Goal: Information Seeking & Learning: Learn about a topic

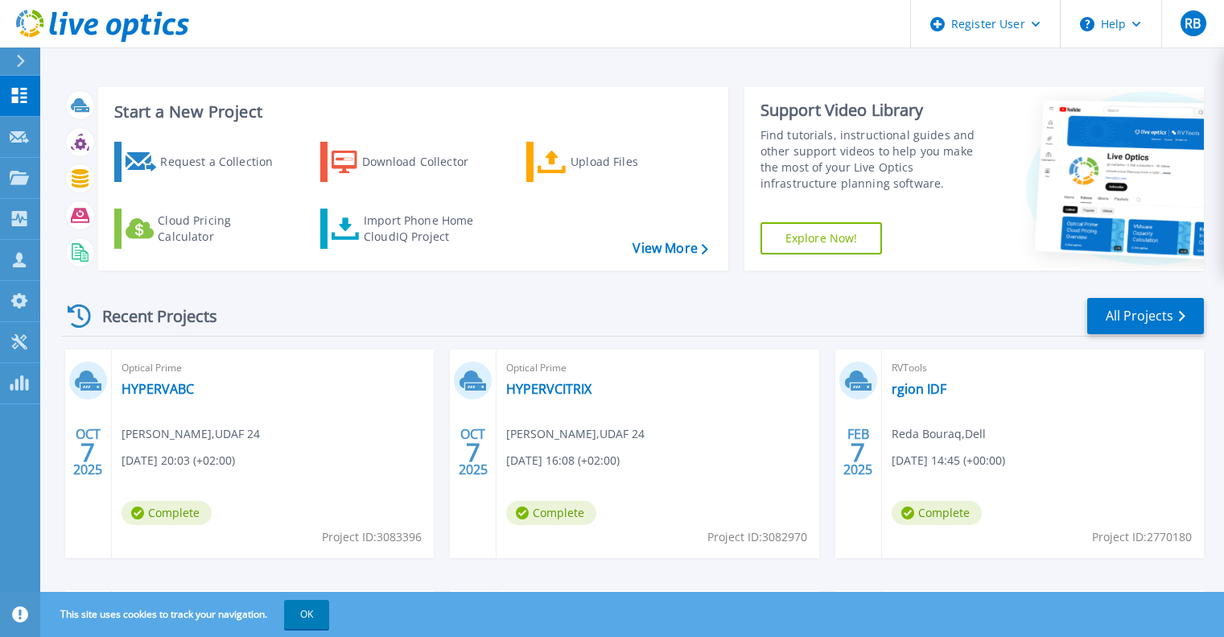
scroll to position [161, 0]
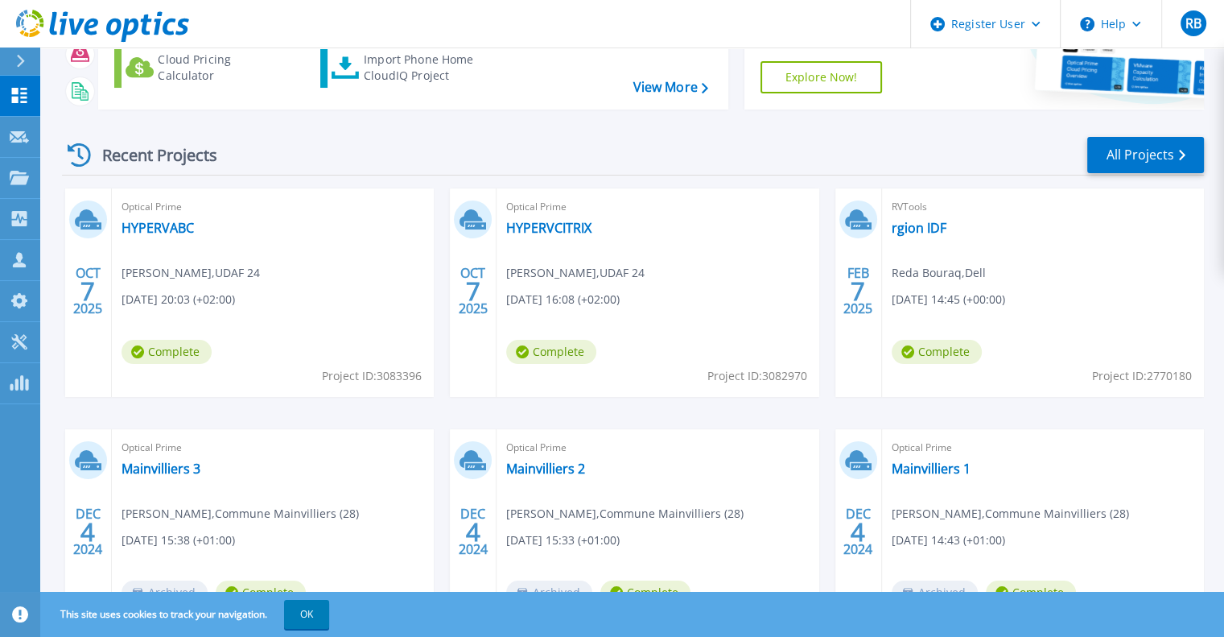
click at [905, 156] on div "Recent Projects All Projects" at bounding box center [633, 155] width 1142 height 40
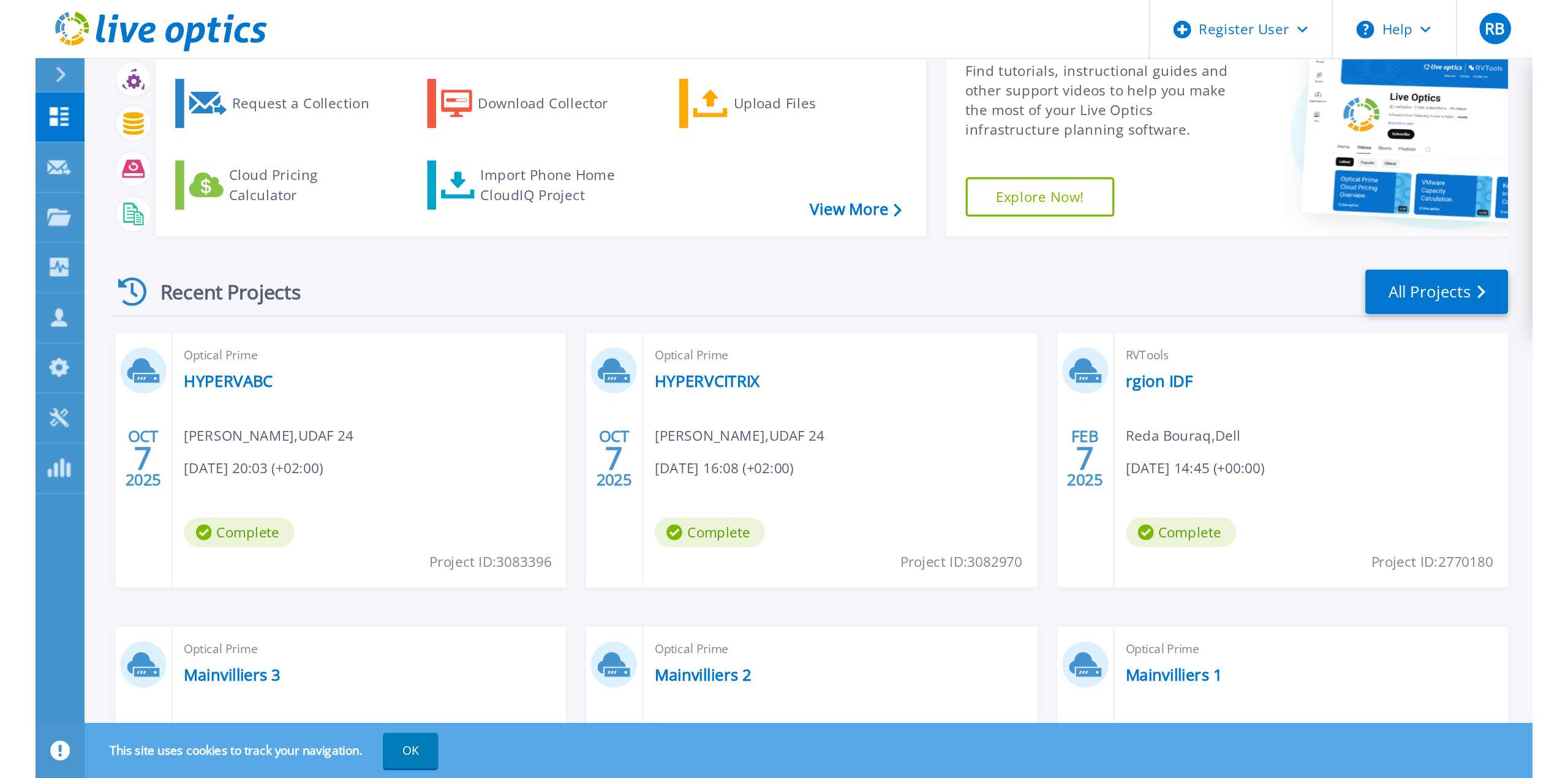
scroll to position [0, 0]
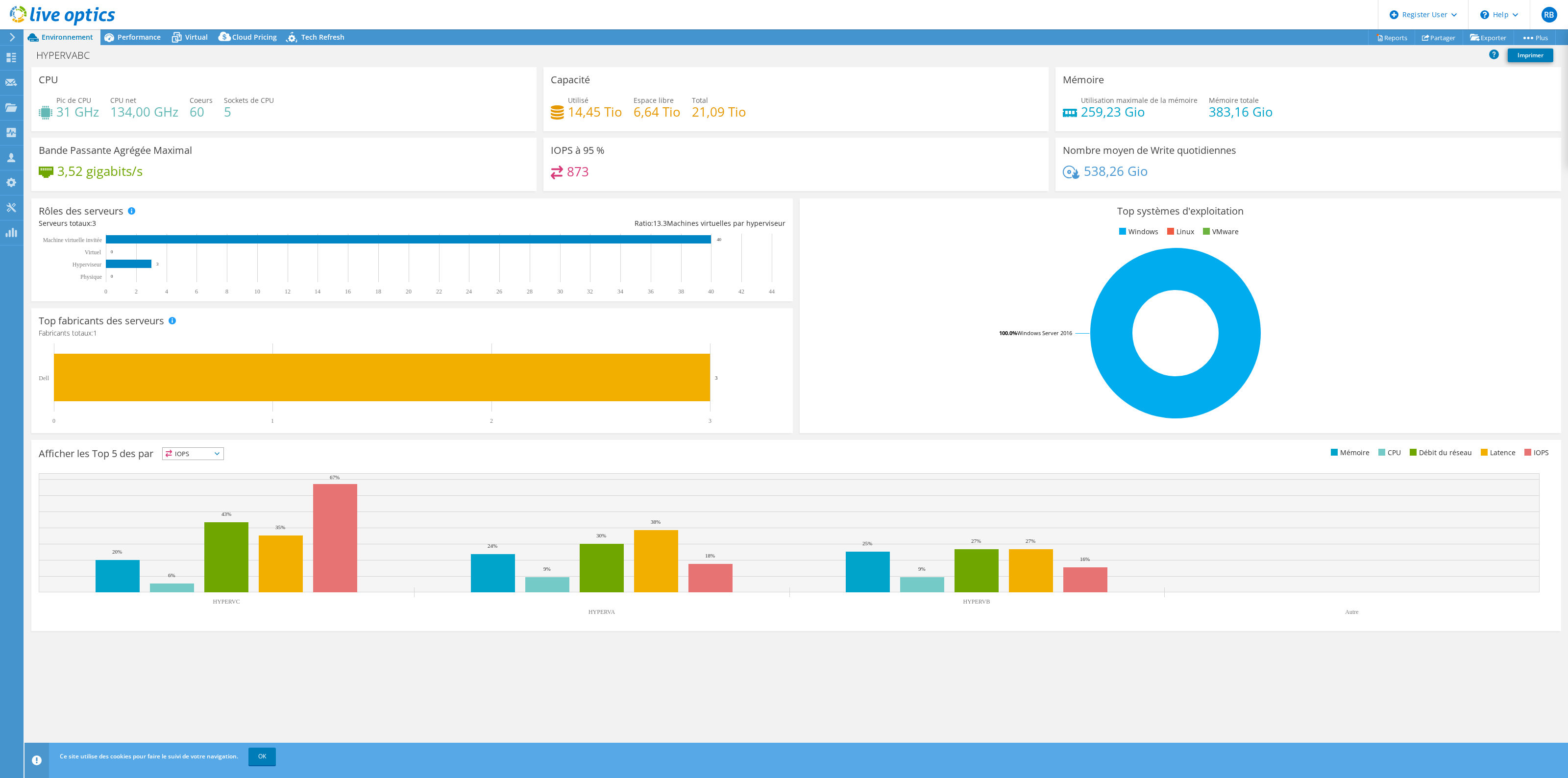
select select "USD"
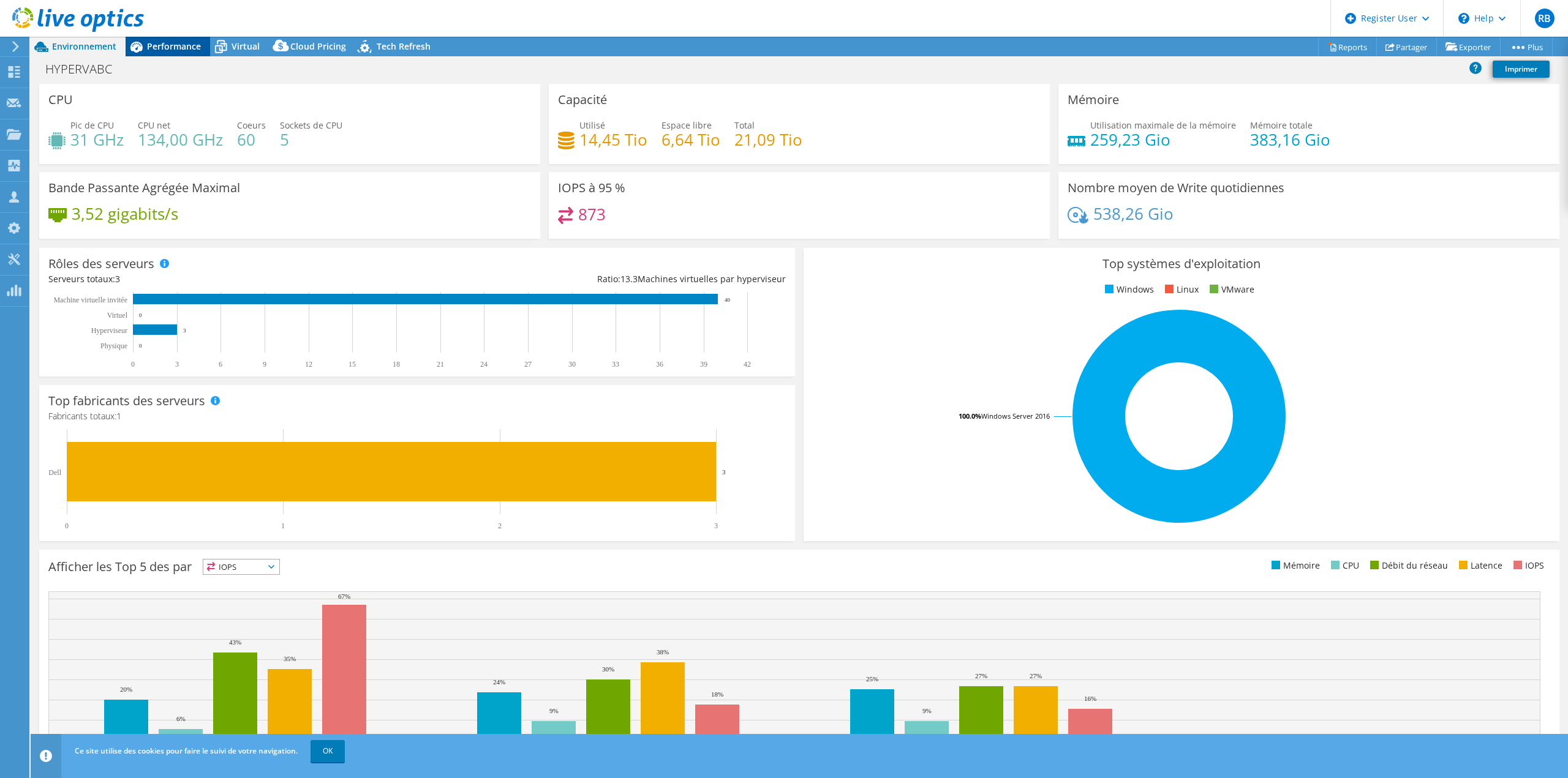
click at [174, 47] on span "Performance" at bounding box center [173, 46] width 54 height 11
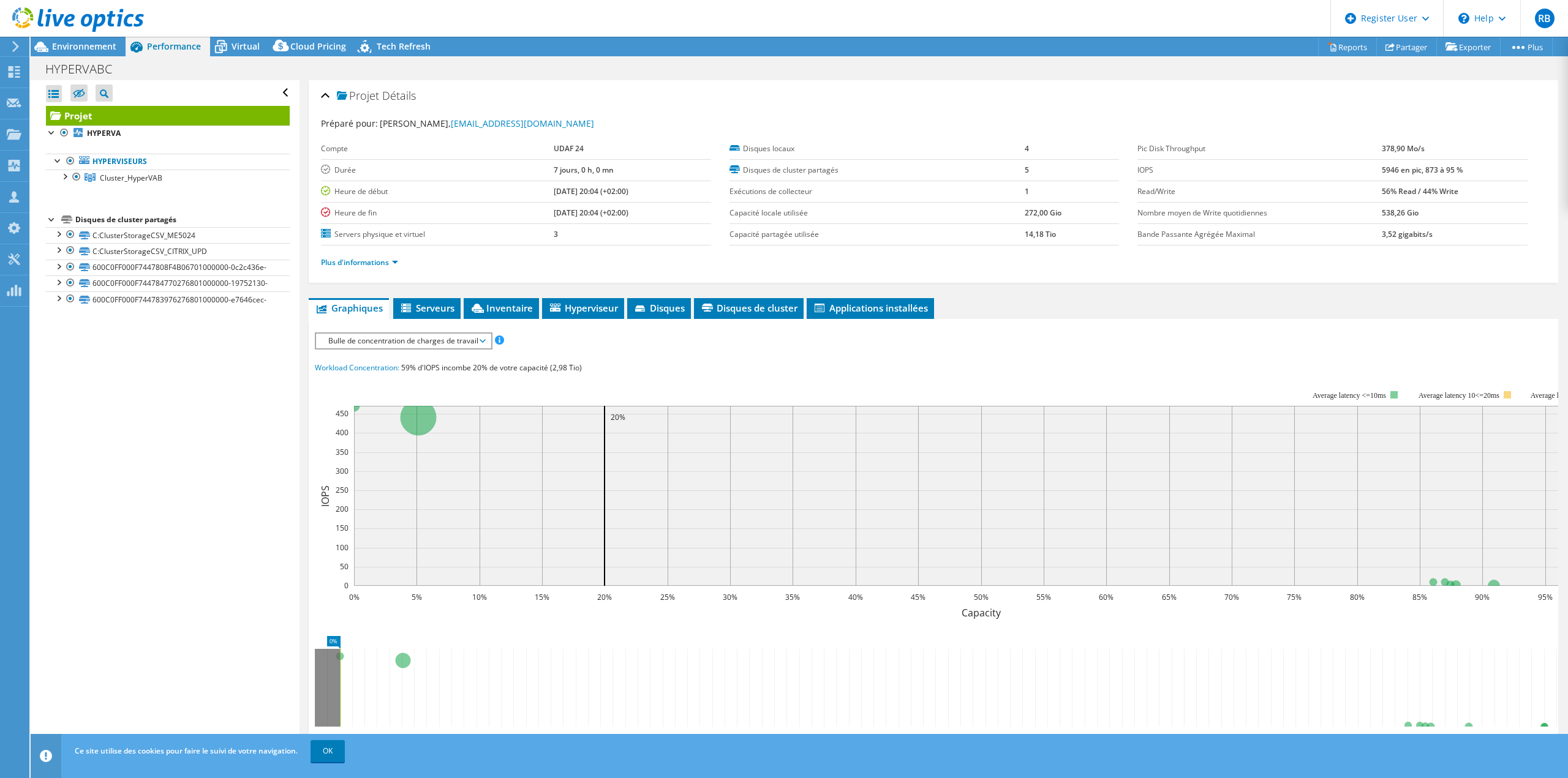
click at [434, 345] on span "Bulle de concentration de charges de travail" at bounding box center [402, 341] width 162 height 14
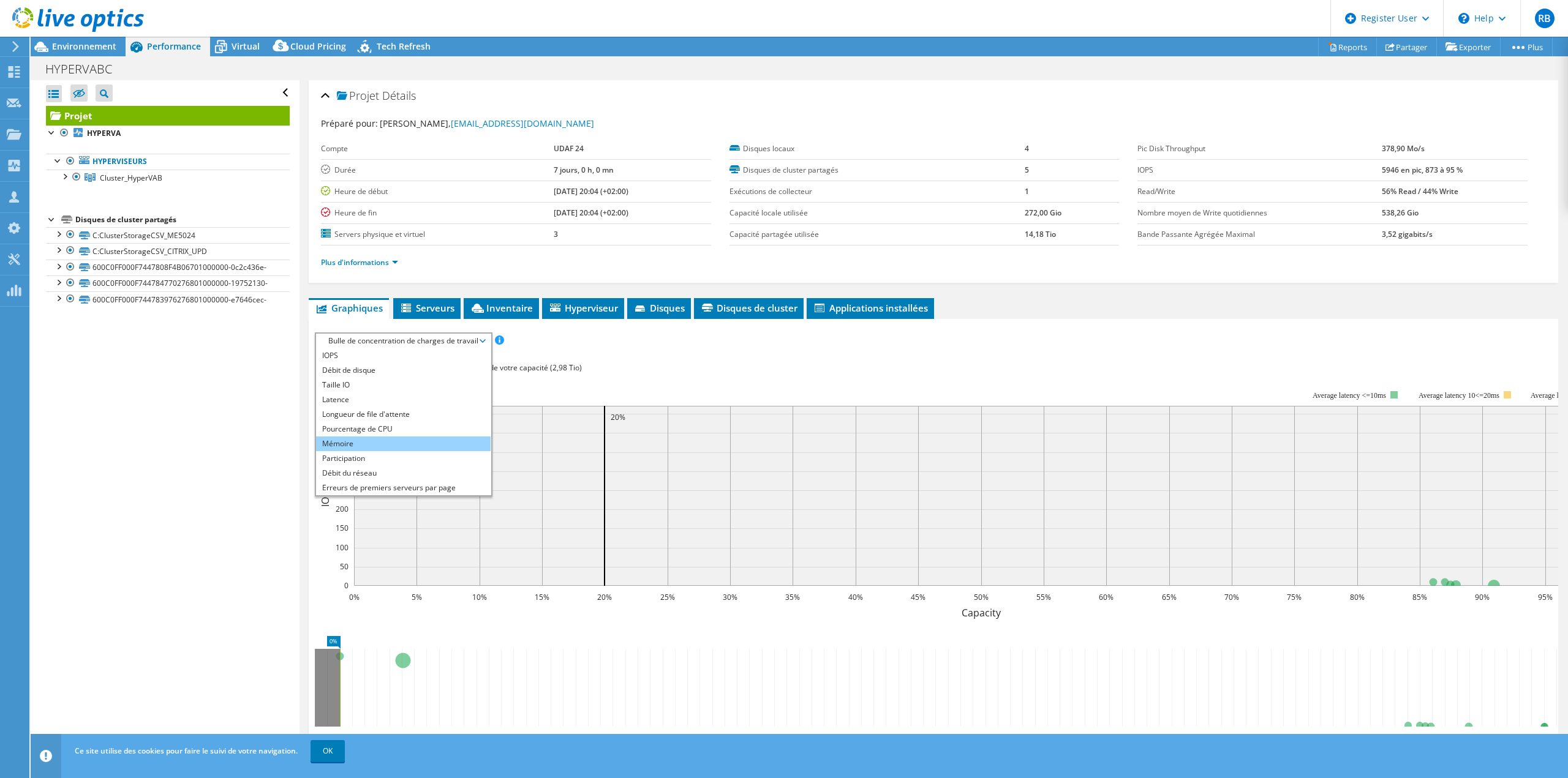
click at [400, 440] on li "Mémoire" at bounding box center [402, 443] width 174 height 14
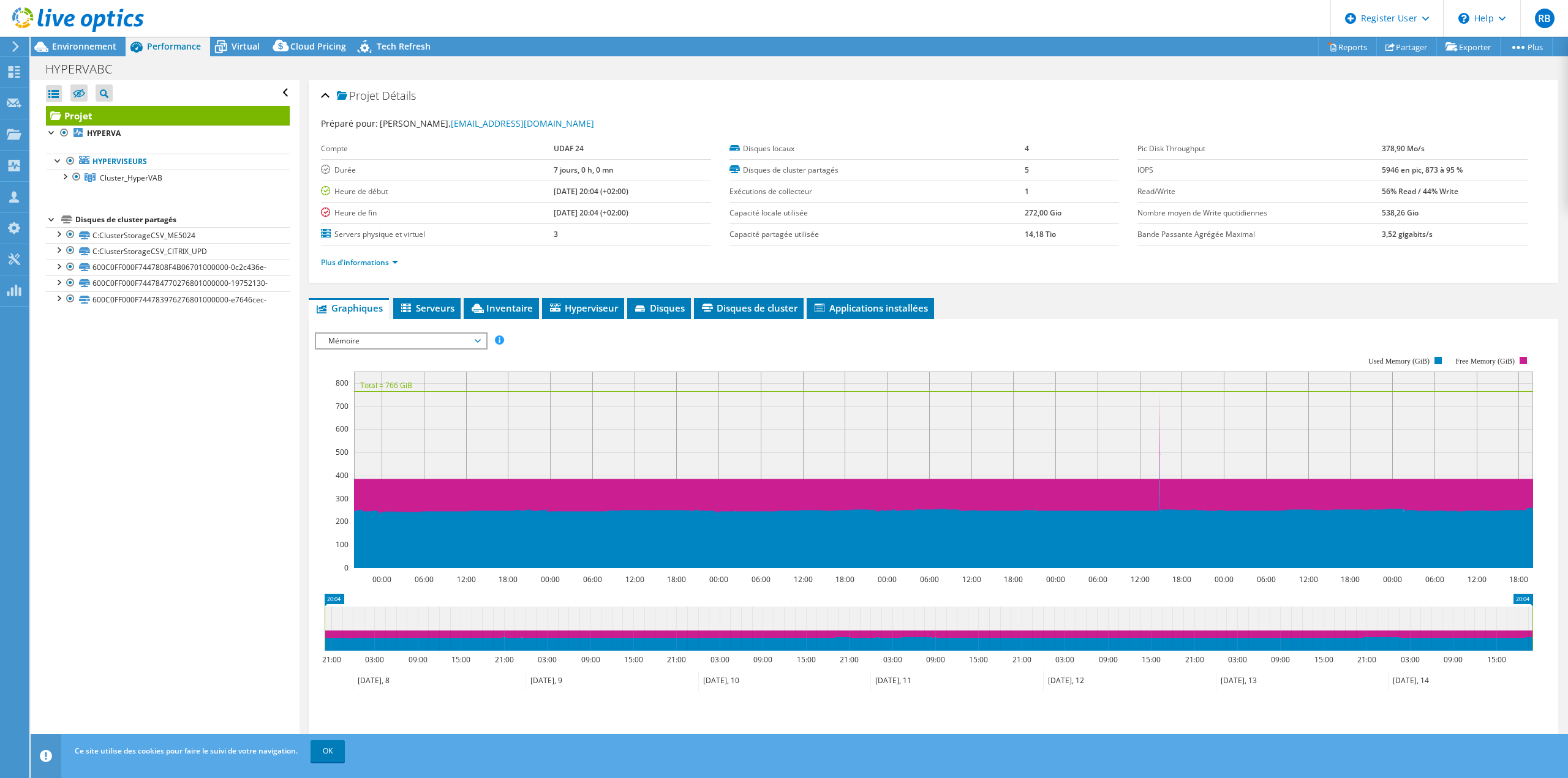
click at [409, 343] on span "Mémoire" at bounding box center [400, 341] width 157 height 14
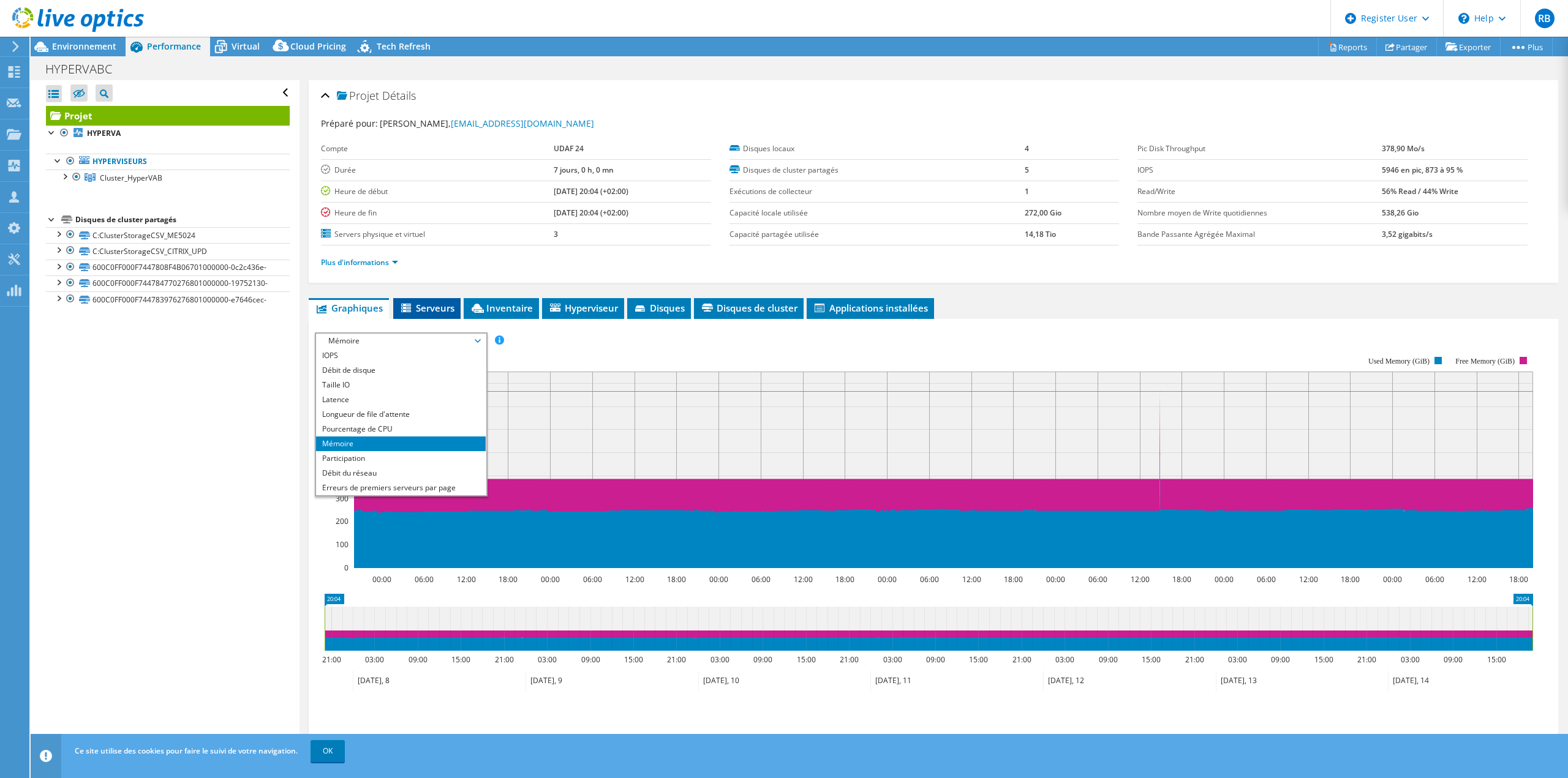
click at [425, 310] on span "Serveurs" at bounding box center [427, 308] width 55 height 12
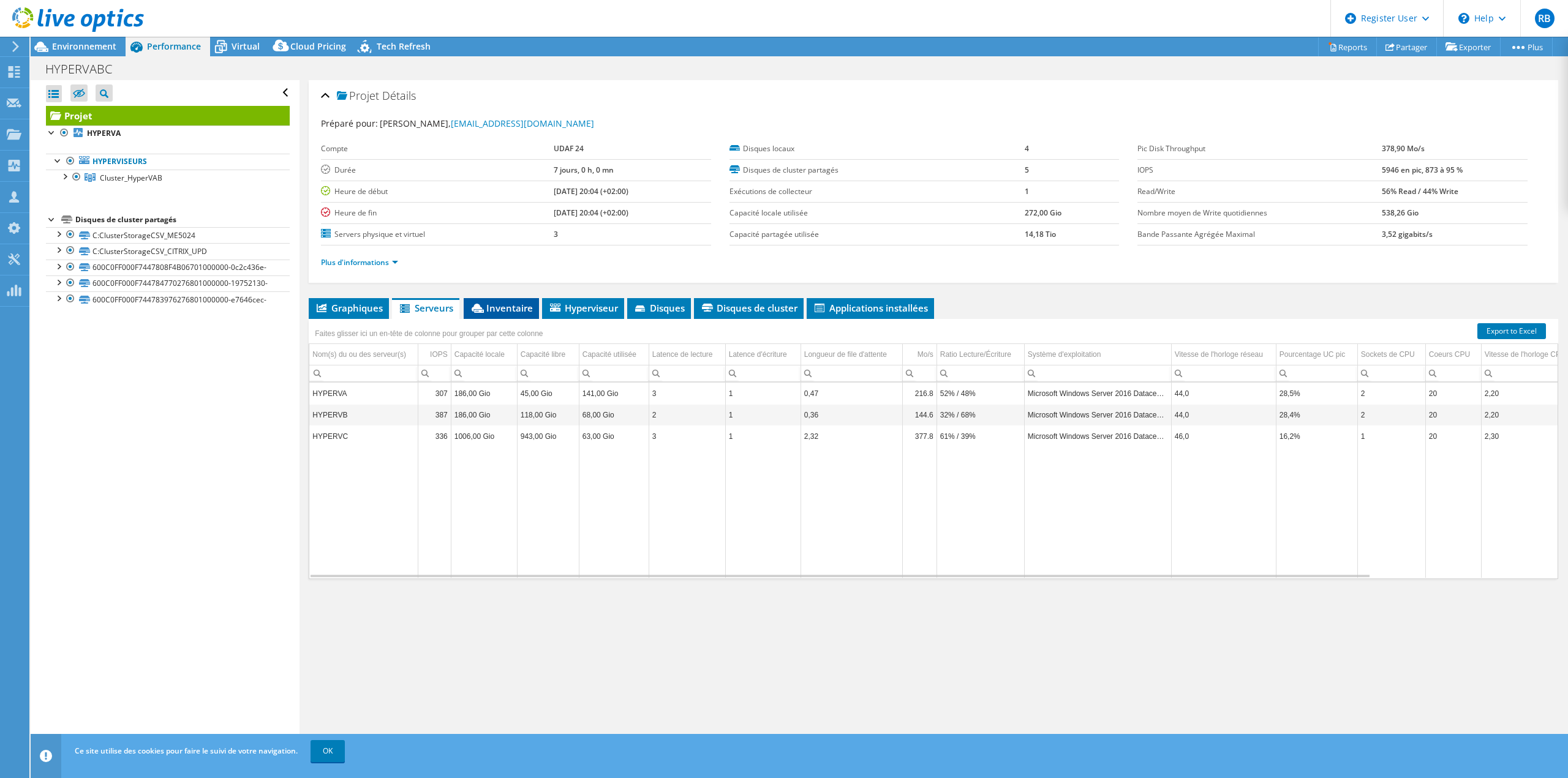
click at [495, 310] on span "Inventaire" at bounding box center [501, 308] width 63 height 12
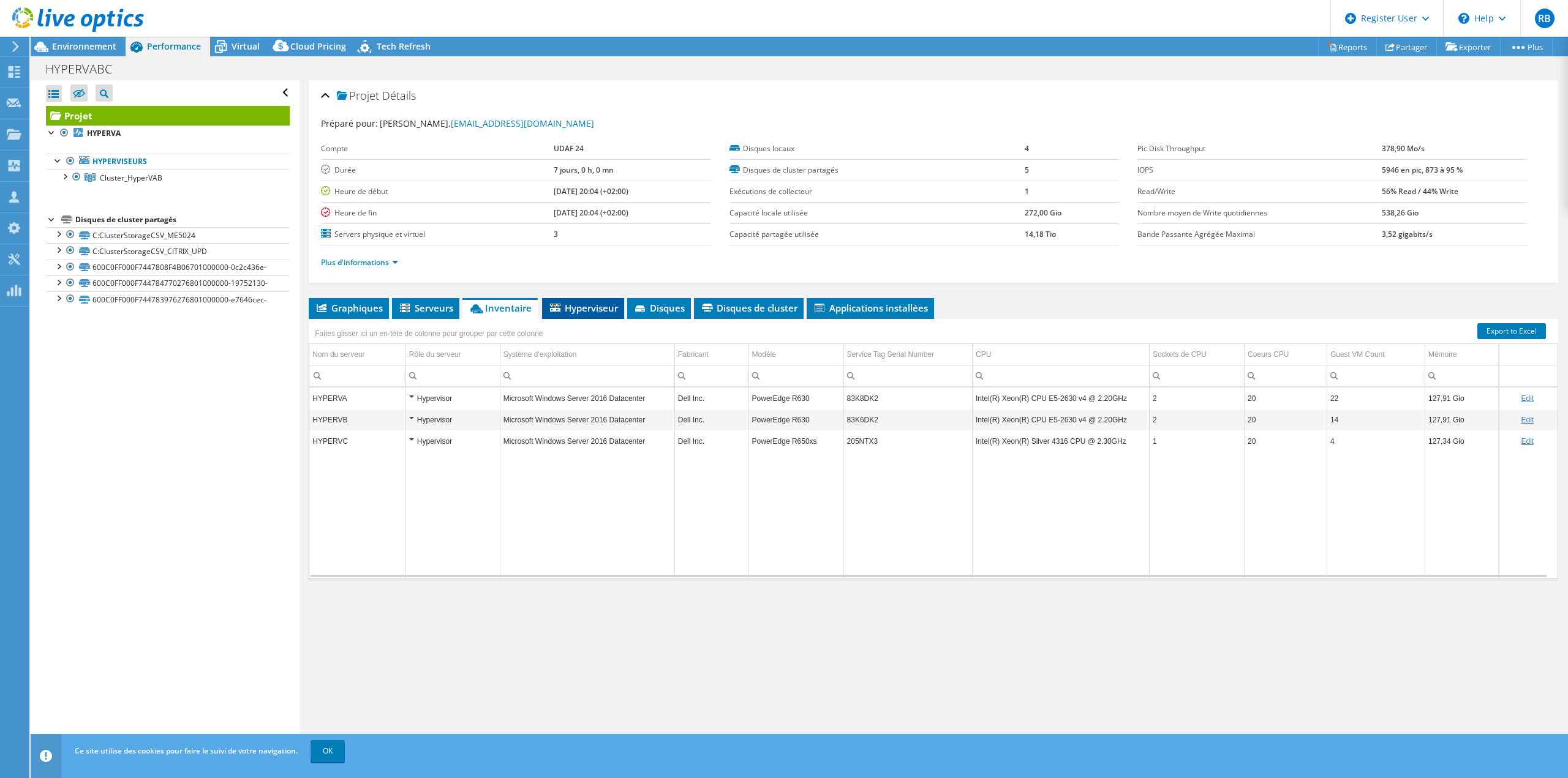
click at [552, 306] on icon at bounding box center [555, 307] width 11 height 8
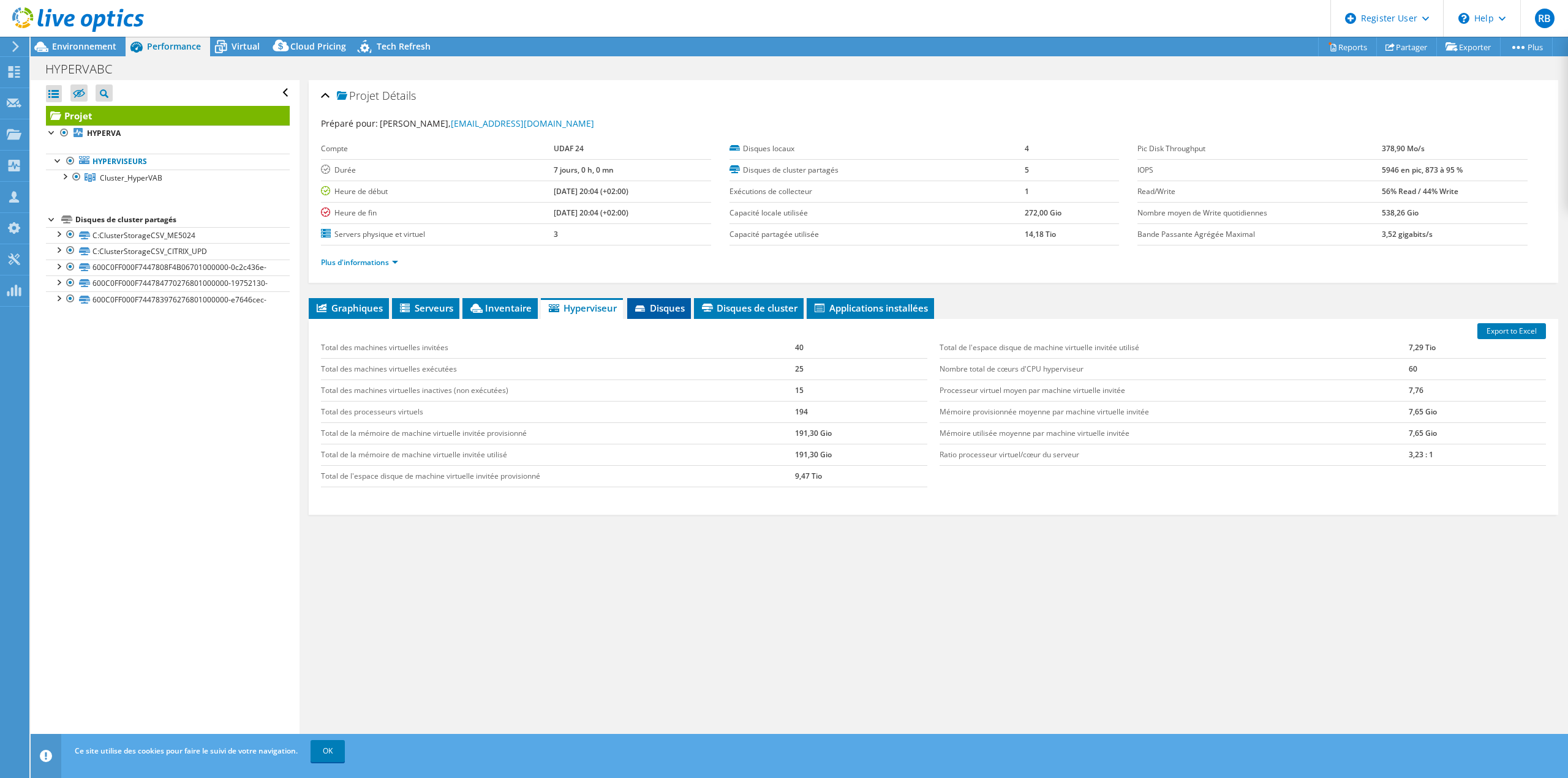
click at [644, 308] on icon at bounding box center [640, 309] width 10 height 6
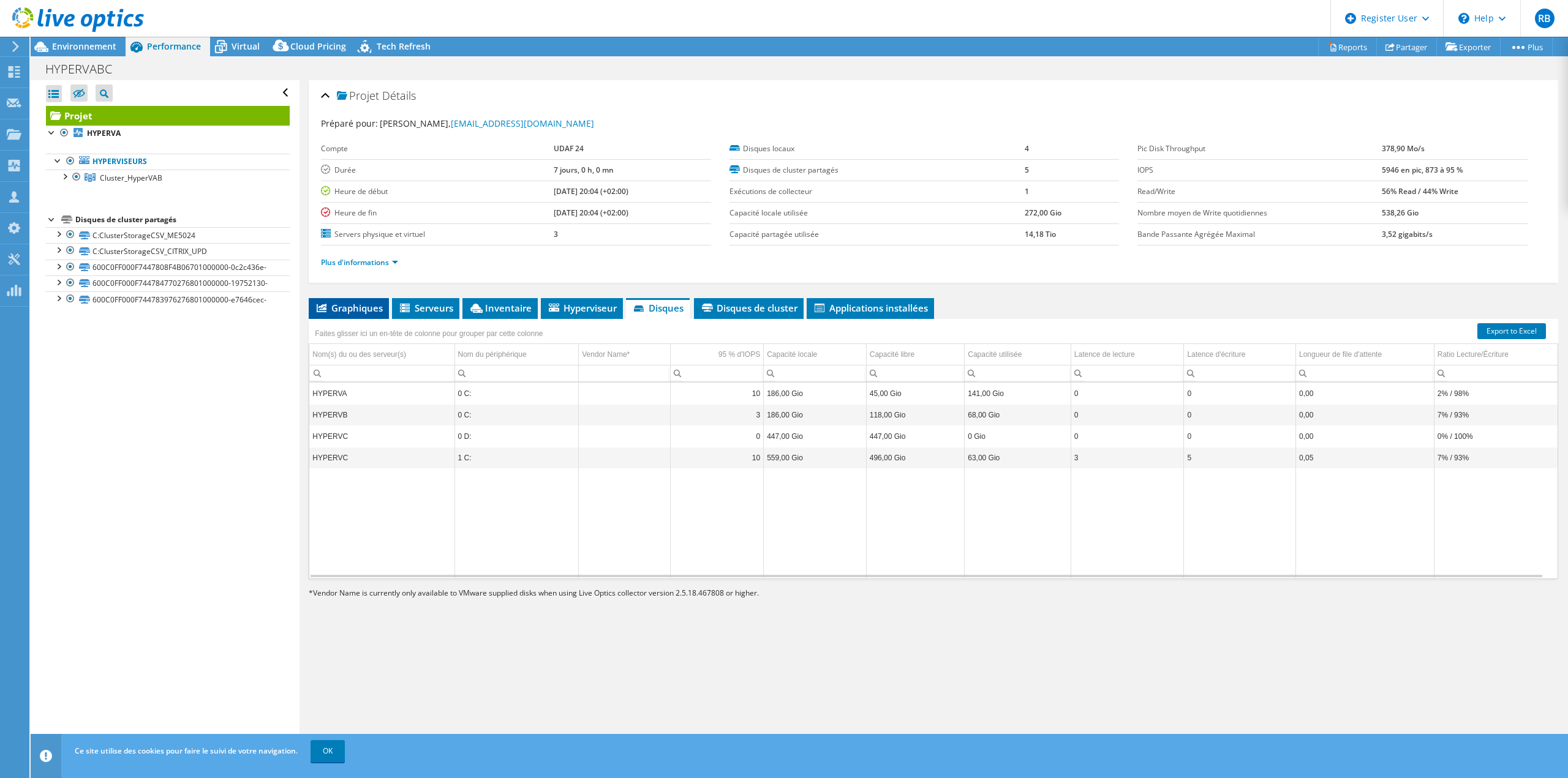
click at [364, 306] on span "Graphiques" at bounding box center [348, 308] width 68 height 12
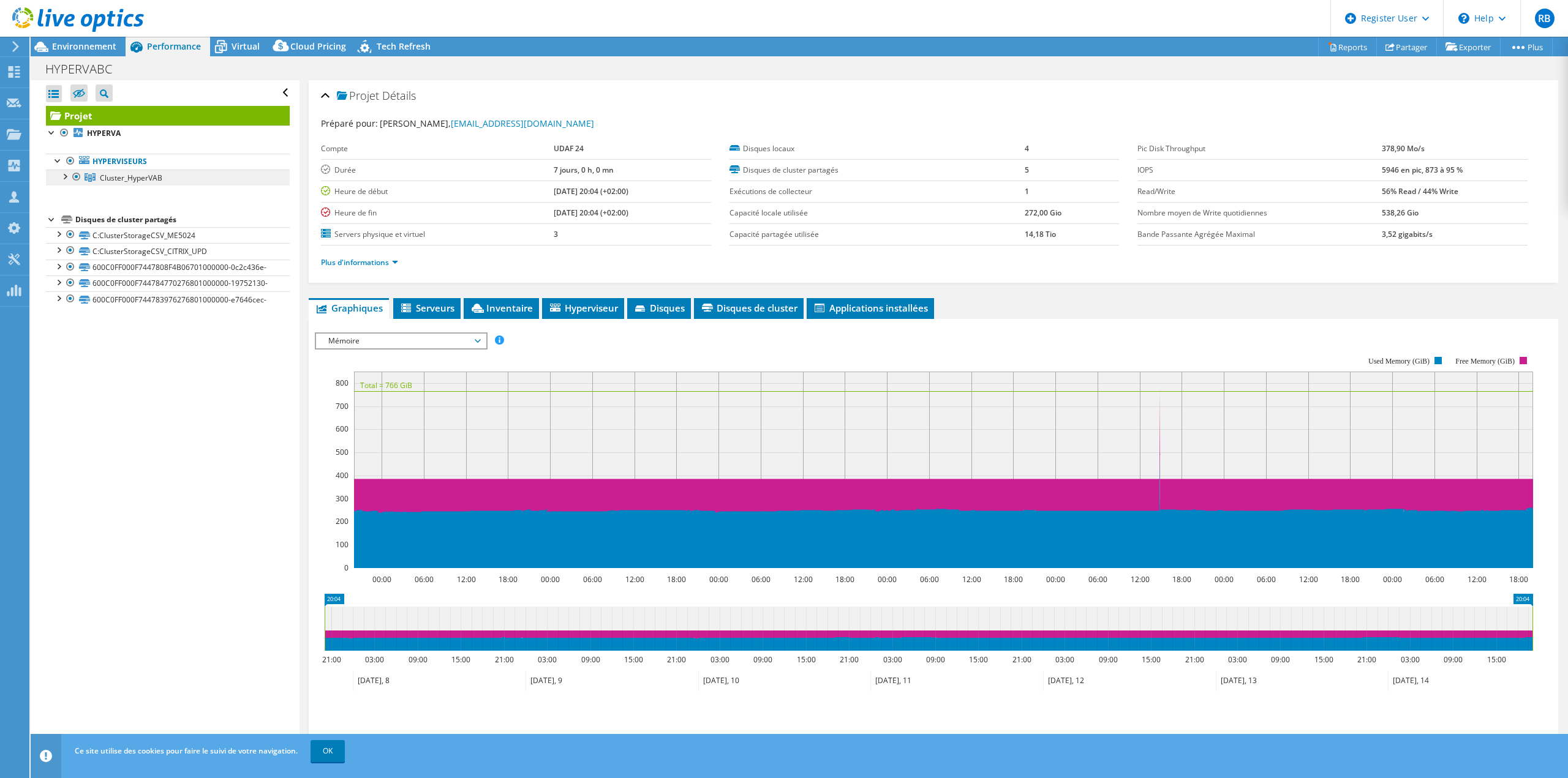
click at [132, 179] on span "Cluster_HyperVAB" at bounding box center [131, 178] width 62 height 11
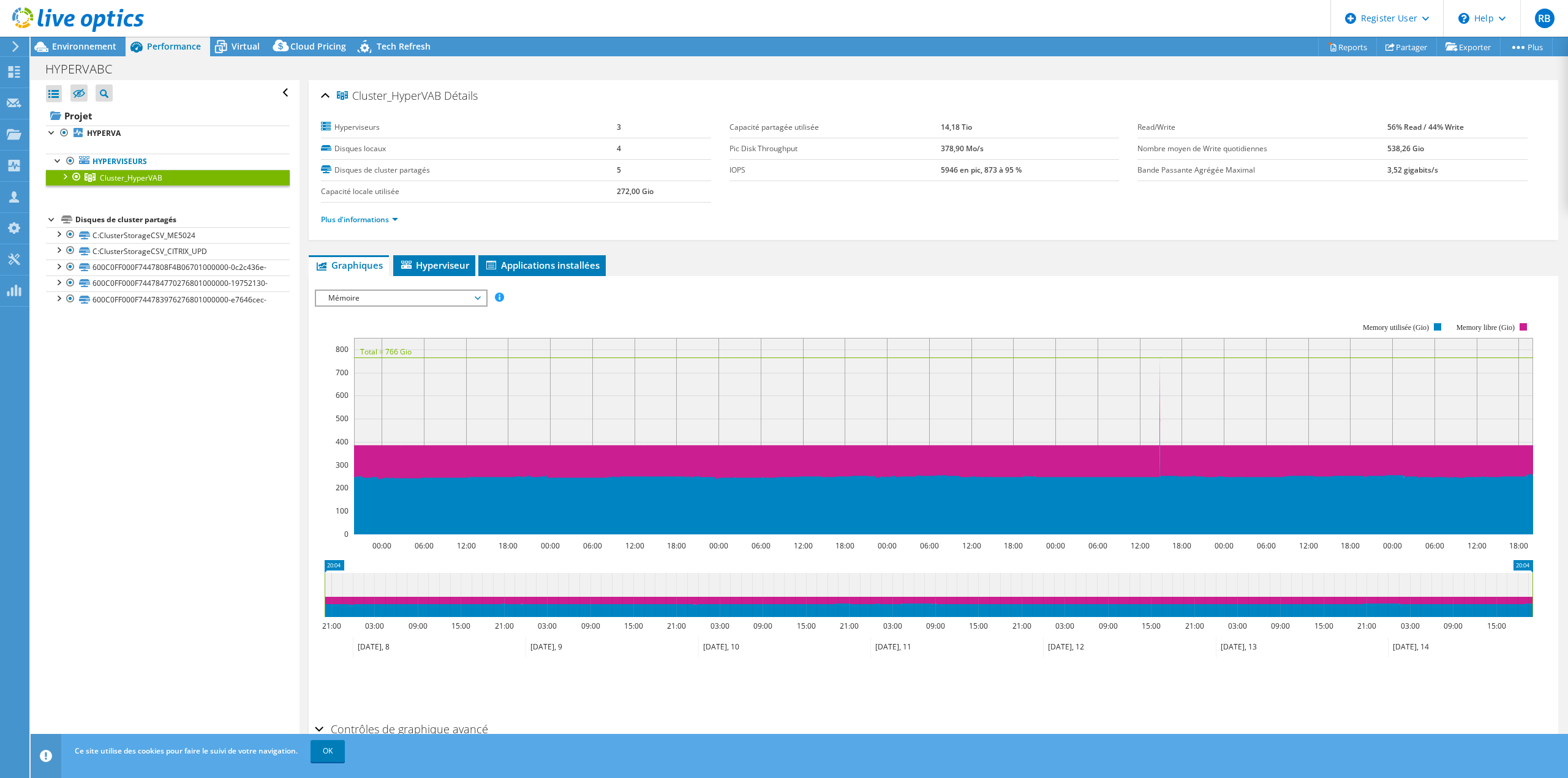
click at [348, 302] on span "Mémoire" at bounding box center [400, 297] width 157 height 14
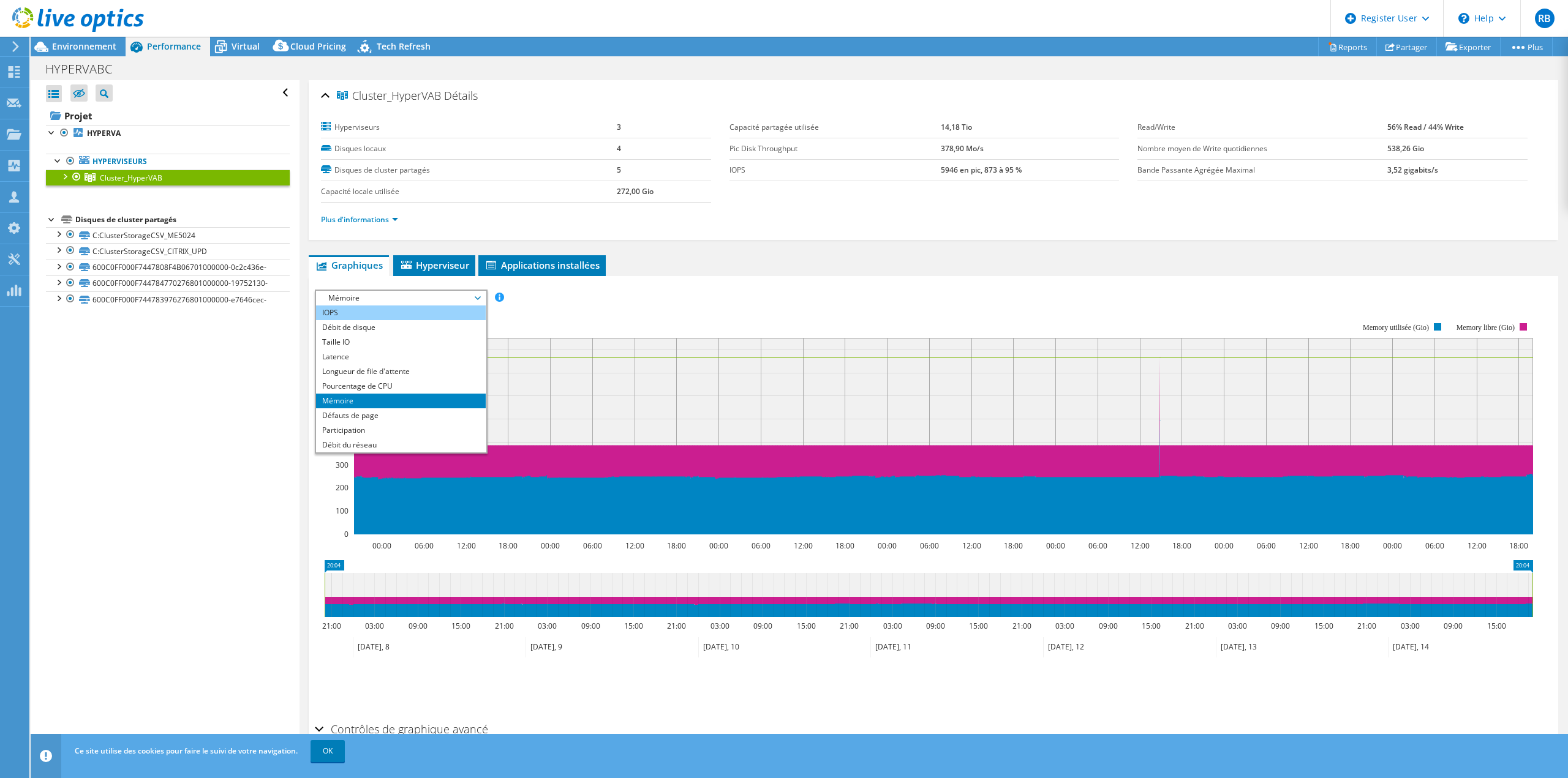
click at [351, 310] on li "IOPS" at bounding box center [400, 313] width 170 height 14
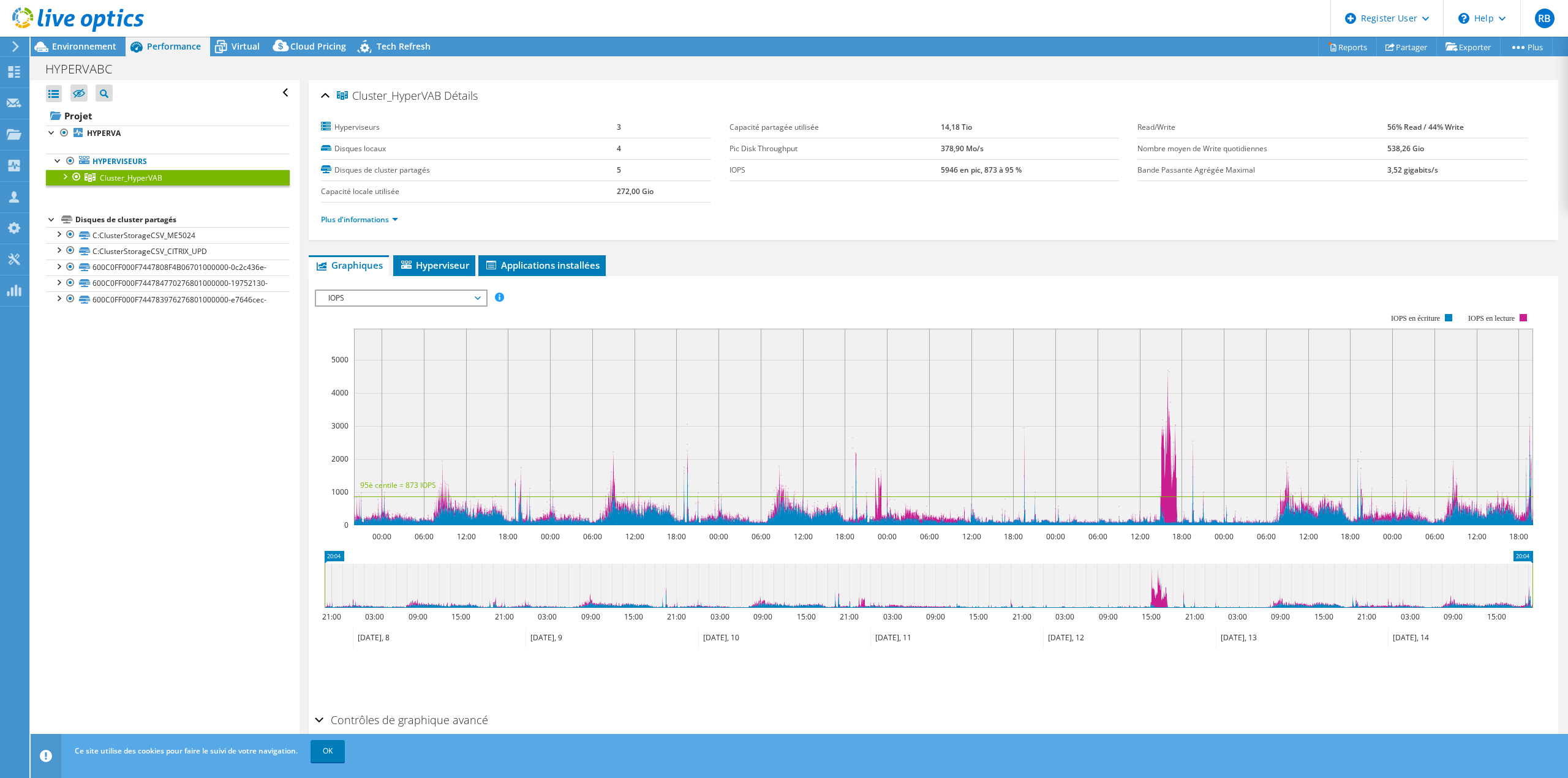
click at [472, 302] on span "IOPS" at bounding box center [400, 297] width 157 height 14
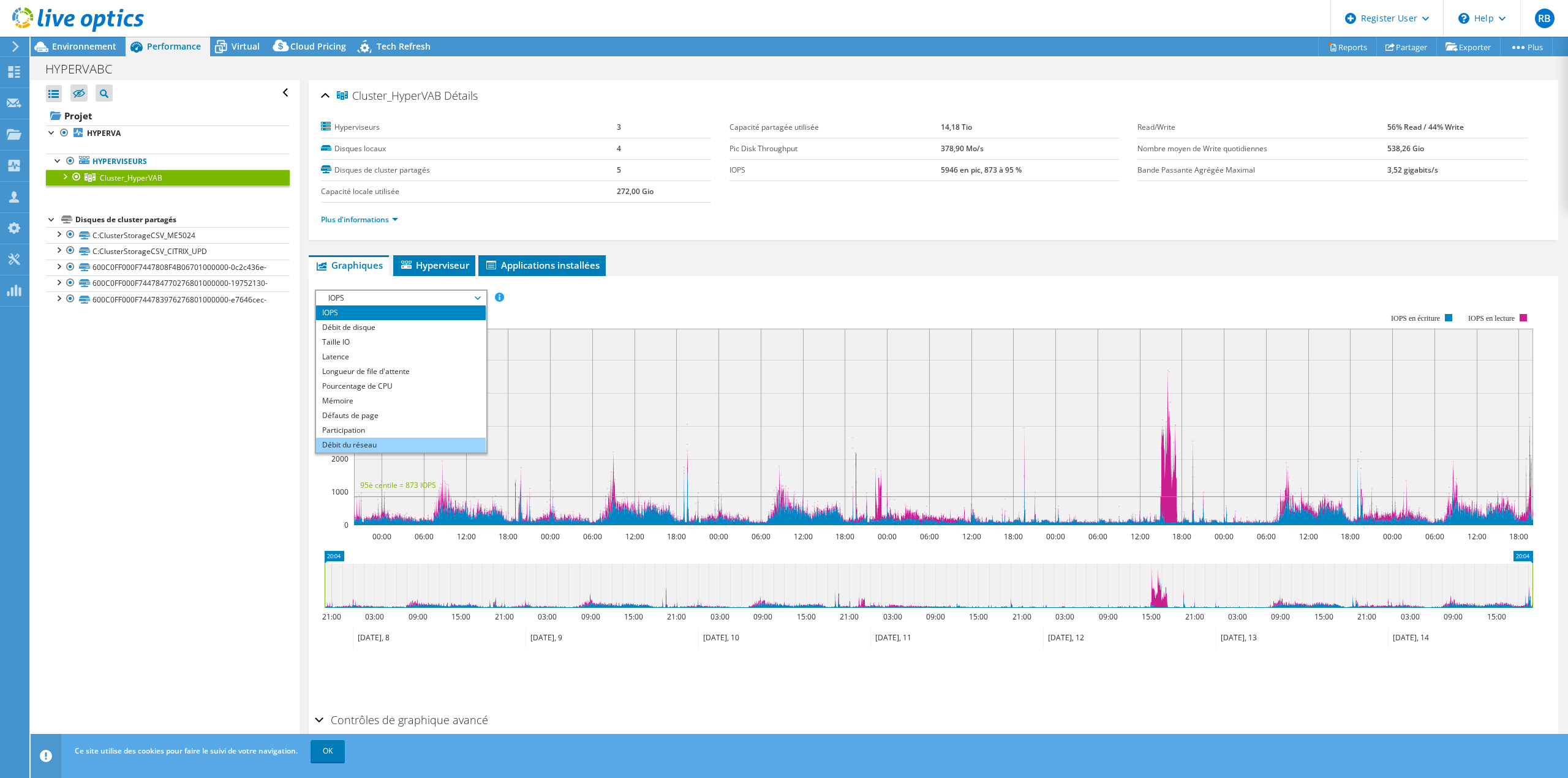
click at [365, 447] on li "Débit du réseau" at bounding box center [400, 445] width 170 height 14
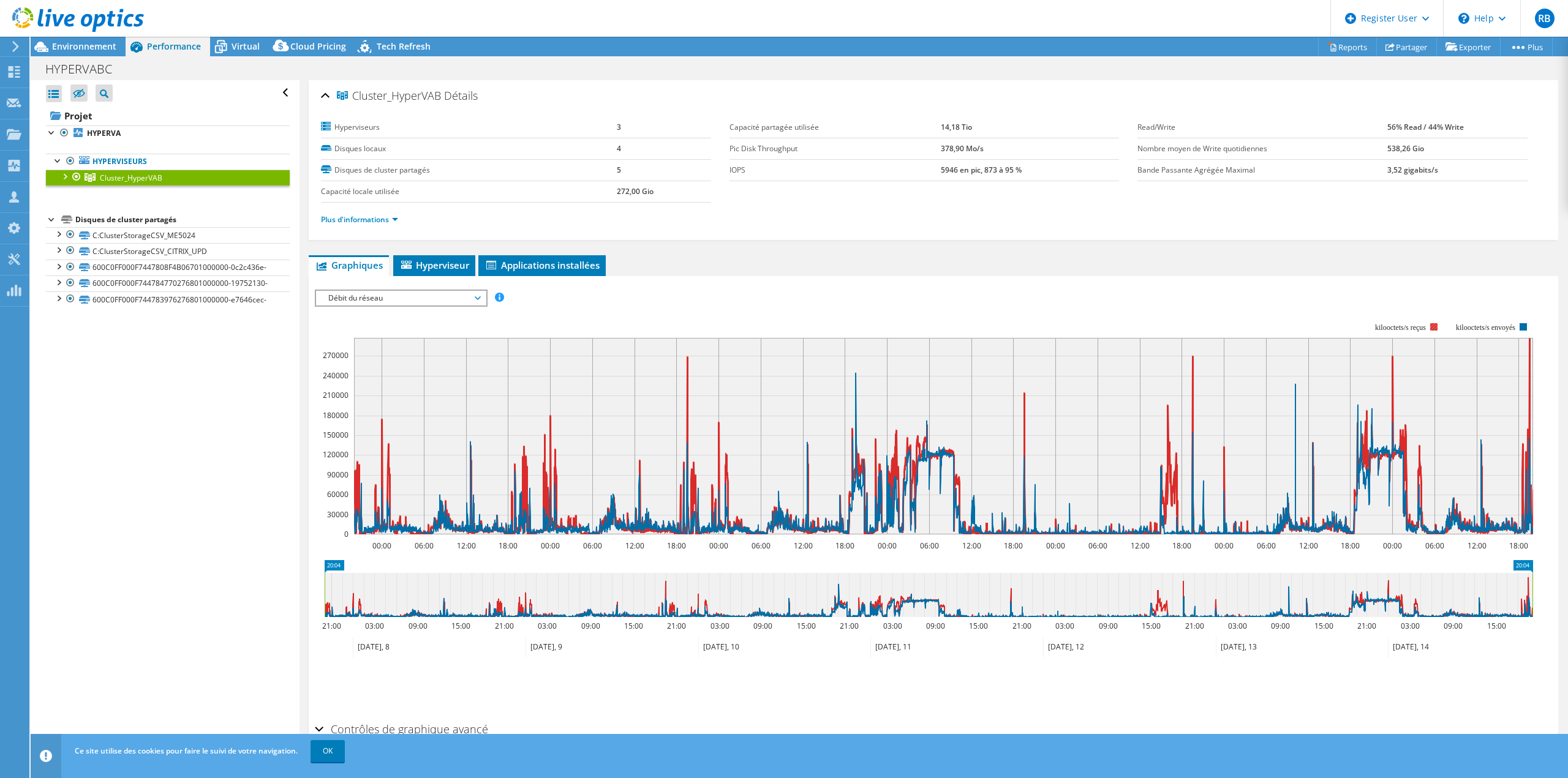
drag, startPoint x: 1406, startPoint y: 328, endPoint x: 1362, endPoint y: 325, distance: 44.1
click at [1362, 325] on icon "00:00 06:00 12:00 18:00 00:00 06:00 12:00 18:00 00:00 06:00 12:00 18:00 00:00 0…" at bounding box center [928, 428] width 1227 height 245
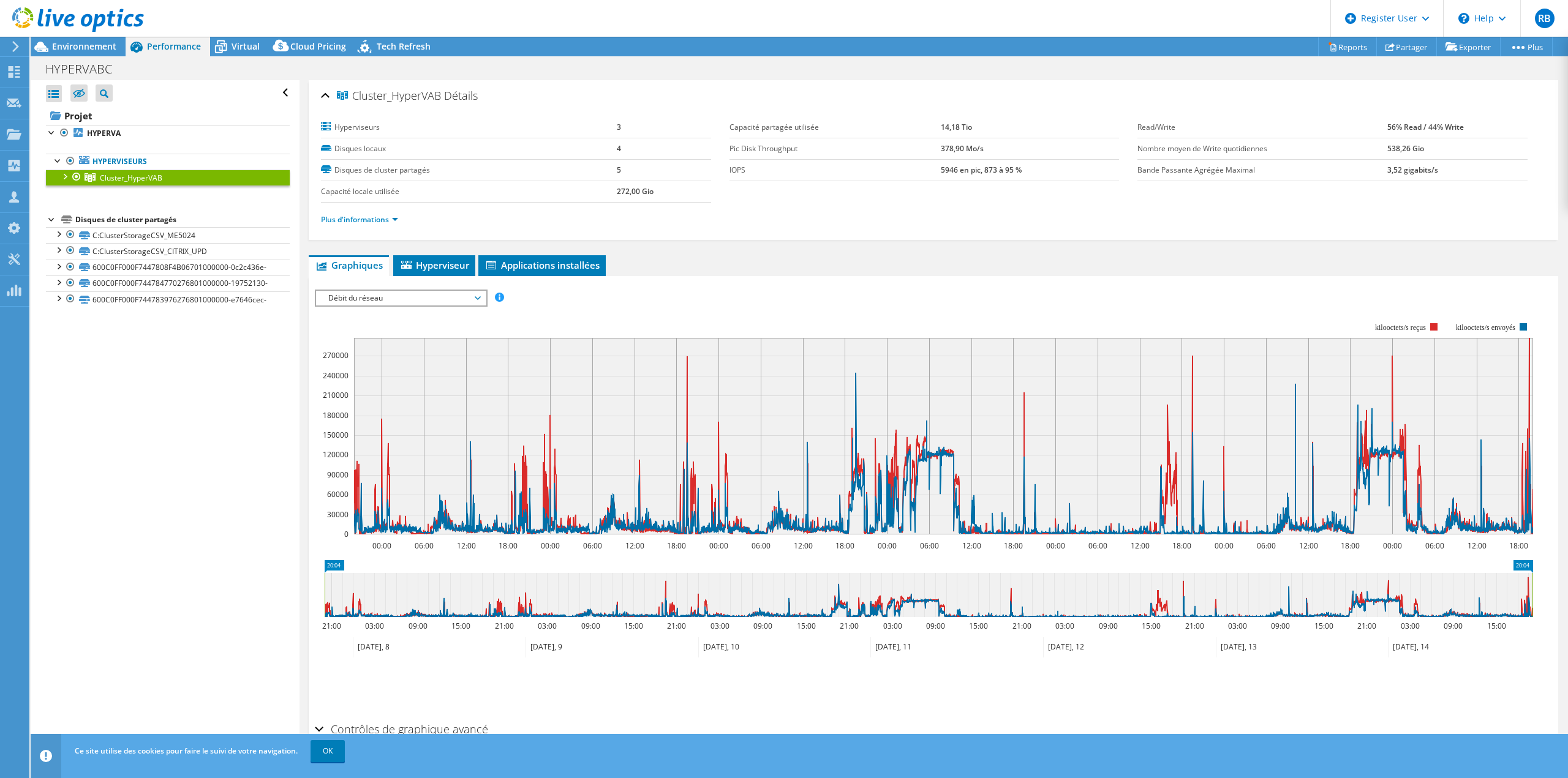
click at [438, 290] on div "Débit du réseau IOPS Débit de disque Taille IO Latence Longueur de file d'atten…" at bounding box center [401, 298] width 173 height 17
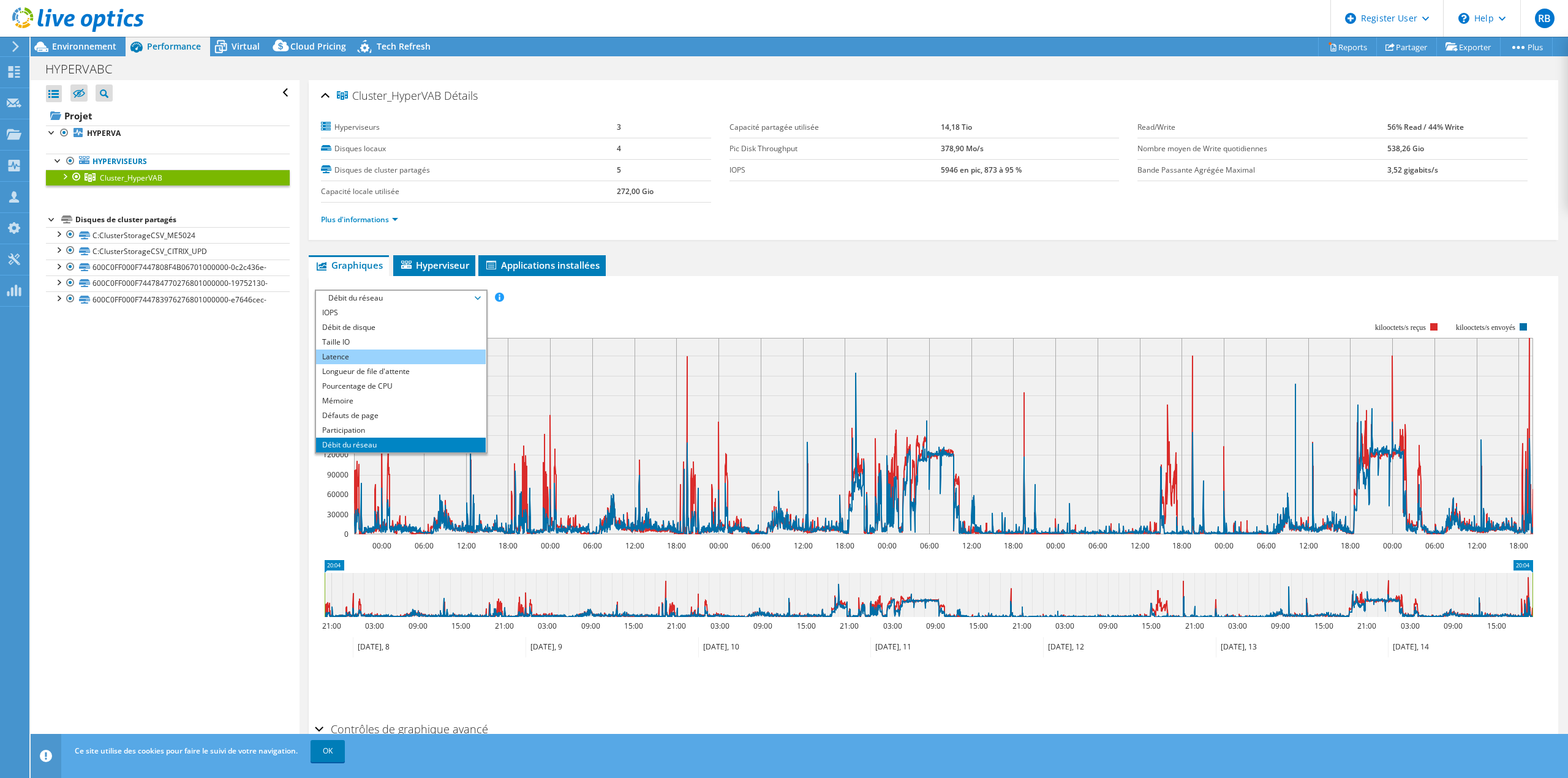
click at [403, 357] on li "Latence" at bounding box center [400, 357] width 170 height 14
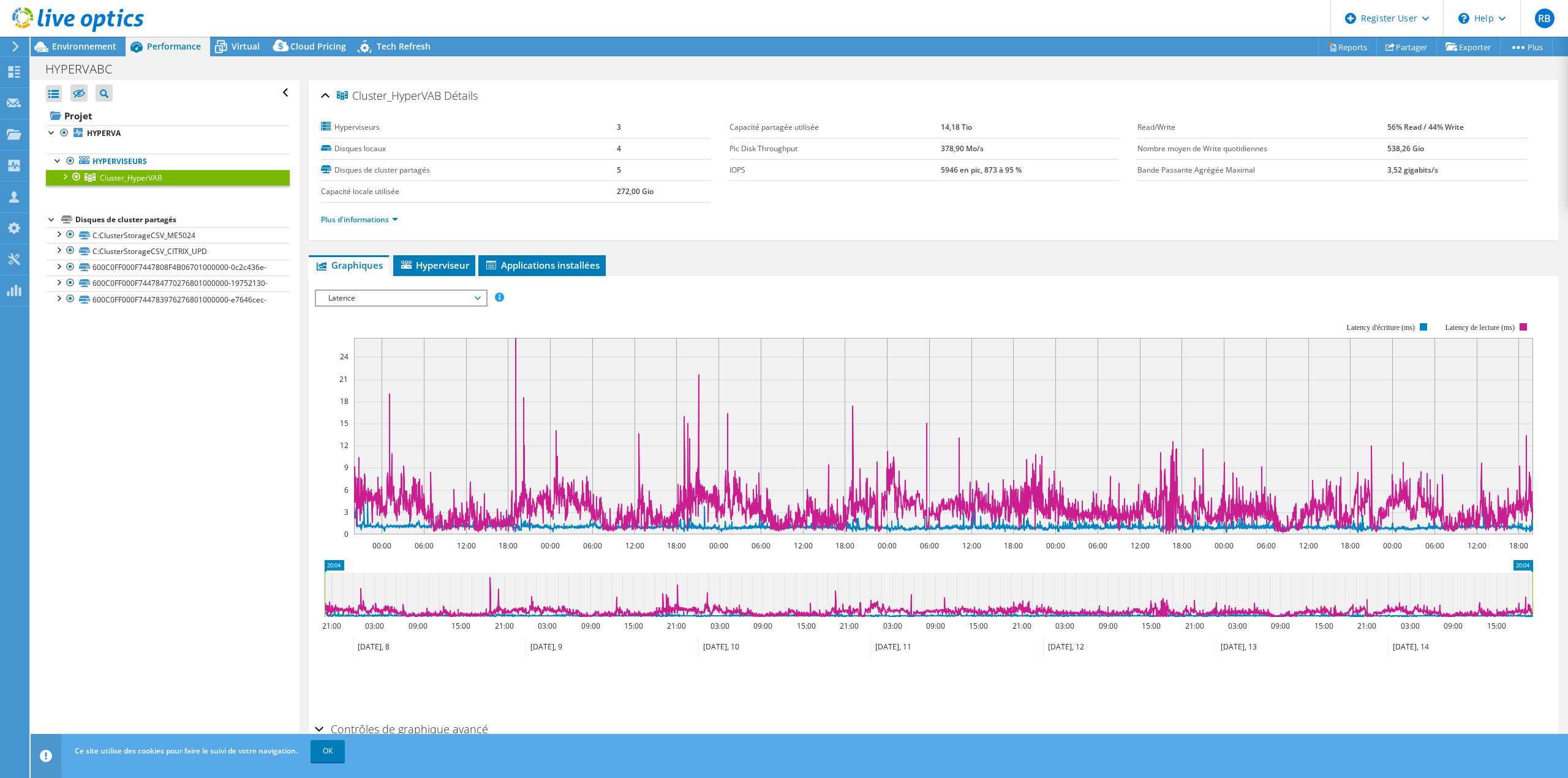
click at [406, 300] on span "Latence" at bounding box center [400, 297] width 157 height 14
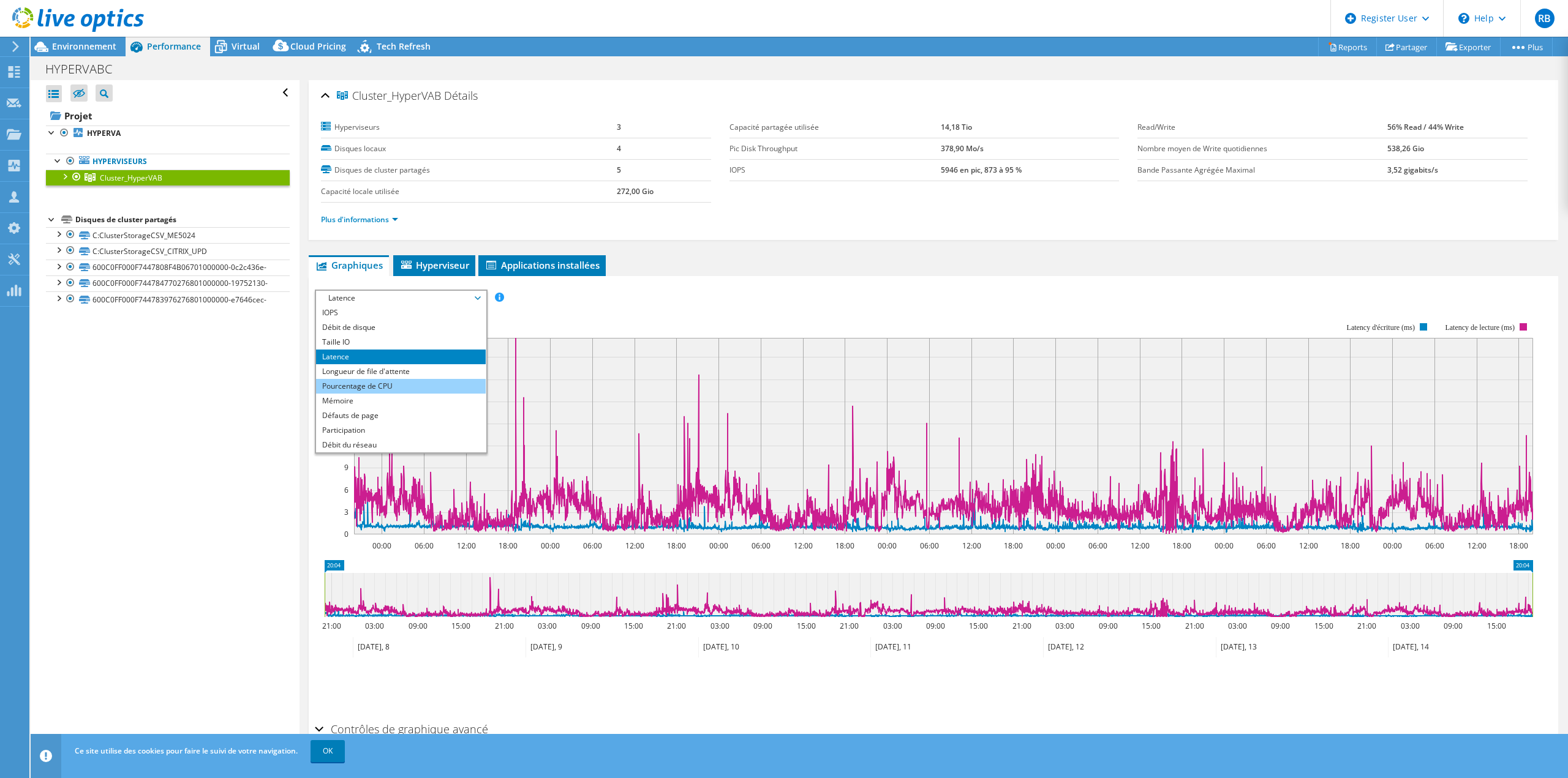
click at [403, 382] on li "Pourcentage de CPU" at bounding box center [400, 386] width 170 height 14
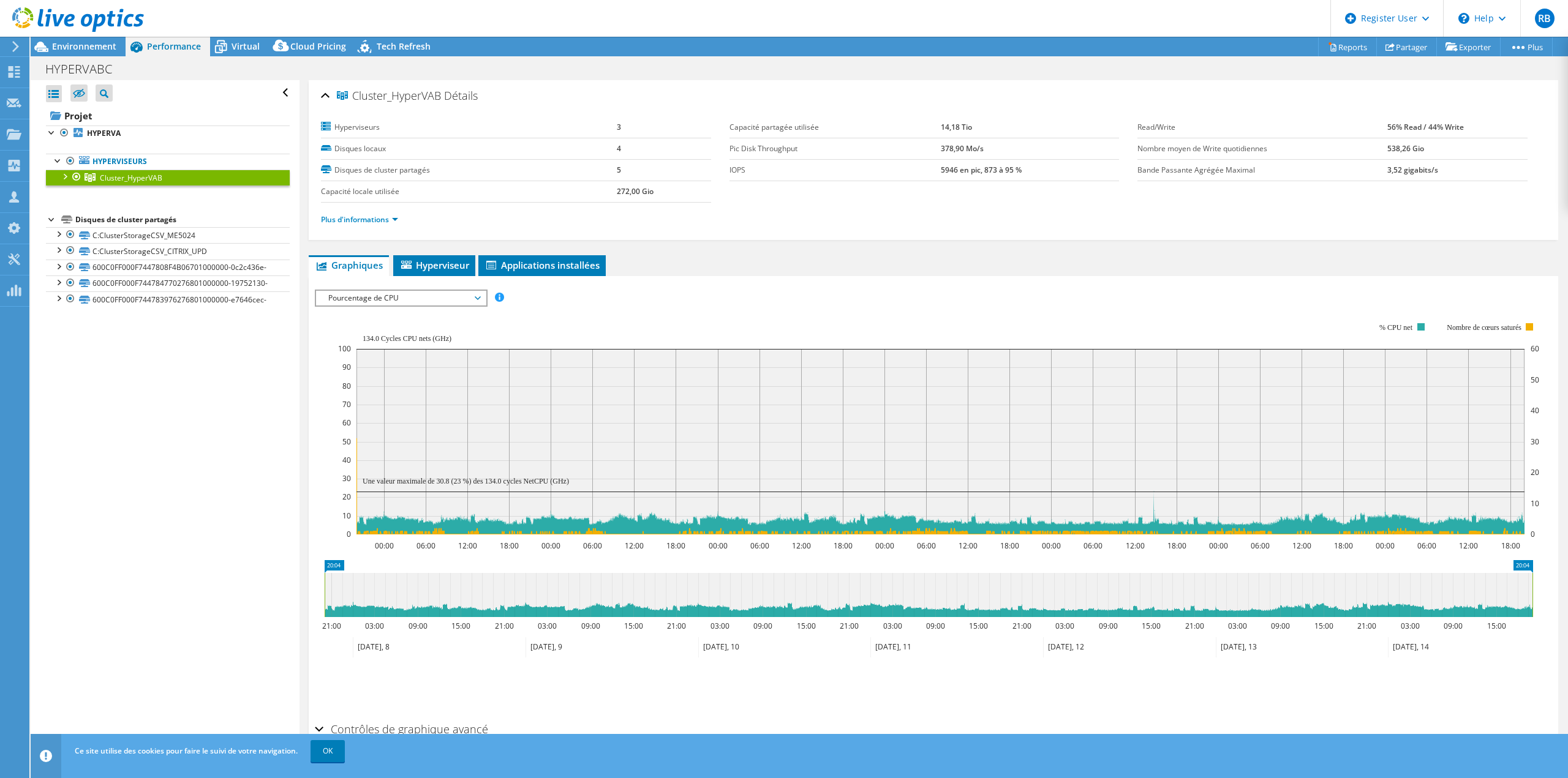
click at [400, 300] on span "Pourcentage de CPU" at bounding box center [400, 297] width 157 height 14
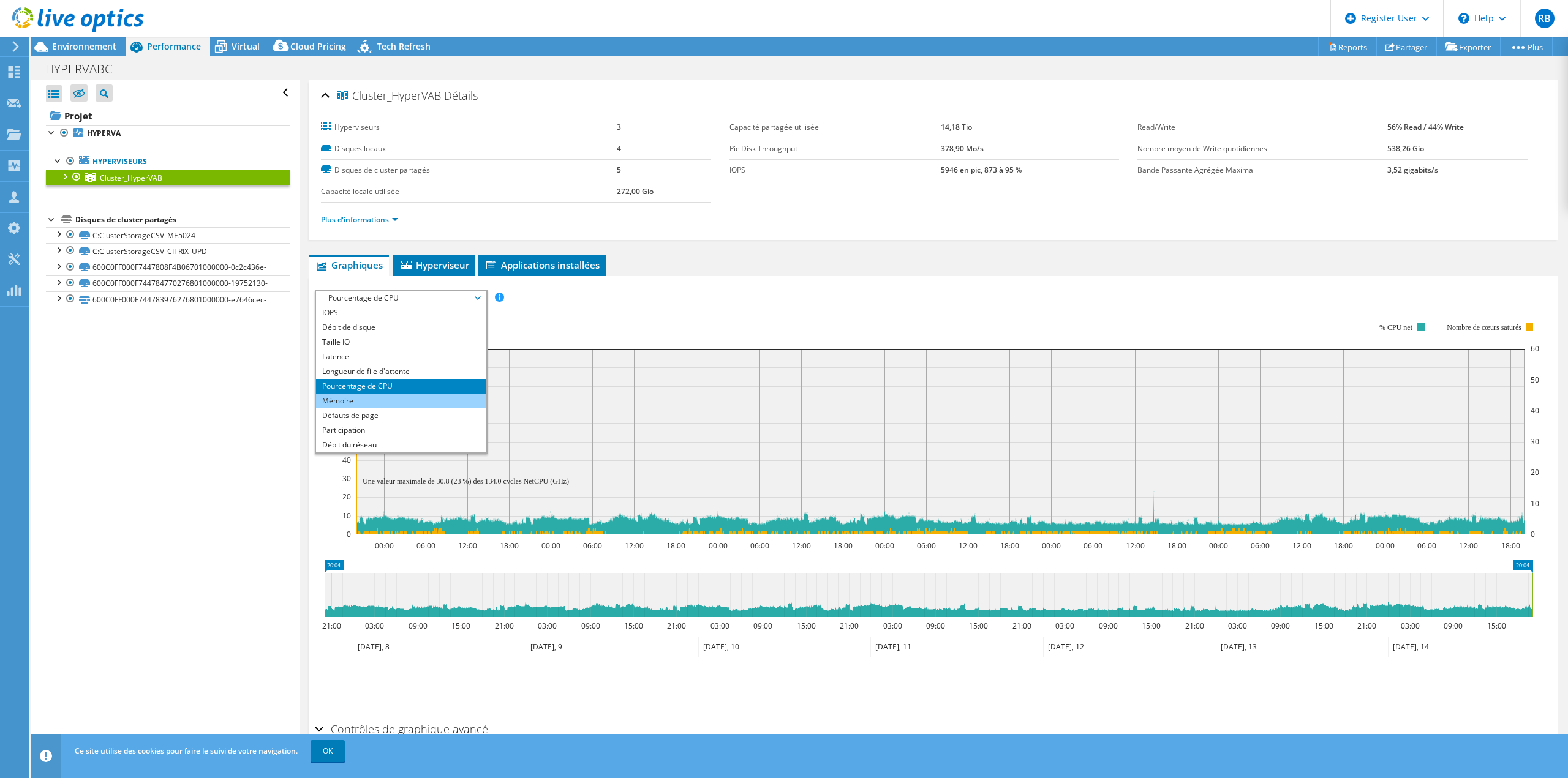
click at [361, 400] on li "Mémoire" at bounding box center [400, 401] width 170 height 14
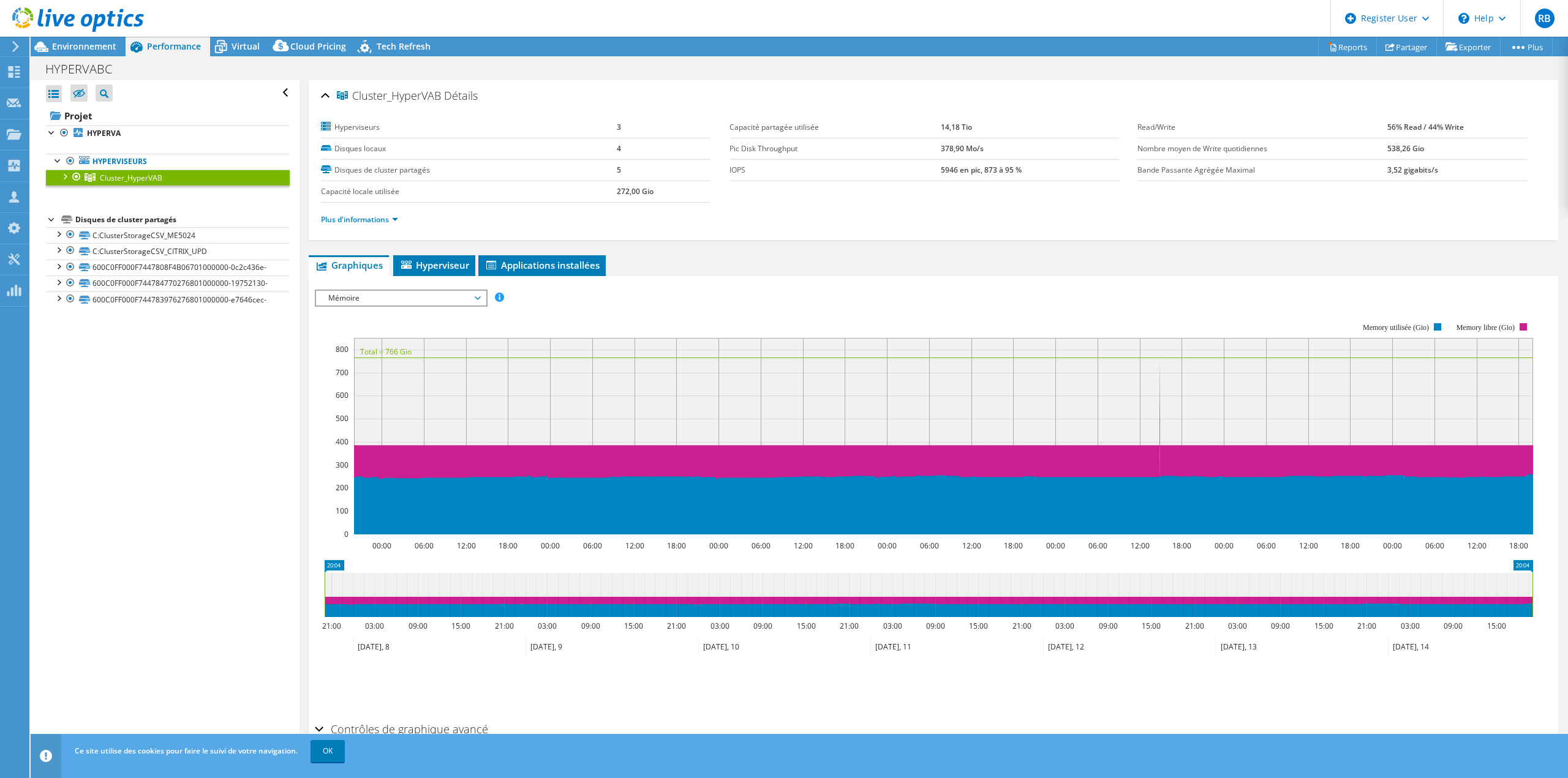
click at [403, 300] on span "Mémoire" at bounding box center [400, 297] width 157 height 14
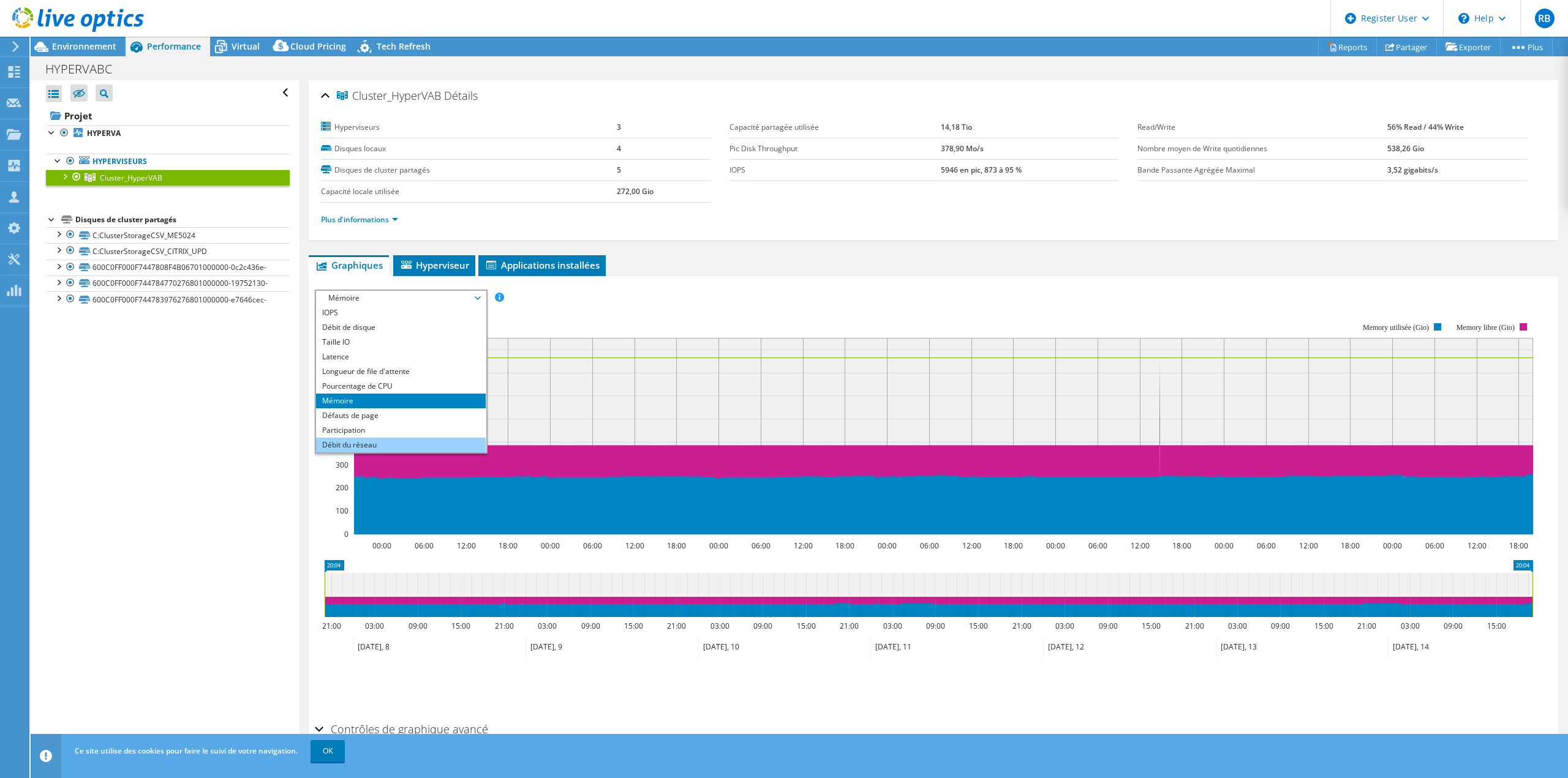
click at [393, 438] on li "Débit du réseau" at bounding box center [400, 445] width 170 height 14
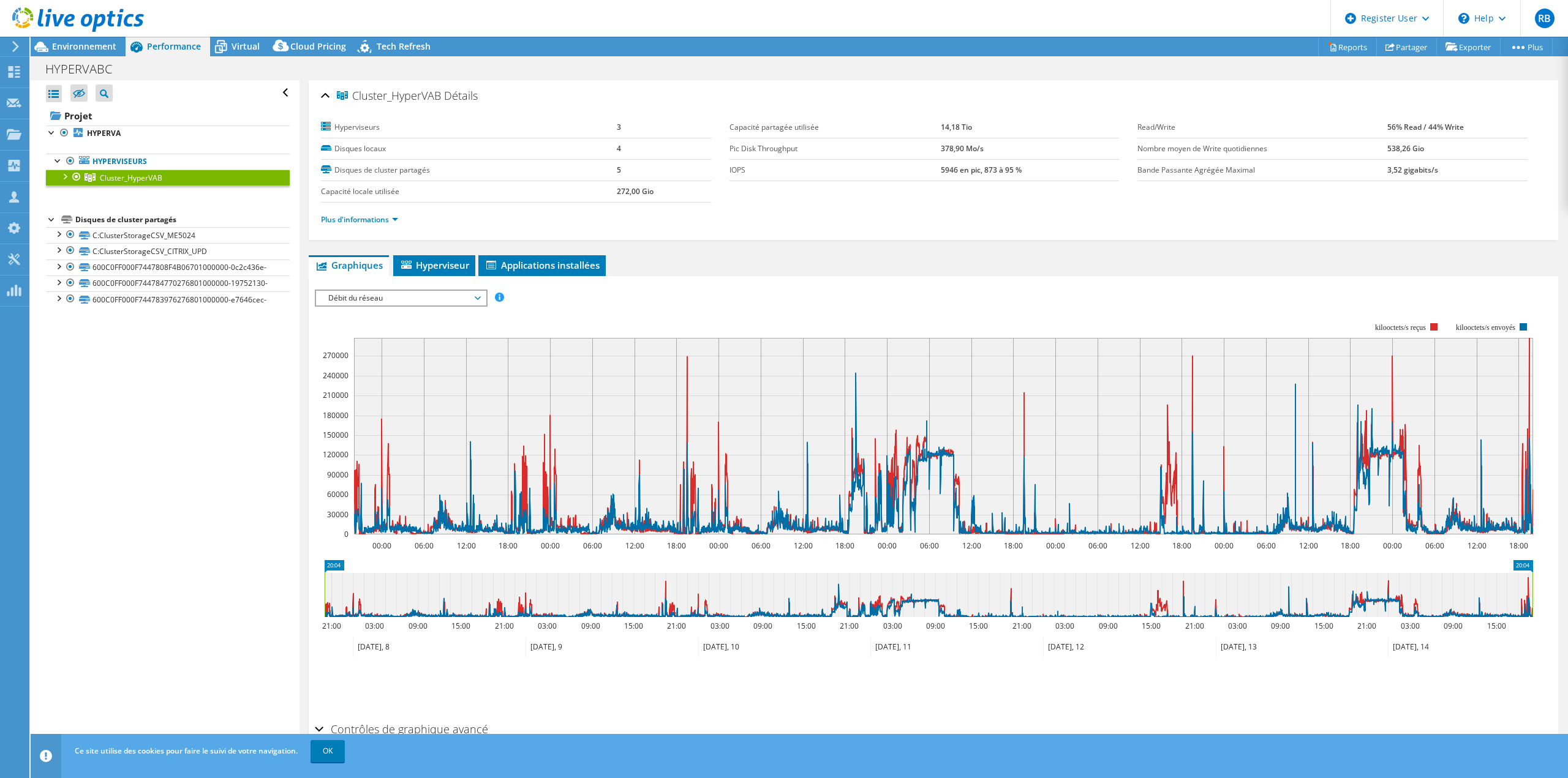
click at [848, 300] on div "IOPS Débit de disque Taille IO Latence Longueur de file d'attente Pourcentage d…" at bounding box center [933, 298] width 1237 height 17
click at [393, 297] on span "Débit du réseau" at bounding box center [400, 297] width 157 height 14
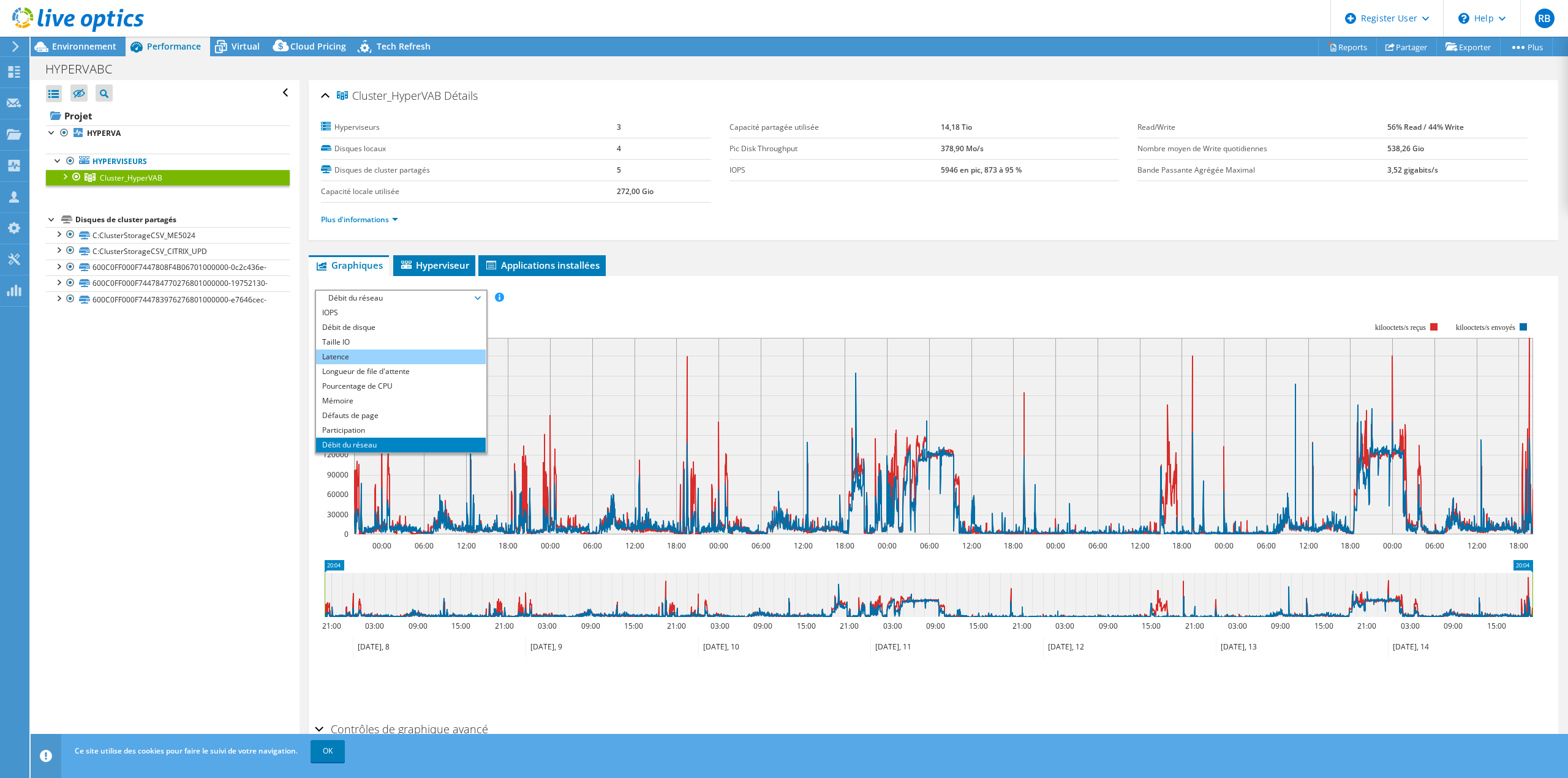
click at [375, 360] on li "Latence" at bounding box center [400, 357] width 170 height 14
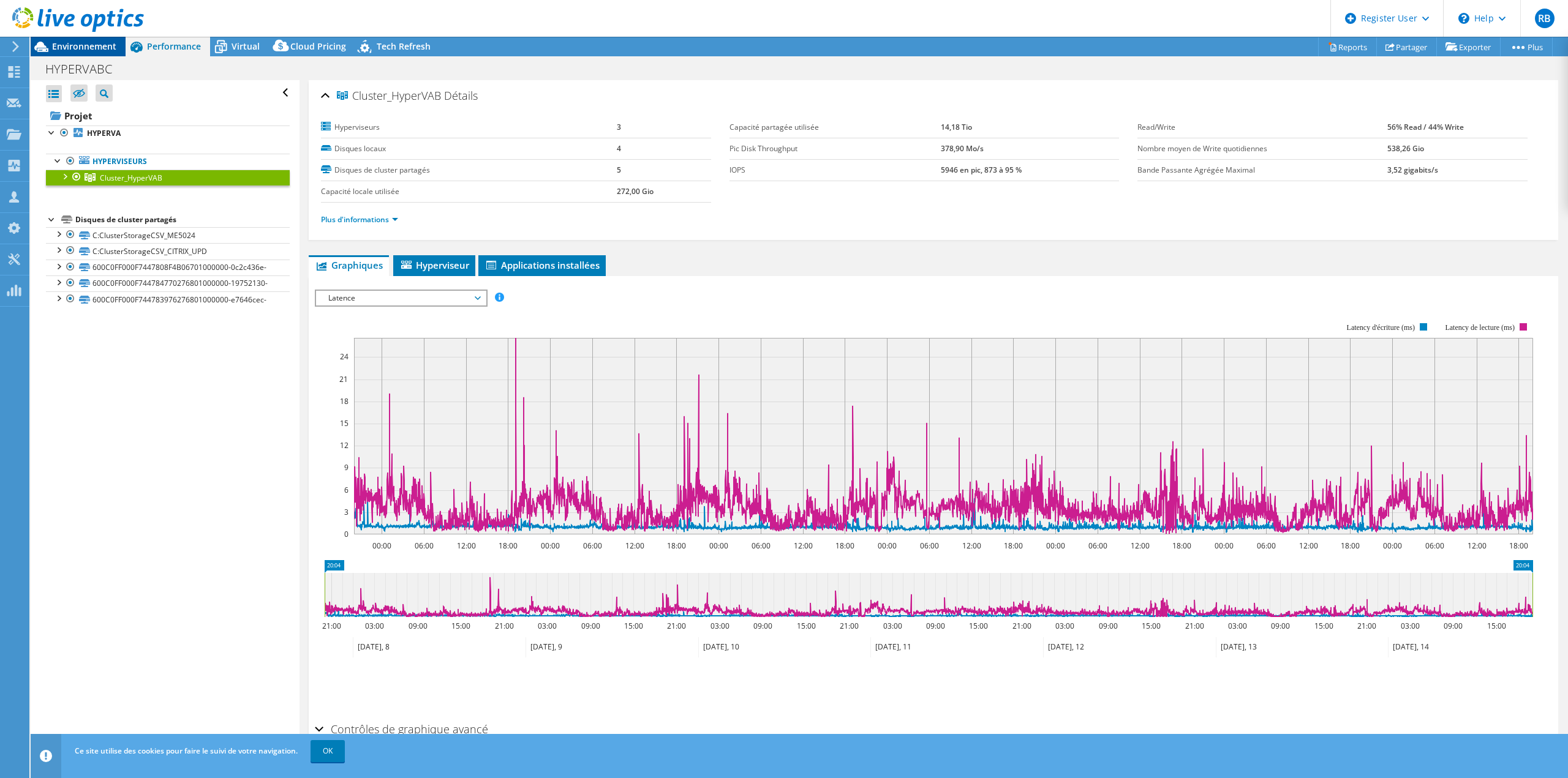
click at [83, 47] on span "Environnement" at bounding box center [84, 46] width 65 height 11
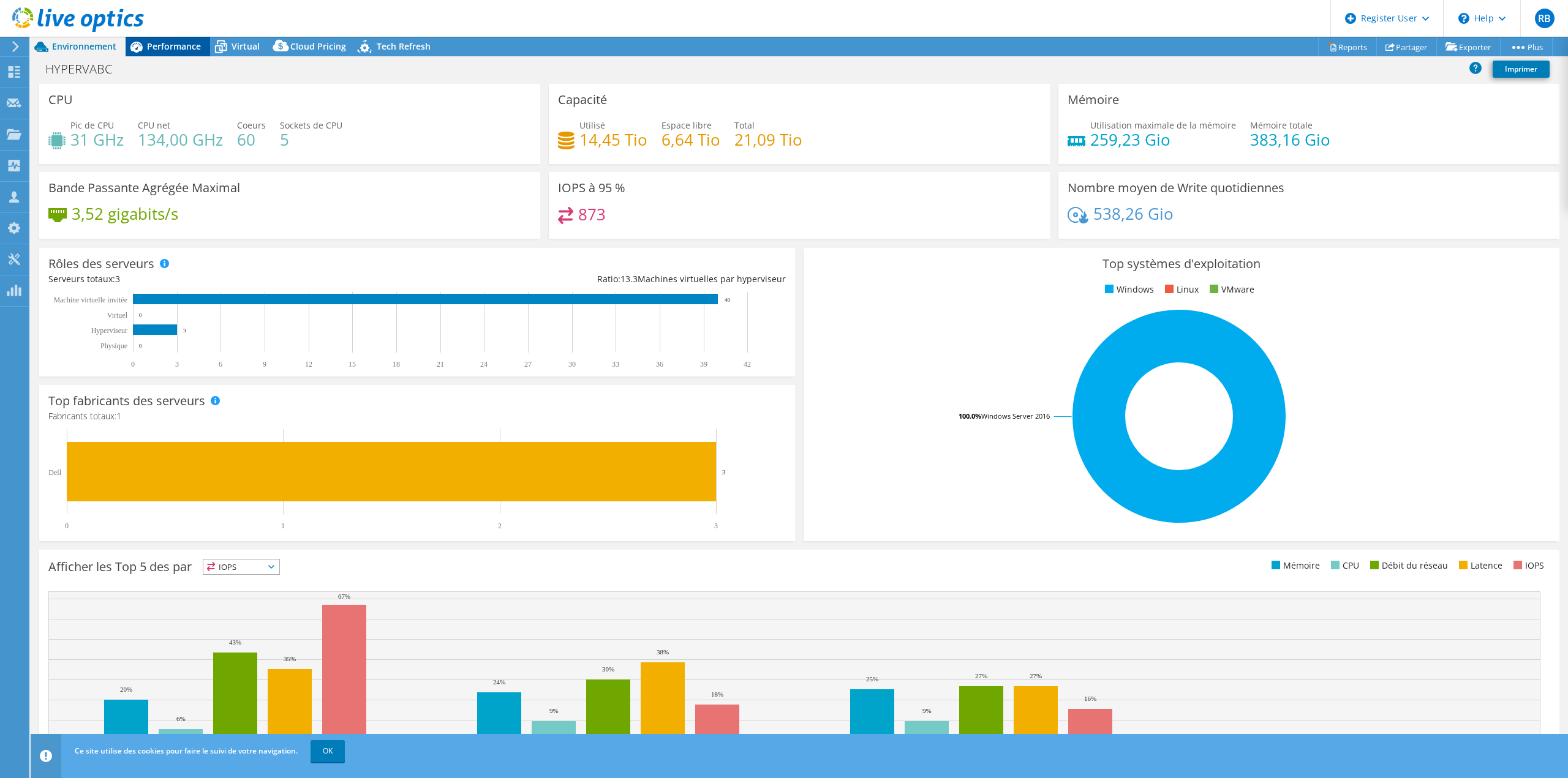
click at [168, 48] on span "Performance" at bounding box center [173, 46] width 54 height 11
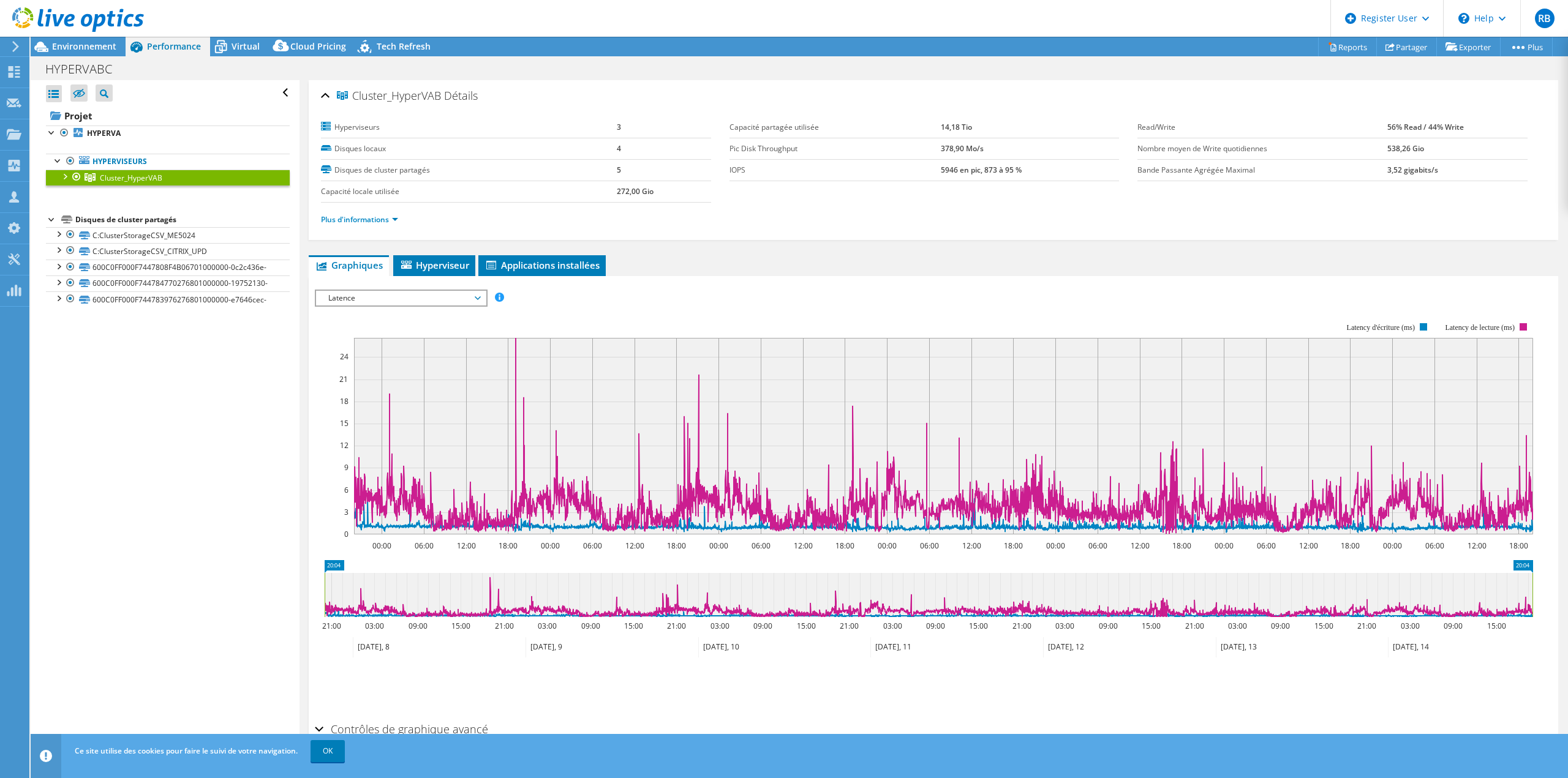
click at [367, 297] on span "Latence" at bounding box center [400, 297] width 157 height 14
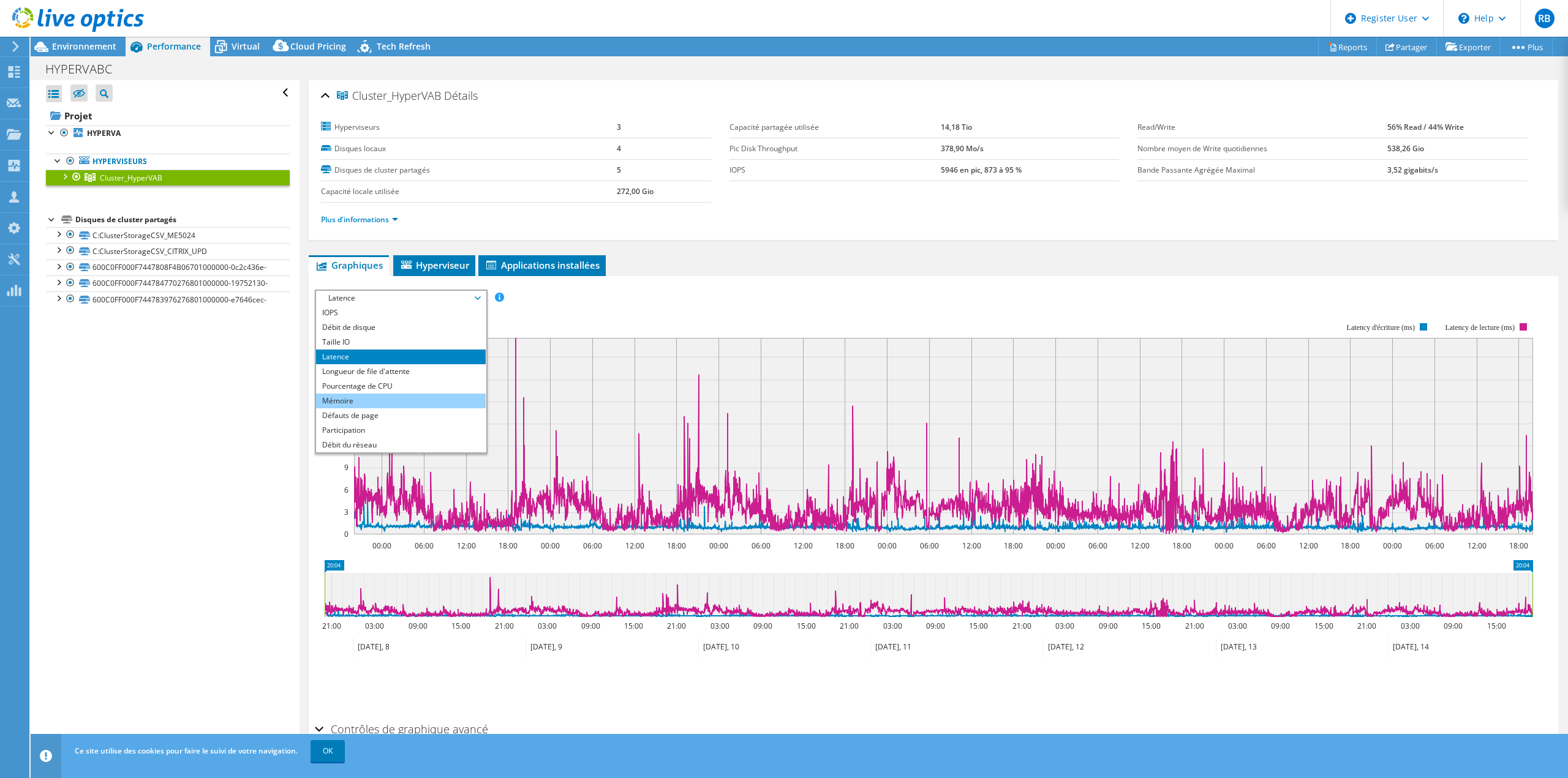
click at [388, 400] on li "Mémoire" at bounding box center [400, 401] width 170 height 14
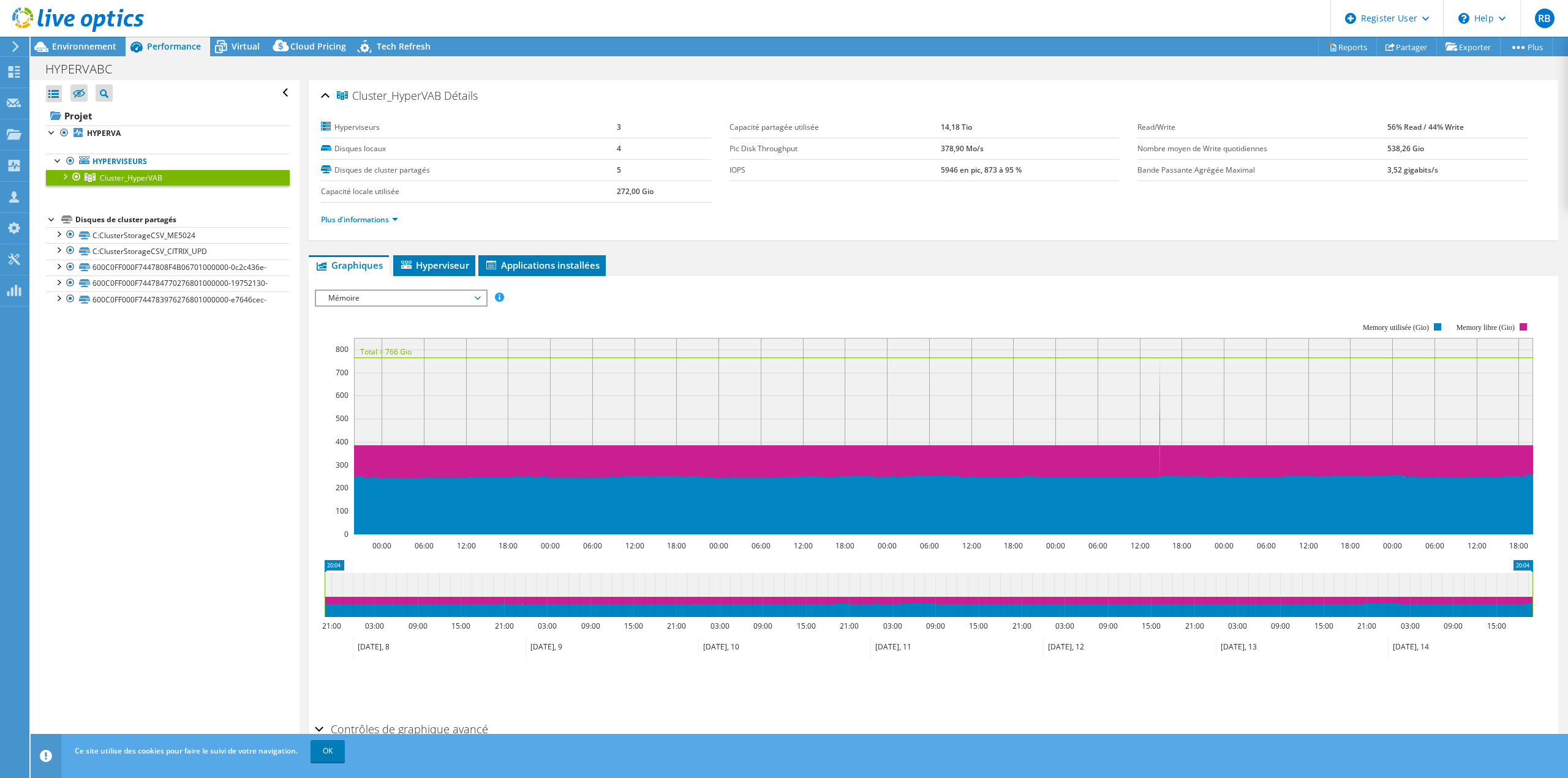
click at [446, 303] on span "Mémoire" at bounding box center [400, 297] width 157 height 14
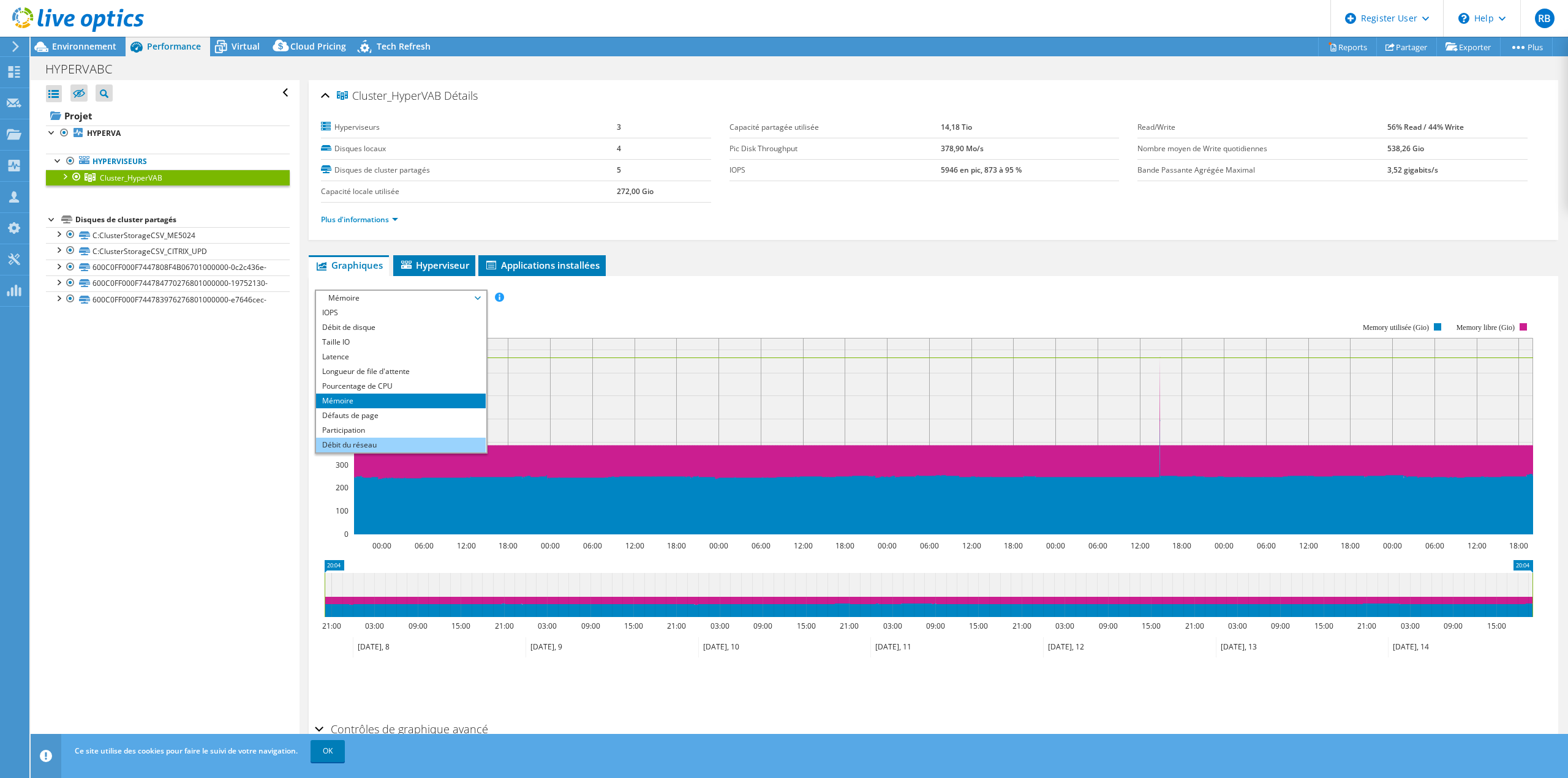
click at [416, 440] on li "Débit du réseau" at bounding box center [400, 445] width 170 height 14
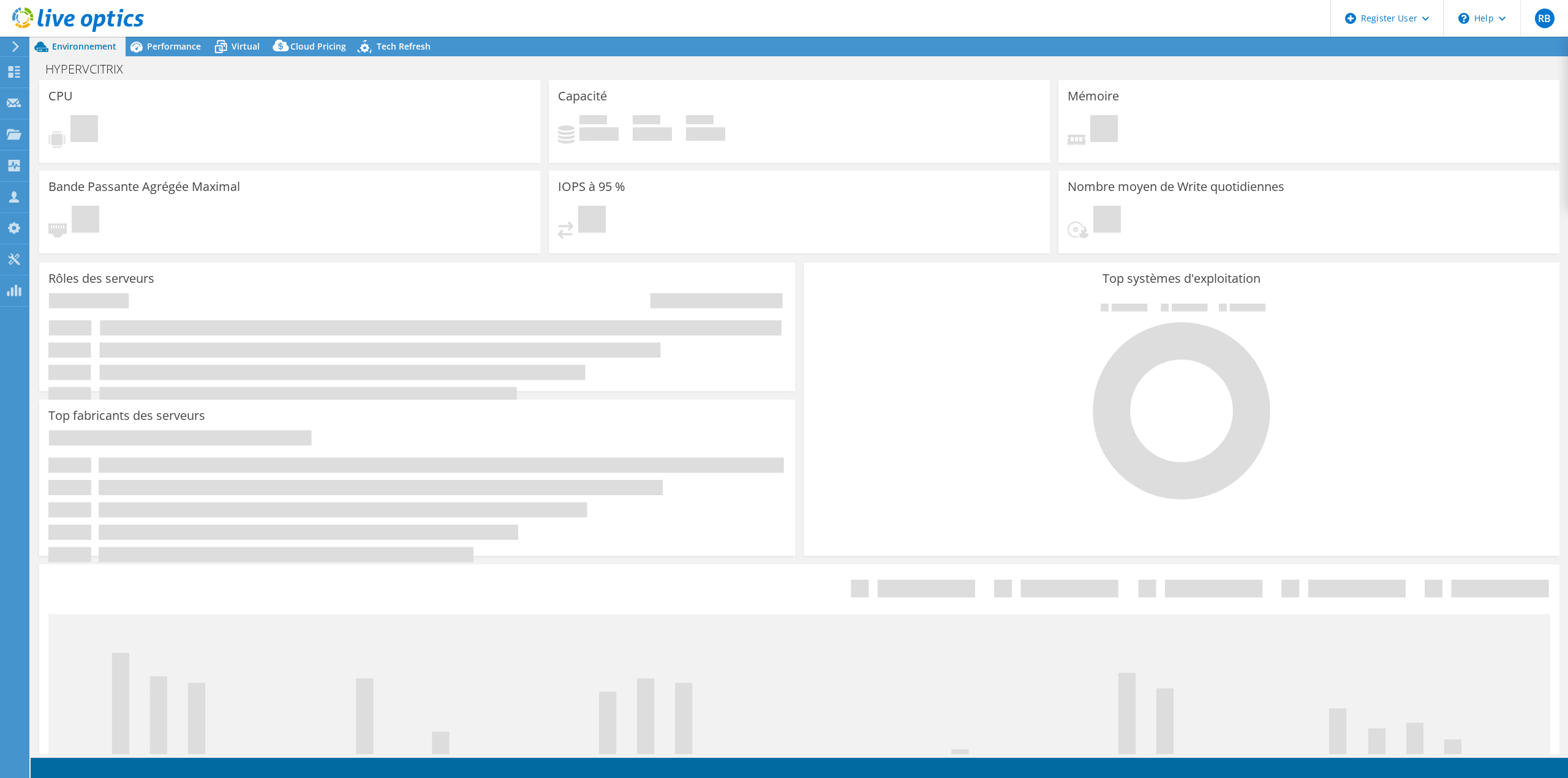
select select "USD"
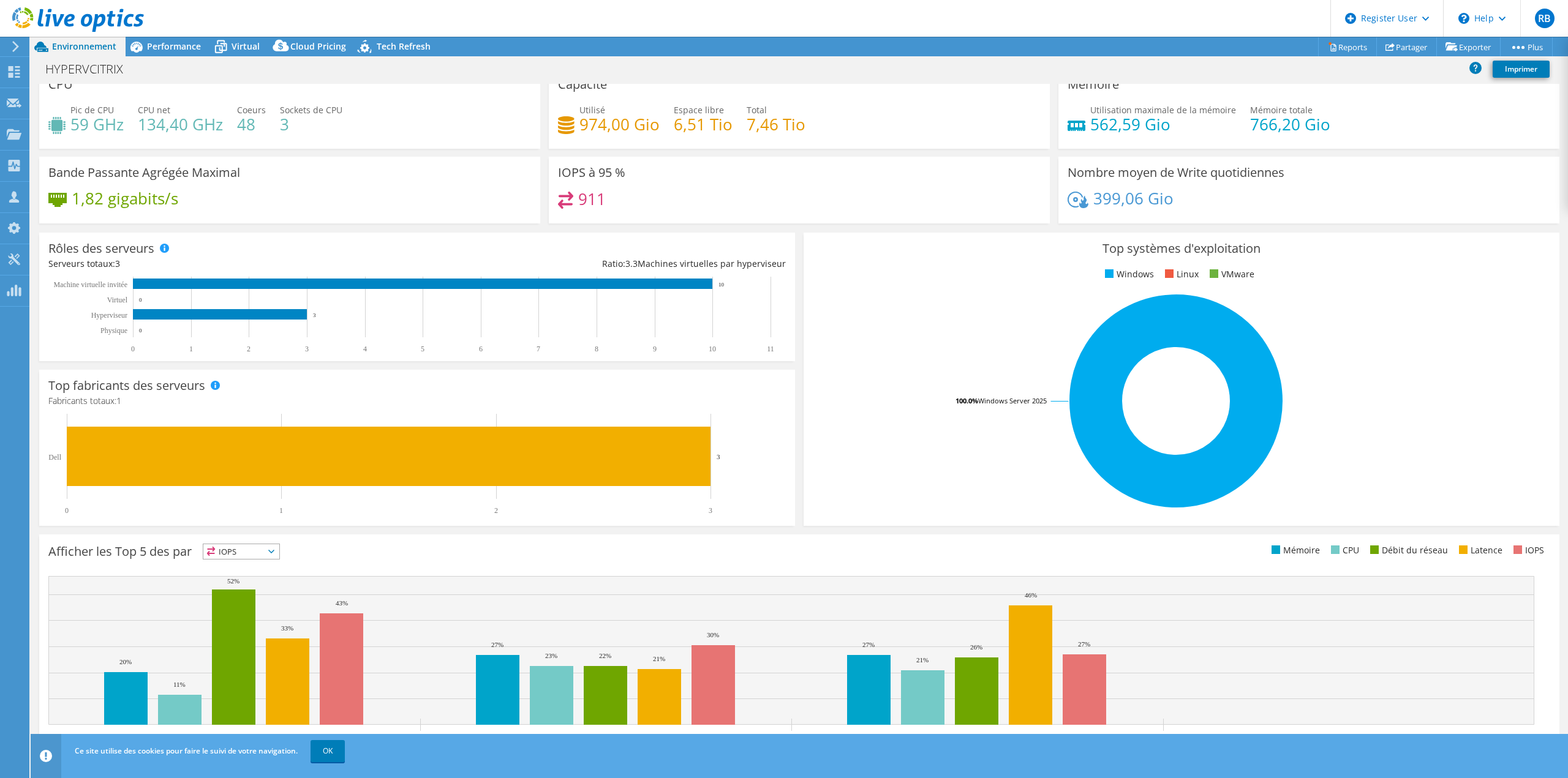
scroll to position [40, 0]
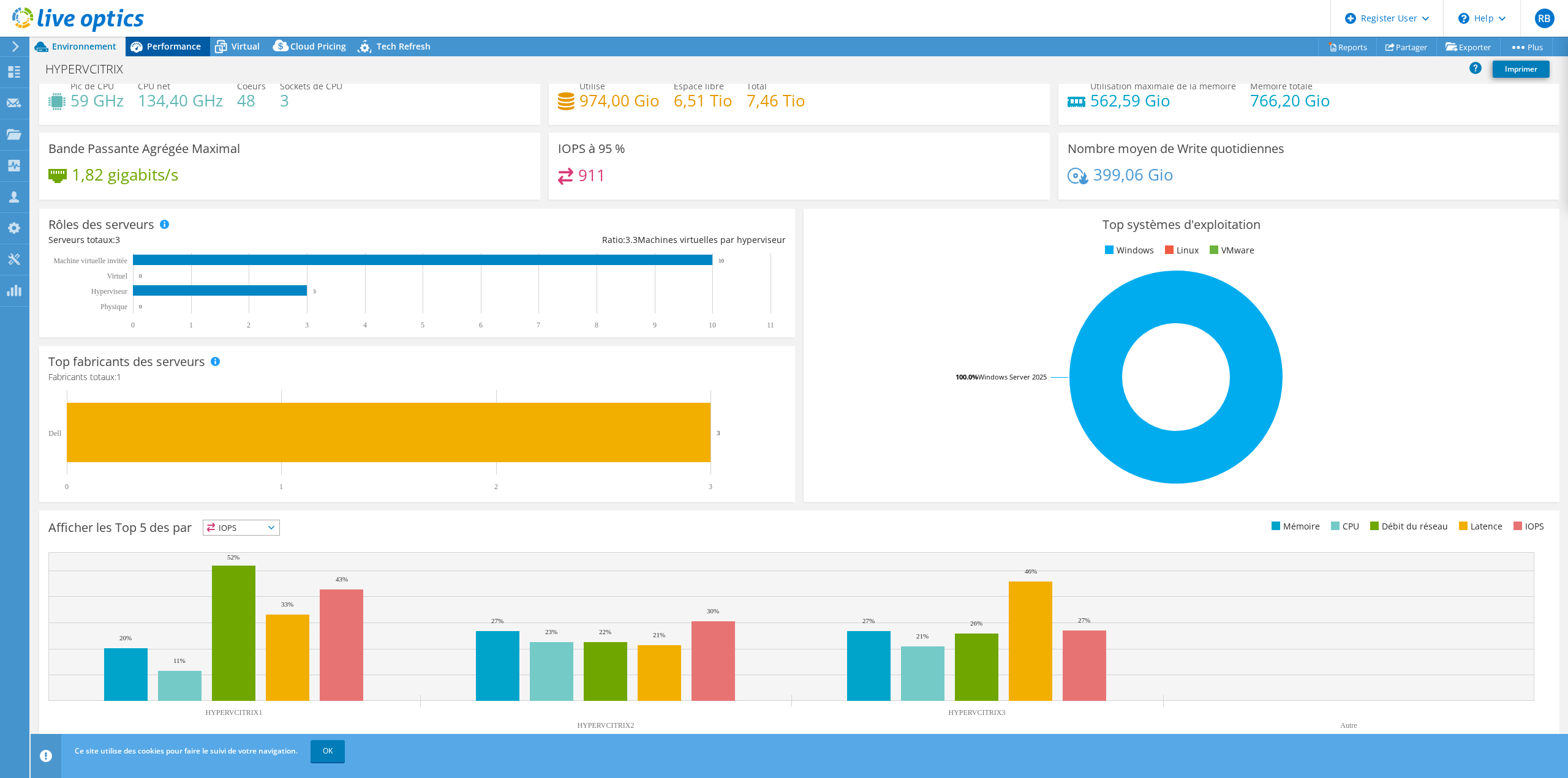
click at [175, 49] on span "Performance" at bounding box center [173, 46] width 54 height 11
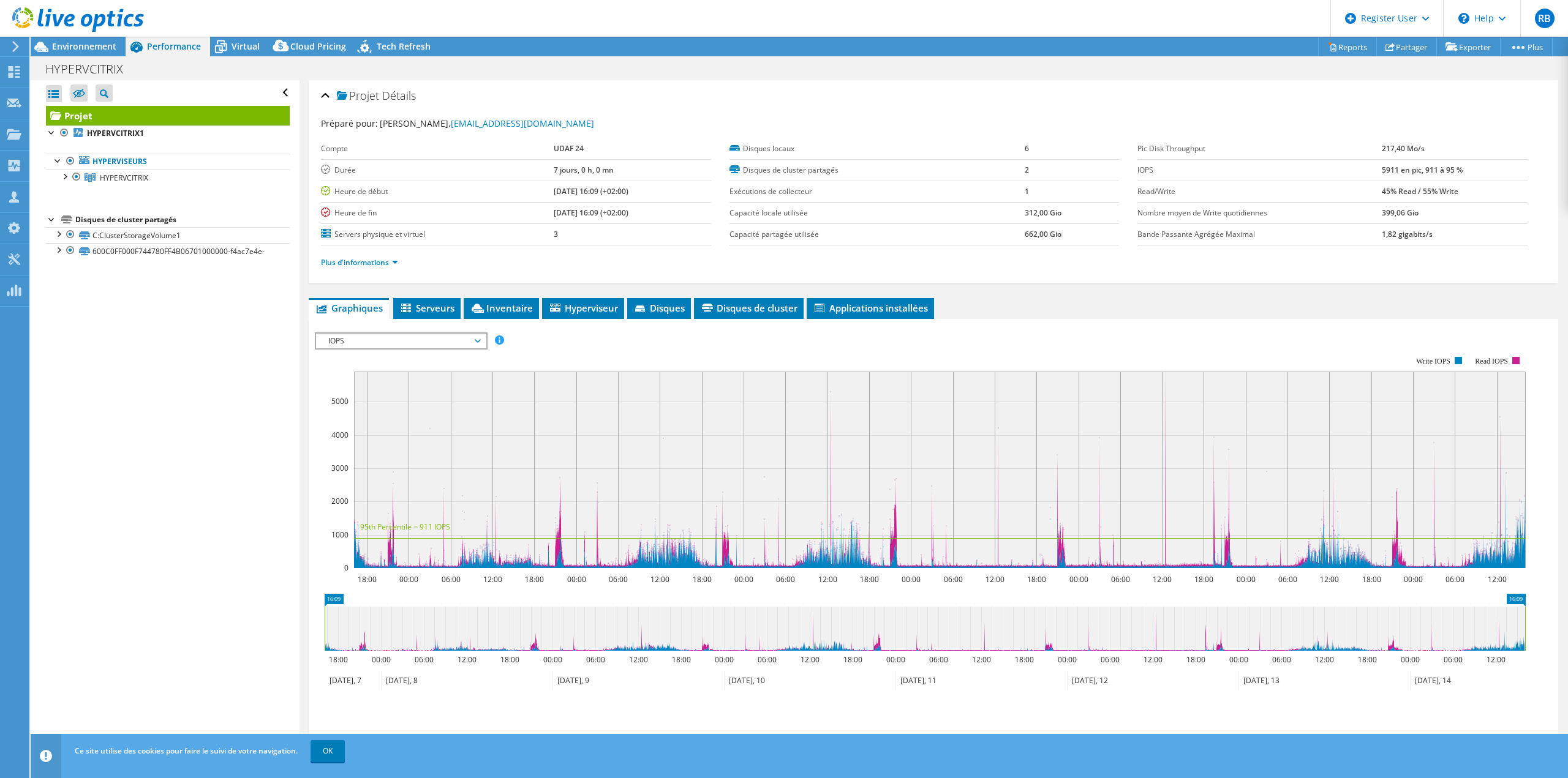
click at [350, 338] on span "IOPS" at bounding box center [400, 341] width 157 height 14
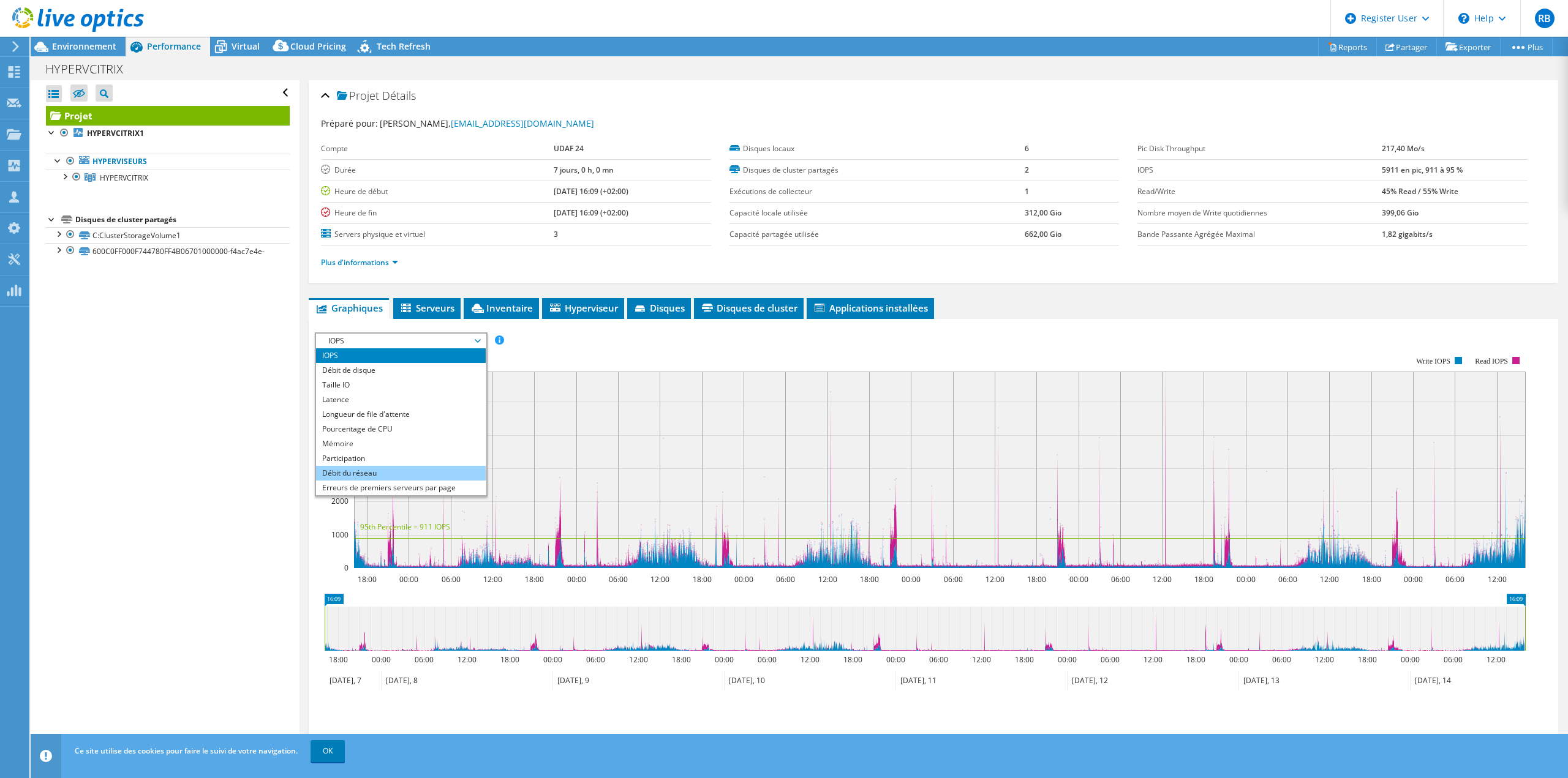
click at [357, 472] on li "Débit du réseau" at bounding box center [400, 473] width 170 height 14
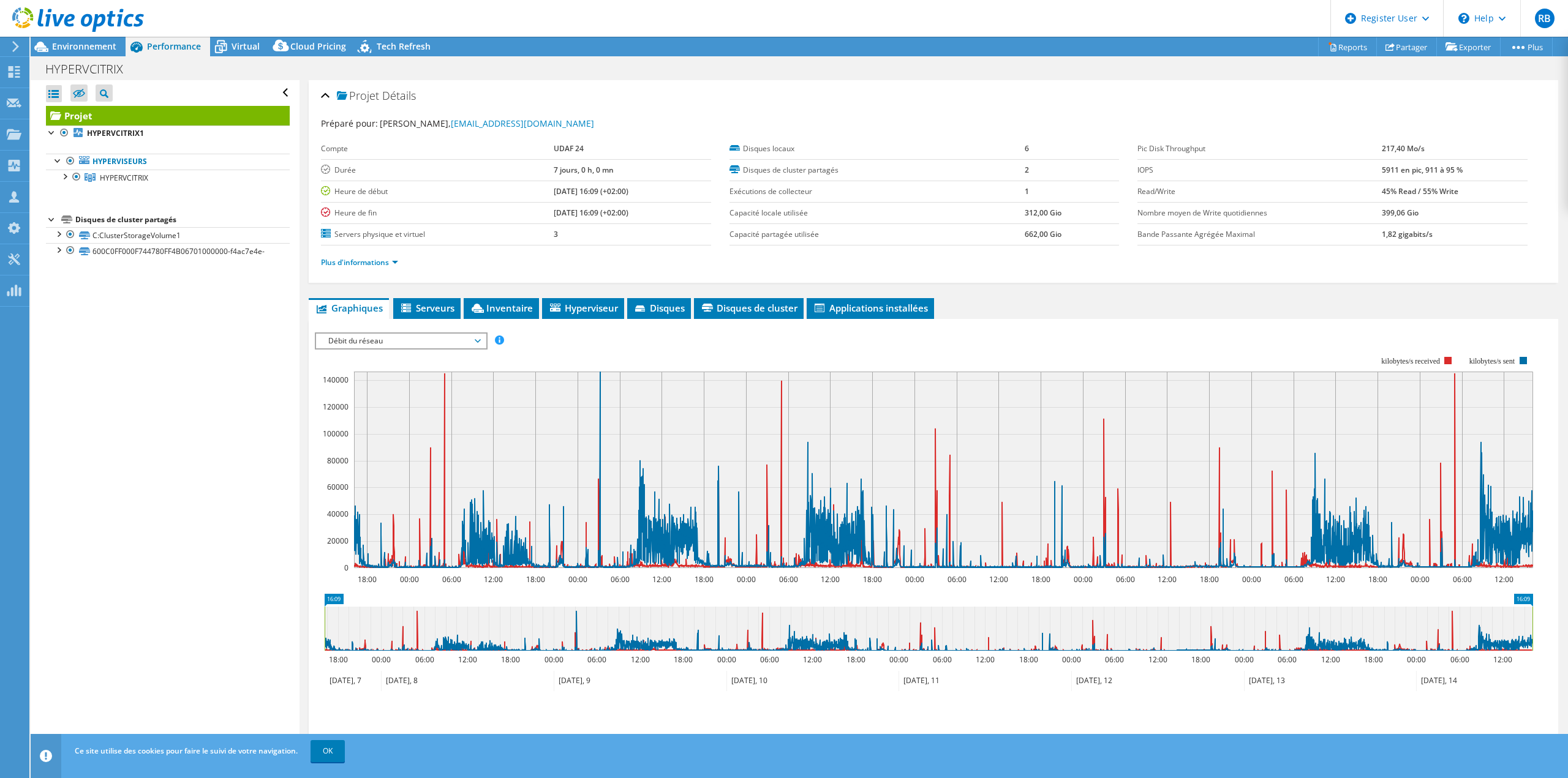
click at [468, 341] on span "Débit du réseau" at bounding box center [400, 341] width 157 height 14
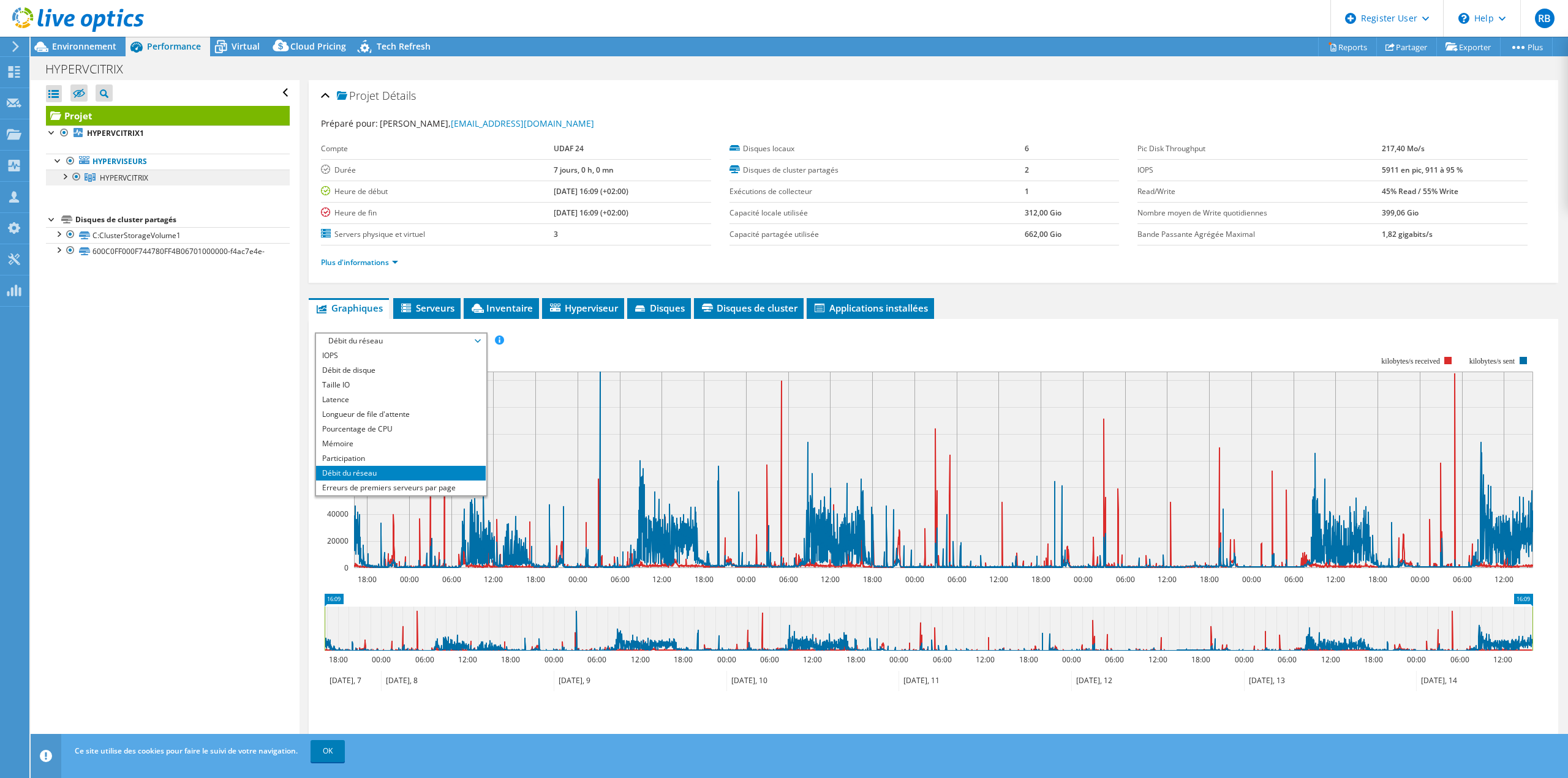
click at [124, 171] on link "HYPERVCITRIX" at bounding box center [167, 177] width 243 height 16
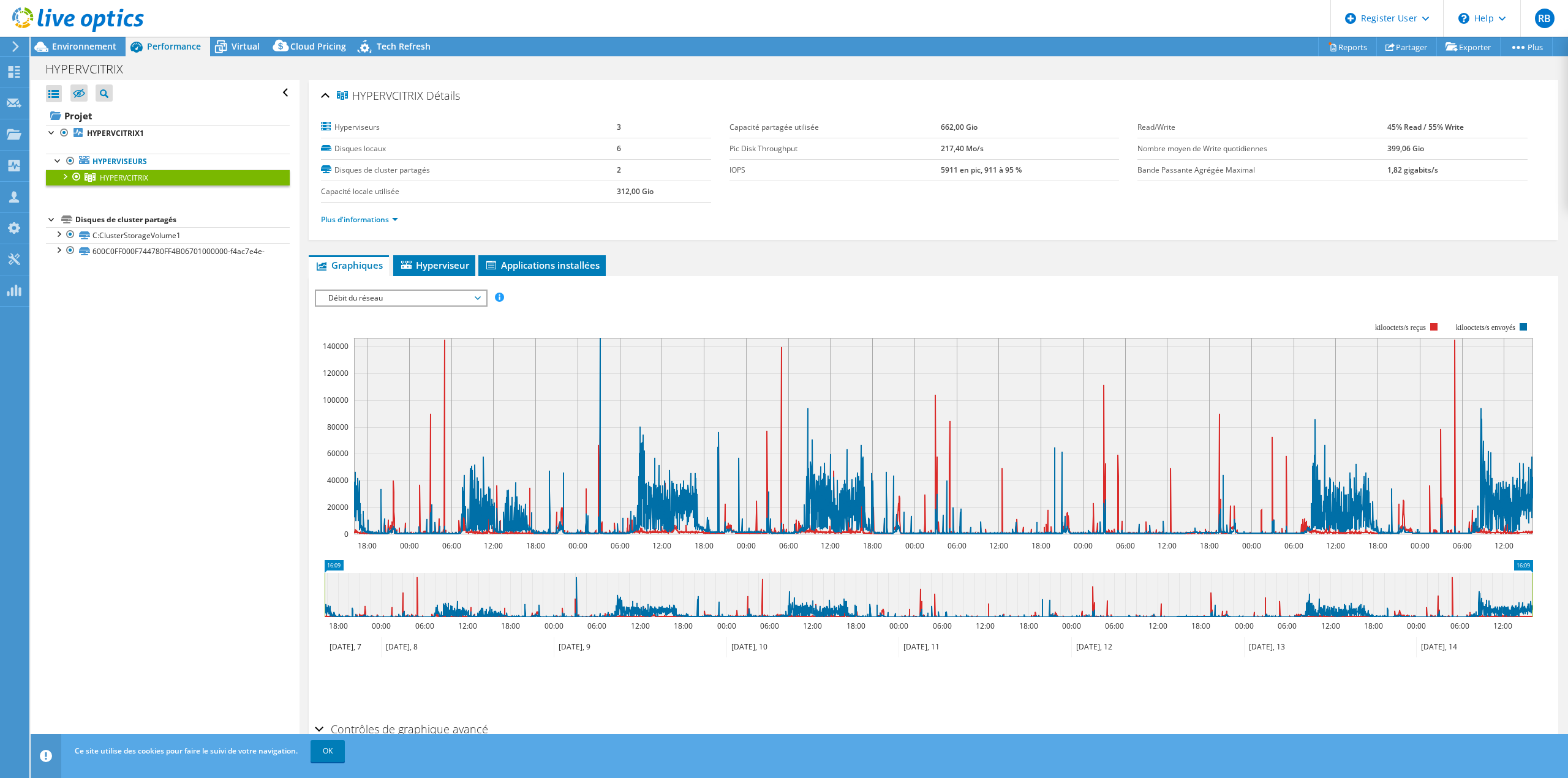
click at [445, 295] on span "Débit du réseau" at bounding box center [400, 297] width 157 height 14
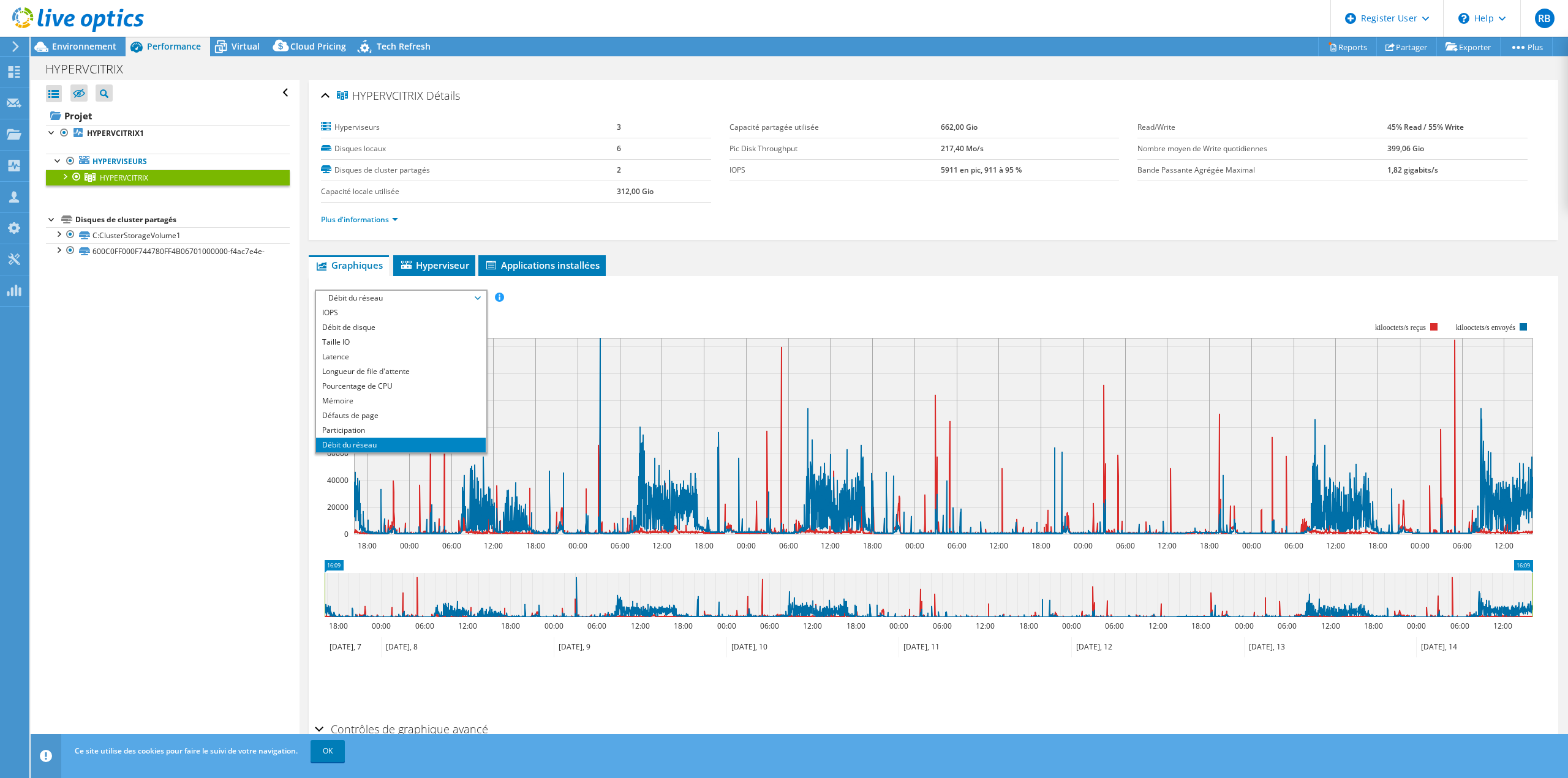
click at [767, 300] on div "IOPS Débit de disque Taille IO Latence Longueur de file d'attente Pourcentage d…" at bounding box center [933, 298] width 1237 height 17
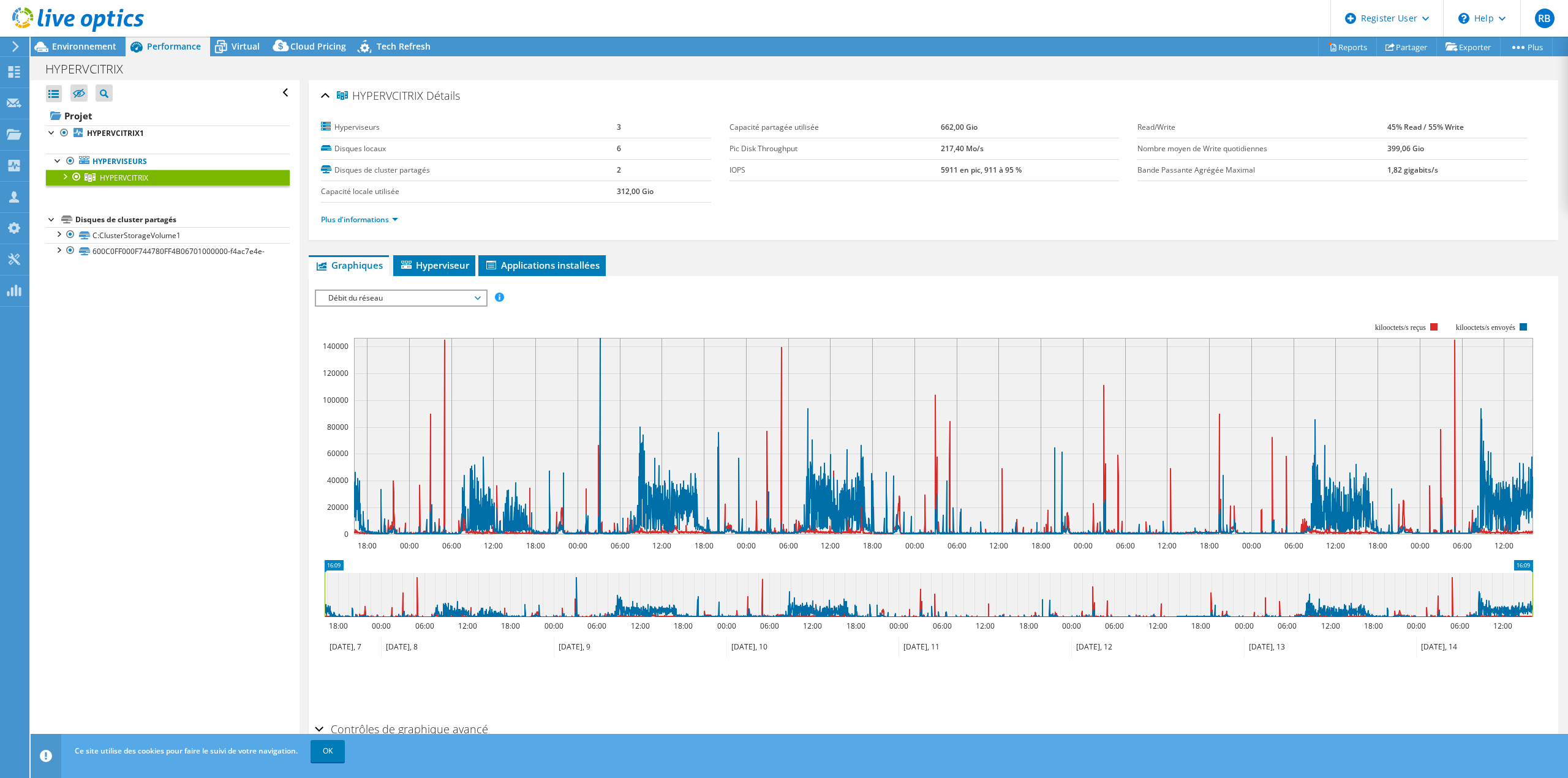
click at [445, 301] on span "Débit du réseau" at bounding box center [400, 297] width 157 height 14
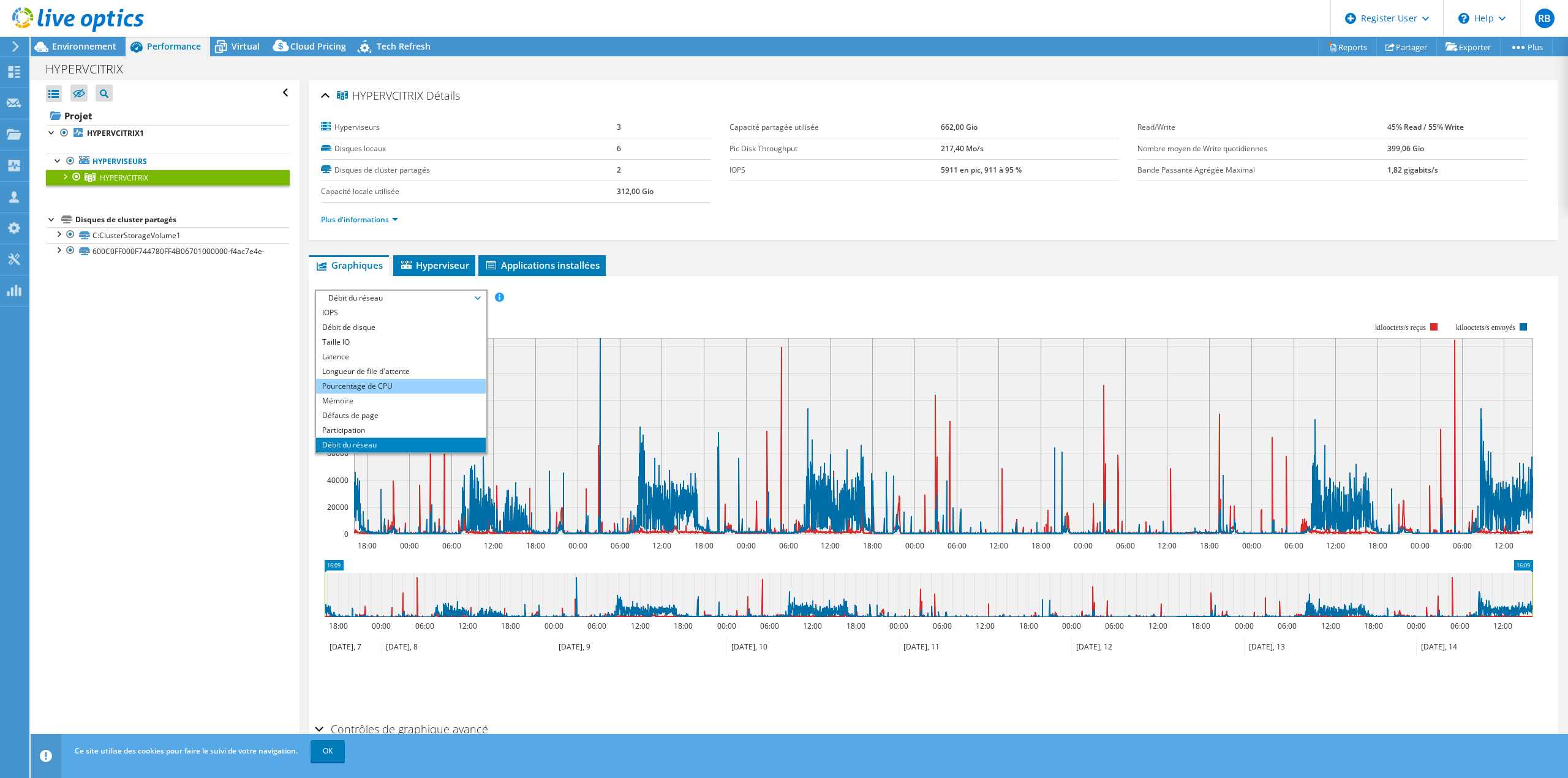
click at [412, 380] on li "Pourcentage de CPU" at bounding box center [400, 386] width 170 height 14
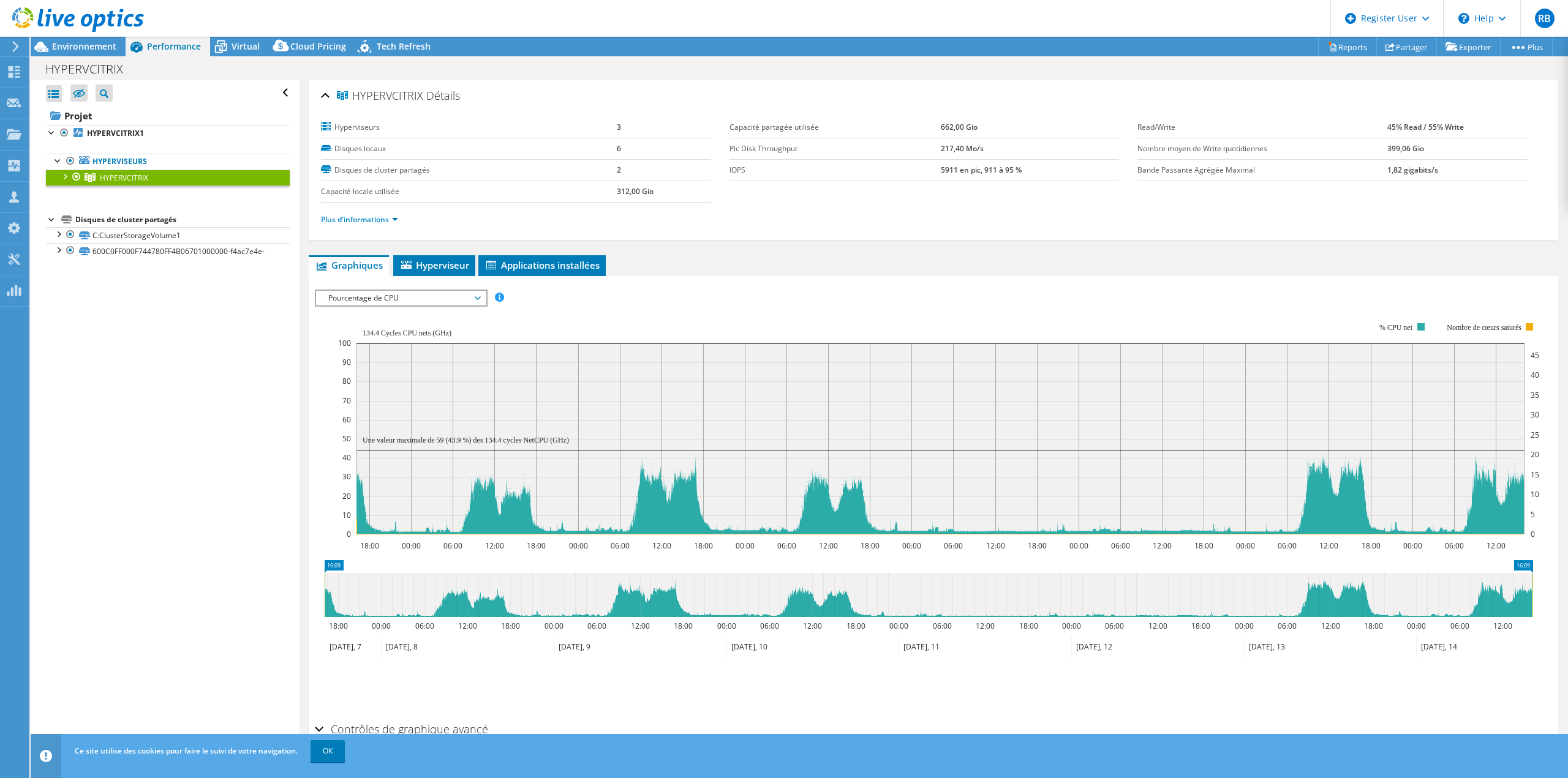
click at [275, 365] on div "Ouvrir tout Fermer tout Masquer les nœuds exclus Filtre de l'arborescence des p…" at bounding box center [164, 417] width 269 height 674
click at [358, 297] on span "Pourcentage de CPU" at bounding box center [400, 297] width 157 height 14
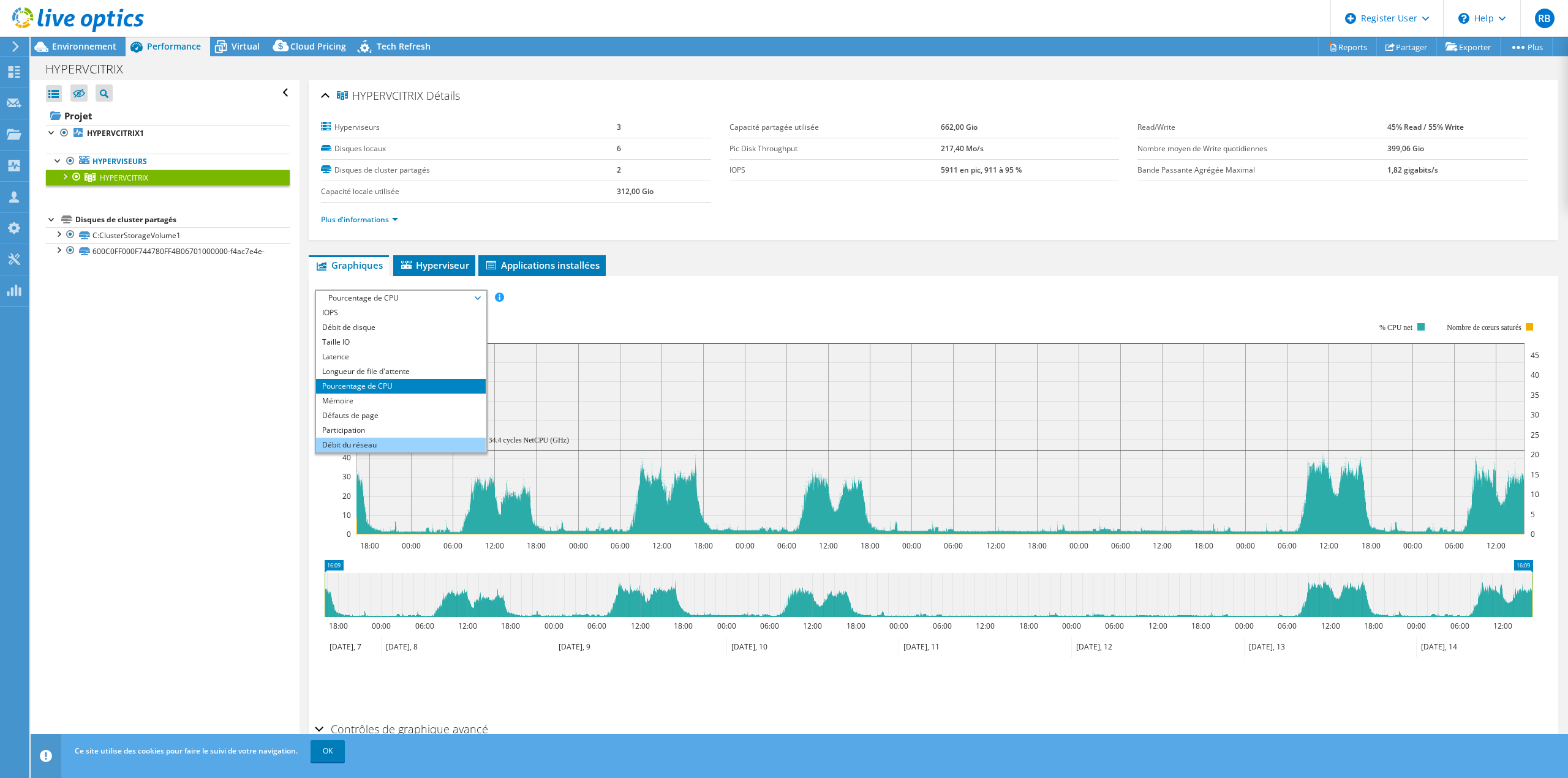
click at [382, 445] on li "Débit du réseau" at bounding box center [400, 445] width 170 height 14
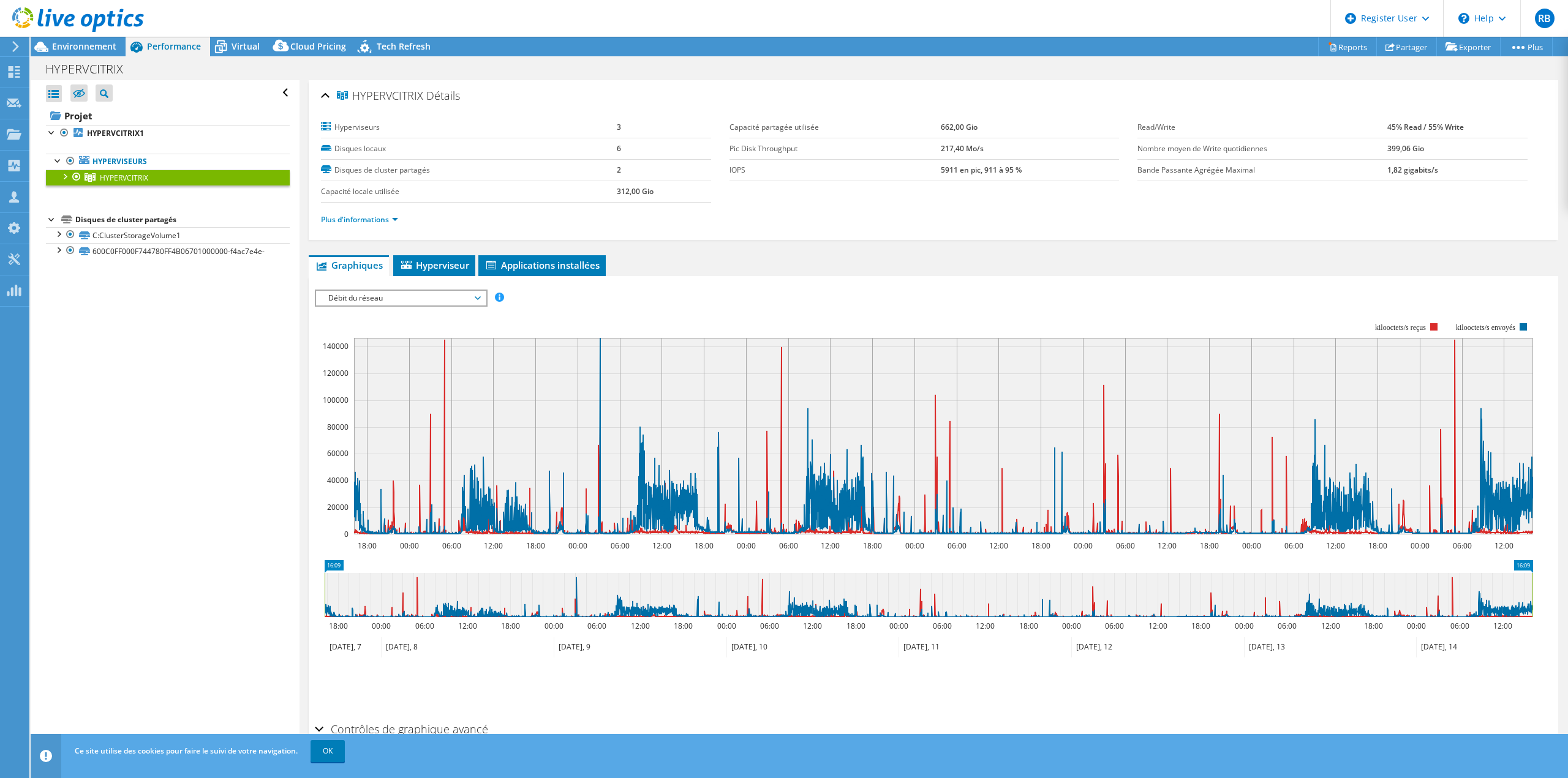
click at [422, 297] on span "Débit du réseau" at bounding box center [400, 297] width 157 height 14
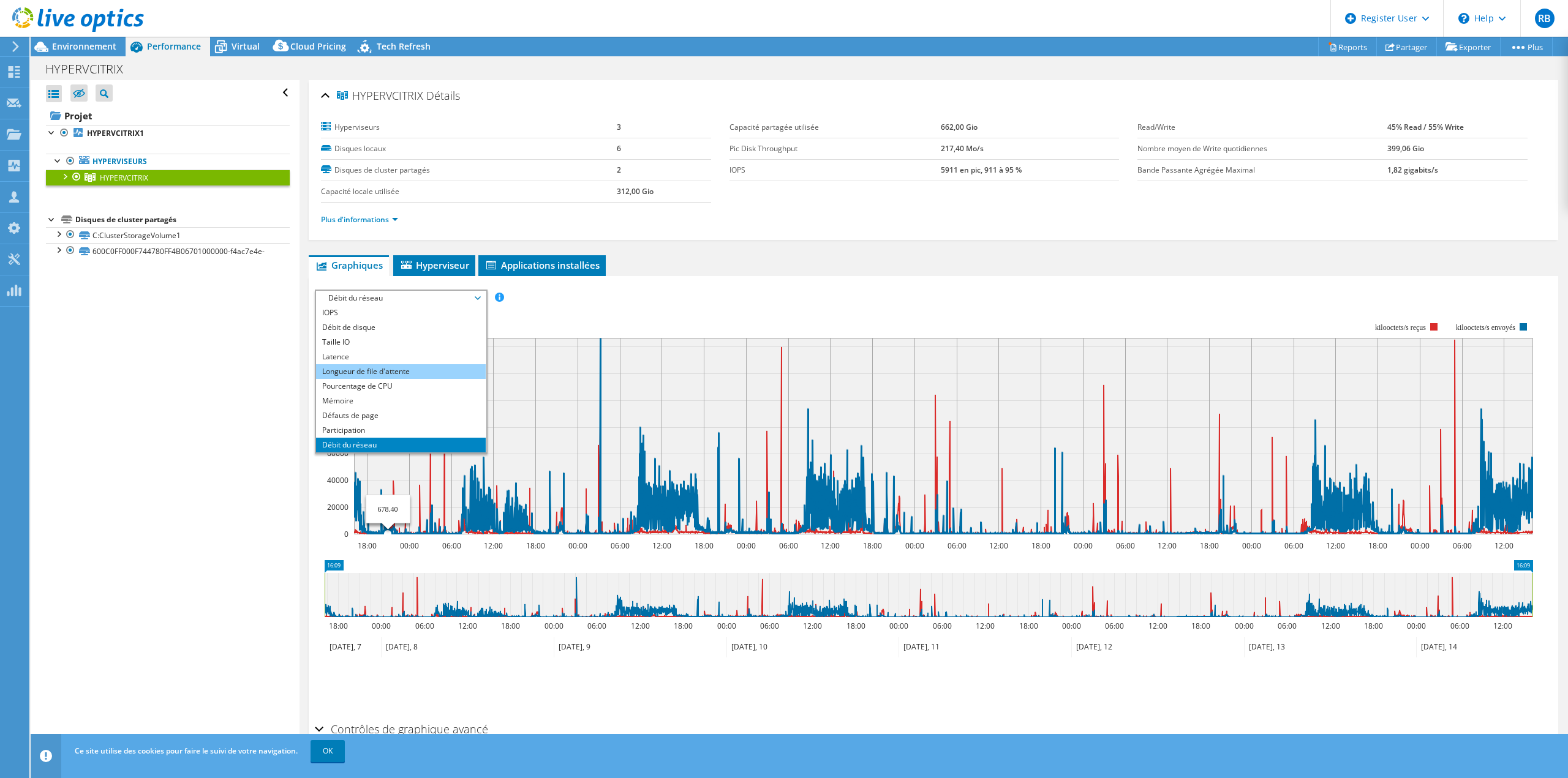
click at [372, 369] on li "Longueur de file d'attente" at bounding box center [400, 371] width 170 height 14
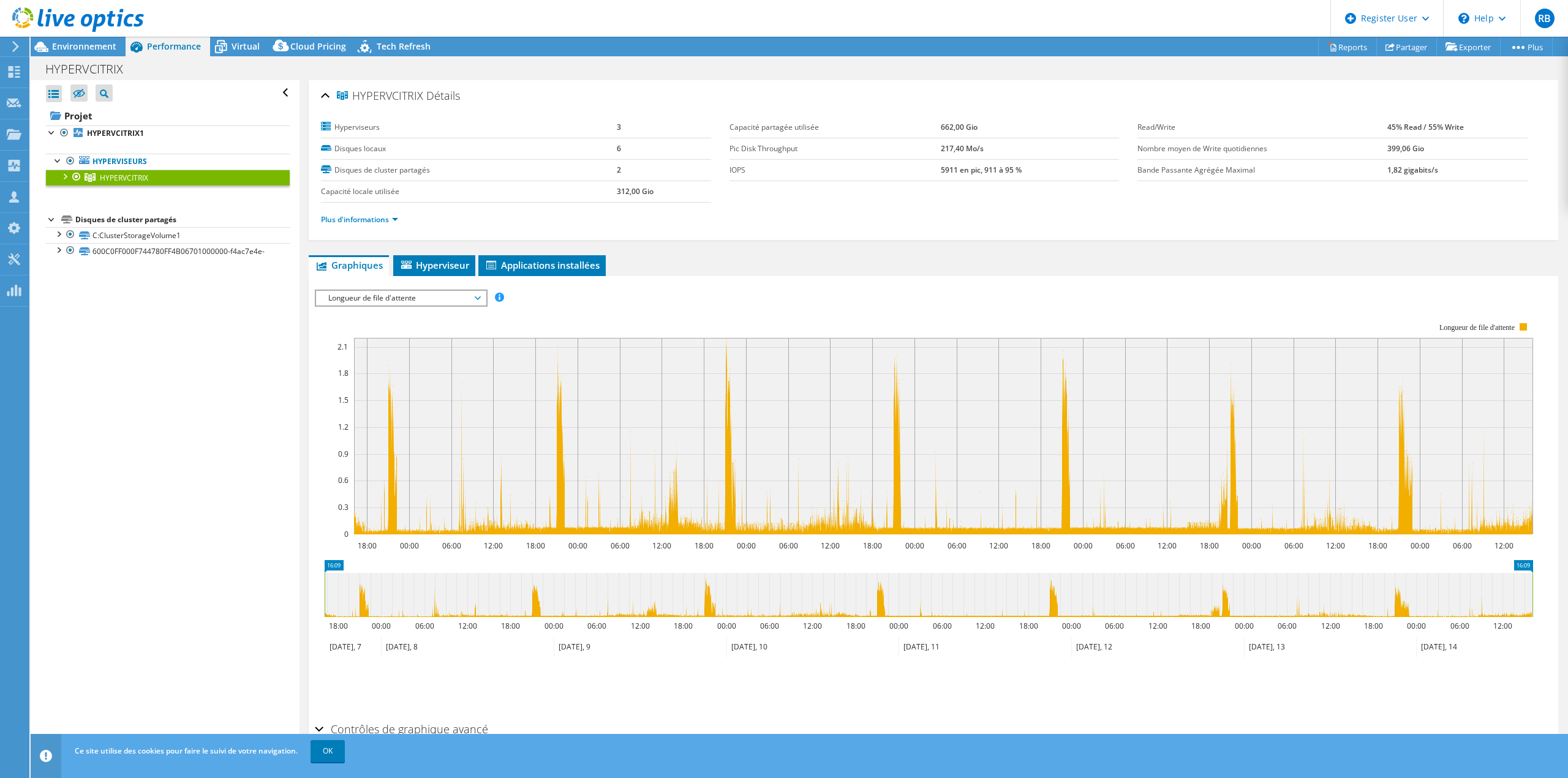
click at [412, 300] on span "Longueur de file d'attente" at bounding box center [400, 297] width 157 height 14
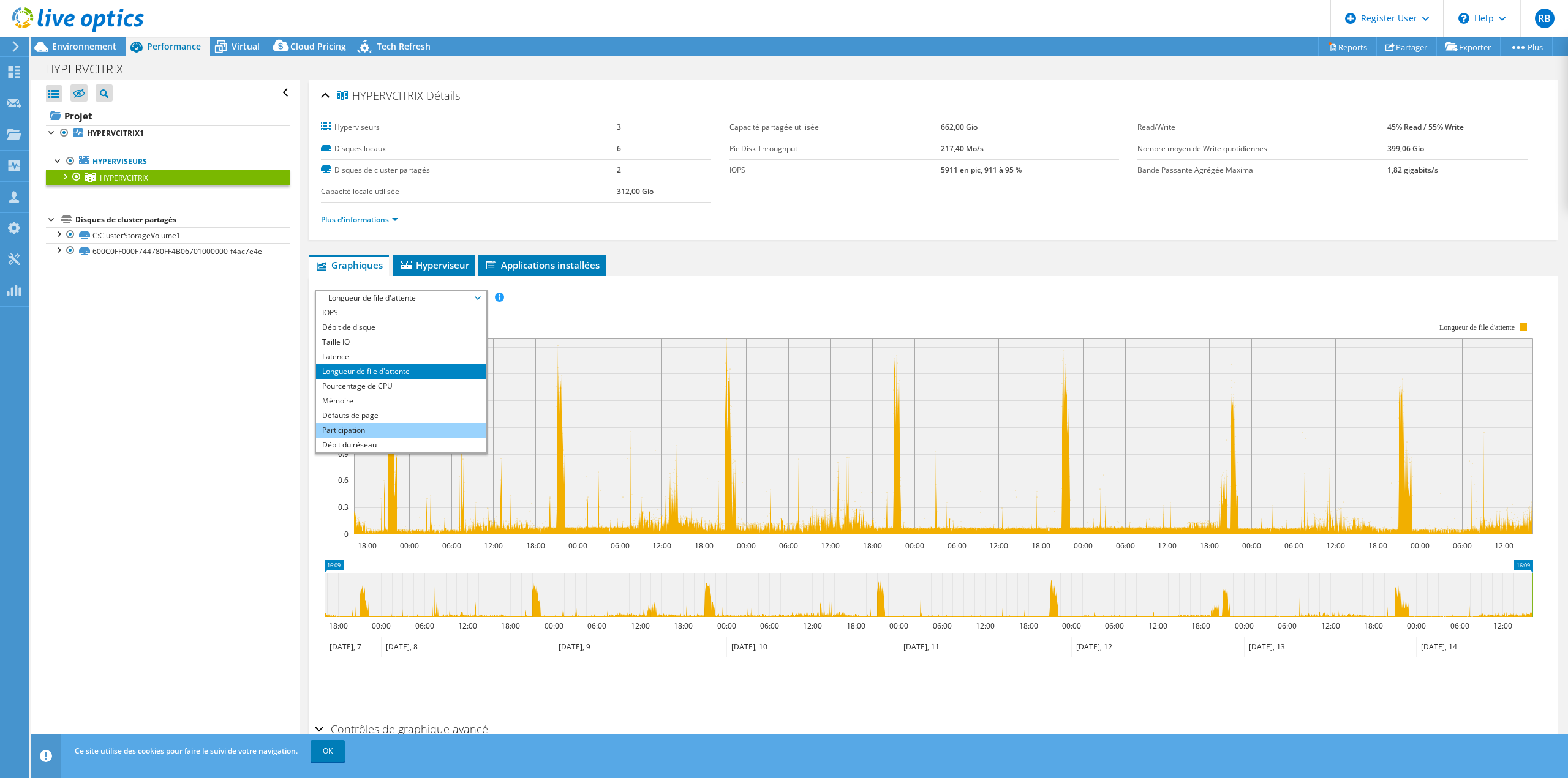
click at [378, 430] on li "Participation" at bounding box center [400, 430] width 170 height 14
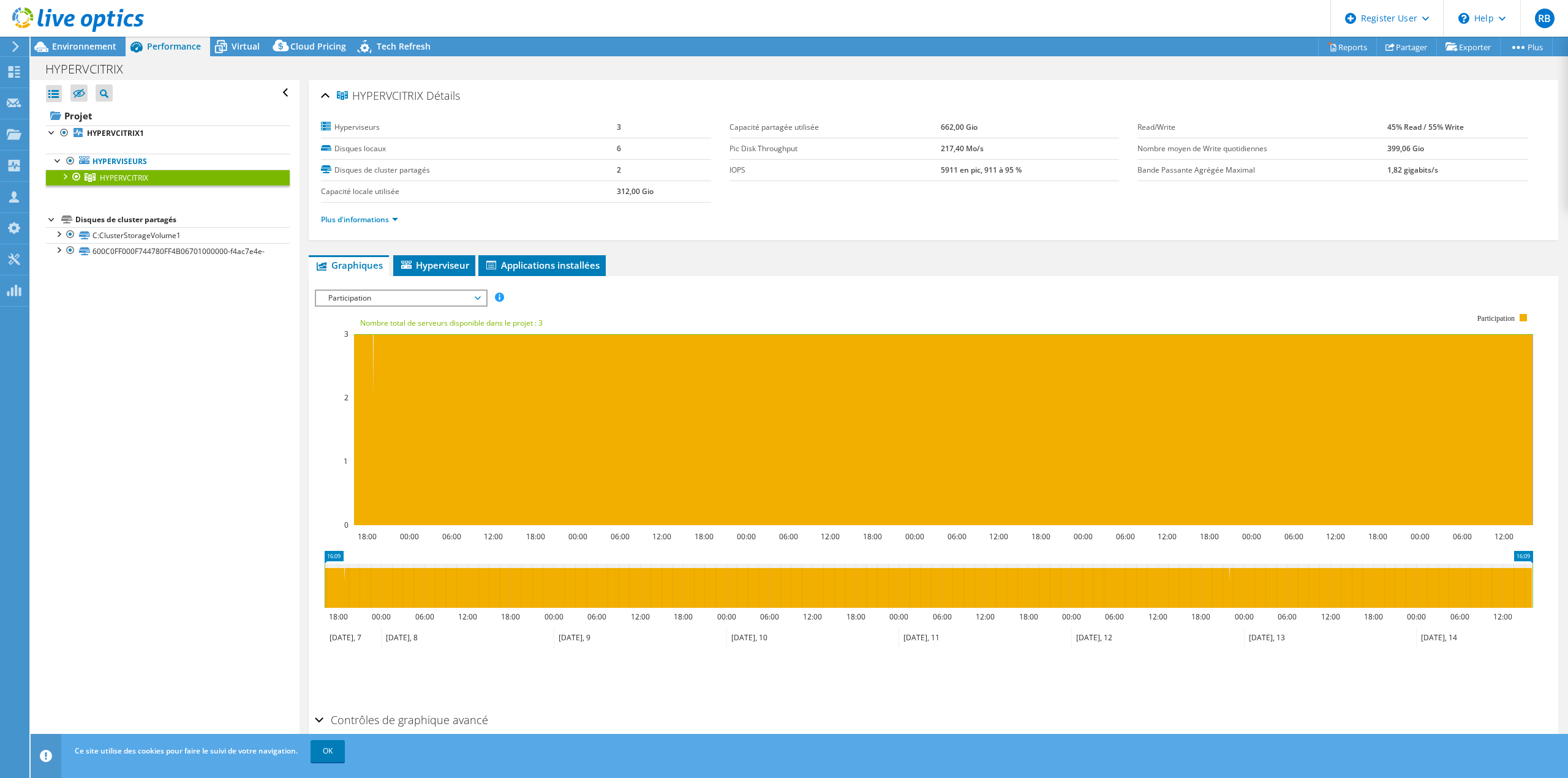
click at [401, 294] on span "Participation" at bounding box center [400, 297] width 157 height 14
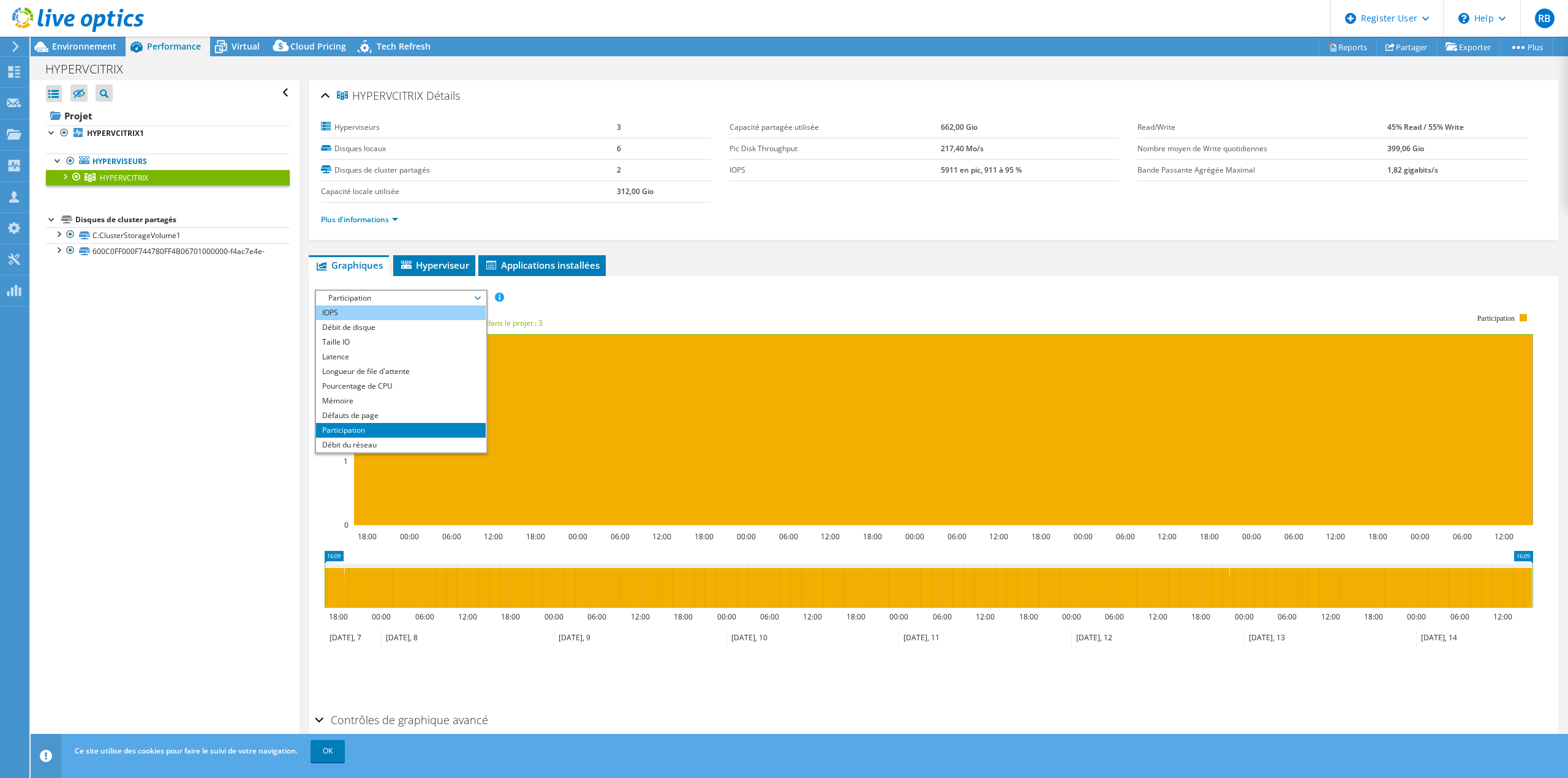
click at [391, 311] on li "IOPS" at bounding box center [400, 313] width 170 height 14
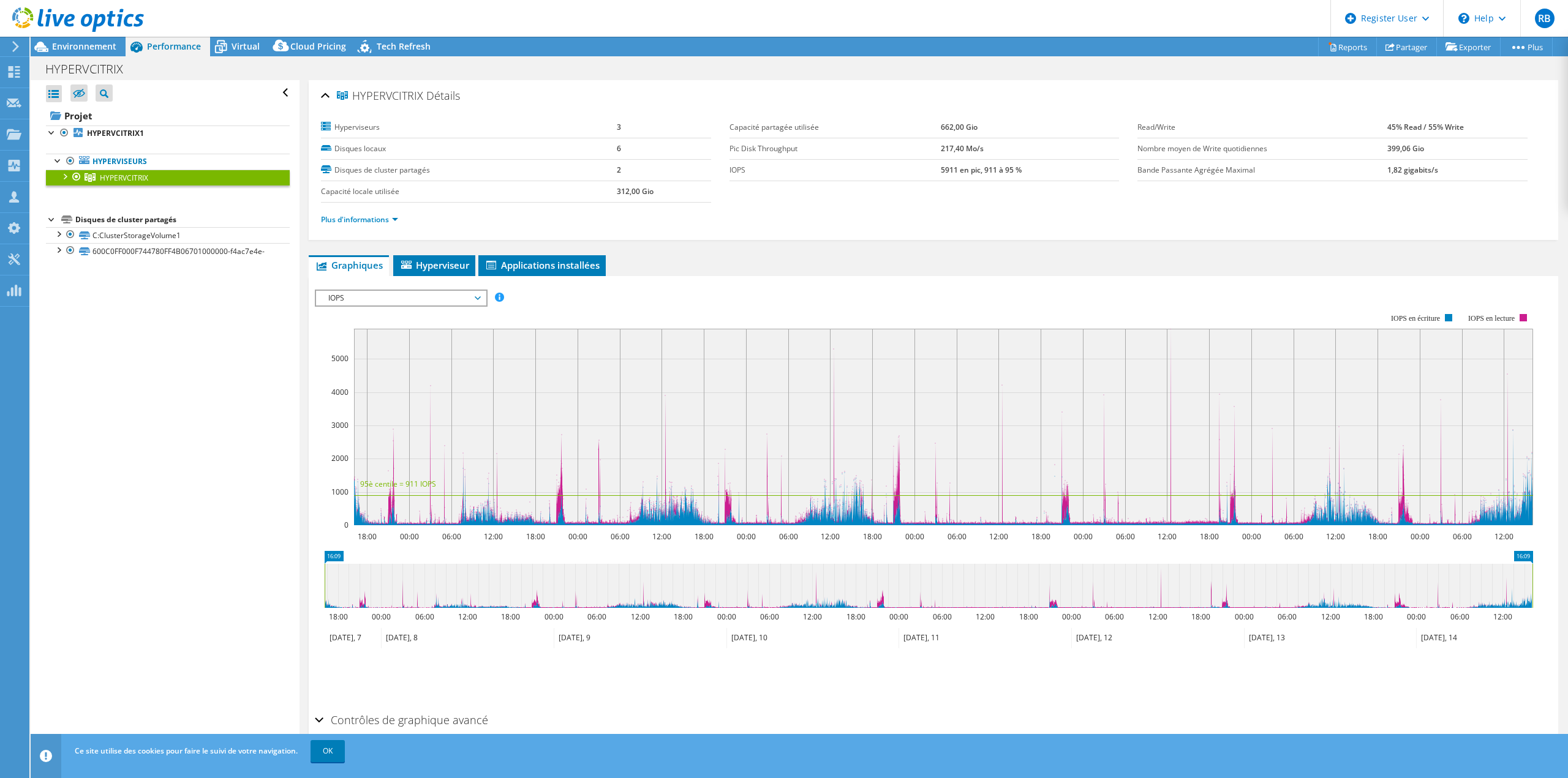
click at [399, 298] on span "IOPS" at bounding box center [400, 297] width 157 height 14
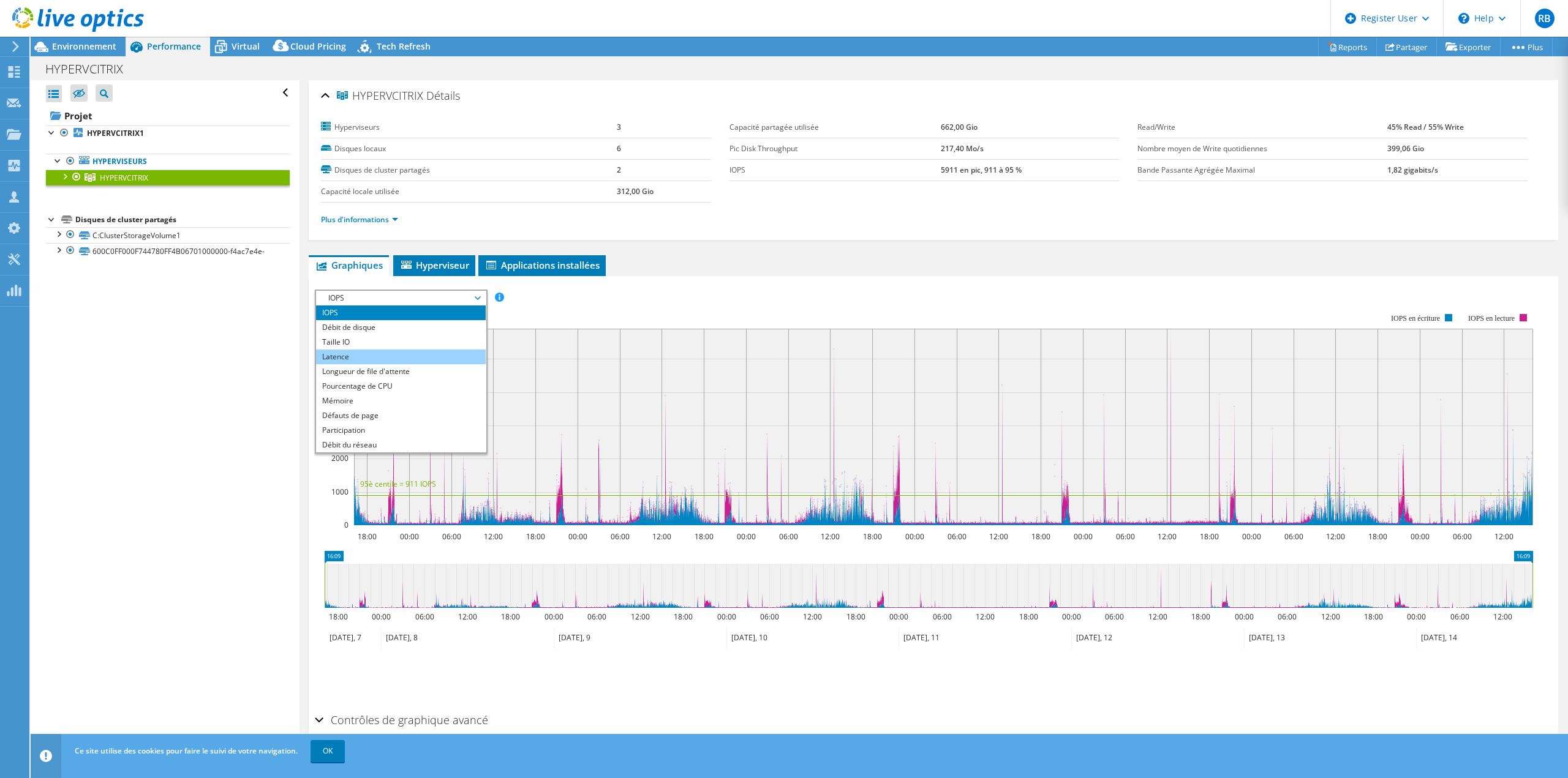
click at [393, 359] on li "Latence" at bounding box center [400, 357] width 170 height 14
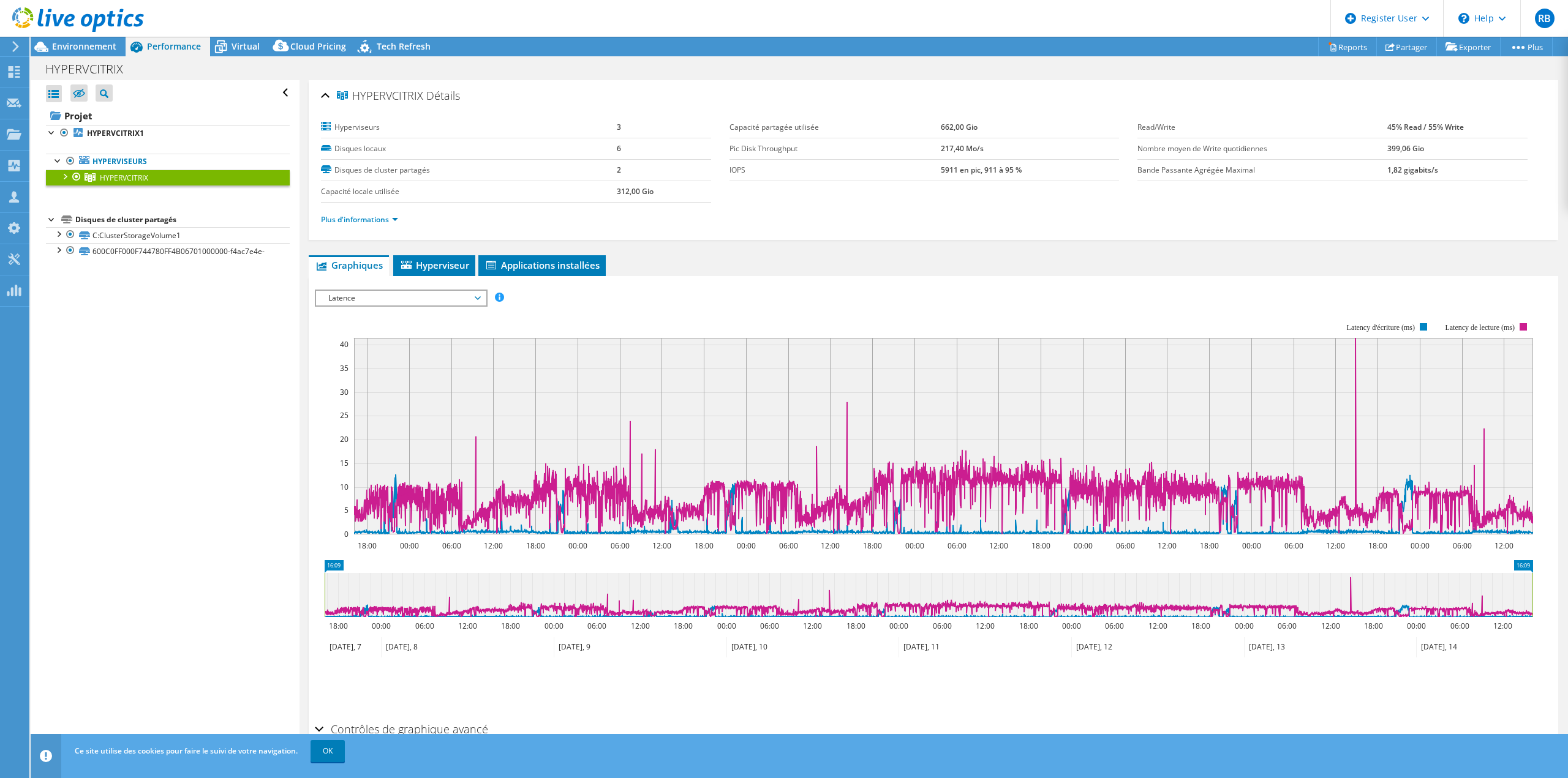
click at [422, 300] on span "Latence" at bounding box center [400, 297] width 157 height 14
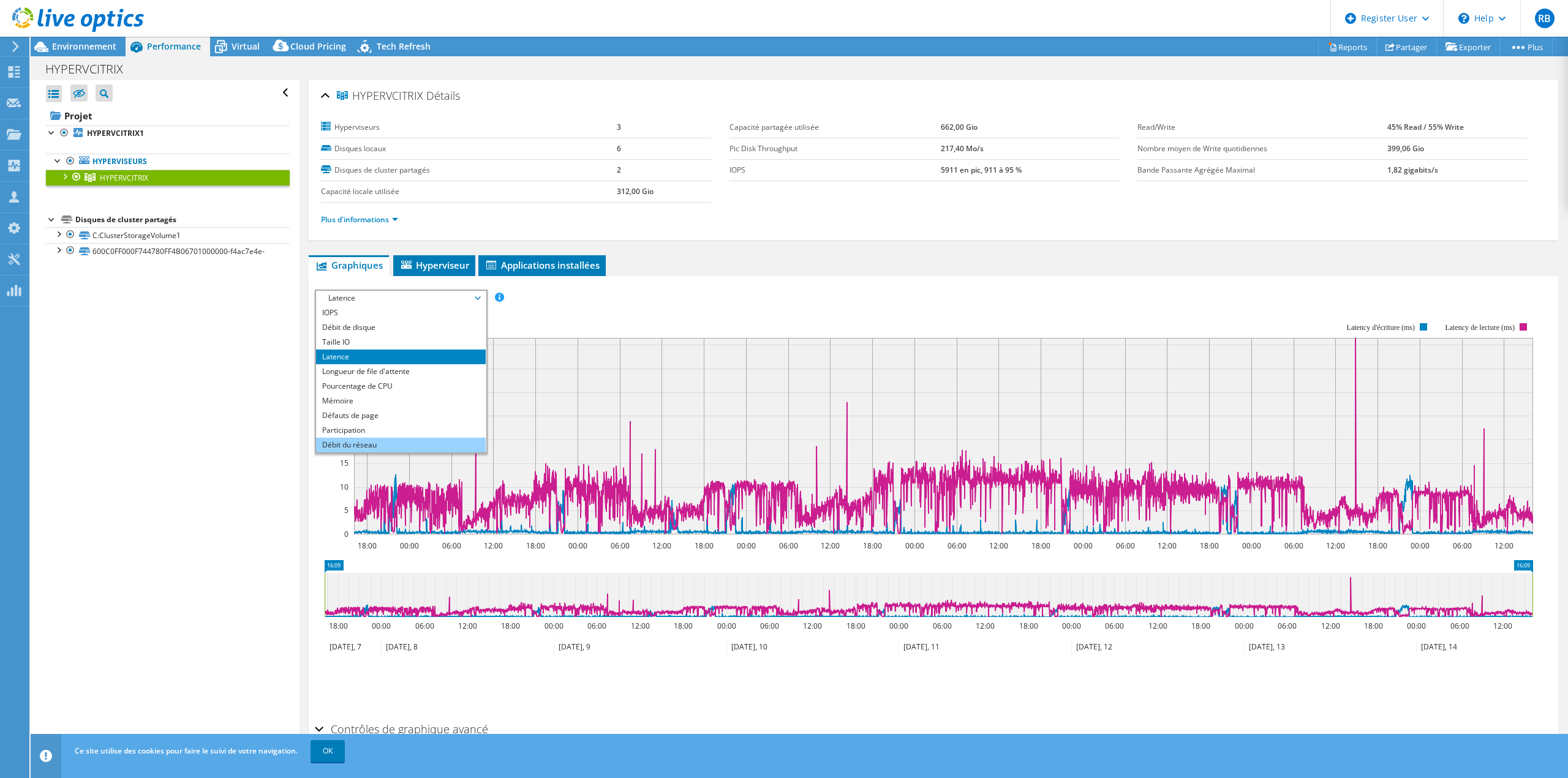
click at [380, 449] on li "Débit du réseau" at bounding box center [400, 445] width 170 height 14
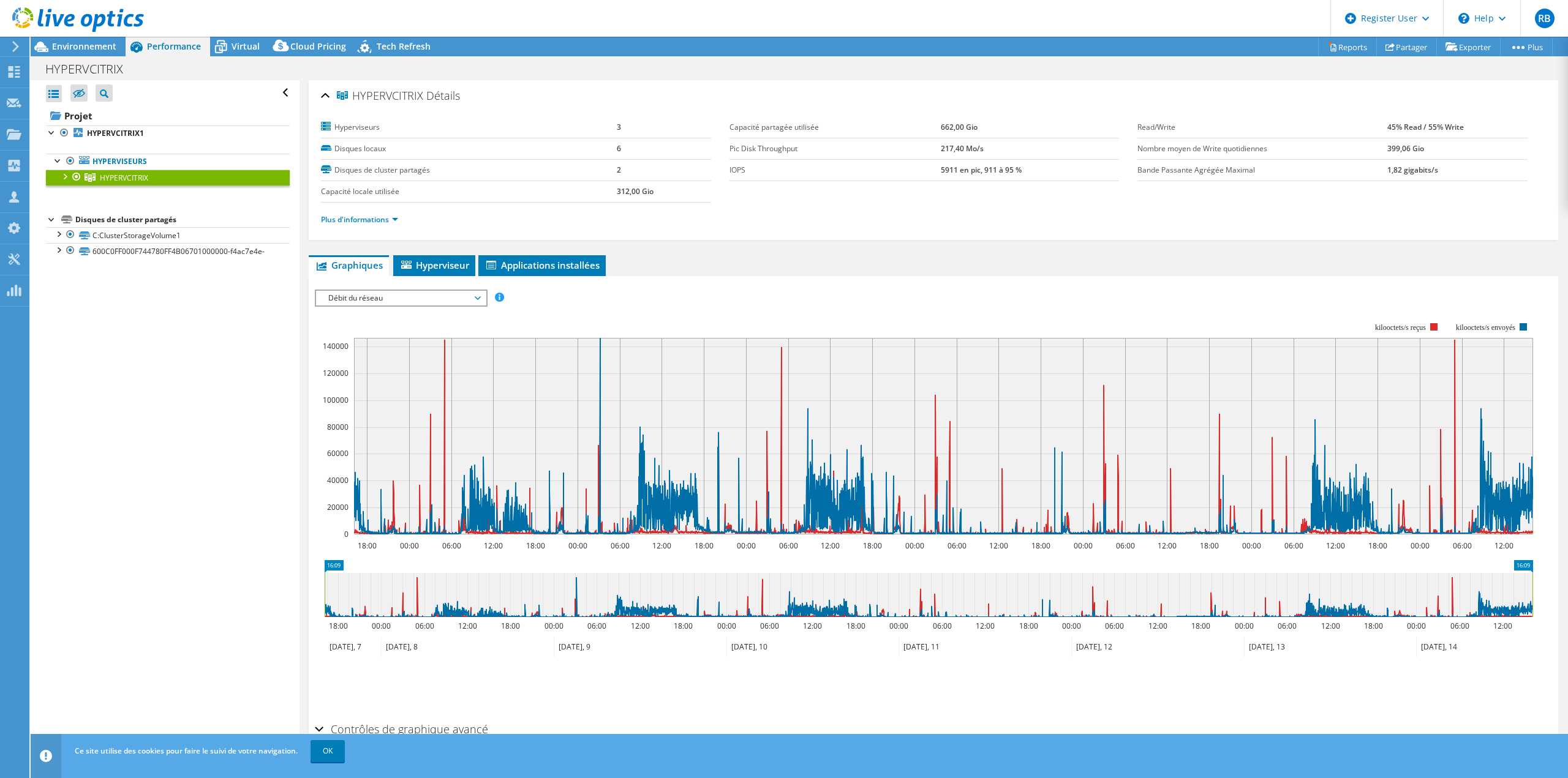
click at [372, 295] on span "Débit du réseau" at bounding box center [400, 297] width 157 height 14
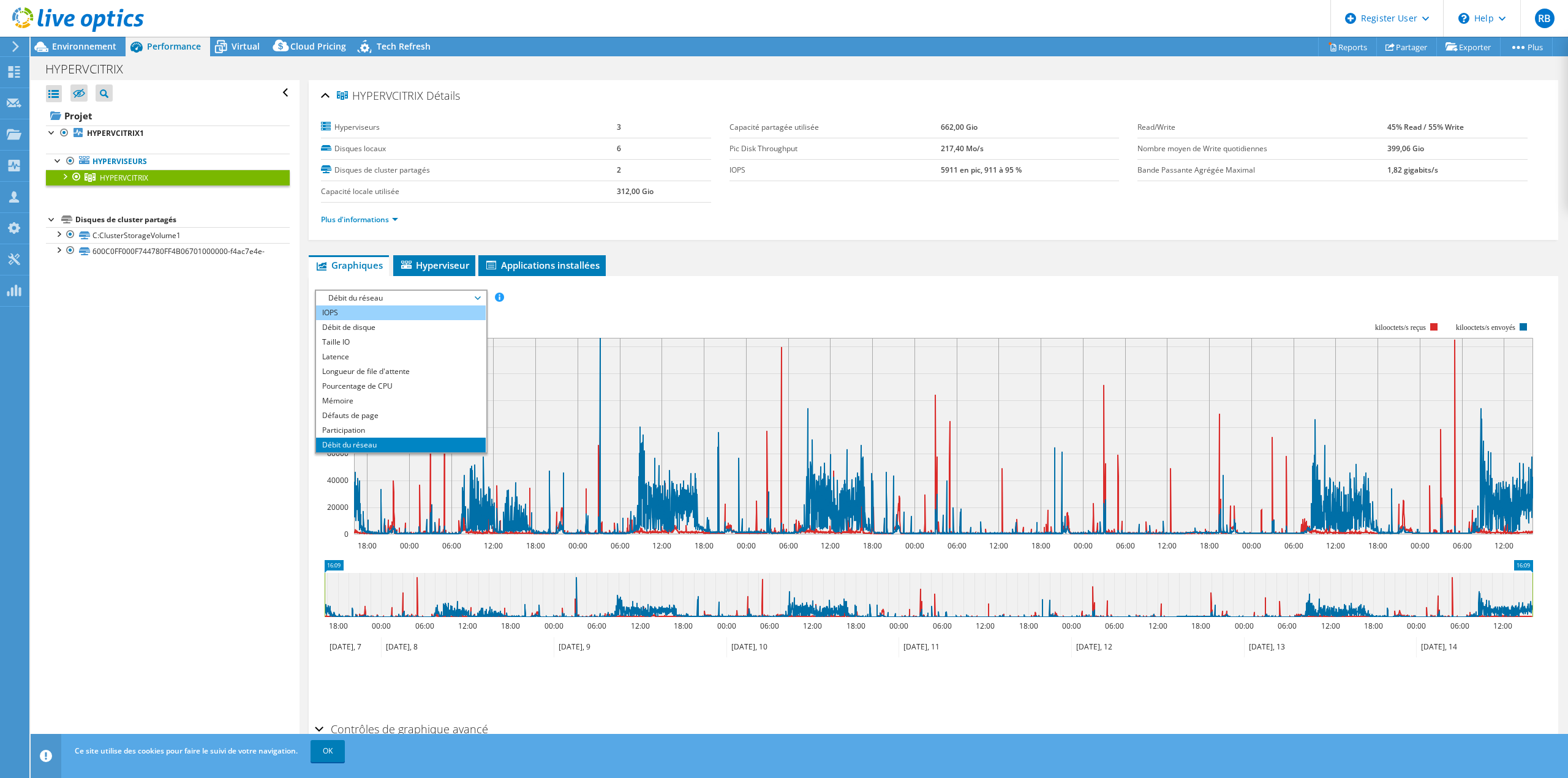
click at [377, 319] on li "IOPS" at bounding box center [400, 313] width 170 height 14
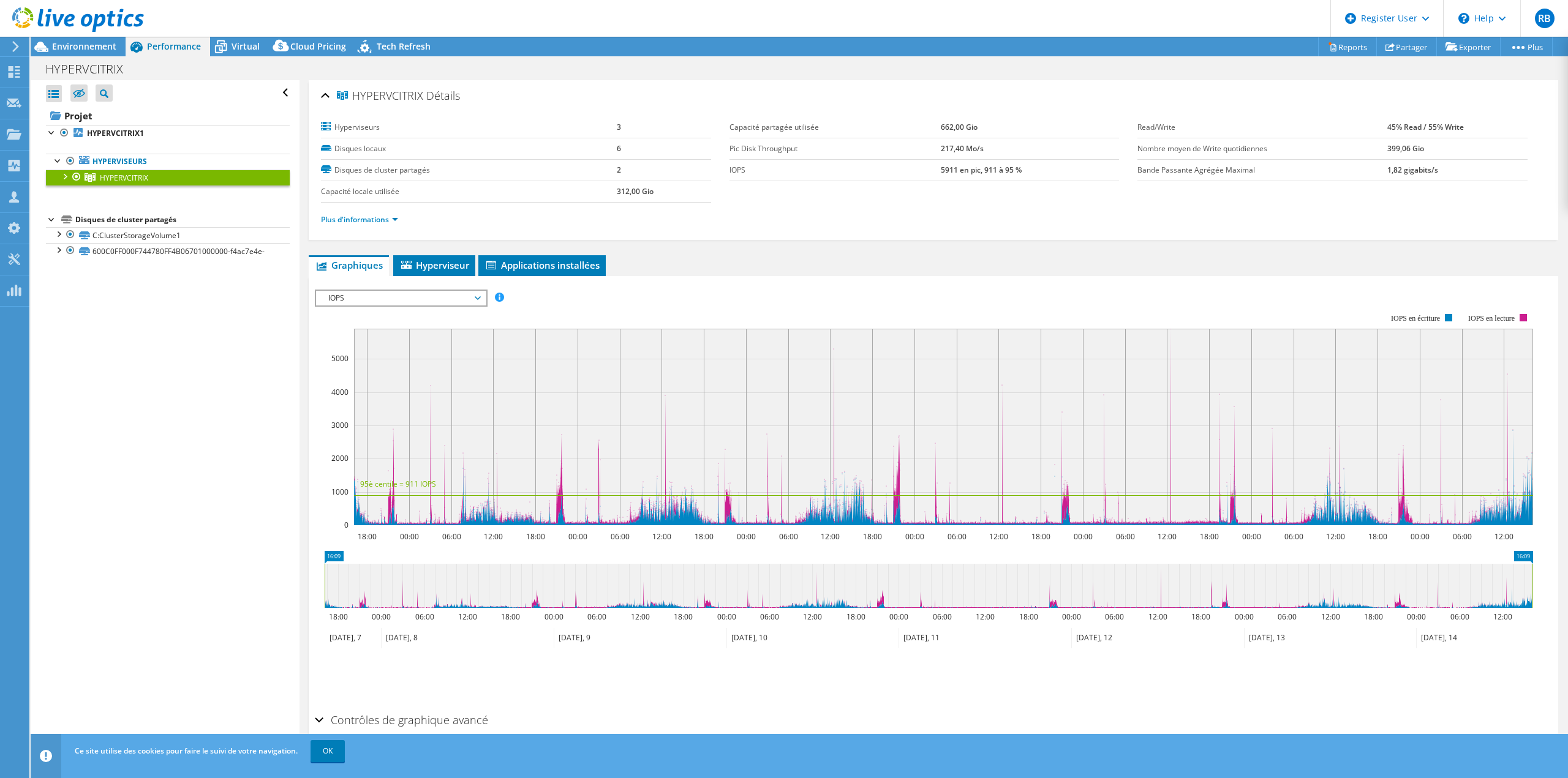
click at [416, 303] on span "IOPS" at bounding box center [400, 297] width 157 height 14
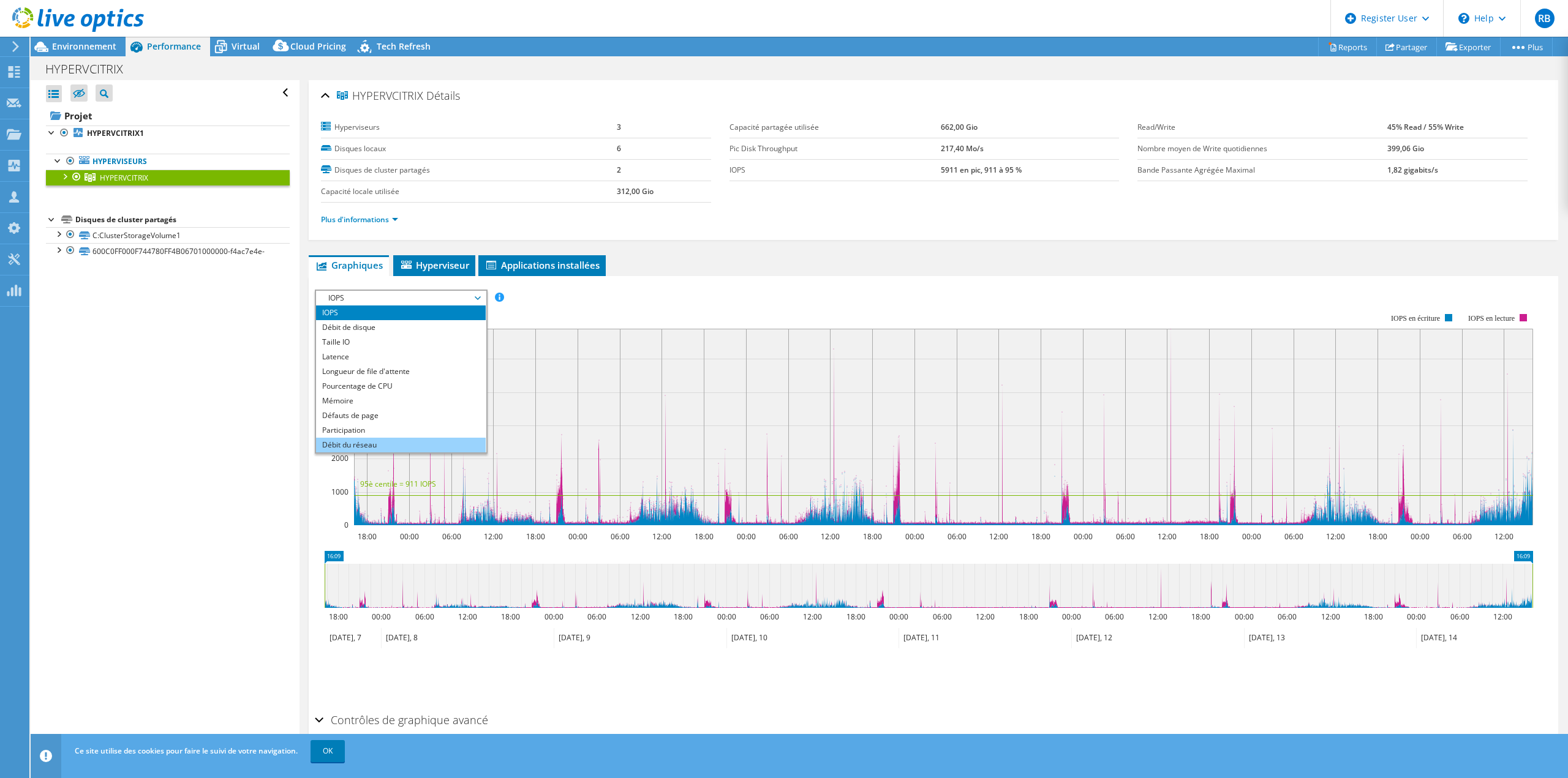
click at [406, 443] on li "Débit du réseau" at bounding box center [400, 445] width 170 height 14
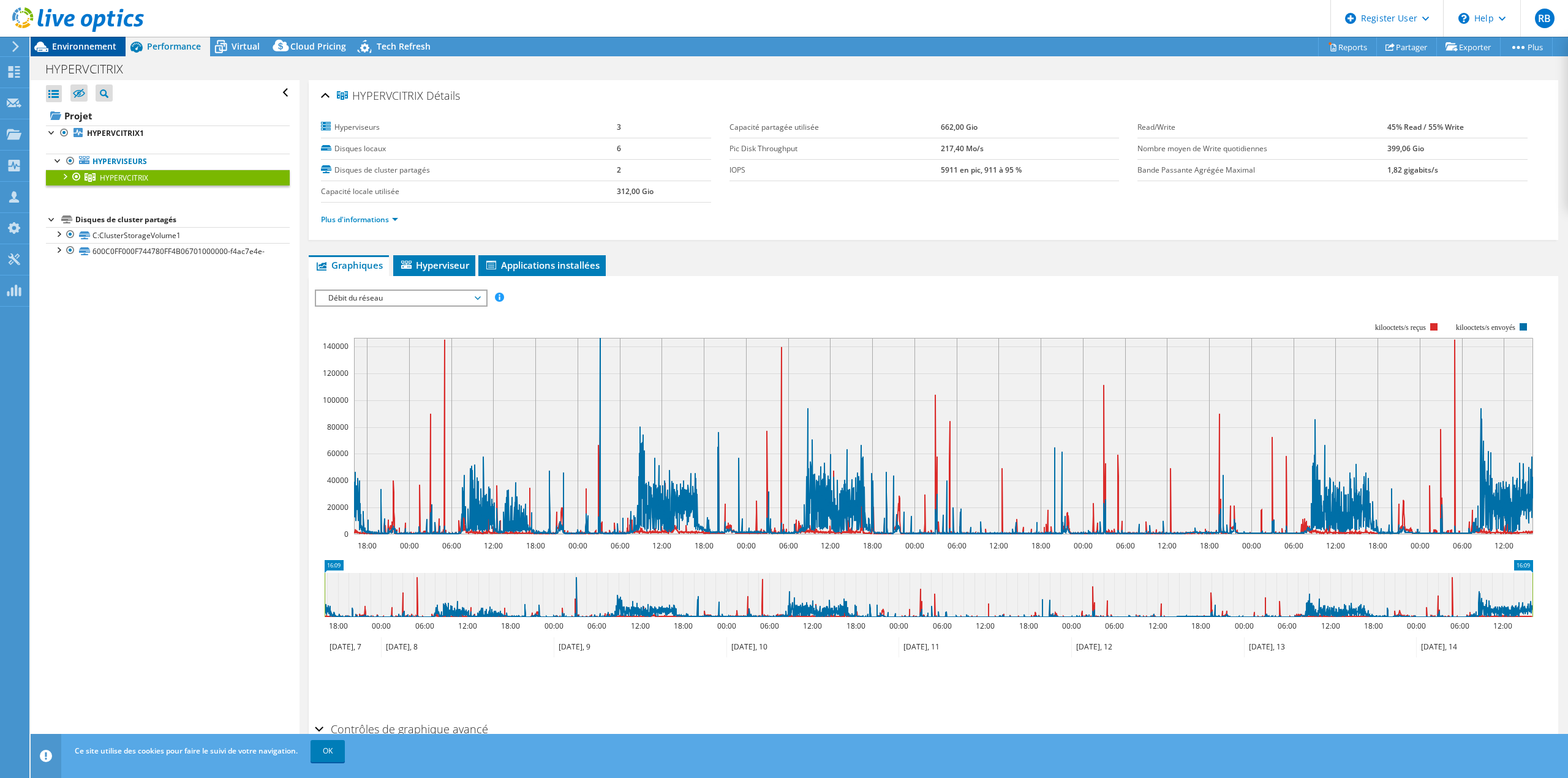
click at [93, 44] on span "Environnement" at bounding box center [84, 46] width 65 height 11
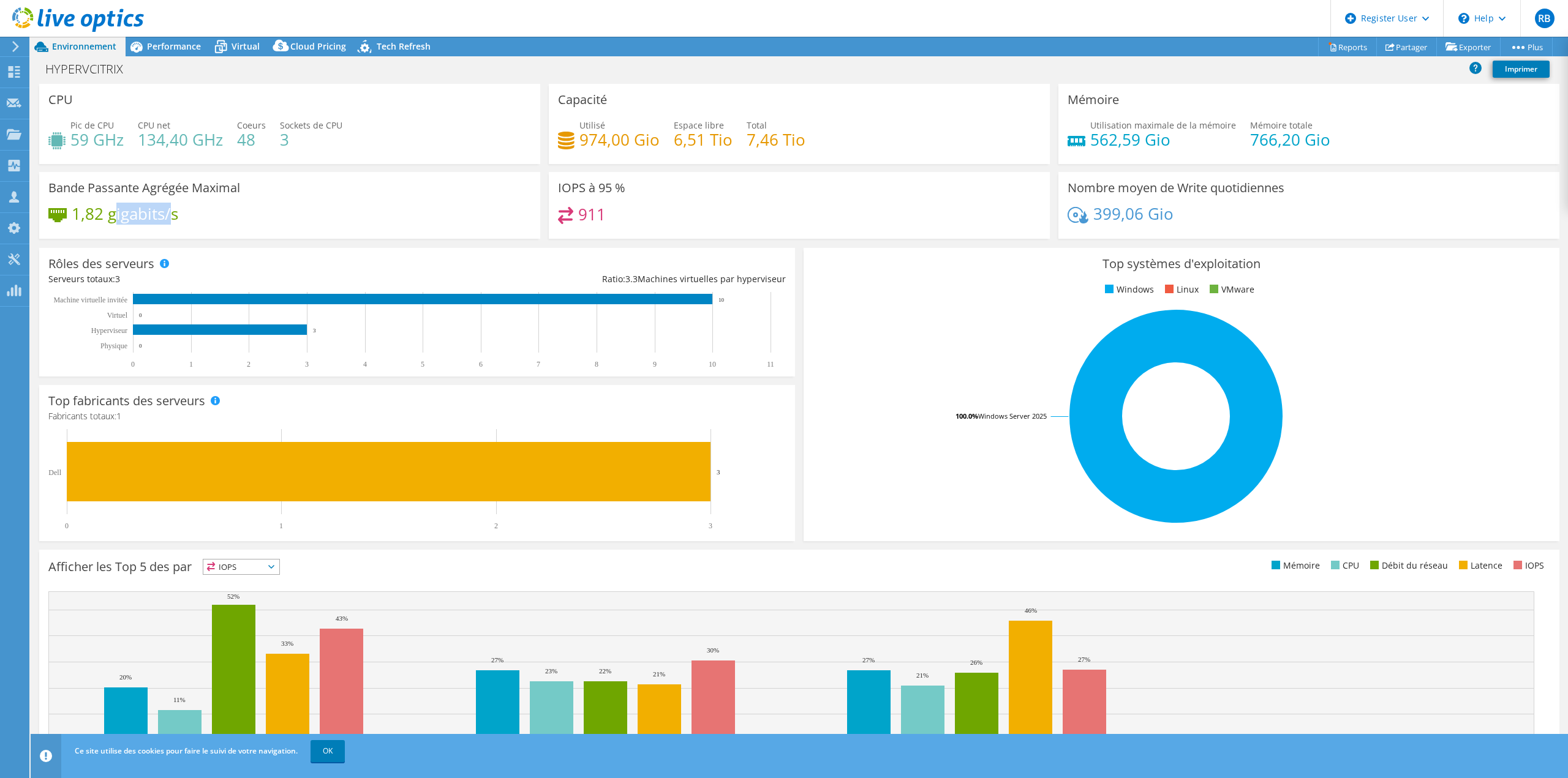
drag, startPoint x: 118, startPoint y: 219, endPoint x: 173, endPoint y: 218, distance: 55.0
click at [173, 218] on h4 "1,82 gigabits/s" at bounding box center [125, 214] width 107 height 14
click at [93, 221] on h4 "1,82 gigabits/s" at bounding box center [125, 214] width 107 height 14
click at [169, 49] on span "Performance" at bounding box center [173, 46] width 54 height 11
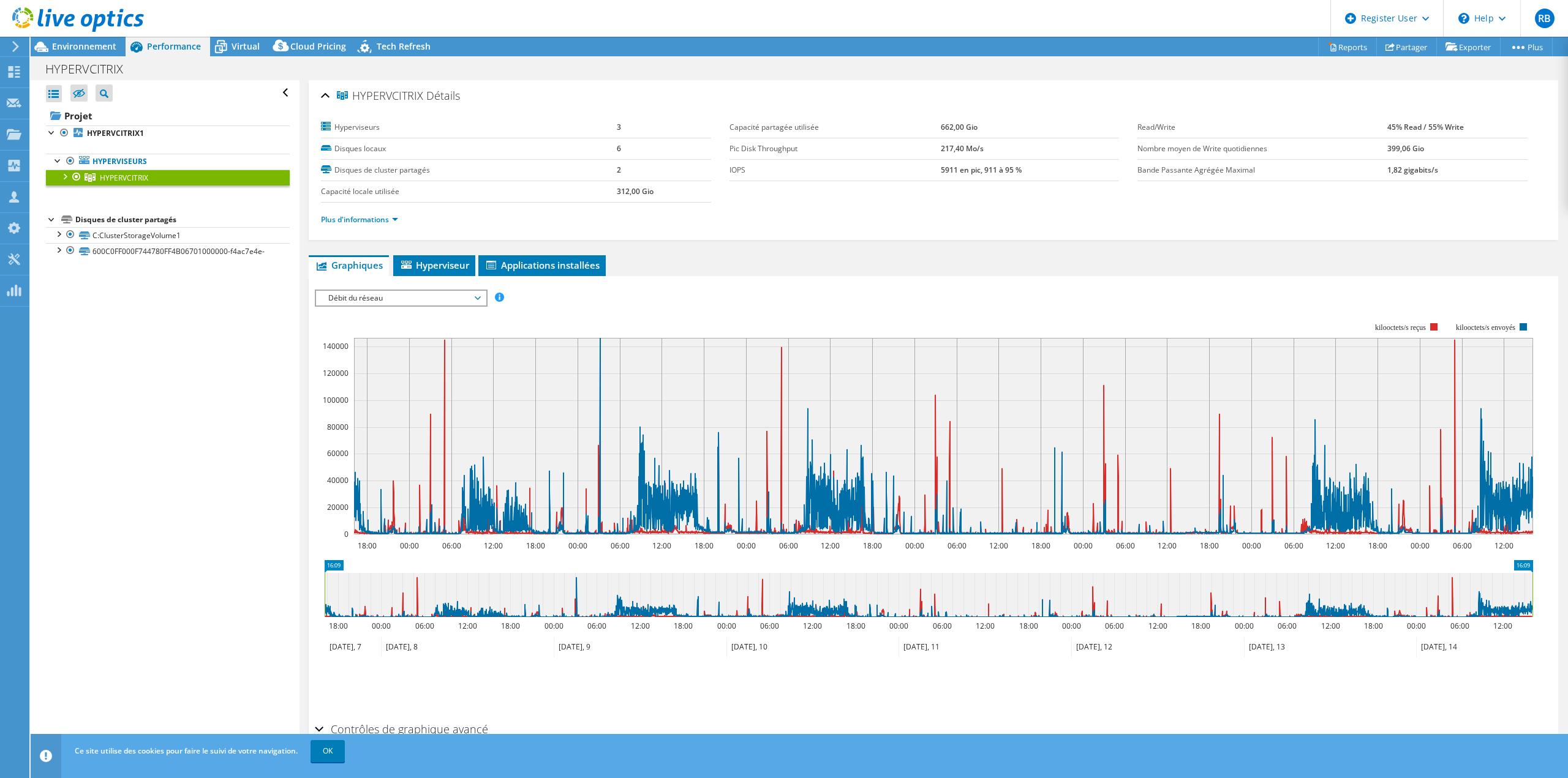
click at [796, 307] on rect at bounding box center [924, 428] width 1218 height 245
click at [161, 232] on link "C:ClusterStorageVolume1" at bounding box center [167, 235] width 243 height 16
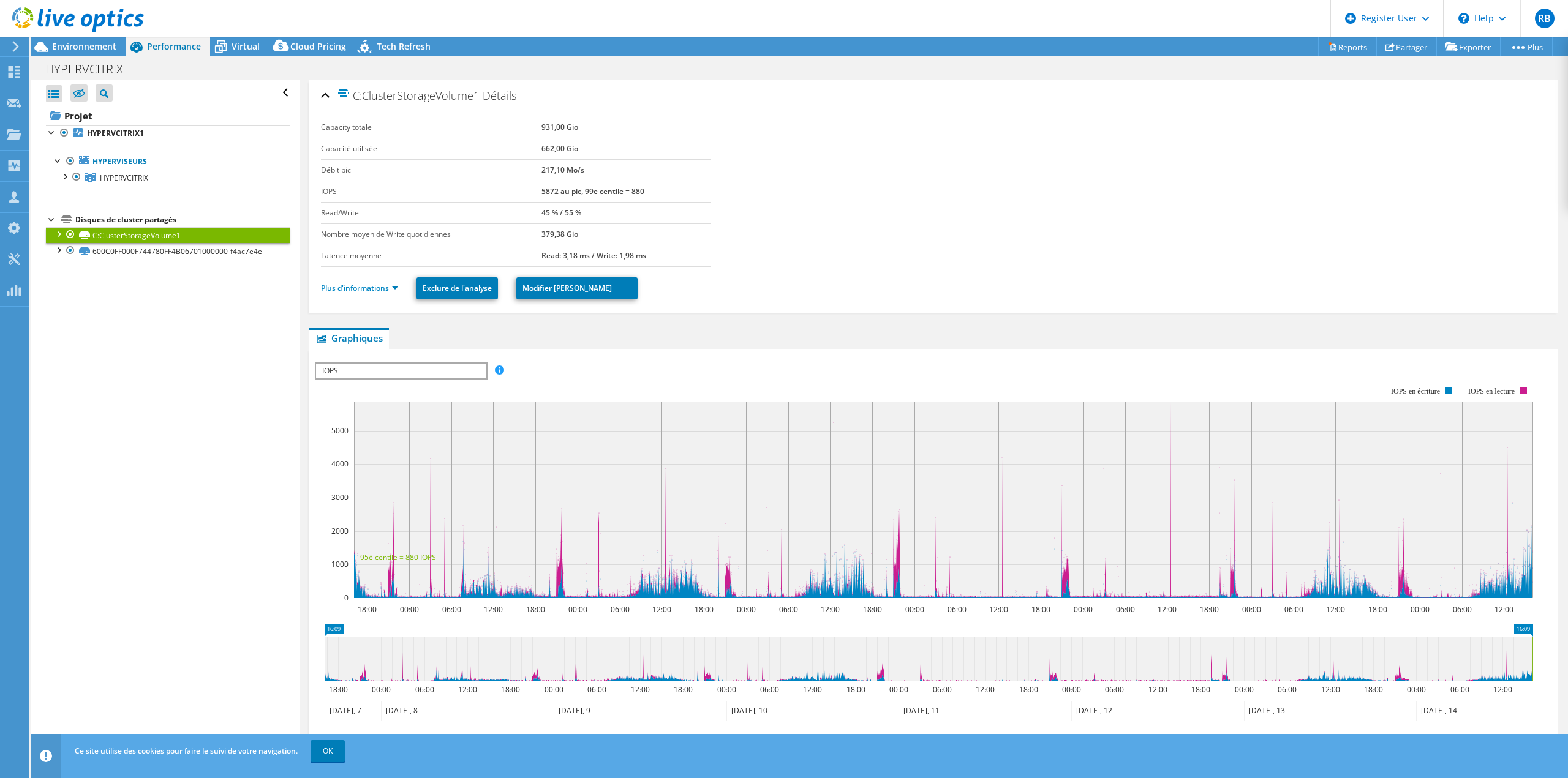
click at [381, 375] on span "IOPS" at bounding box center [400, 370] width 170 height 14
drag, startPoint x: 218, startPoint y: 365, endPoint x: 200, endPoint y: 335, distance: 35.0
click at [216, 363] on div "Ouvrir tout Fermer tout Masquer les nœuds exclus Filtre de l'arborescence des p…" at bounding box center [164, 417] width 269 height 674
click at [114, 178] on span "HYPERVCITRIX" at bounding box center [124, 178] width 49 height 11
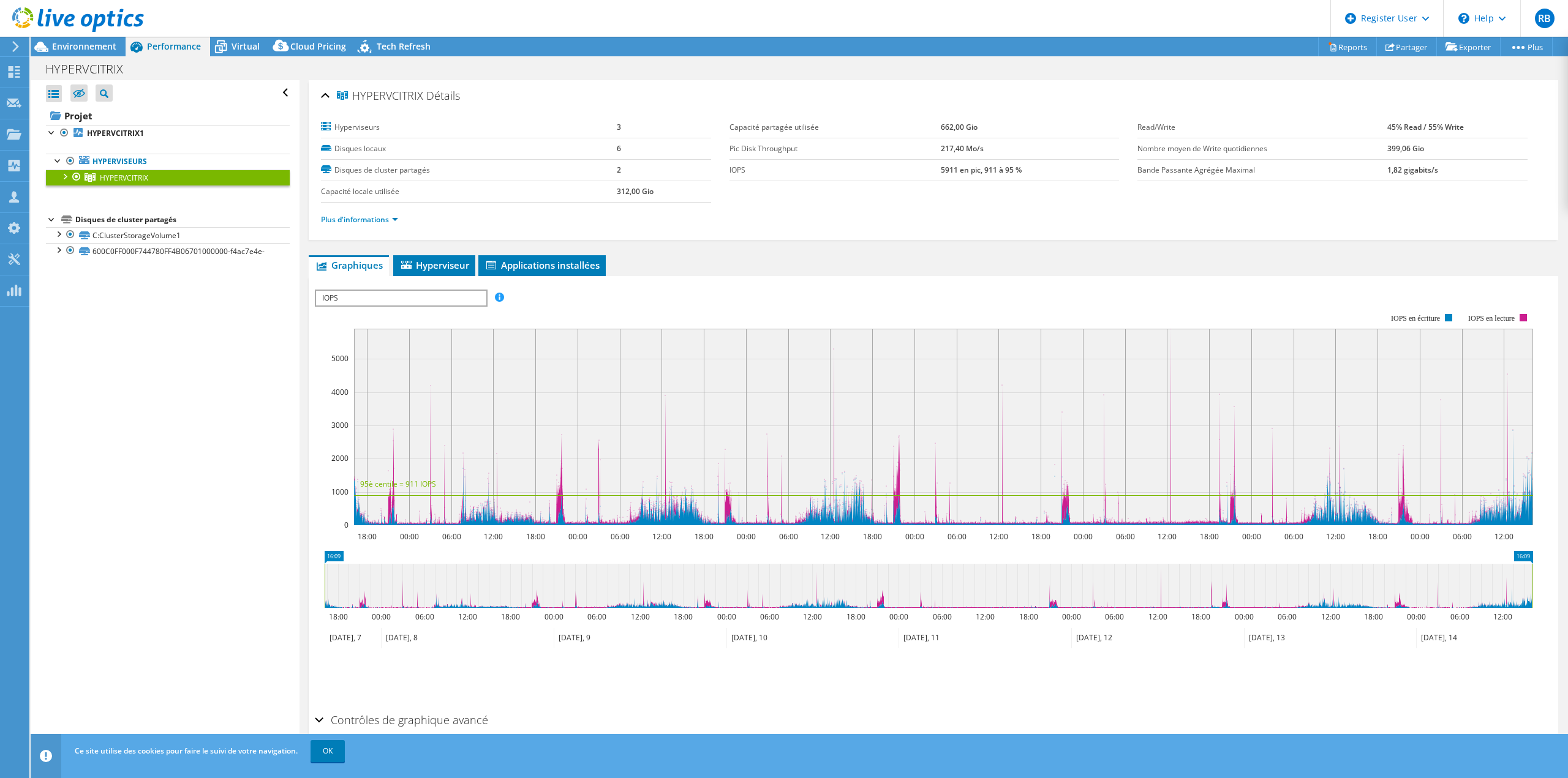
click at [434, 300] on span "IOPS" at bounding box center [400, 297] width 170 height 14
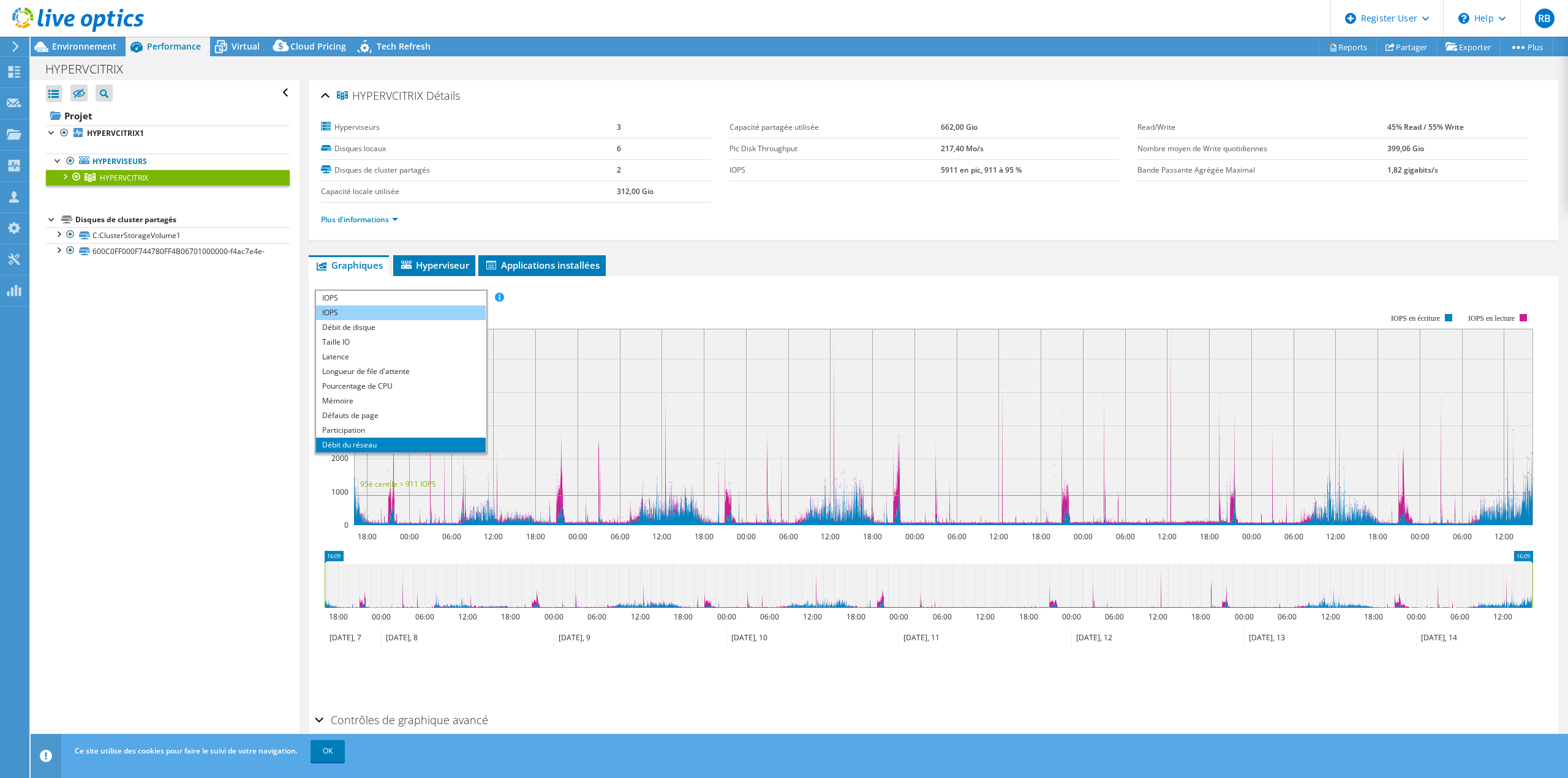
click at [379, 310] on li "IOPS" at bounding box center [400, 313] width 170 height 14
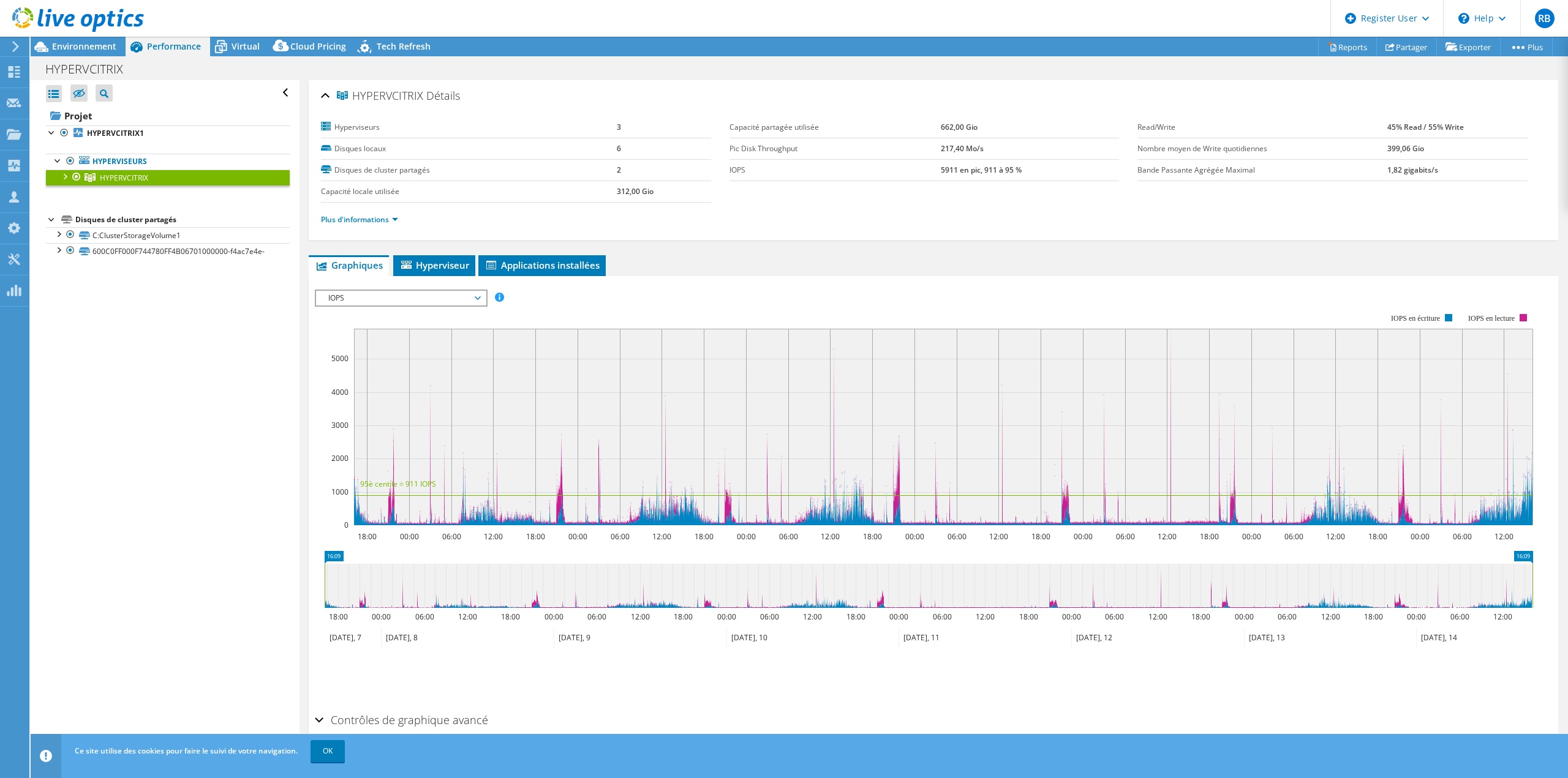
click at [382, 300] on span "IOPS" at bounding box center [400, 297] width 157 height 14
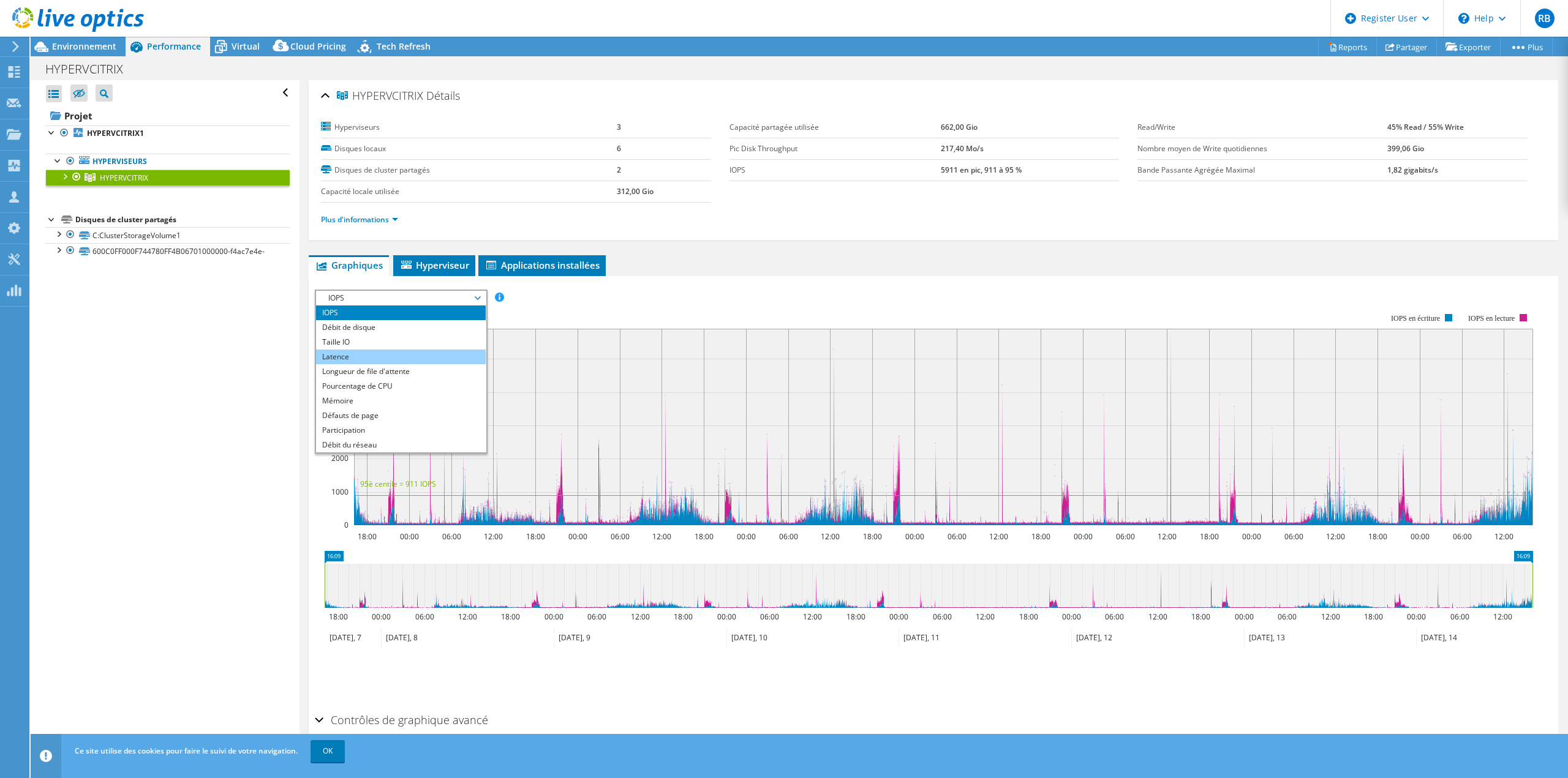
click at [371, 358] on li "Latence" at bounding box center [400, 357] width 170 height 14
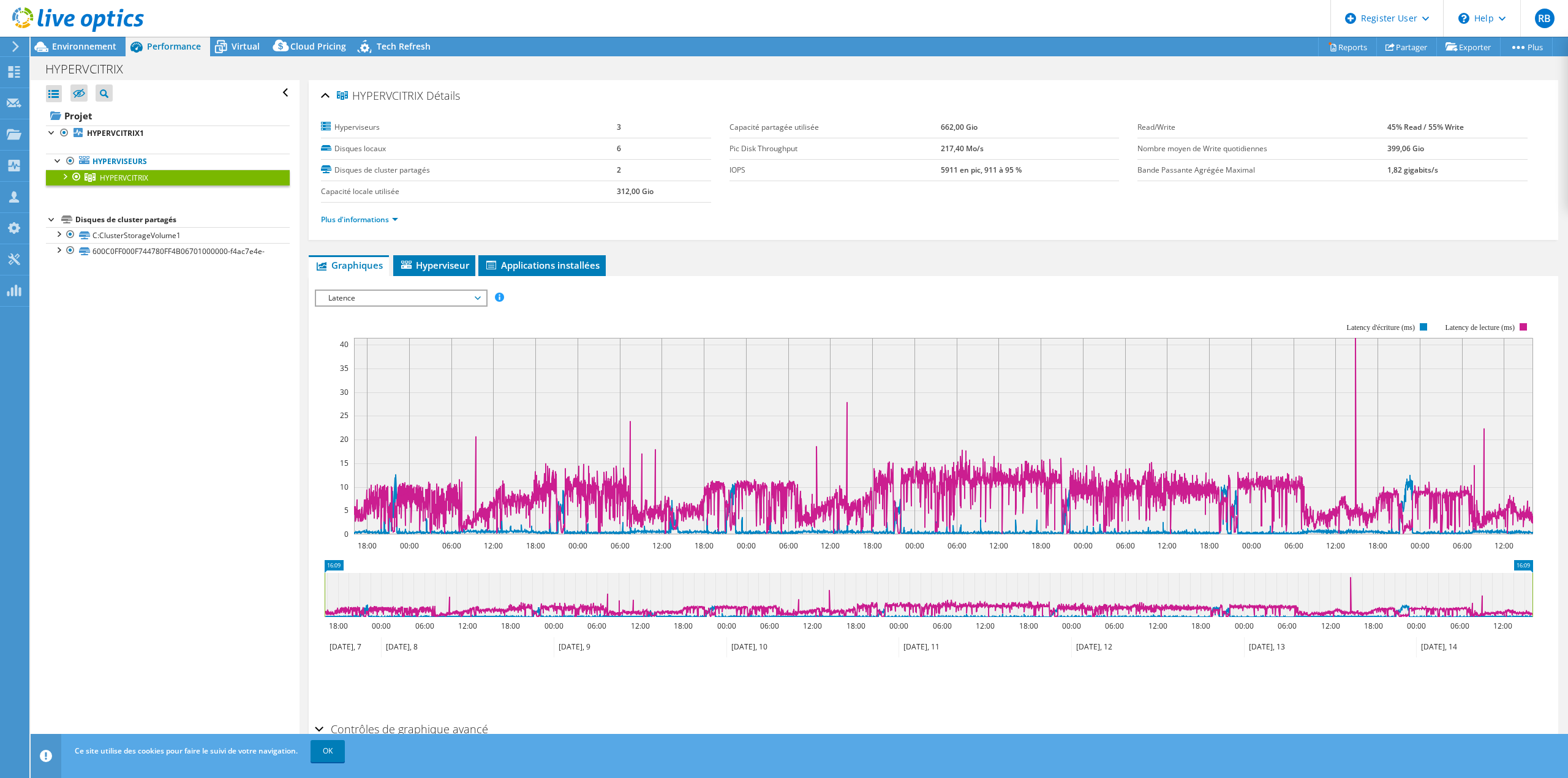
click at [434, 299] on span "Latence" at bounding box center [400, 297] width 157 height 14
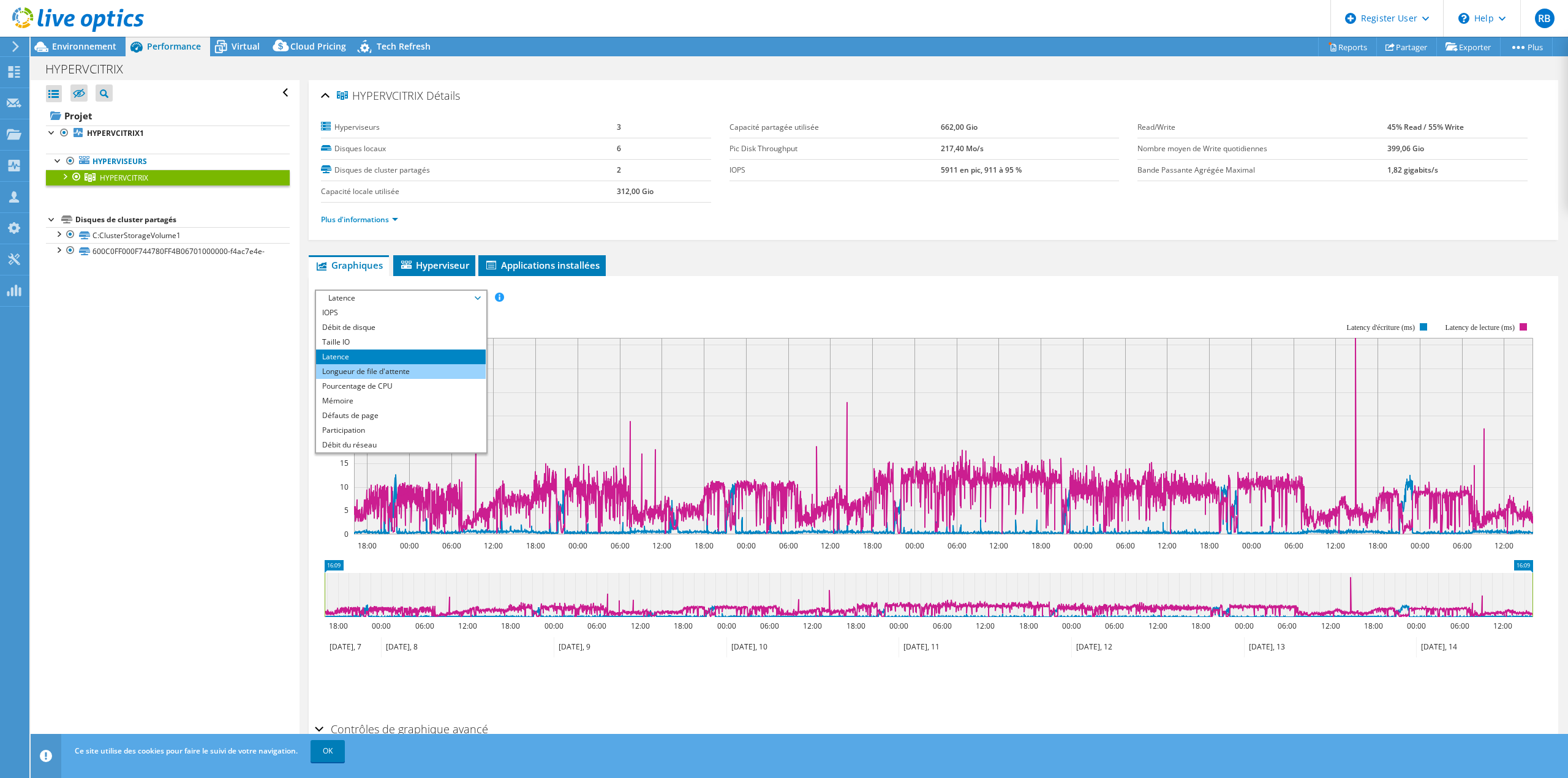
click at [391, 371] on li "Longueur de file d'attente" at bounding box center [400, 371] width 170 height 14
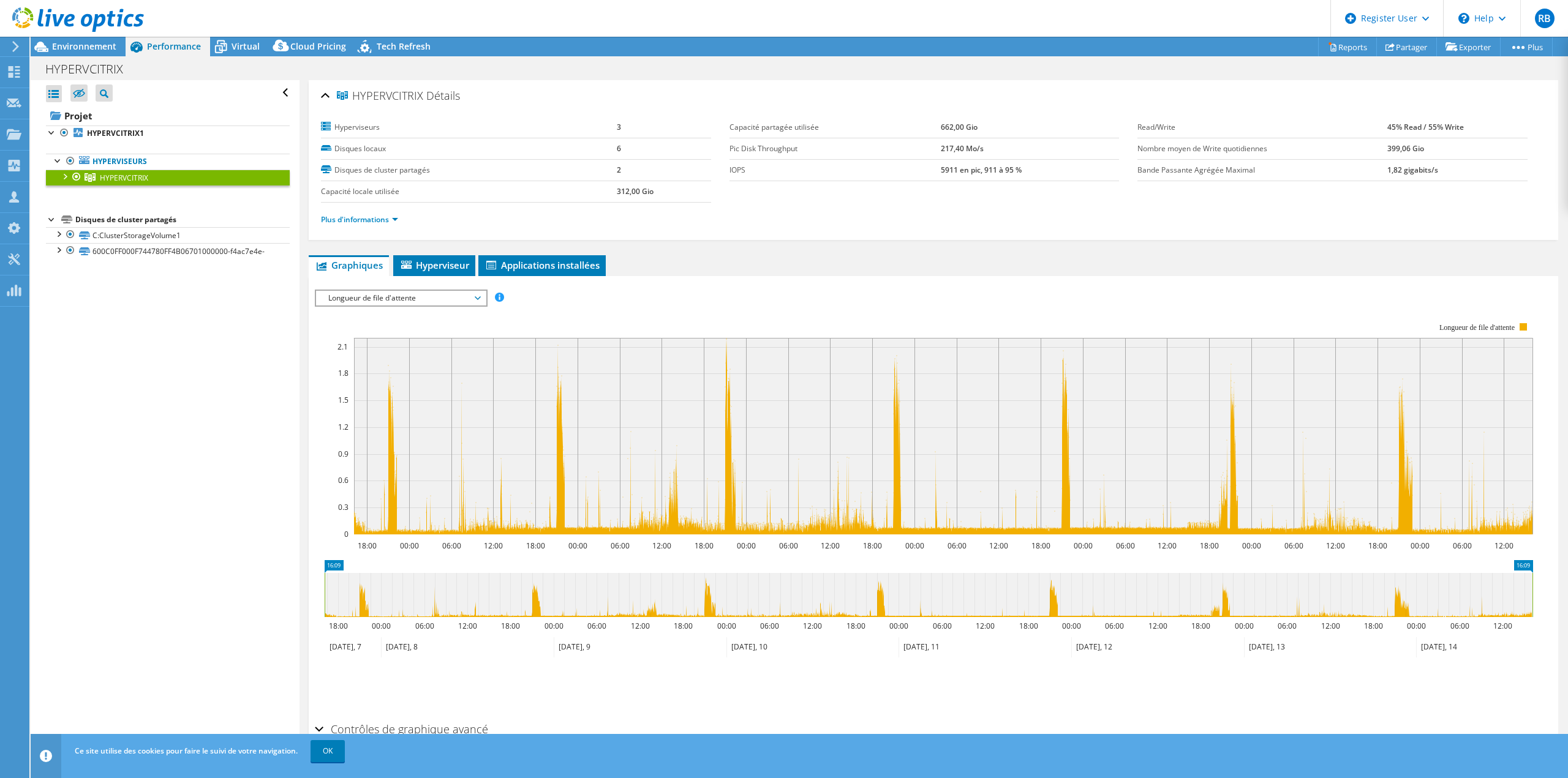
click at [399, 300] on span "Longueur de file d'attente" at bounding box center [400, 297] width 157 height 14
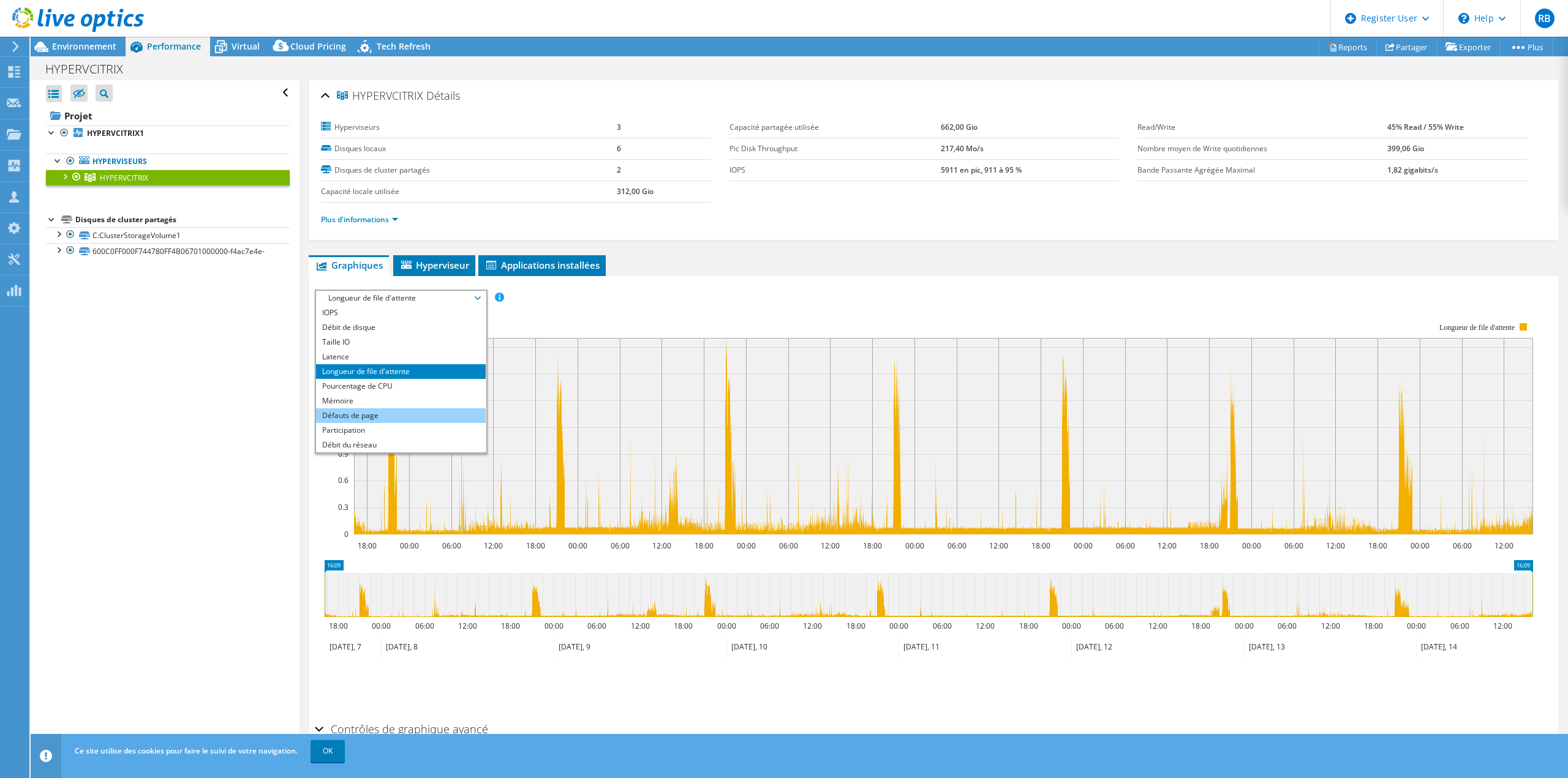
click at [399, 412] on li "Défauts de page" at bounding box center [400, 415] width 170 height 14
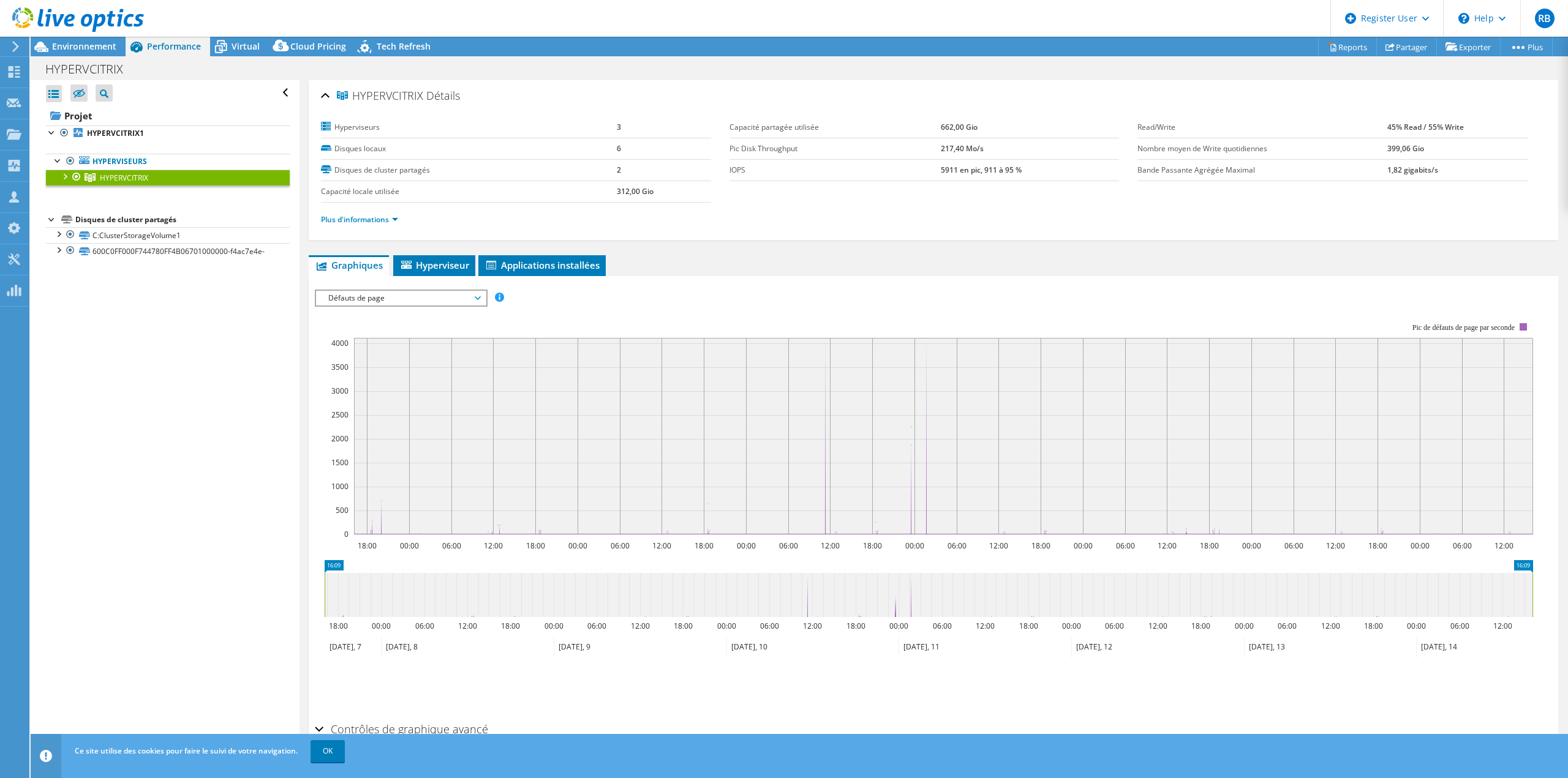
select select "USD"
click at [397, 296] on span "Défauts de page" at bounding box center [400, 297] width 157 height 14
click at [395, 432] on li "Participation" at bounding box center [400, 430] width 170 height 14
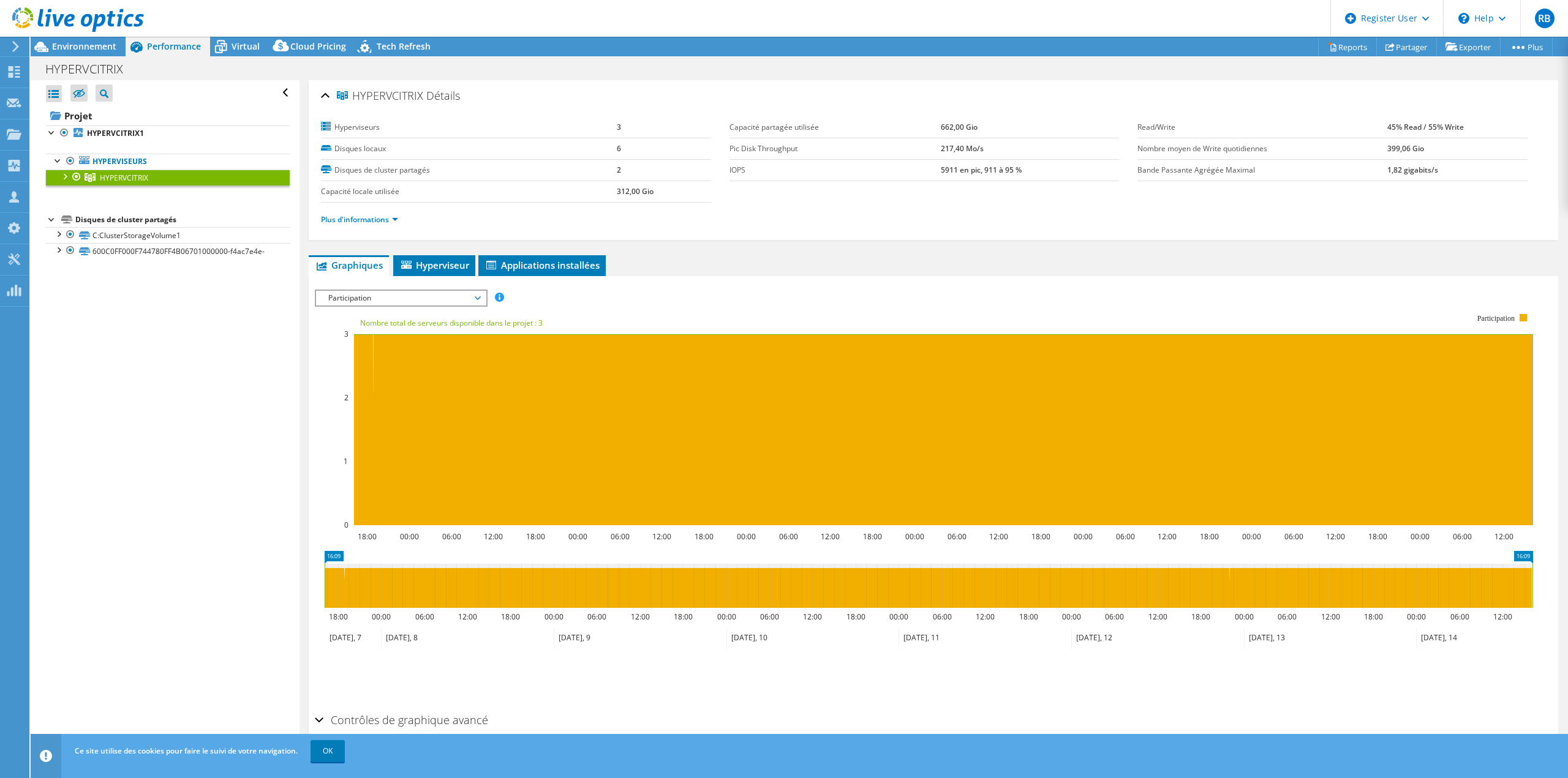
click at [415, 302] on span "Participation" at bounding box center [400, 297] width 157 height 14
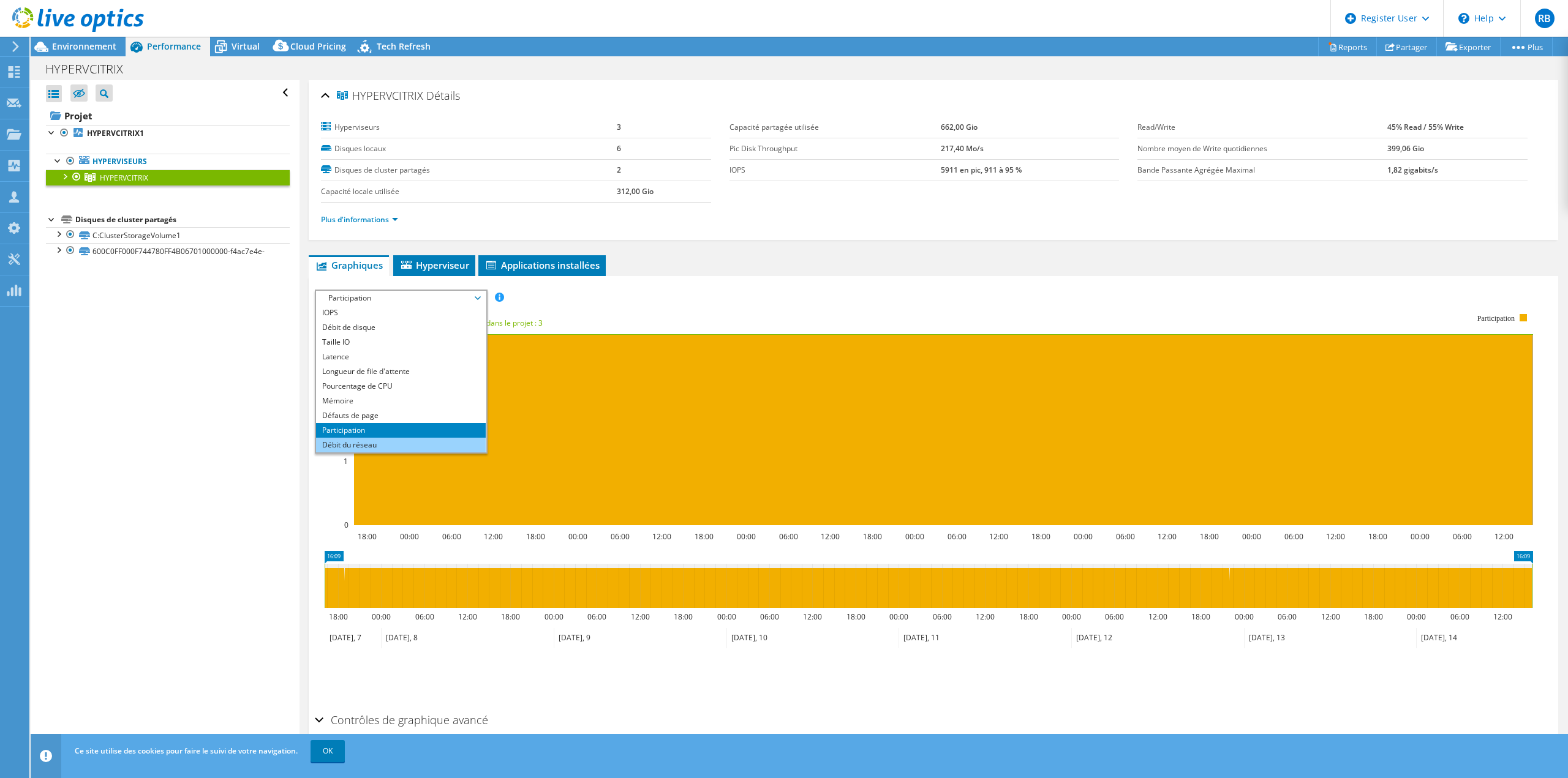
click at [393, 444] on li "Débit du réseau" at bounding box center [400, 445] width 170 height 14
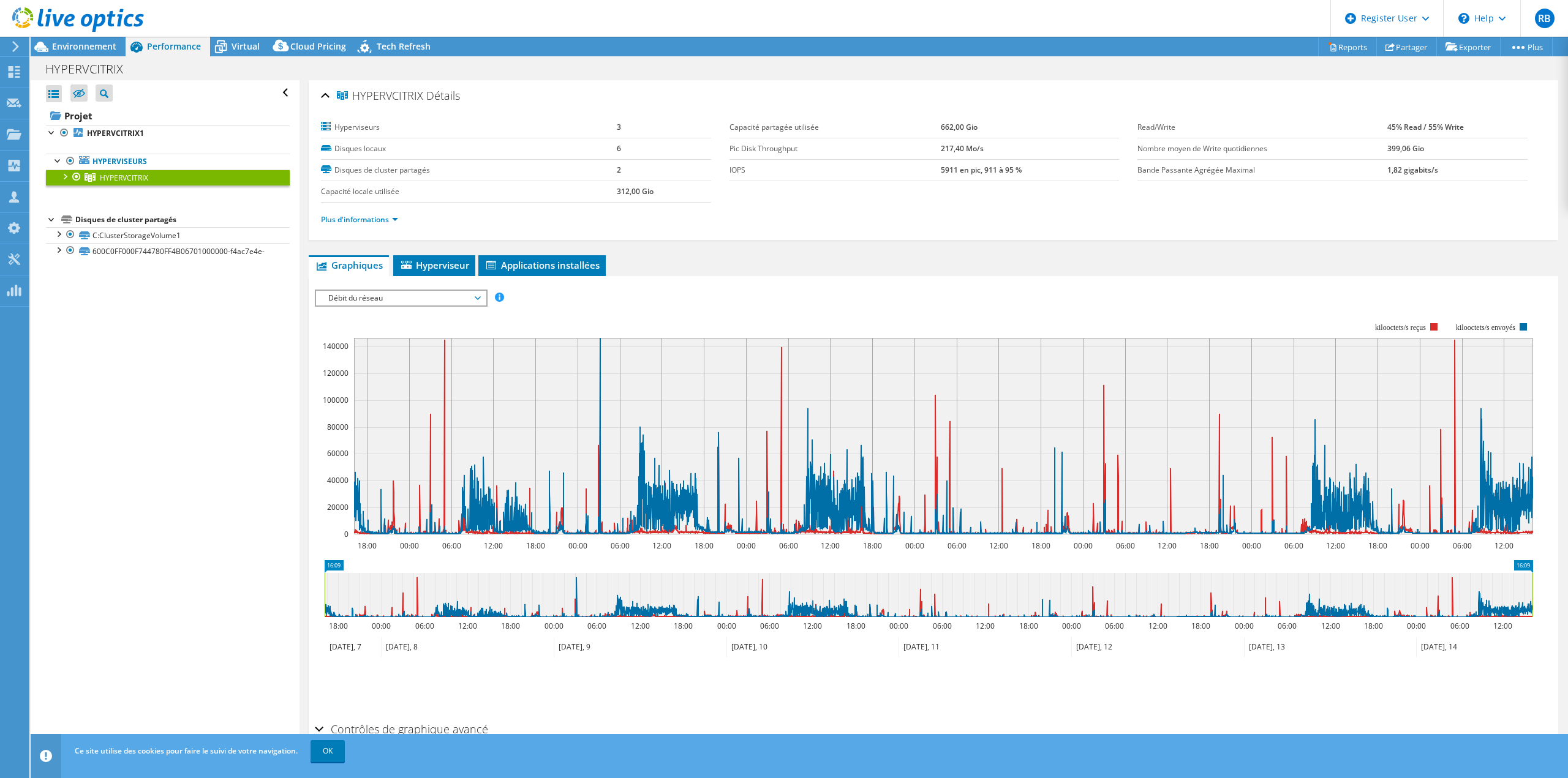
click at [425, 303] on span "Débit du réseau" at bounding box center [400, 297] width 157 height 14
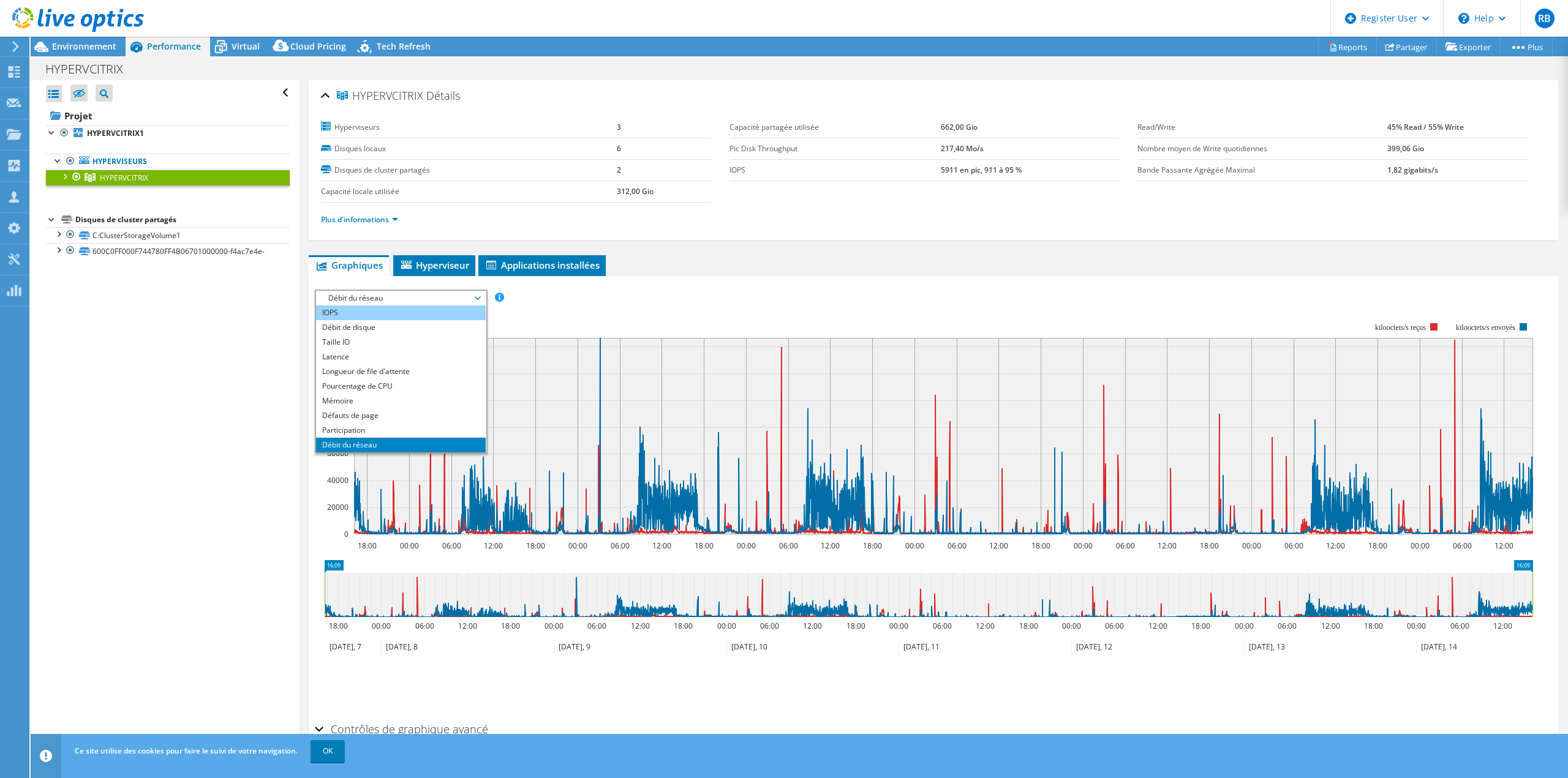
click at [344, 313] on li "IOPS" at bounding box center [400, 313] width 170 height 14
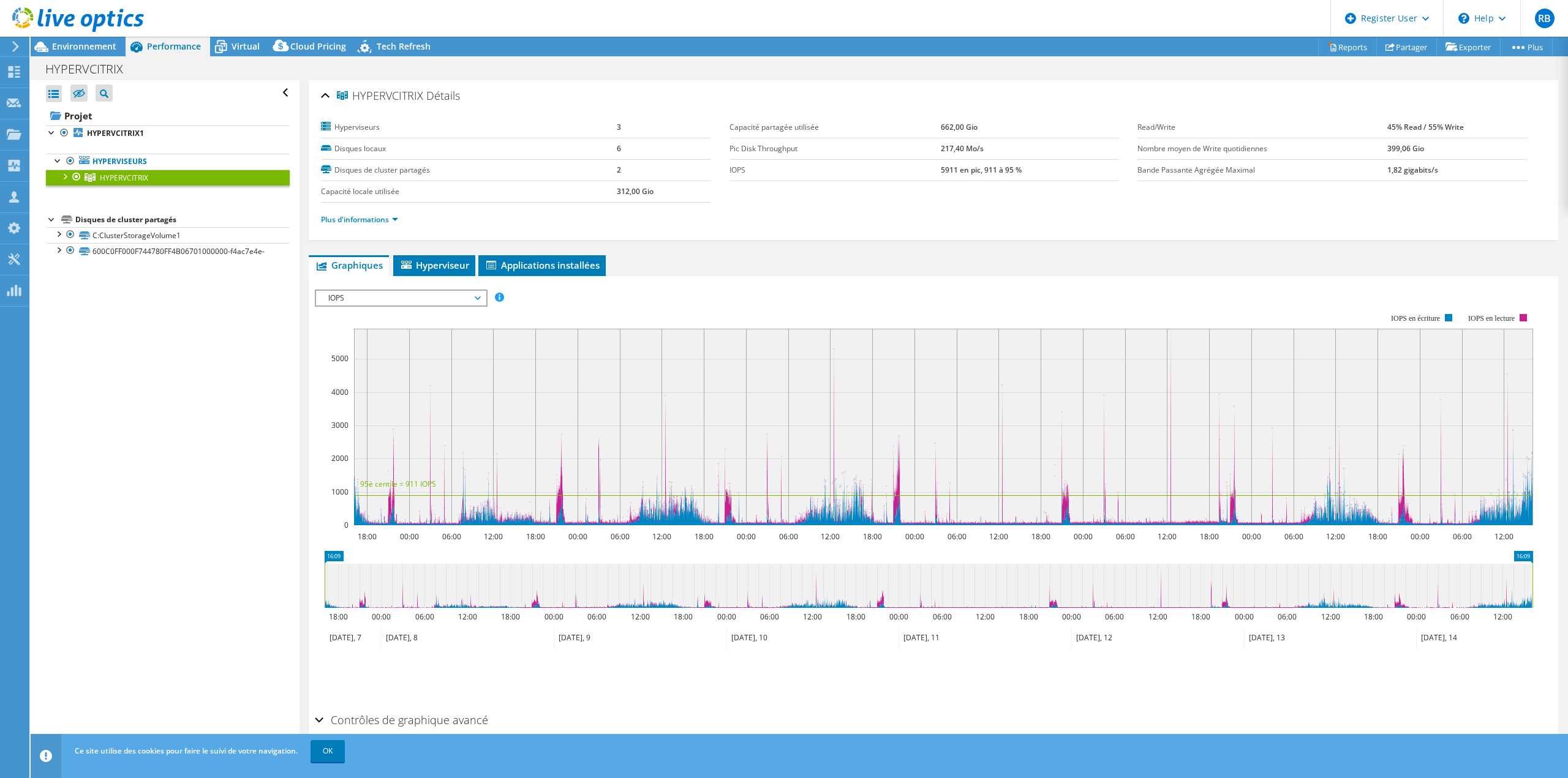
click at [361, 294] on span "IOPS" at bounding box center [400, 297] width 157 height 14
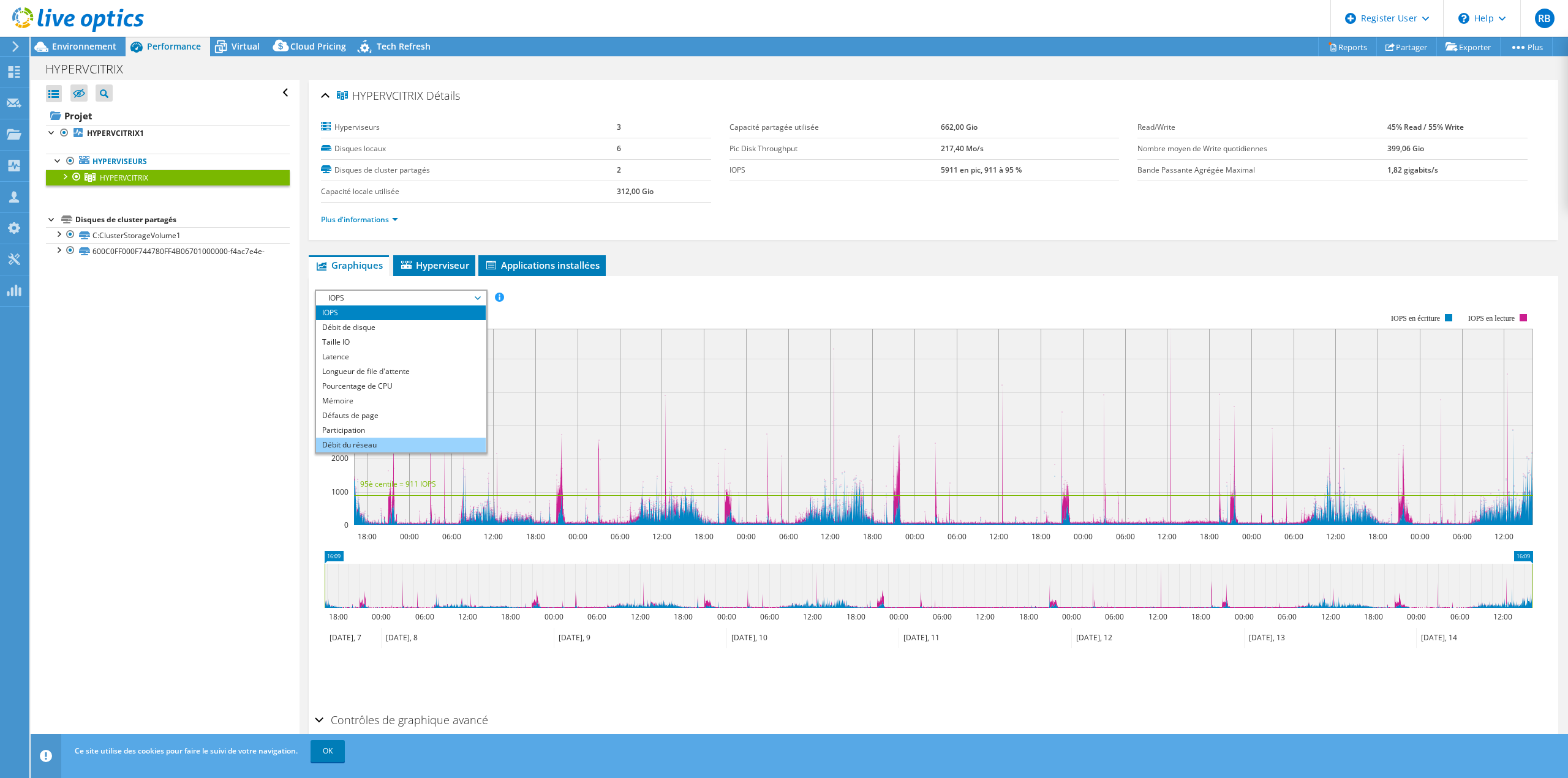
click at [388, 446] on li "Débit du réseau" at bounding box center [400, 445] width 170 height 14
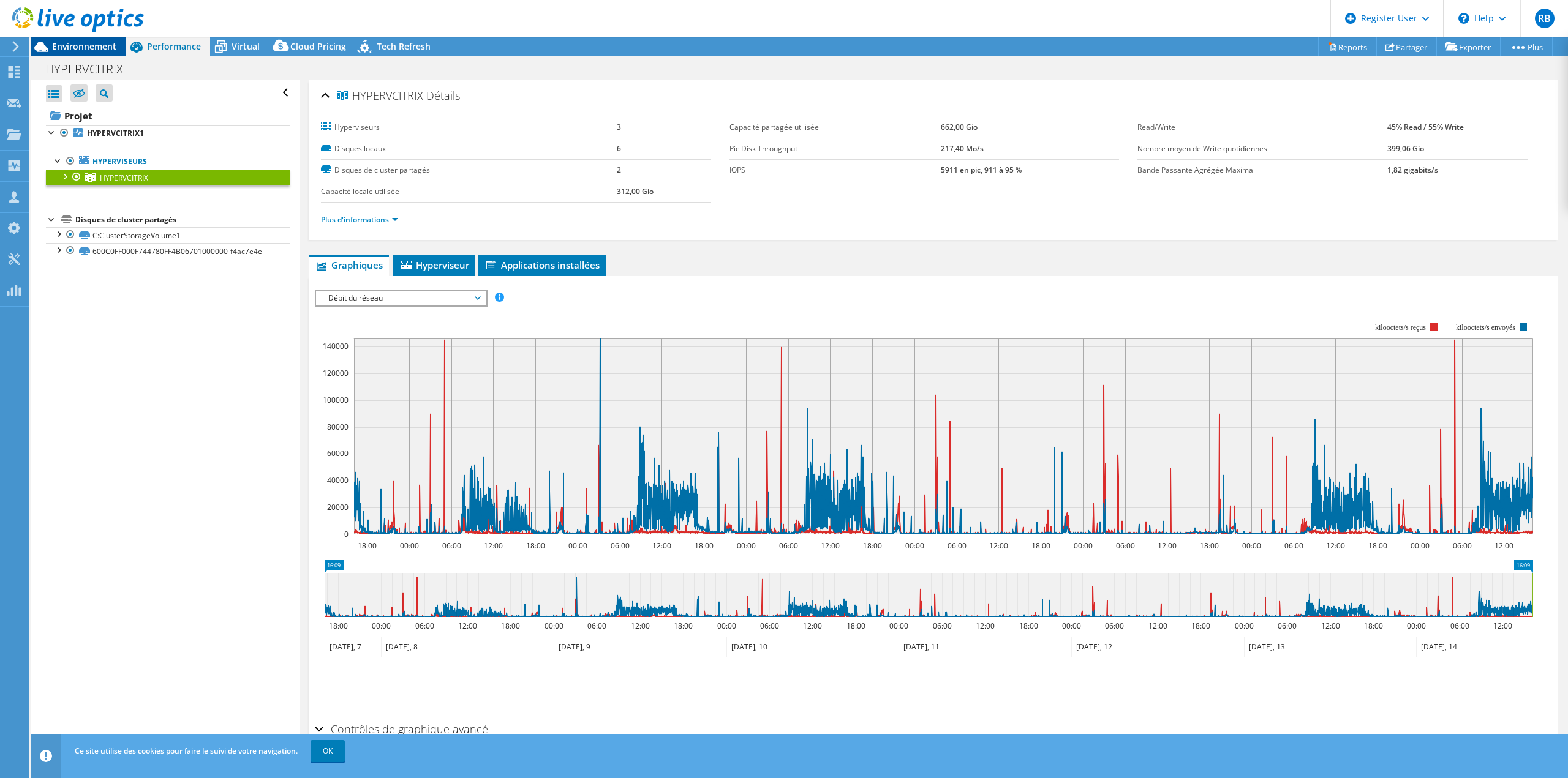
click at [87, 52] on div "Environnement" at bounding box center [78, 46] width 95 height 20
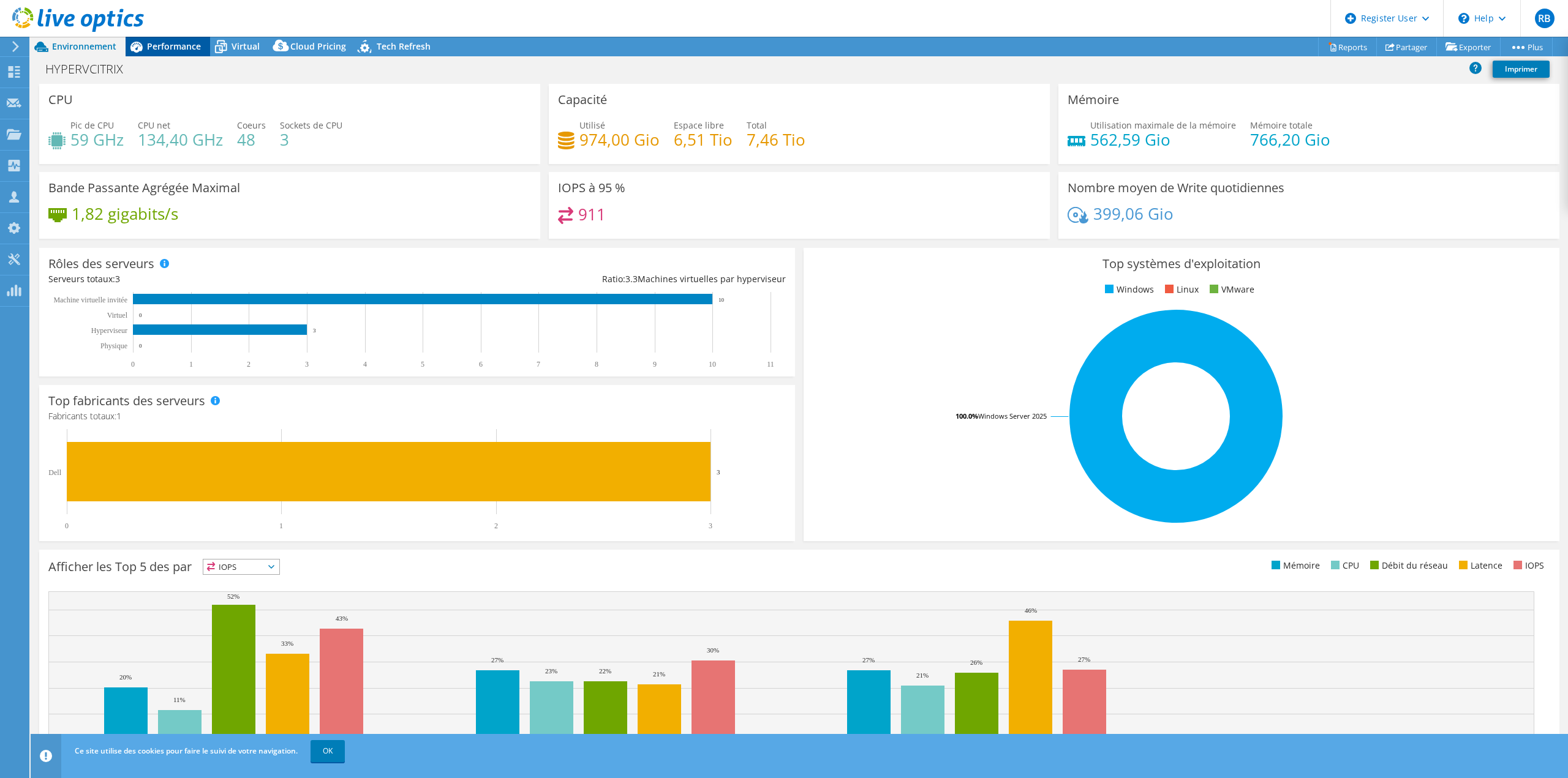
click at [166, 43] on span "Performance" at bounding box center [173, 46] width 54 height 11
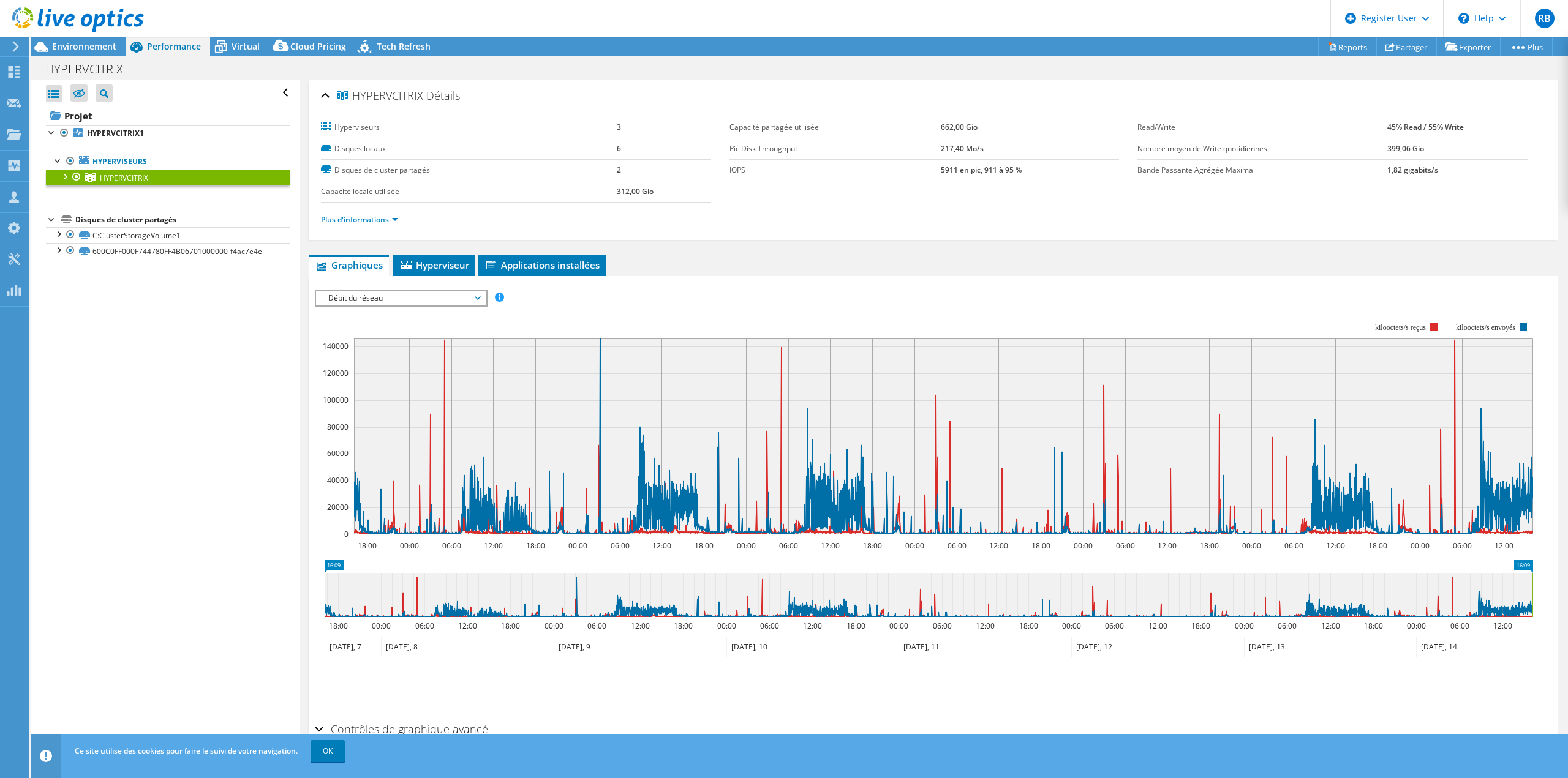
click at [383, 303] on span "Débit du réseau" at bounding box center [400, 297] width 157 height 14
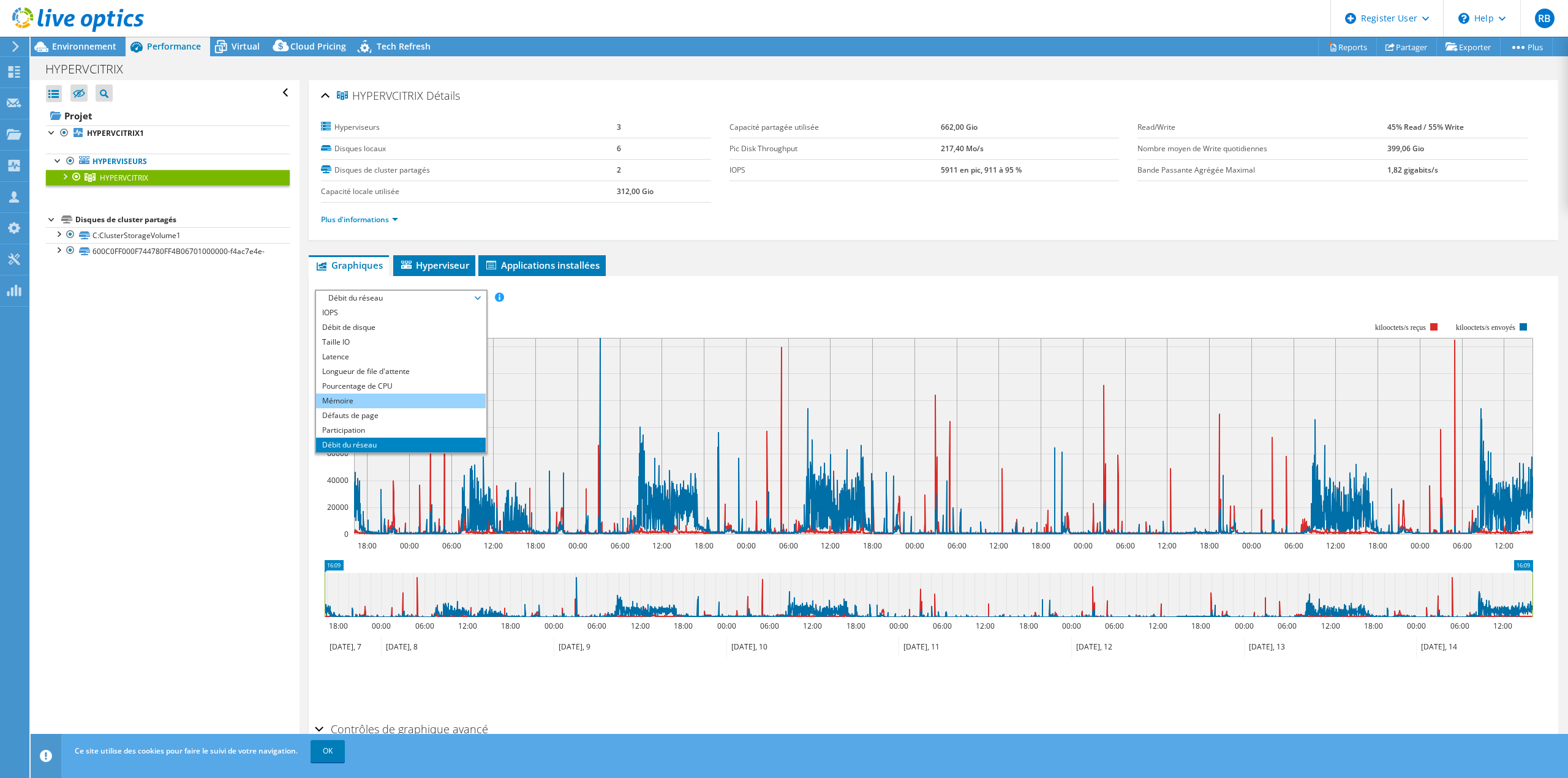
click at [369, 403] on li "Mémoire" at bounding box center [400, 401] width 170 height 14
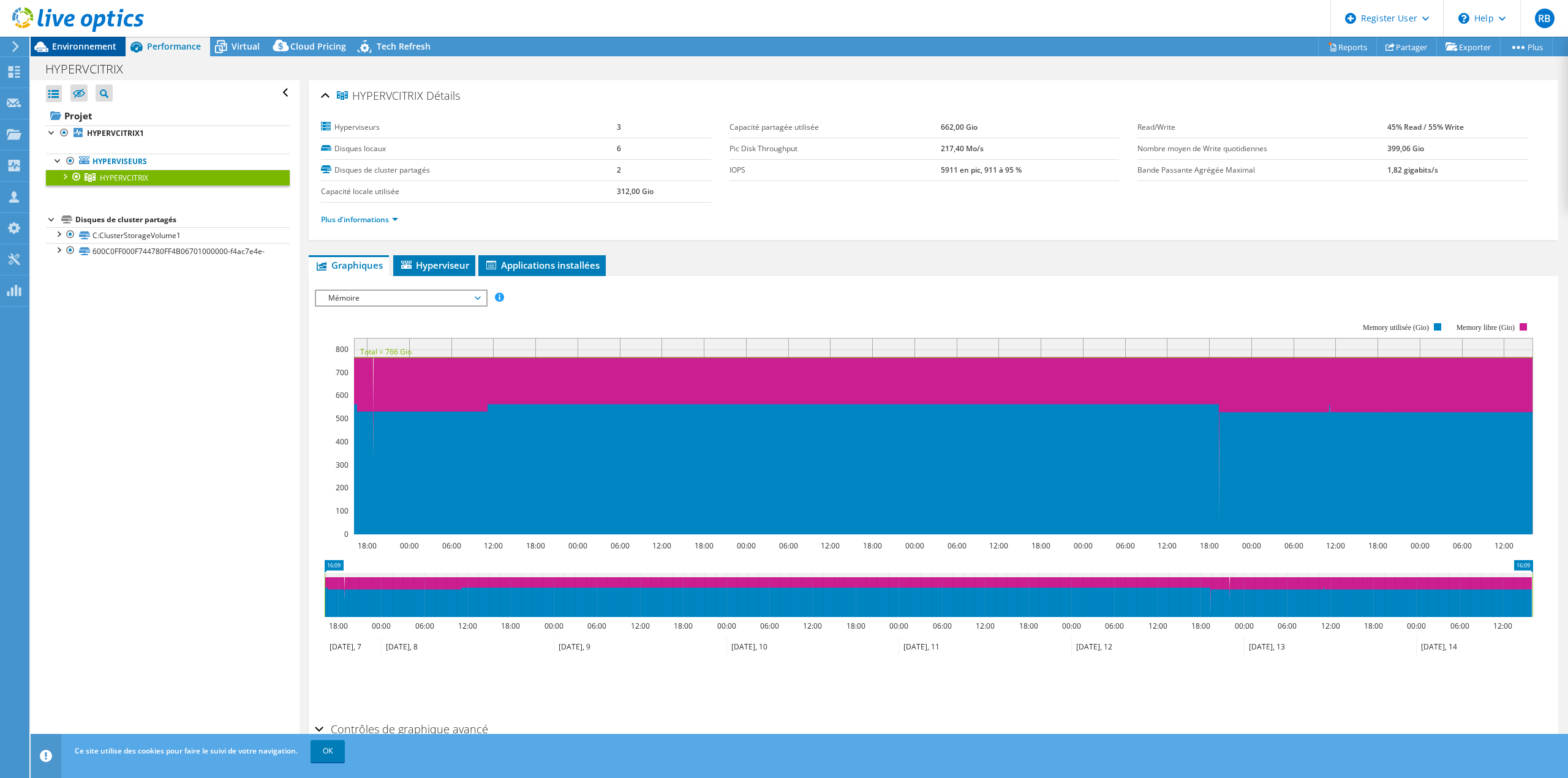
click at [71, 44] on span "Environnement" at bounding box center [84, 46] width 65 height 11
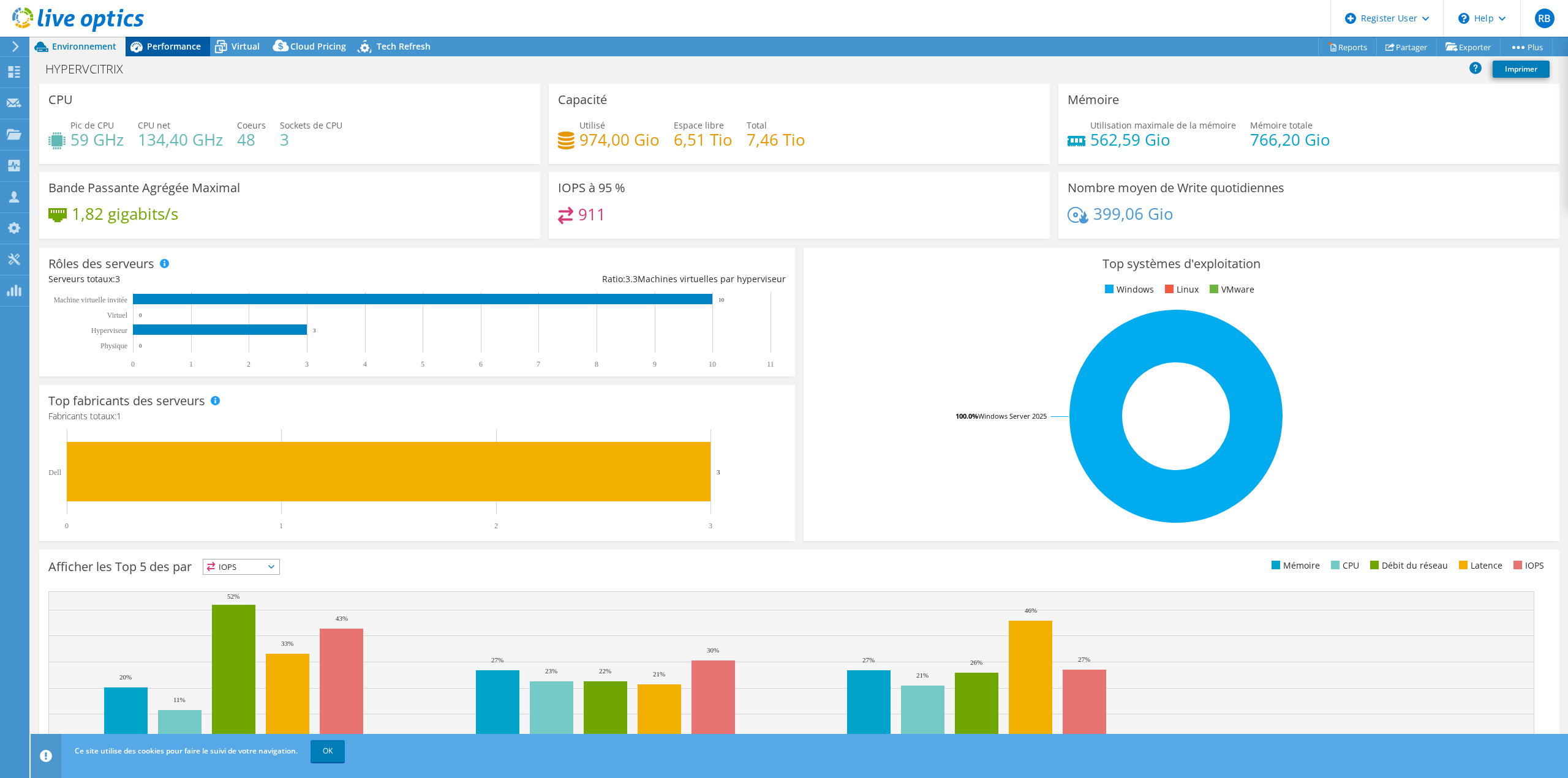
click at [169, 54] on div "Performance" at bounding box center [167, 46] width 84 height 20
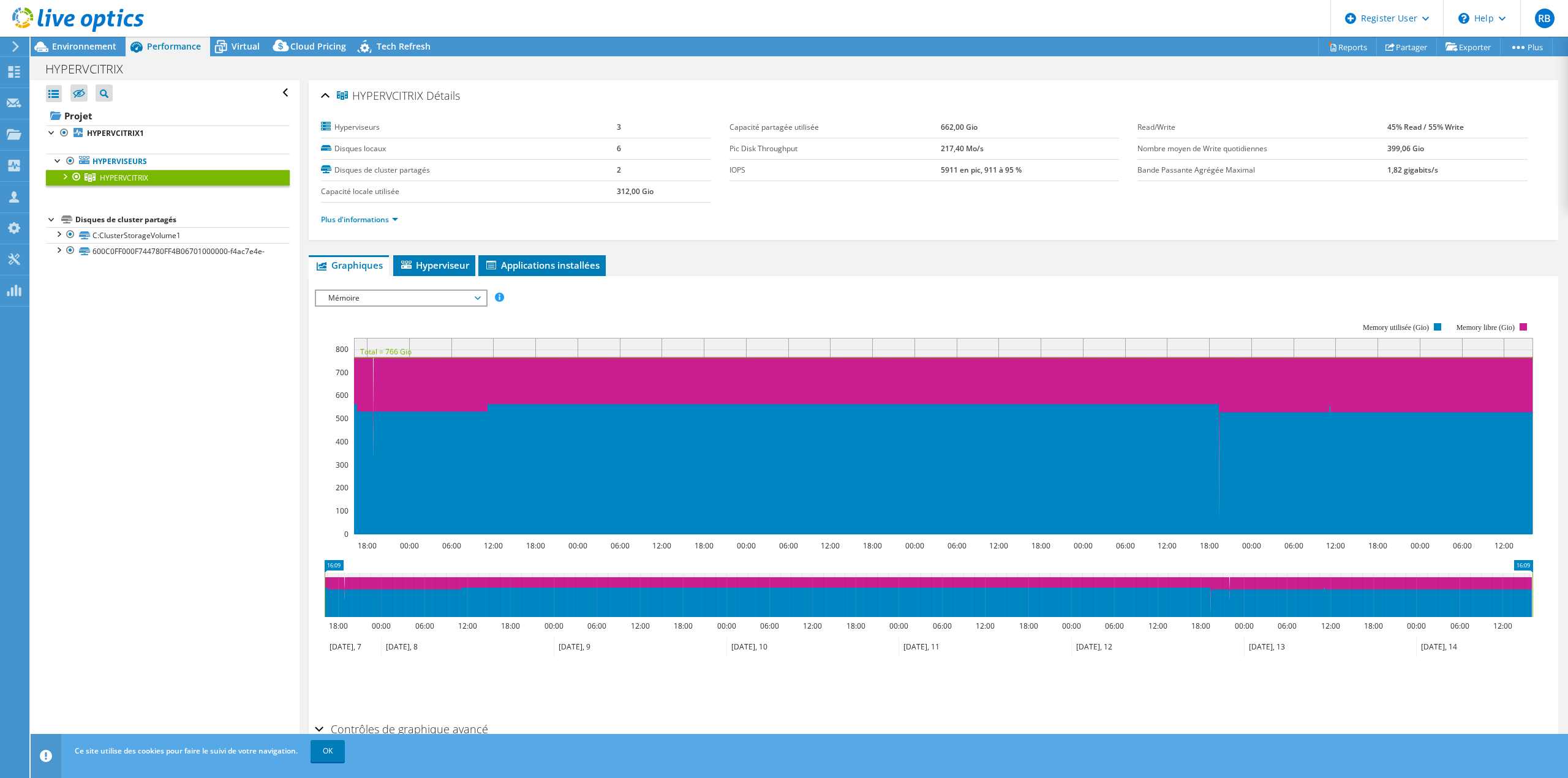
click at [375, 303] on span "Mémoire" at bounding box center [400, 297] width 157 height 14
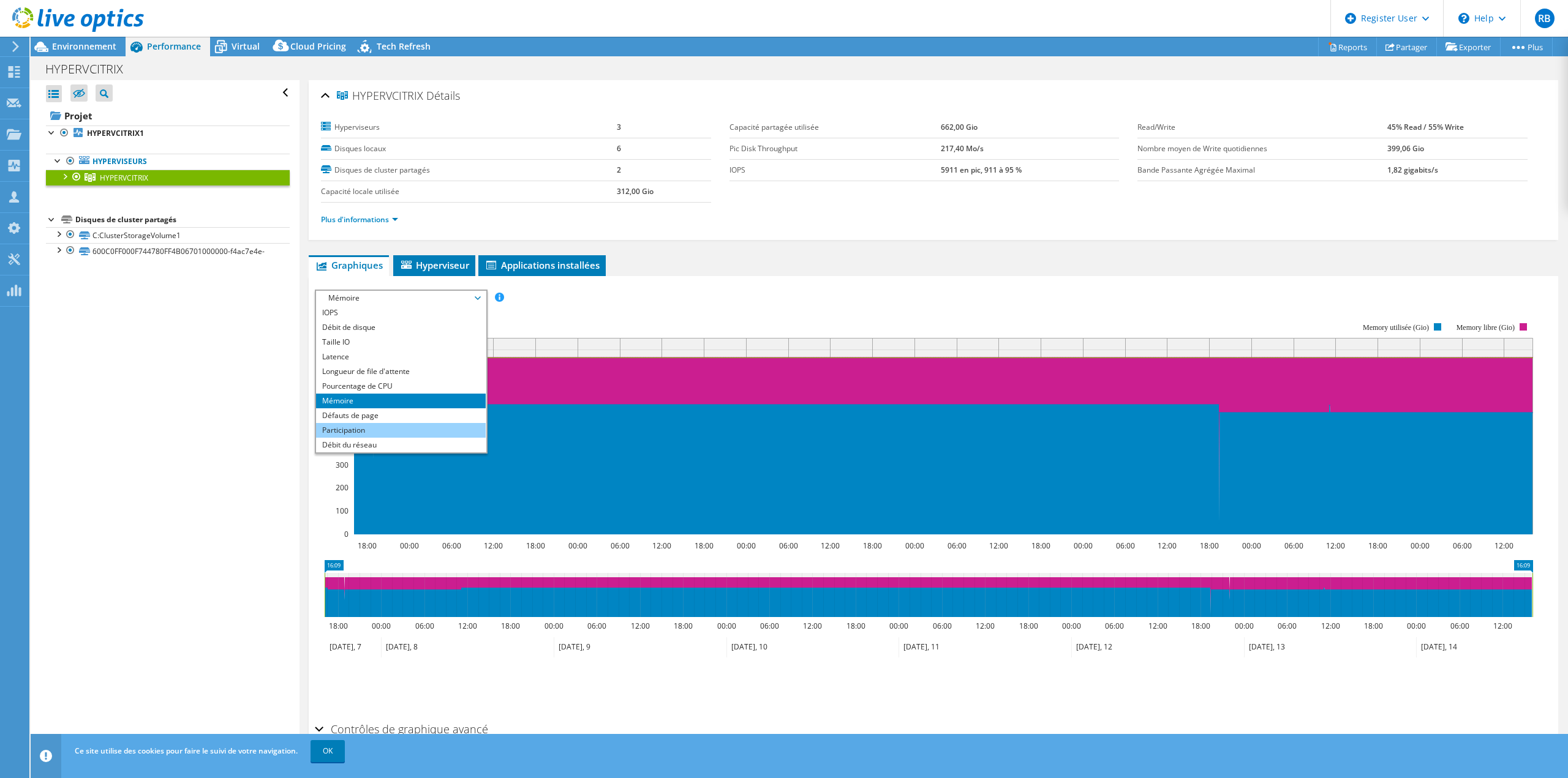
click at [360, 434] on li "Participation" at bounding box center [400, 430] width 170 height 14
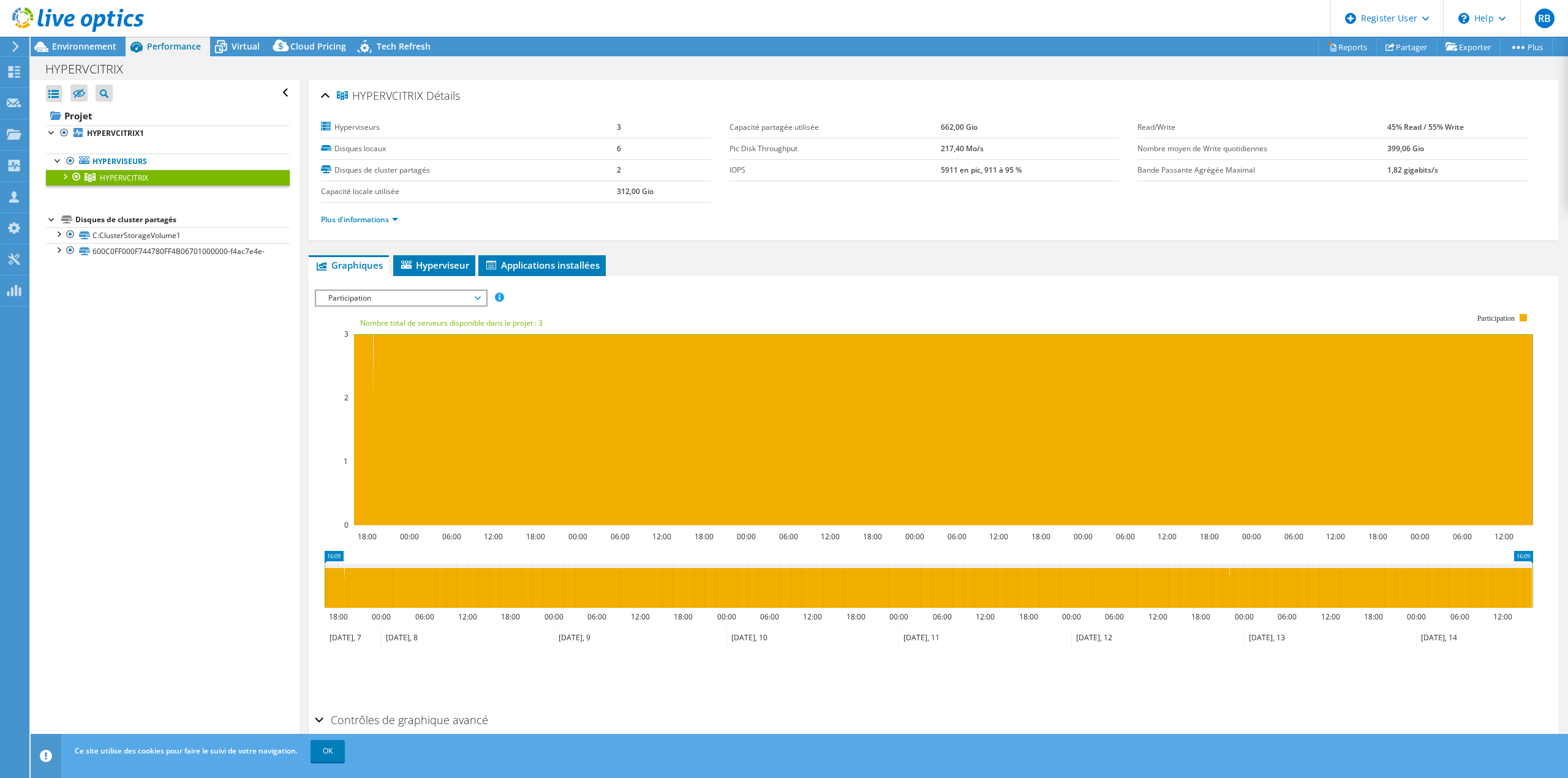
click at [424, 299] on span "Participation" at bounding box center [400, 297] width 157 height 14
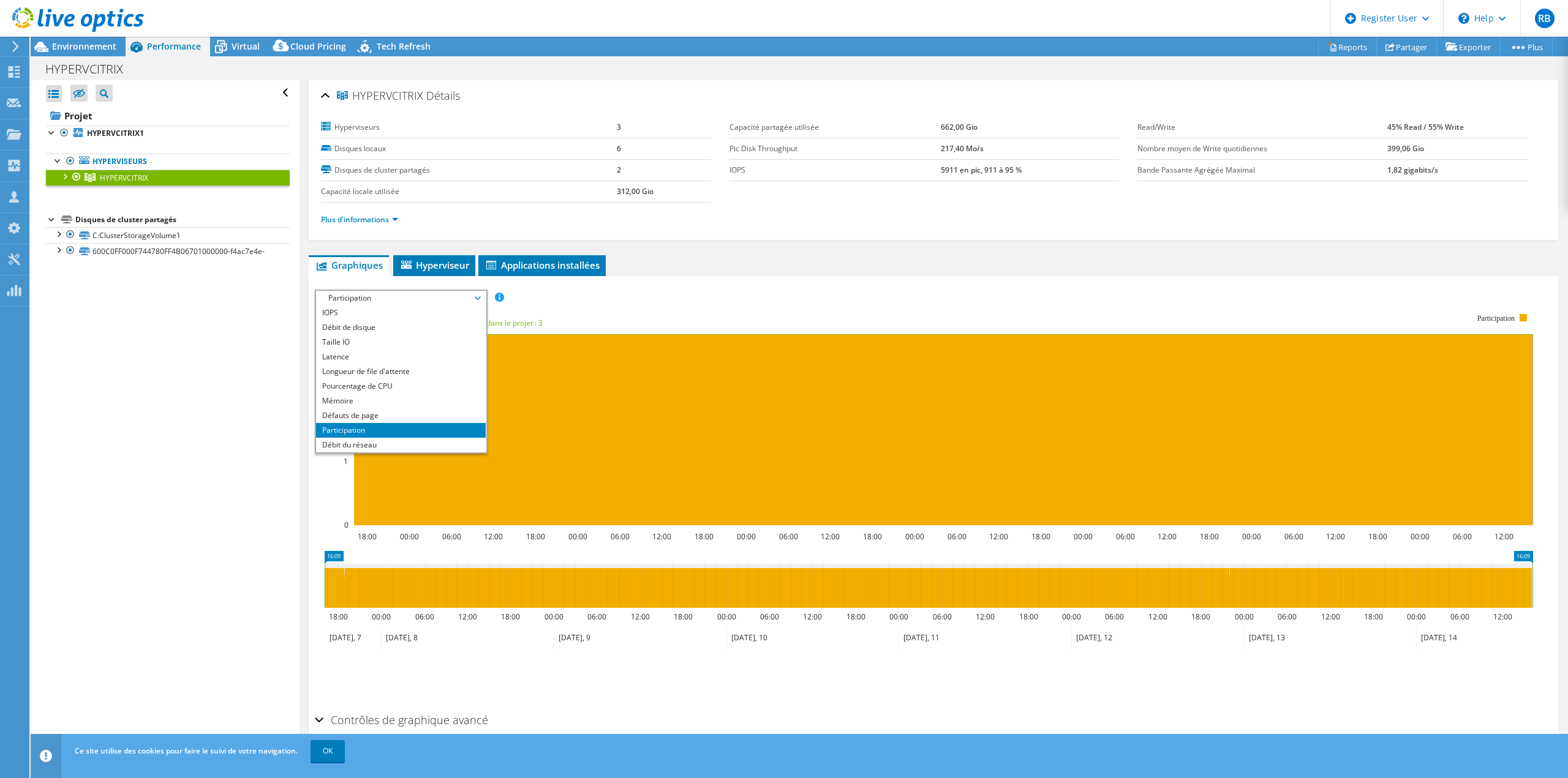
click at [386, 297] on span "Participation" at bounding box center [400, 297] width 157 height 14
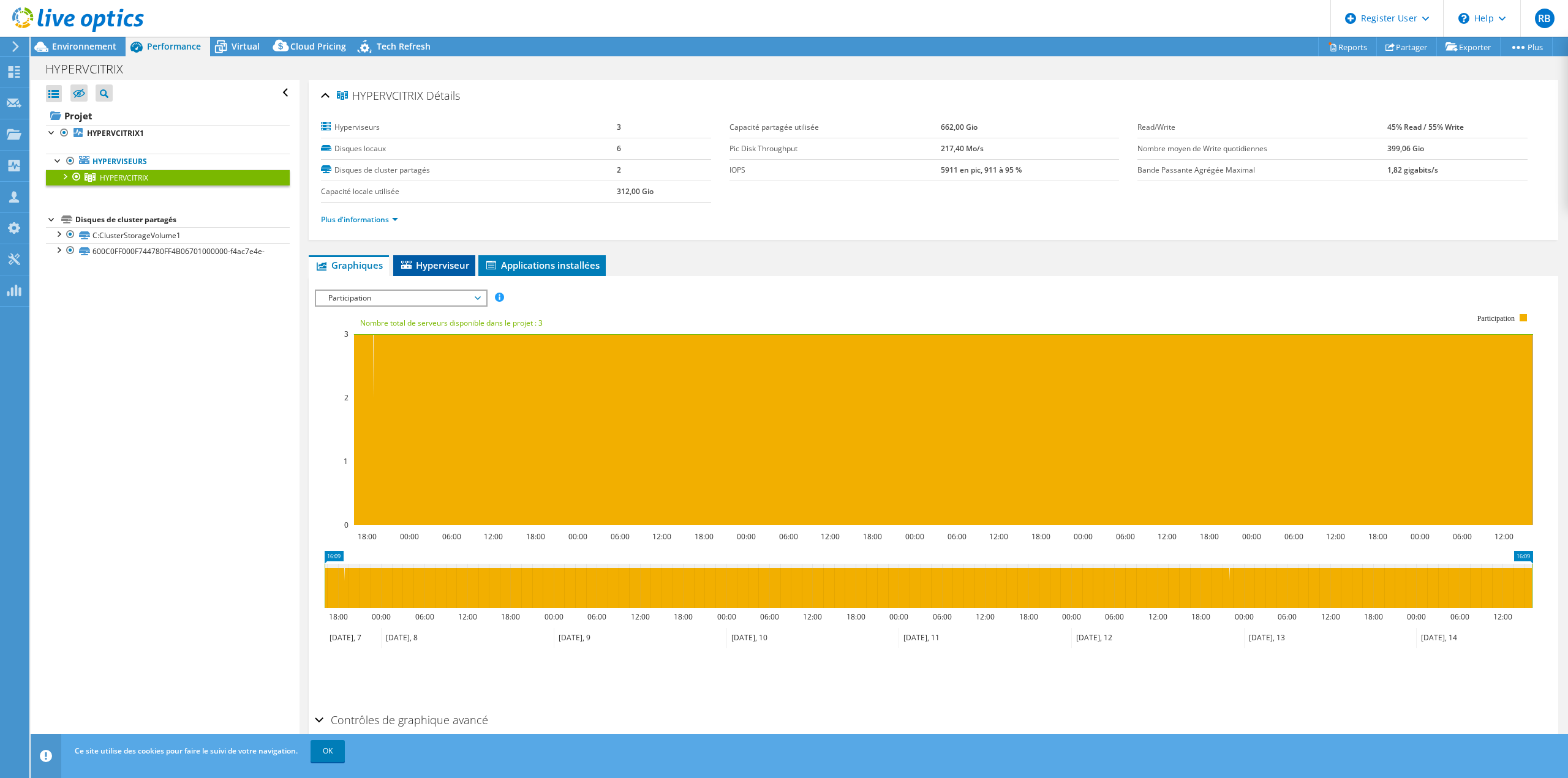
click at [438, 263] on span "Hyperviseur" at bounding box center [434, 265] width 70 height 12
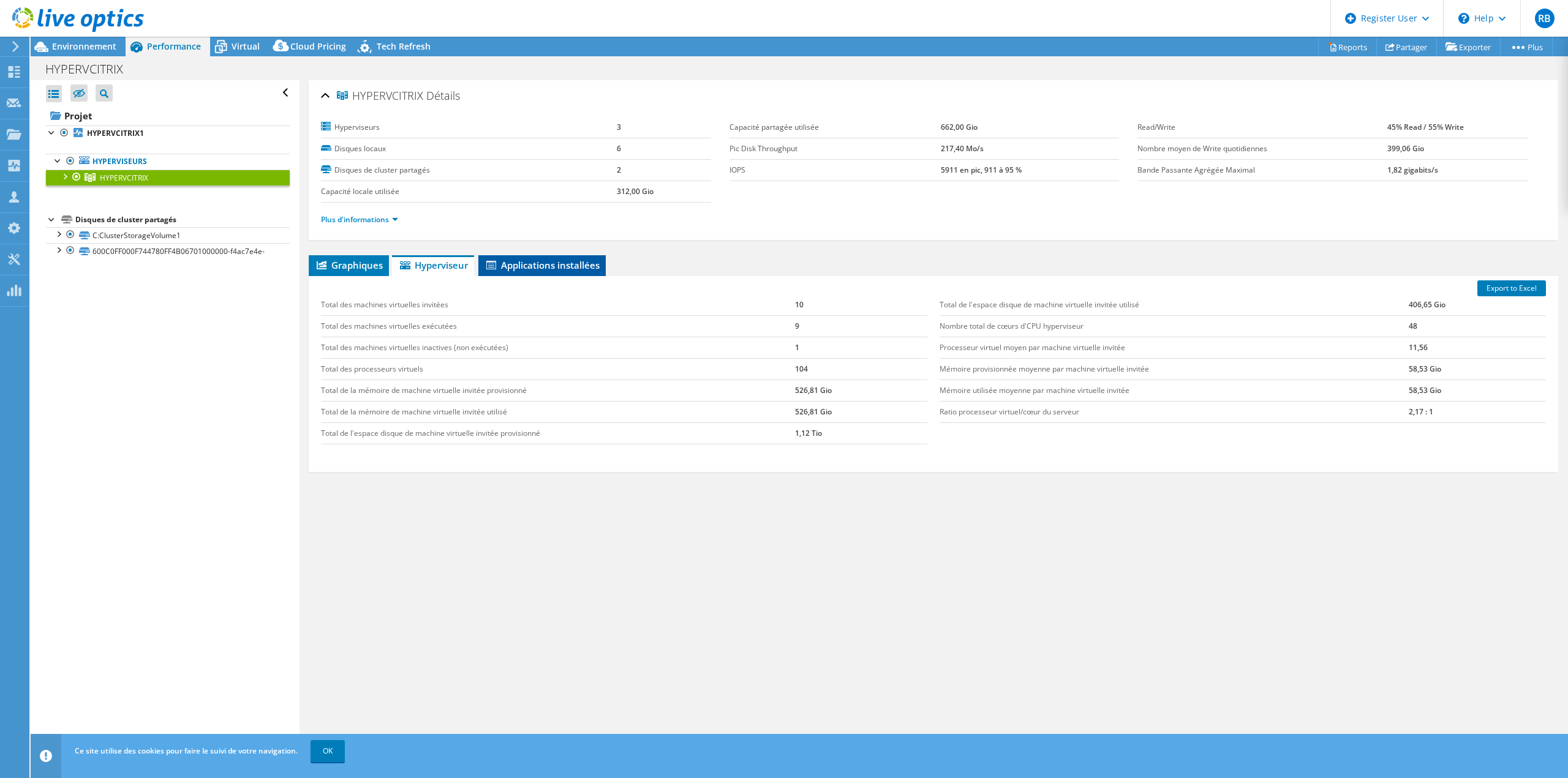
click at [543, 265] on span "Applications installées" at bounding box center [542, 265] width 115 height 12
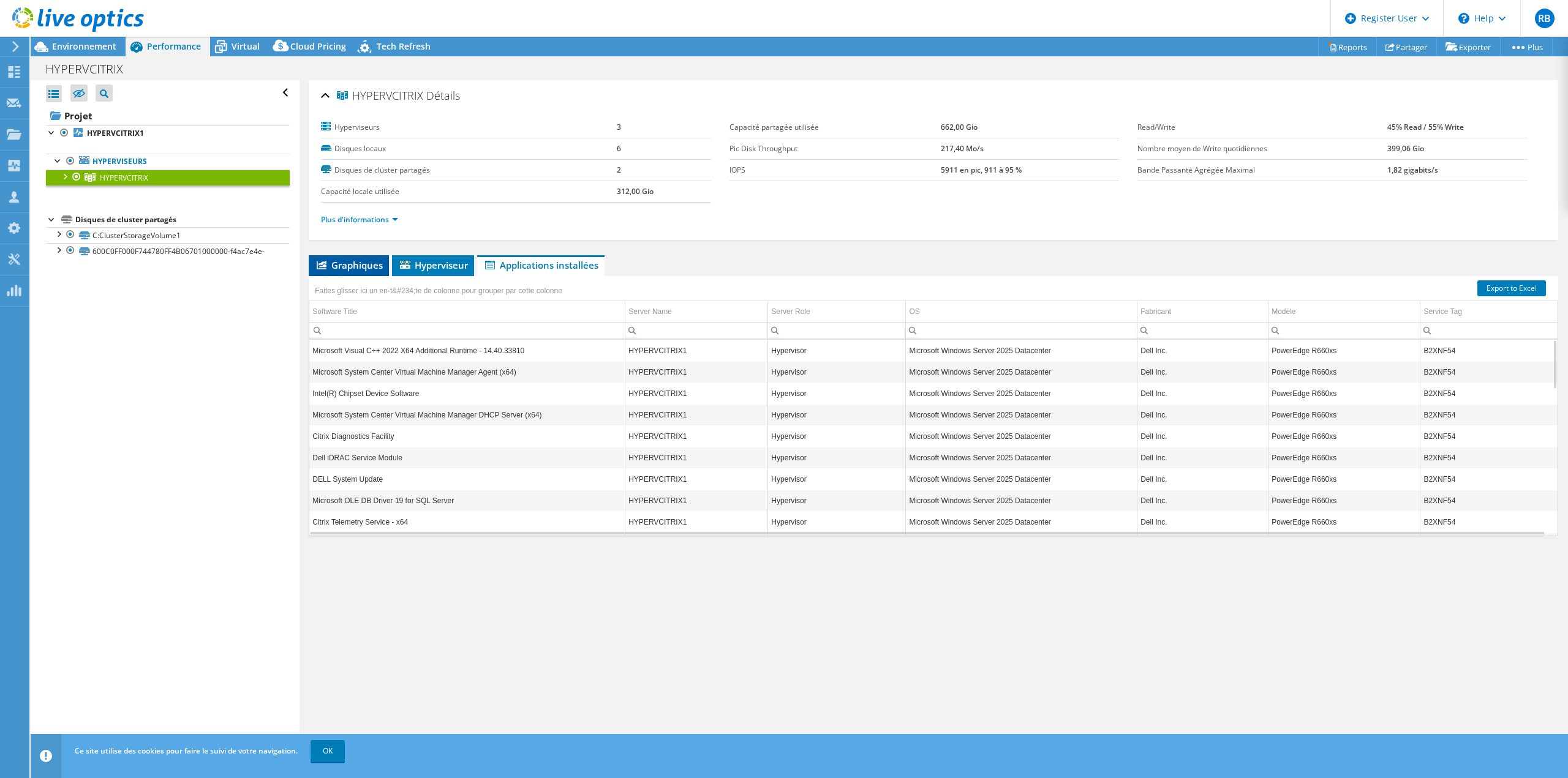
click at [374, 262] on span "Graphiques" at bounding box center [348, 265] width 68 height 12
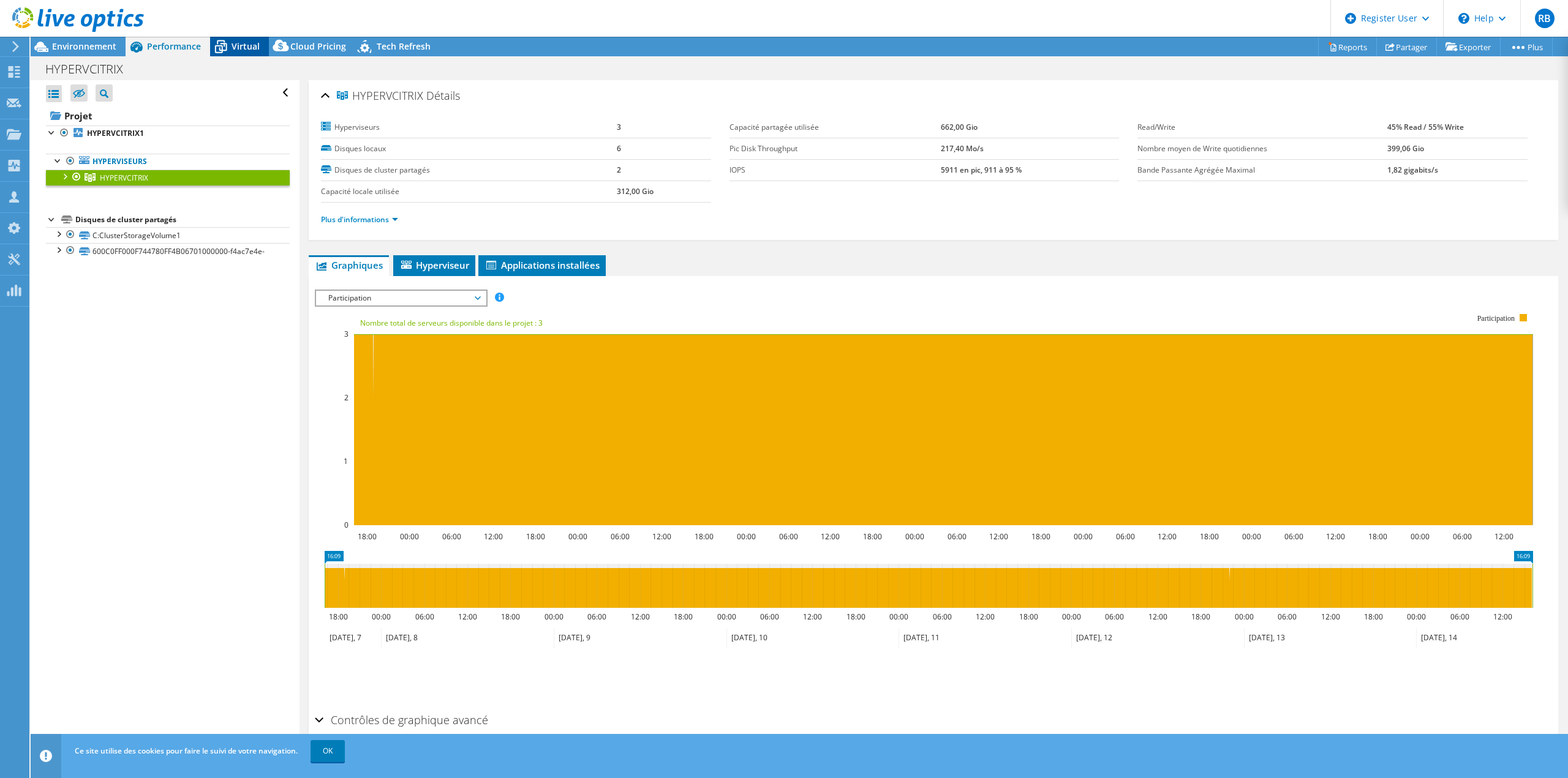
click at [226, 49] on icon at bounding box center [221, 46] width 21 height 21
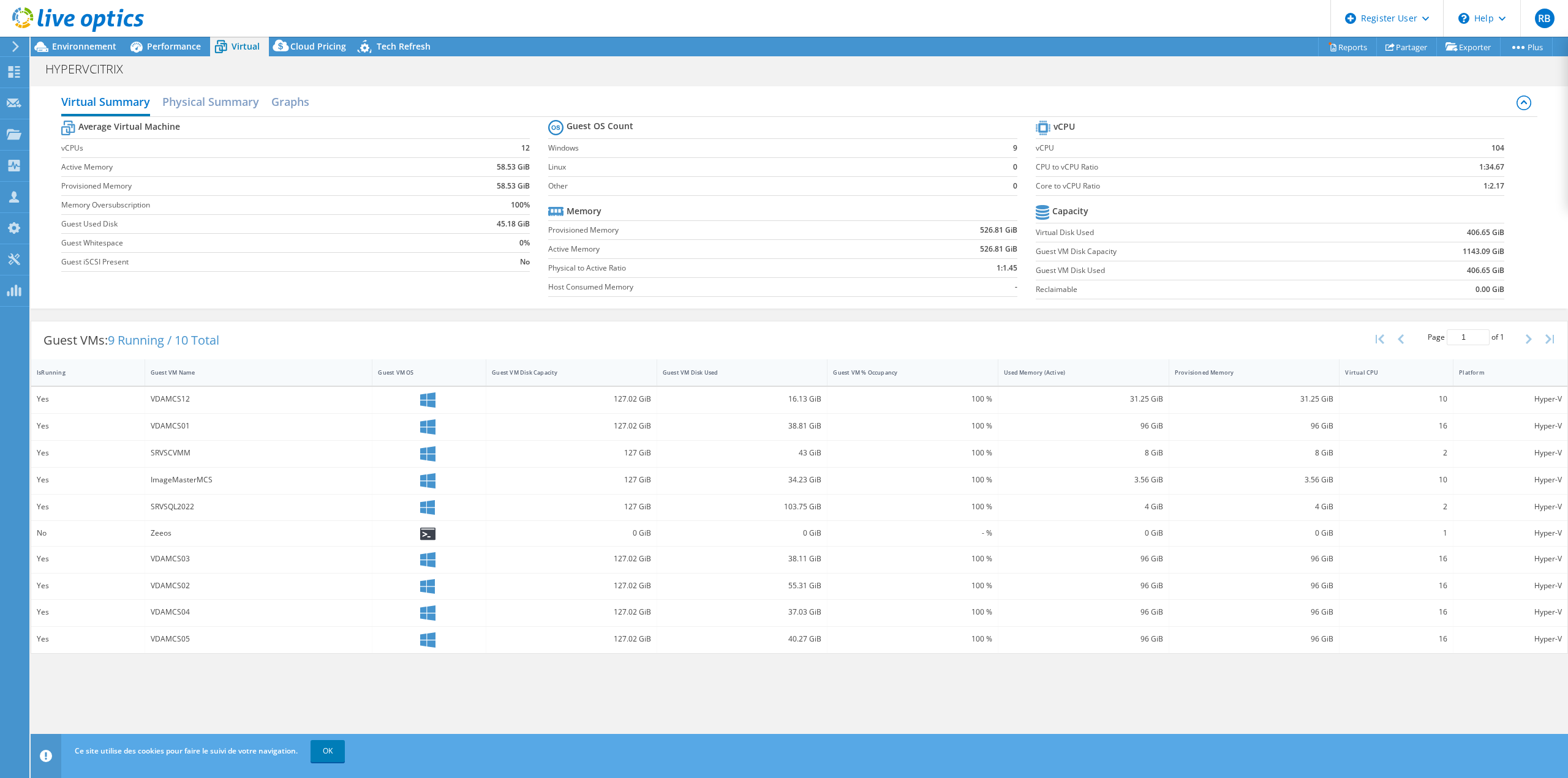
scroll to position [38, 0]
click at [183, 49] on span "Performance" at bounding box center [173, 46] width 54 height 11
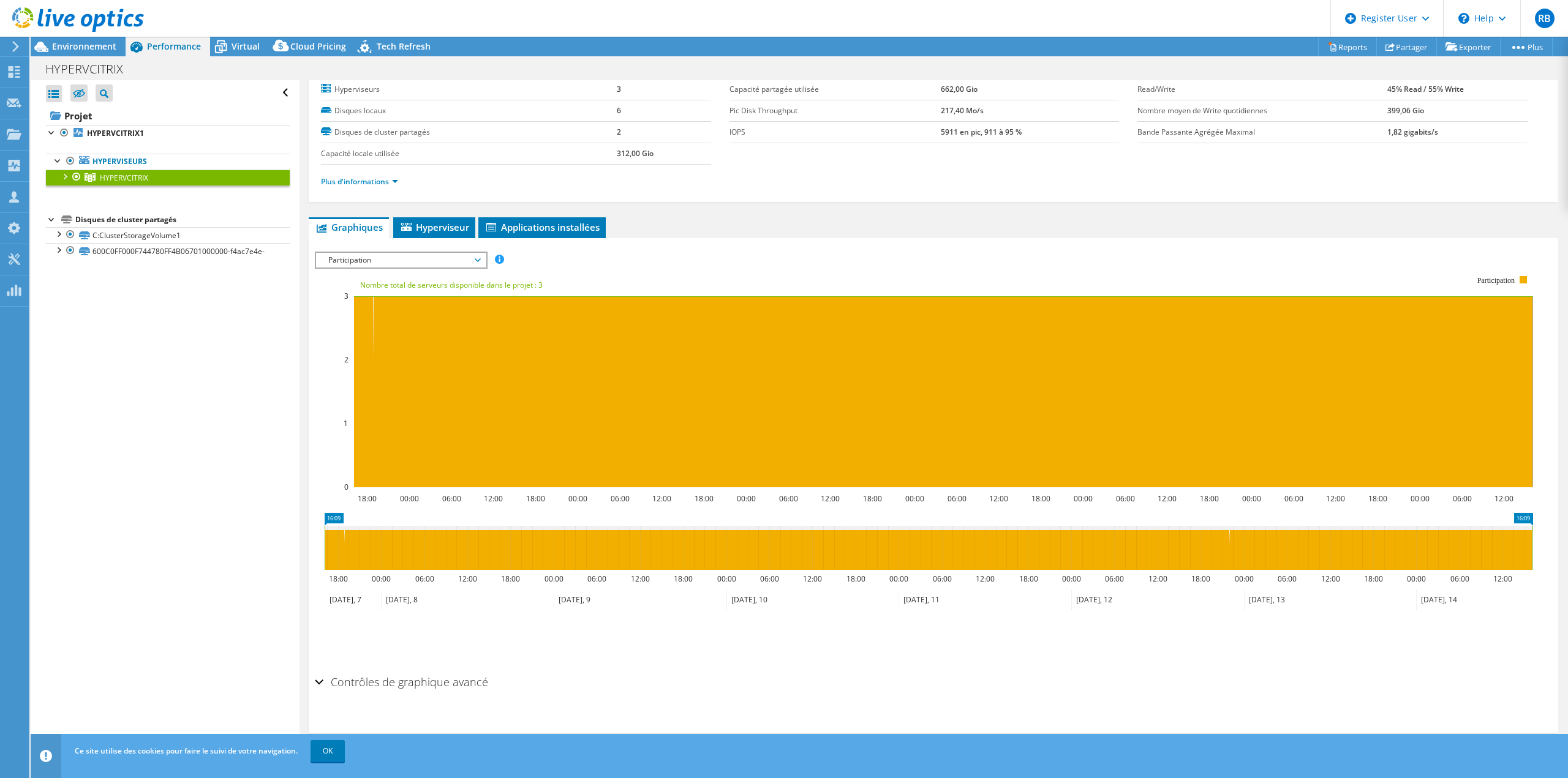
click at [375, 263] on span "Participation" at bounding box center [400, 259] width 157 height 14
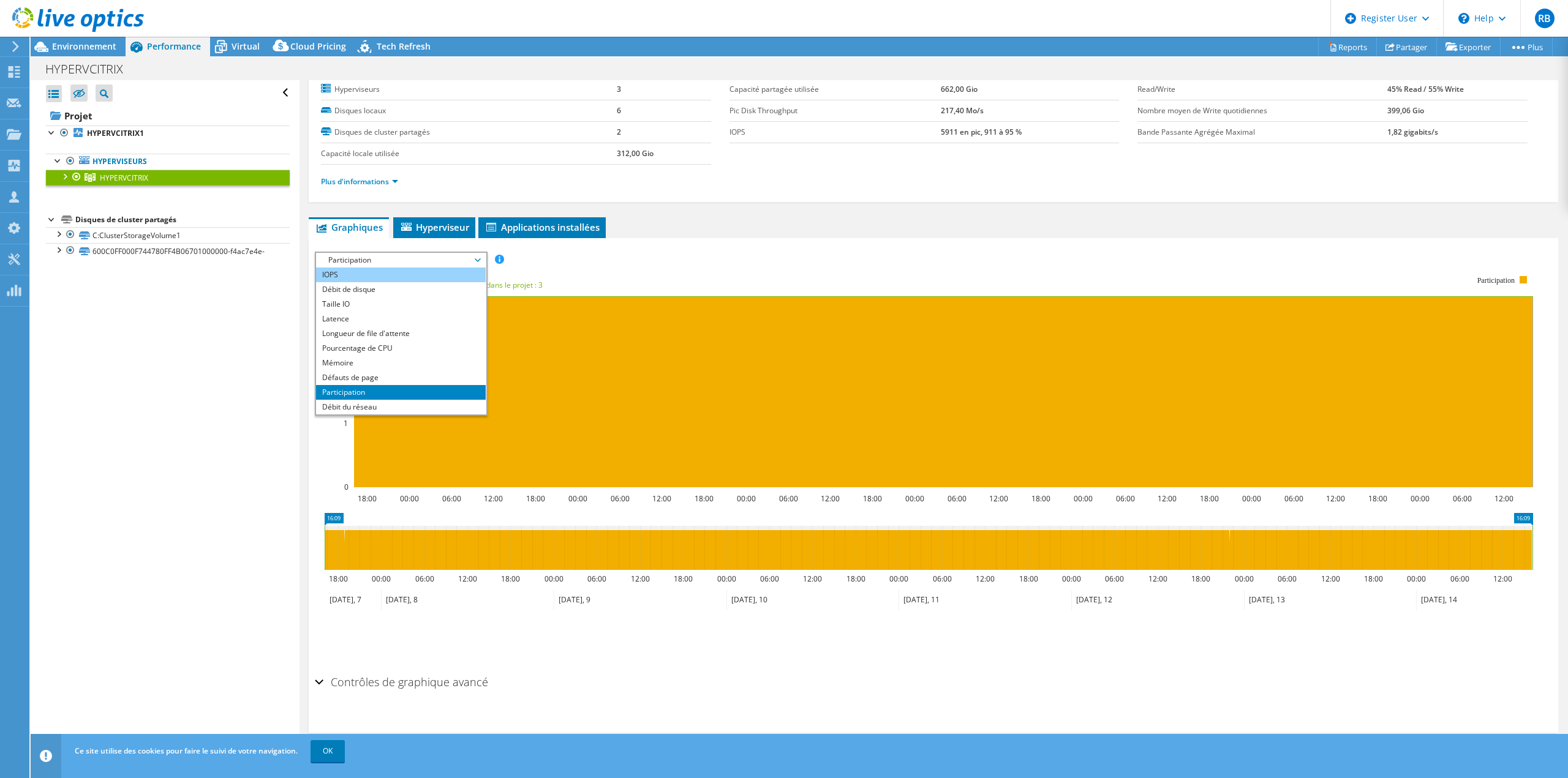
click at [378, 278] on li "IOPS" at bounding box center [400, 275] width 170 height 14
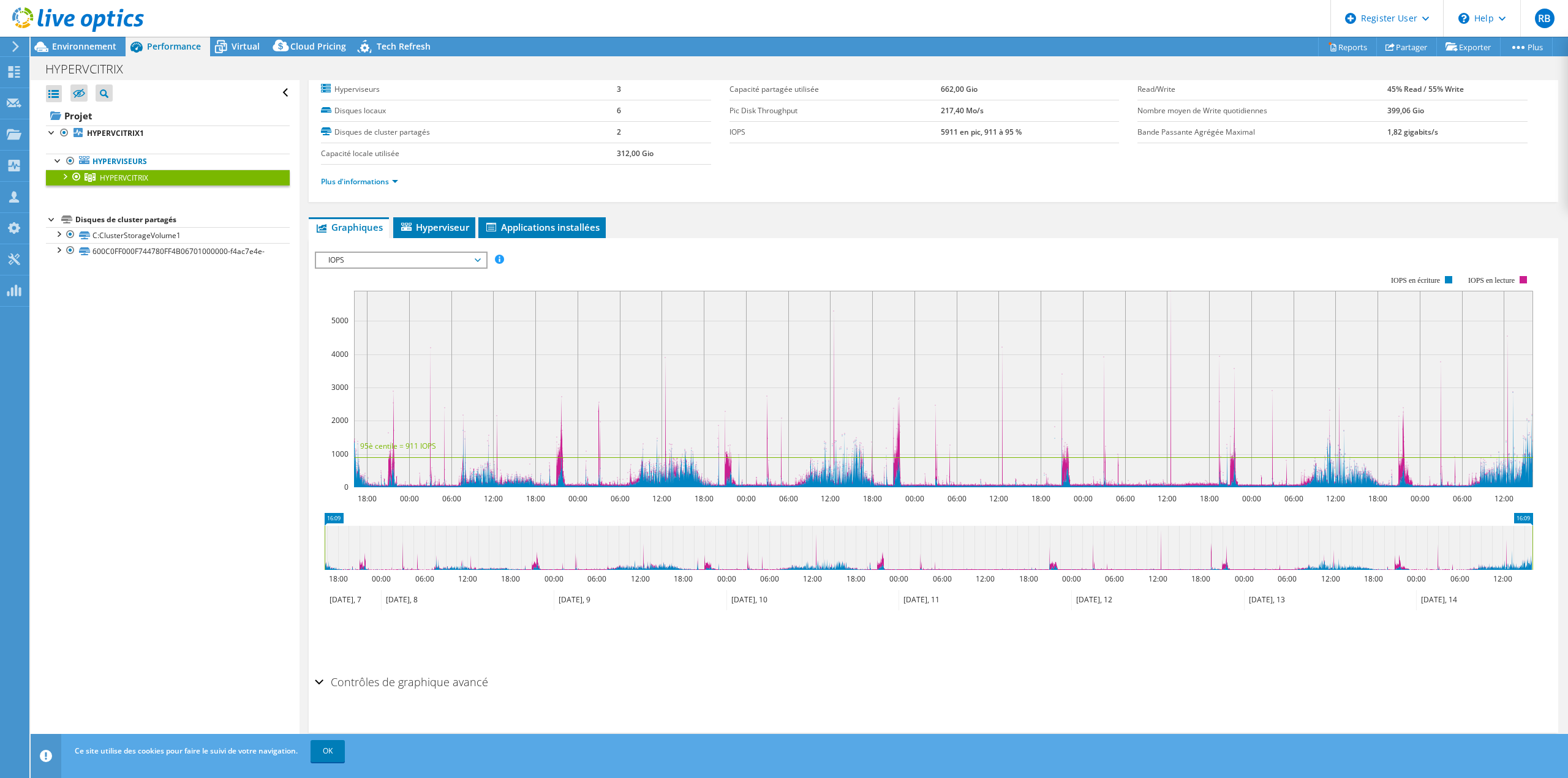
scroll to position [0, 0]
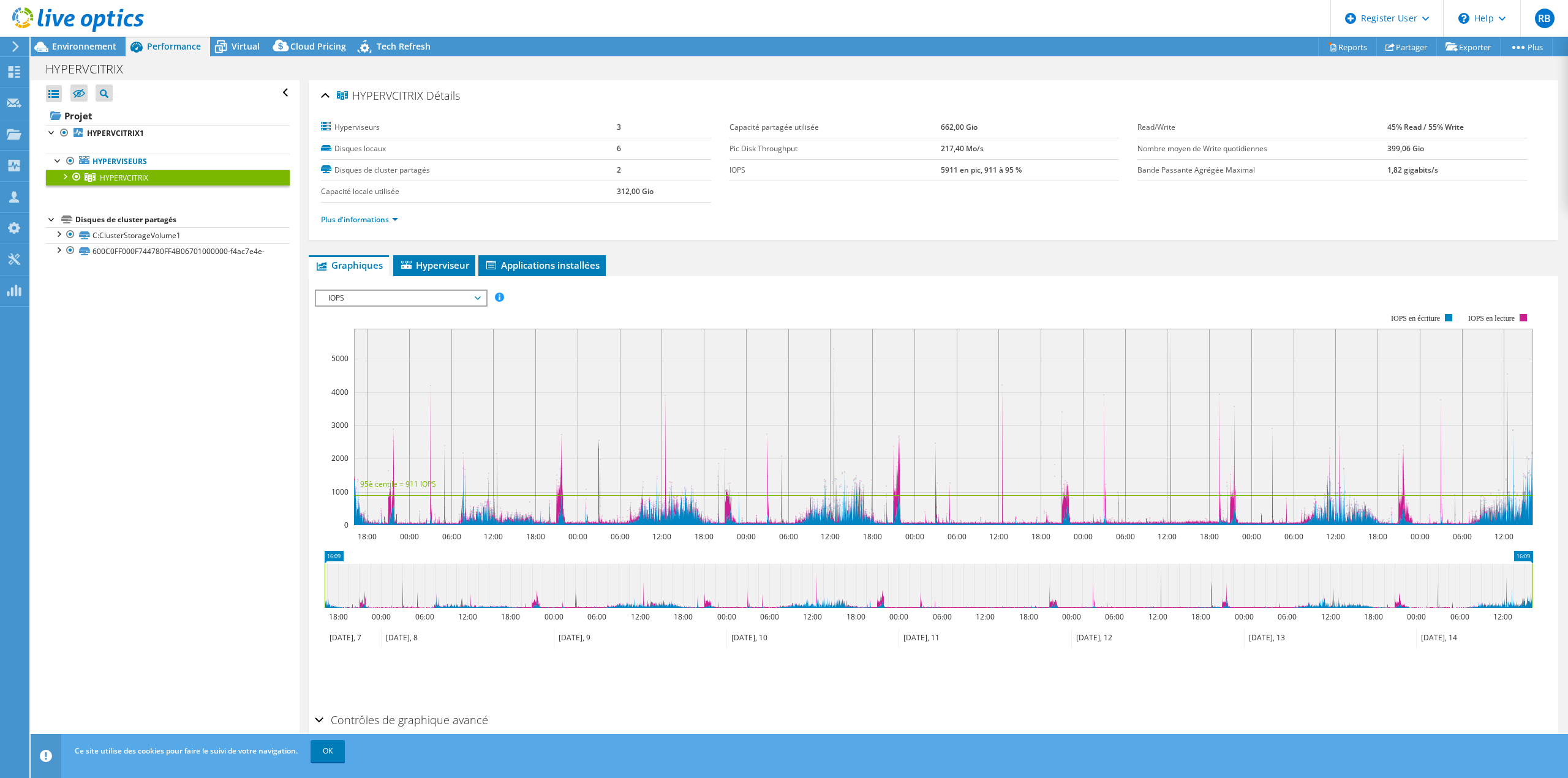
click at [416, 301] on span "IOPS" at bounding box center [400, 297] width 157 height 14
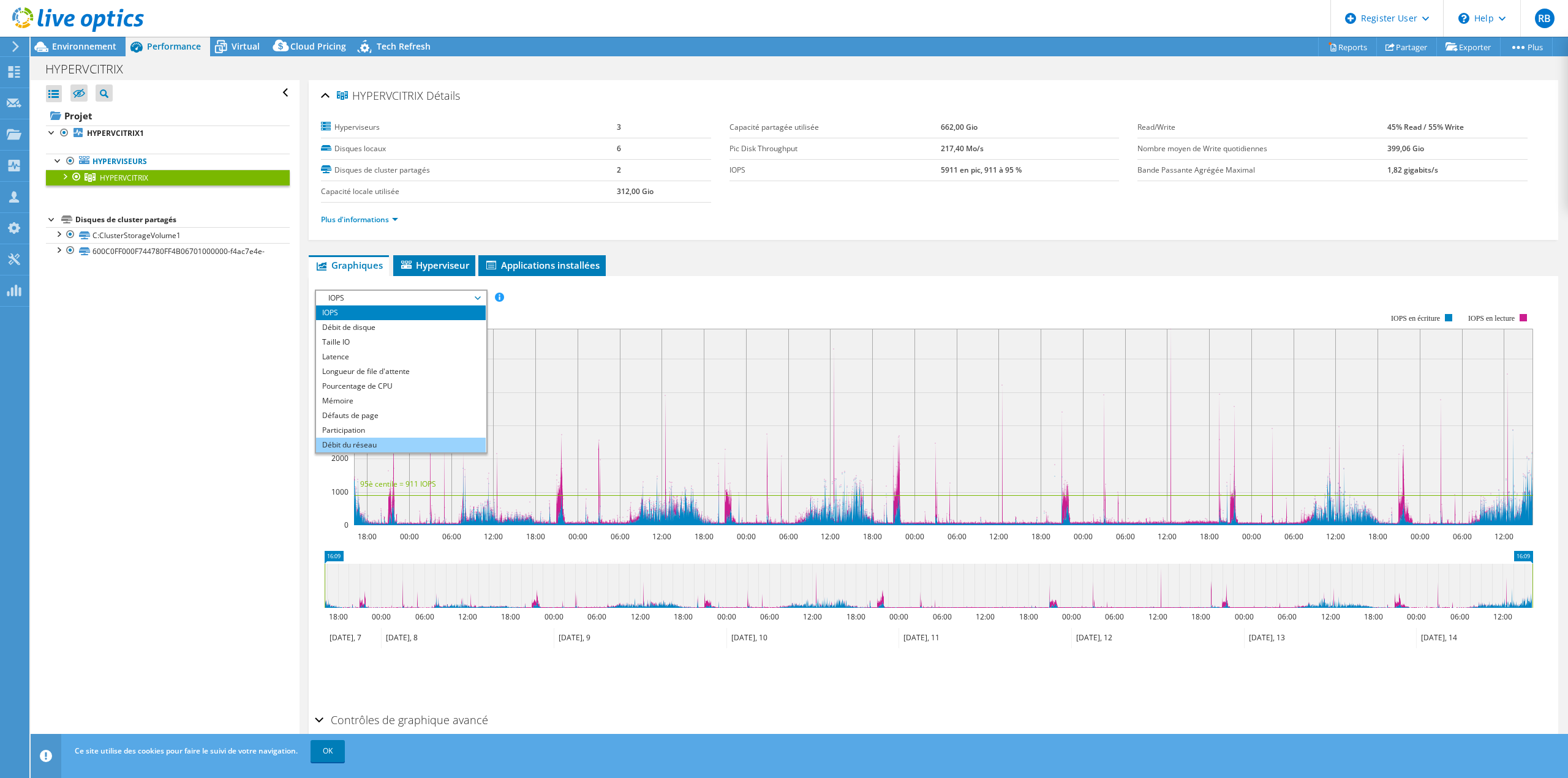
click at [395, 445] on li "Débit du réseau" at bounding box center [400, 445] width 170 height 14
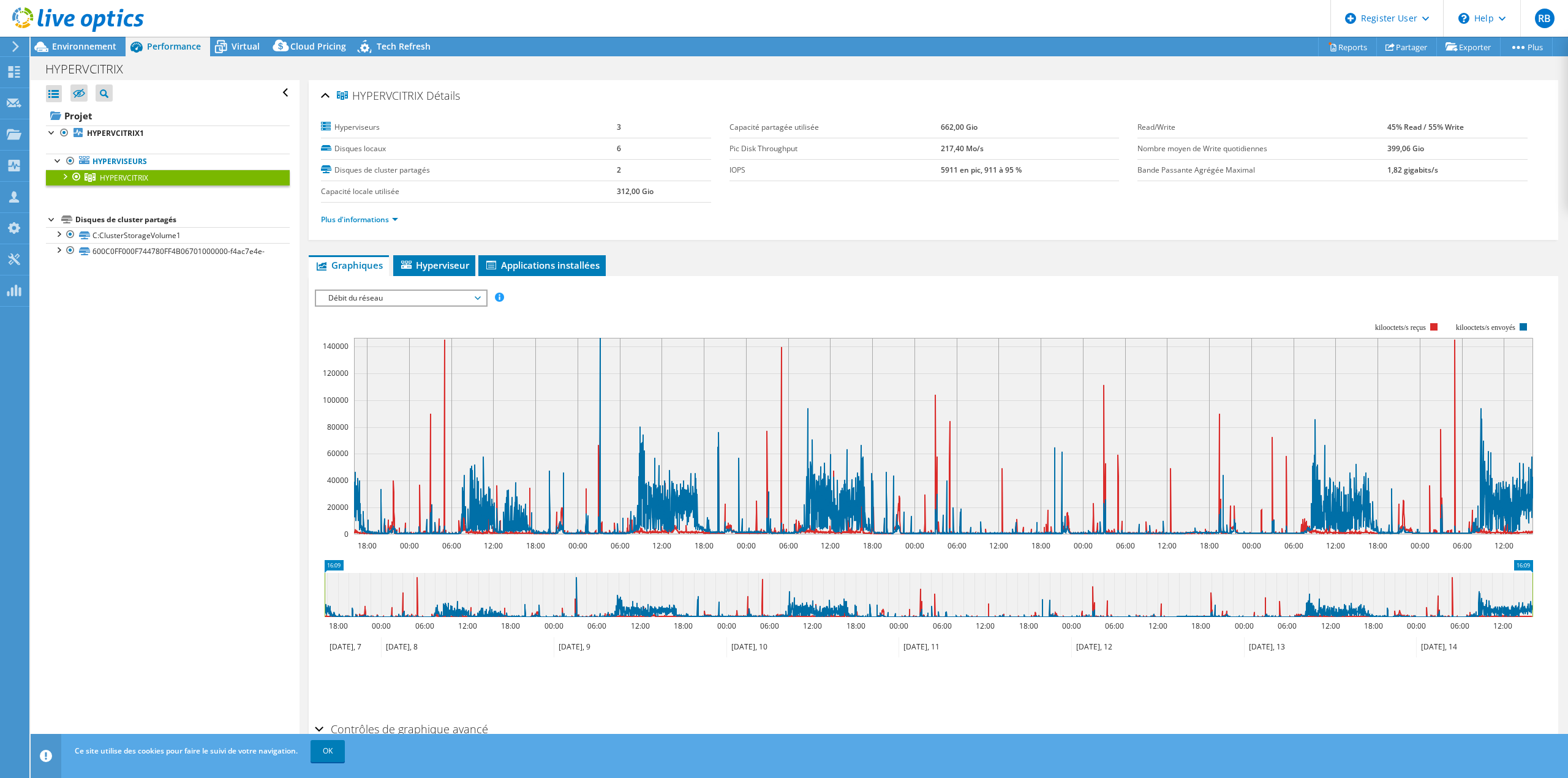
drag, startPoint x: 1128, startPoint y: 302, endPoint x: 1145, endPoint y: 316, distance: 22.0
click at [1130, 305] on div "IOPS Débit de disque Taille IO Latence Longueur de file d'attente Pourcentage d…" at bounding box center [933, 298] width 1237 height 17
click at [127, 137] on b "HYPERVCITRIX1" at bounding box center [115, 133] width 57 height 11
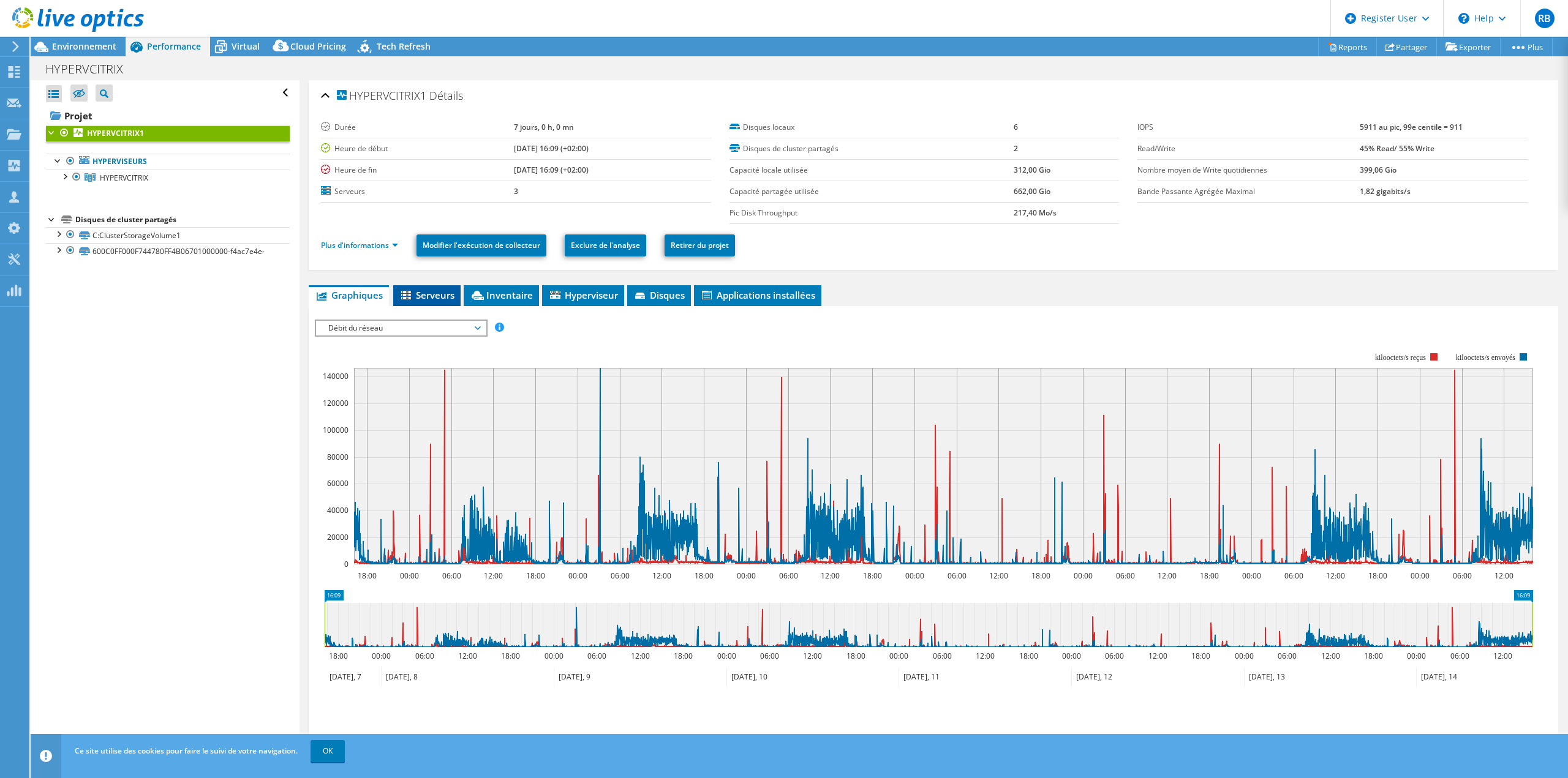
click at [431, 294] on span "Serveurs" at bounding box center [427, 295] width 55 height 12
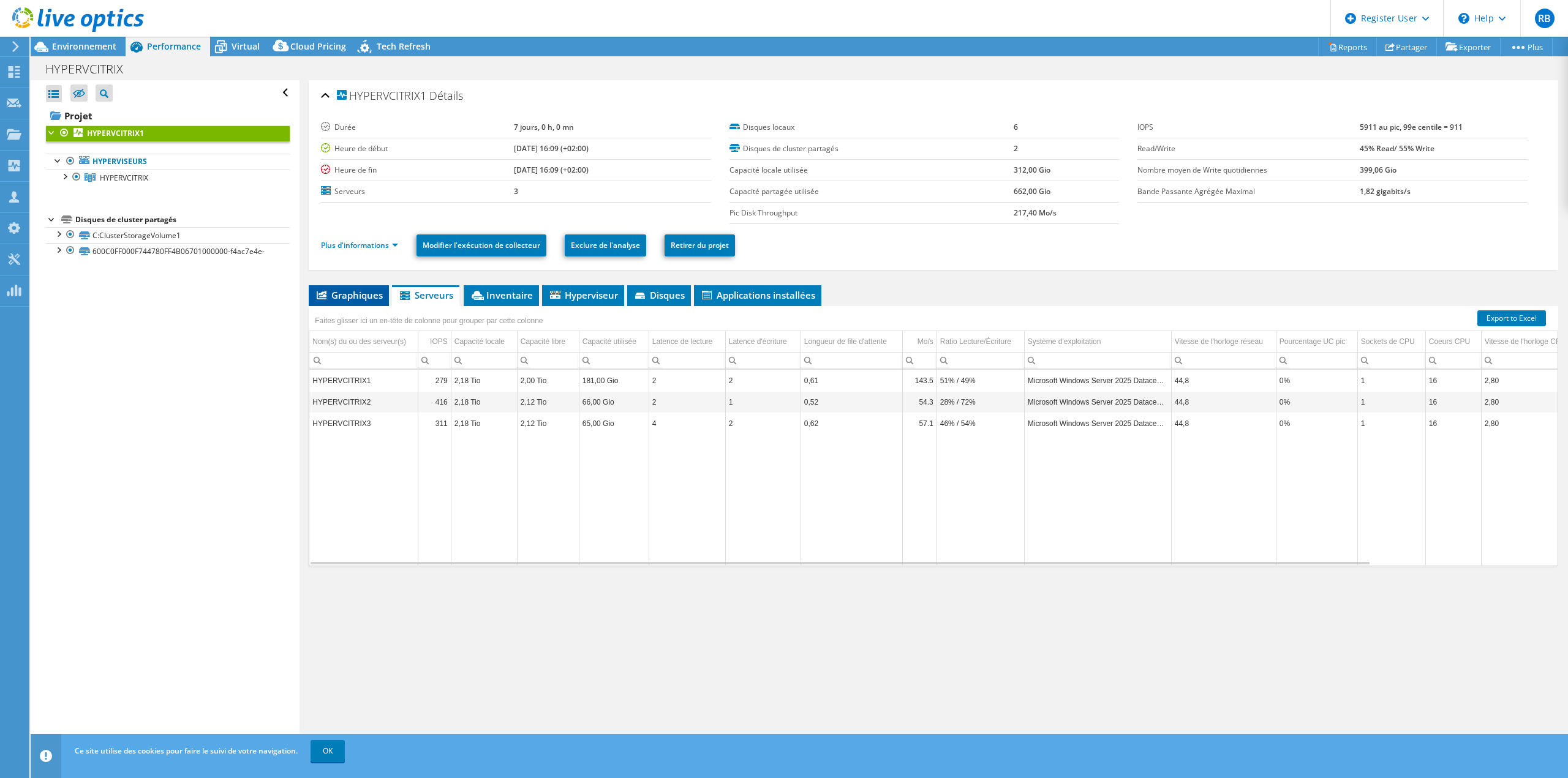
click at [369, 296] on span "Graphiques" at bounding box center [348, 295] width 68 height 12
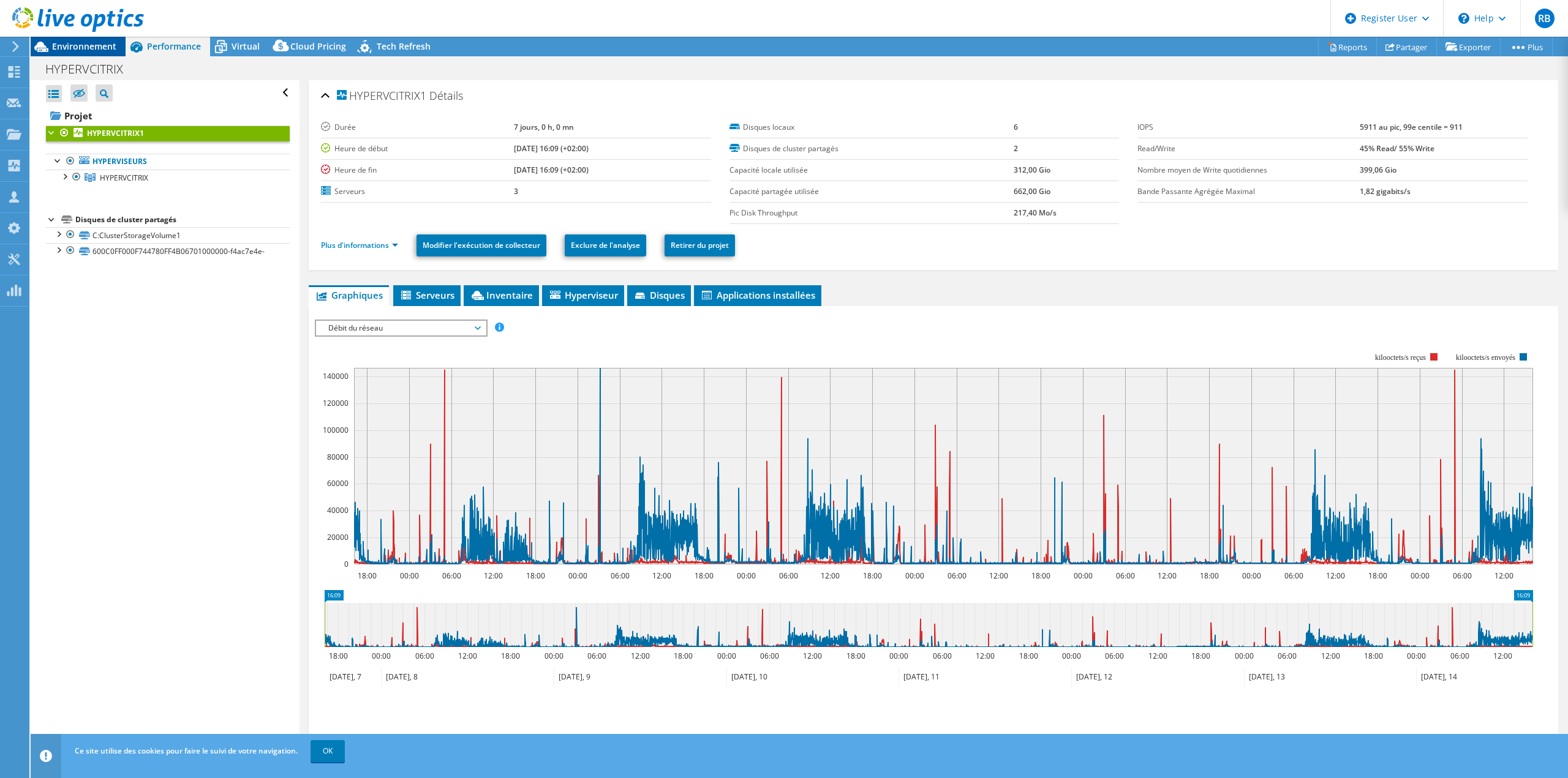
click at [101, 50] on span "Environnement" at bounding box center [84, 46] width 65 height 11
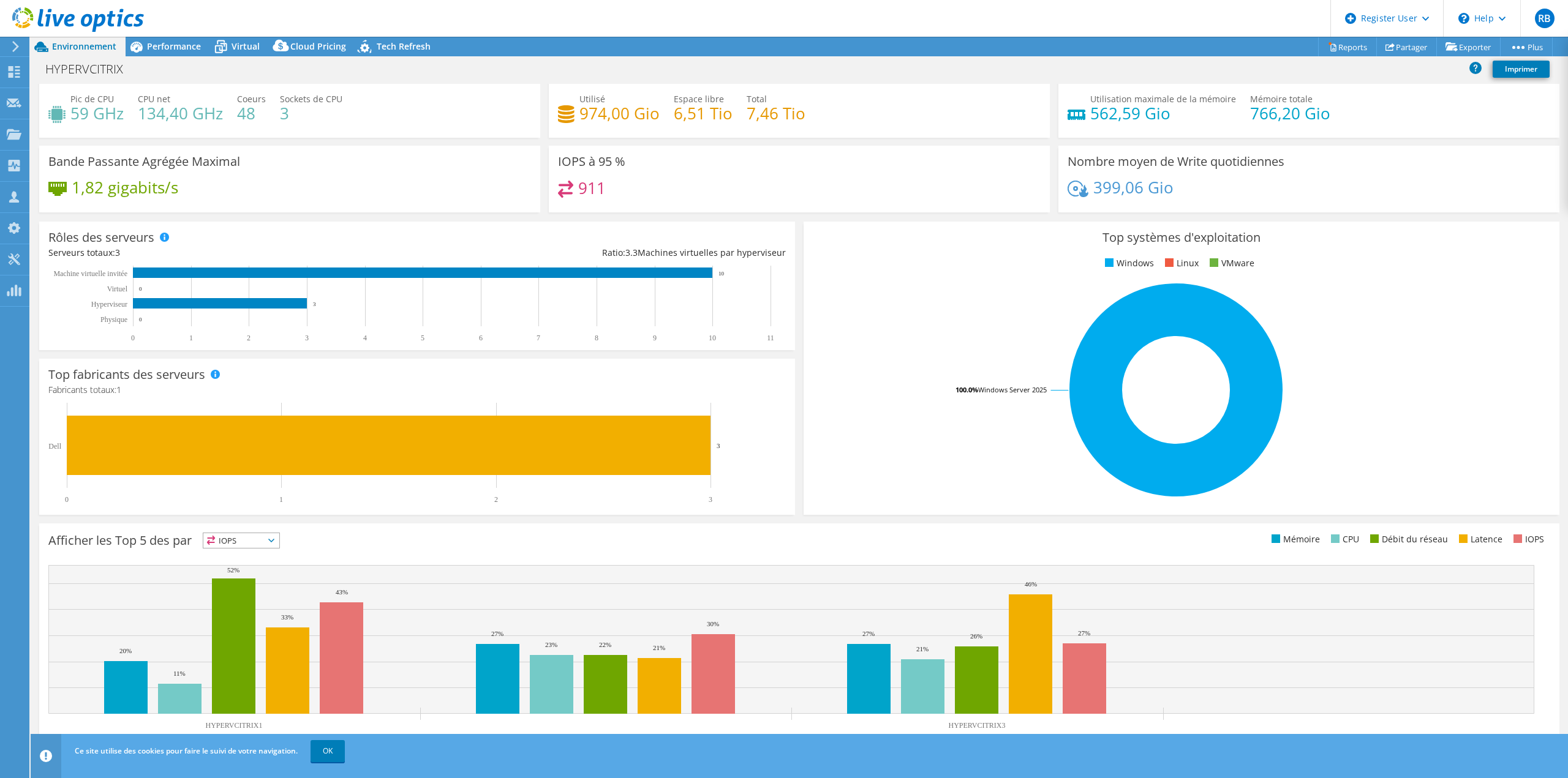
scroll to position [40, 0]
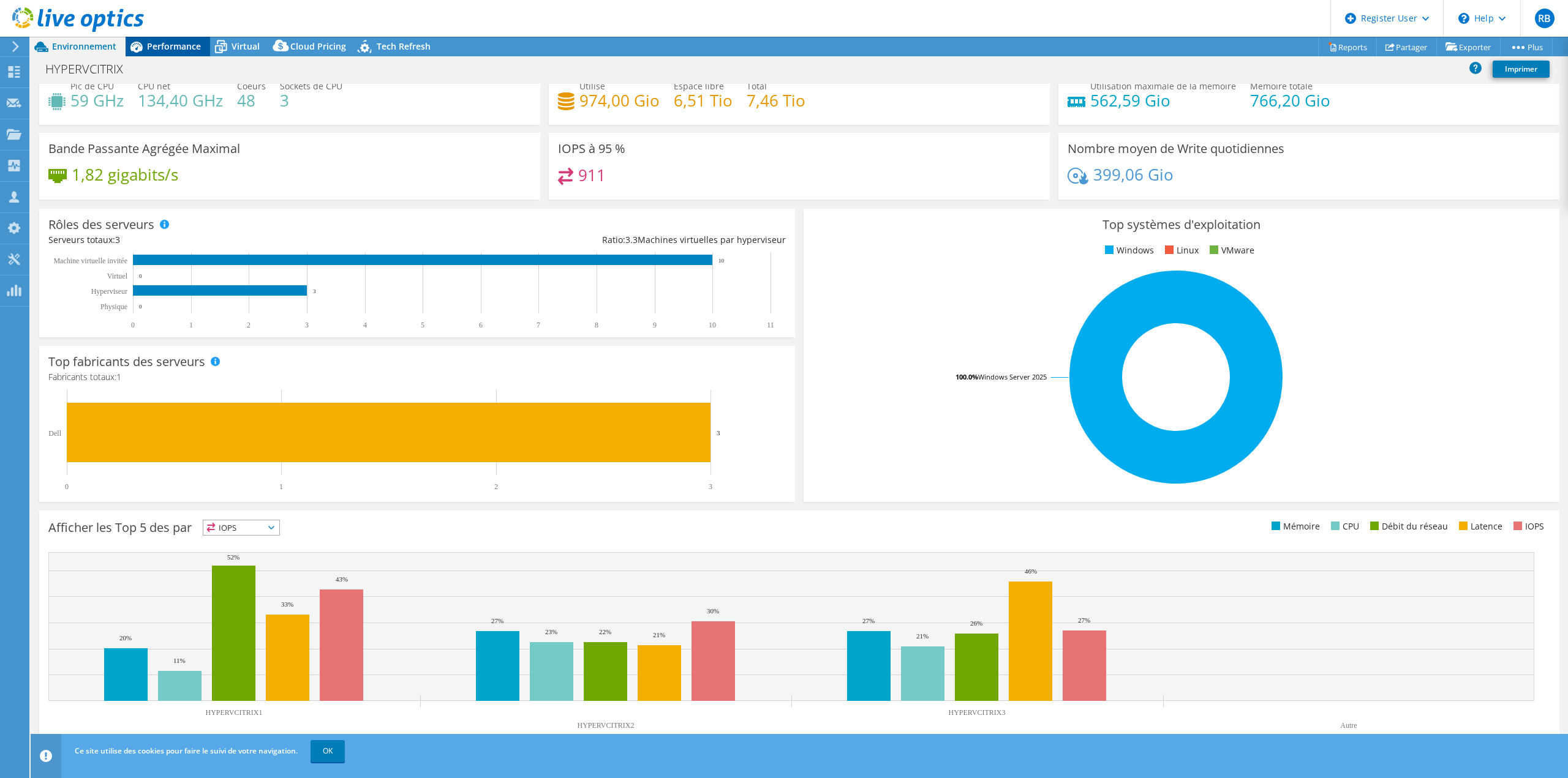
click at [146, 44] on icon at bounding box center [136, 46] width 21 height 21
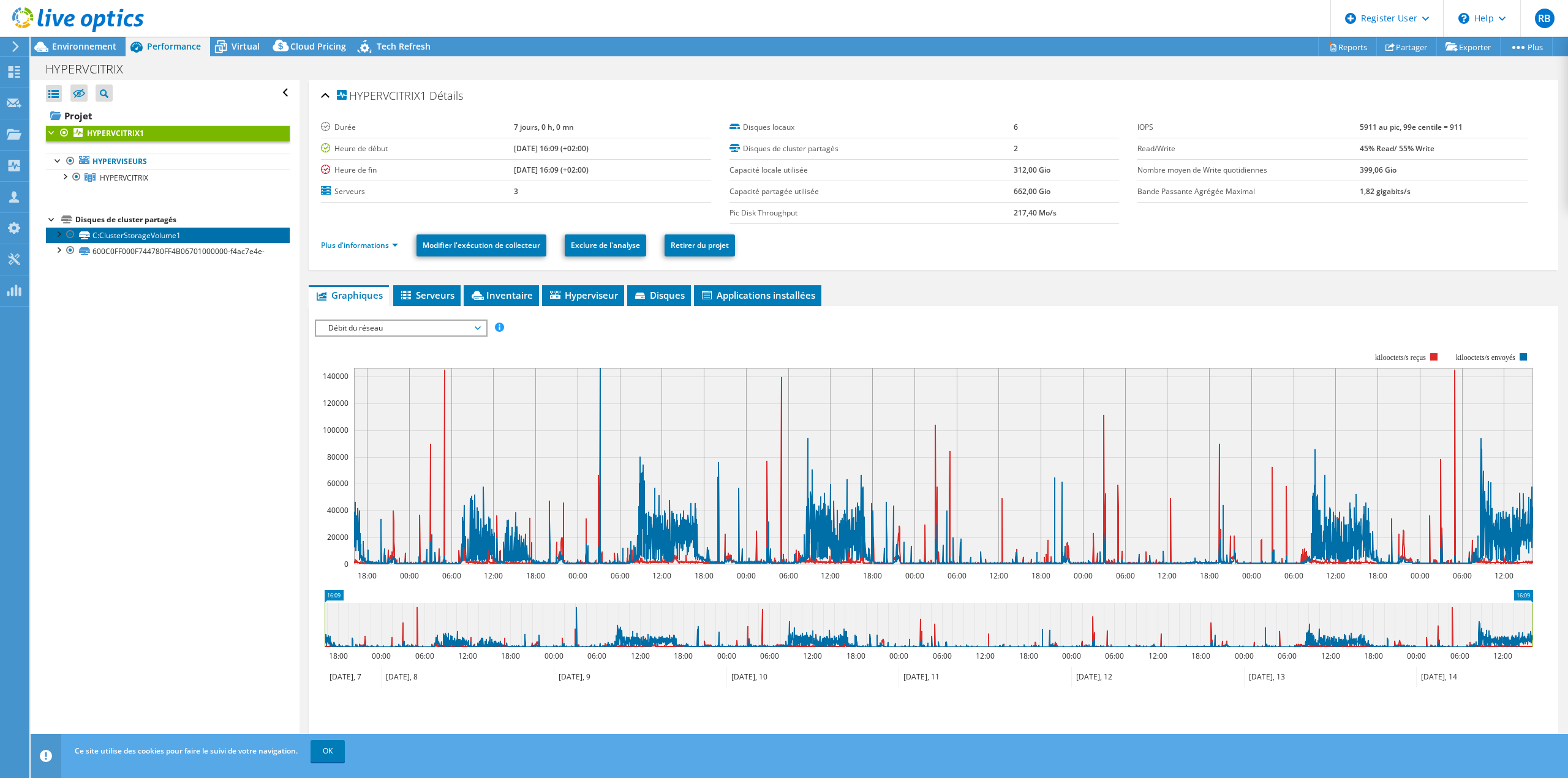
click at [126, 230] on link "C:ClusterStorageVolume1" at bounding box center [167, 235] width 243 height 16
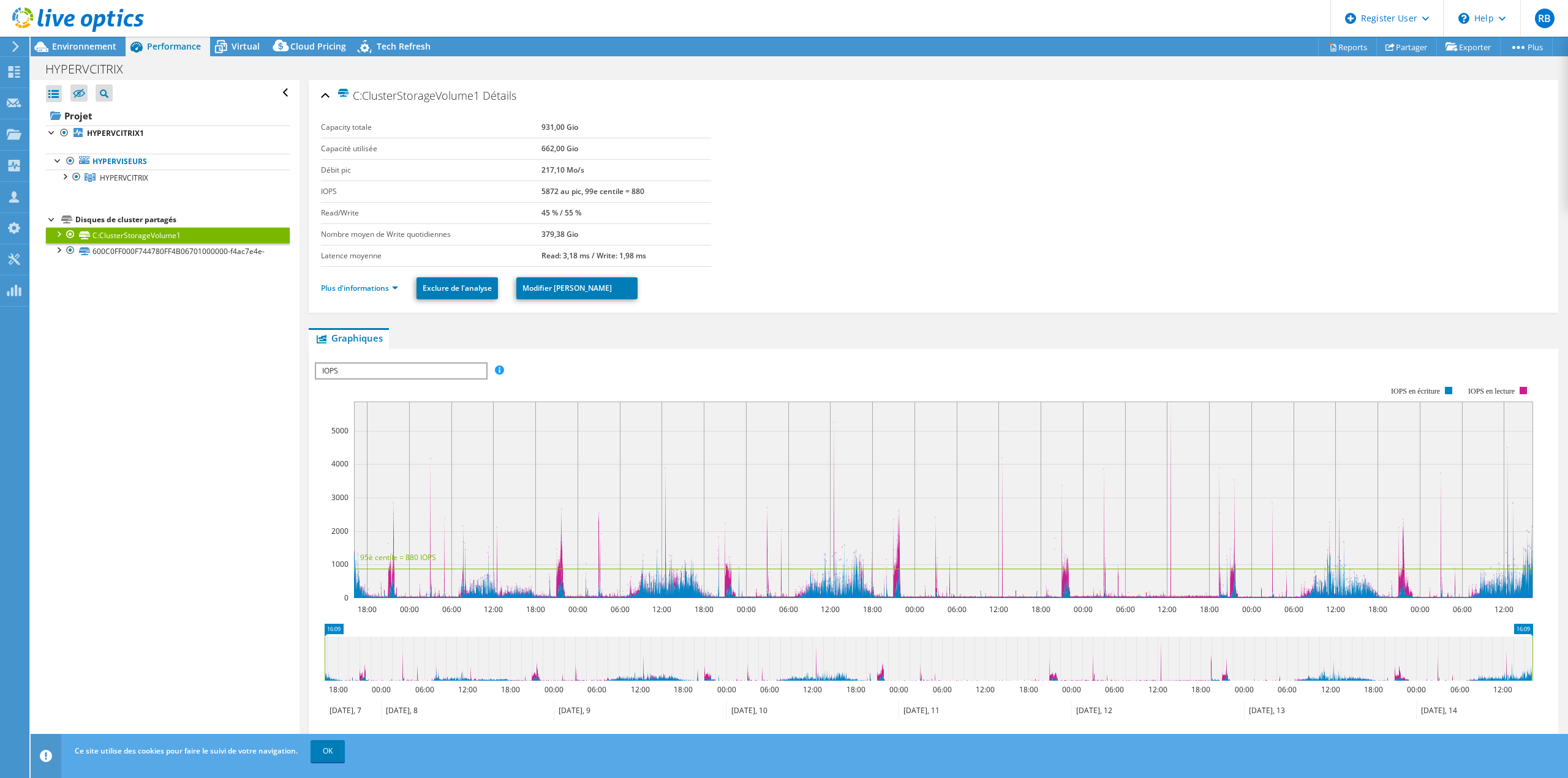
click at [332, 369] on span "IOPS" at bounding box center [400, 370] width 170 height 14
click at [237, 364] on div "Ouvrir tout Fermer tout Masquer les nœuds exclus Filtre de l'arborescence des p…" at bounding box center [164, 417] width 269 height 674
click at [129, 137] on b "HYPERVCITRIX1" at bounding box center [115, 133] width 57 height 11
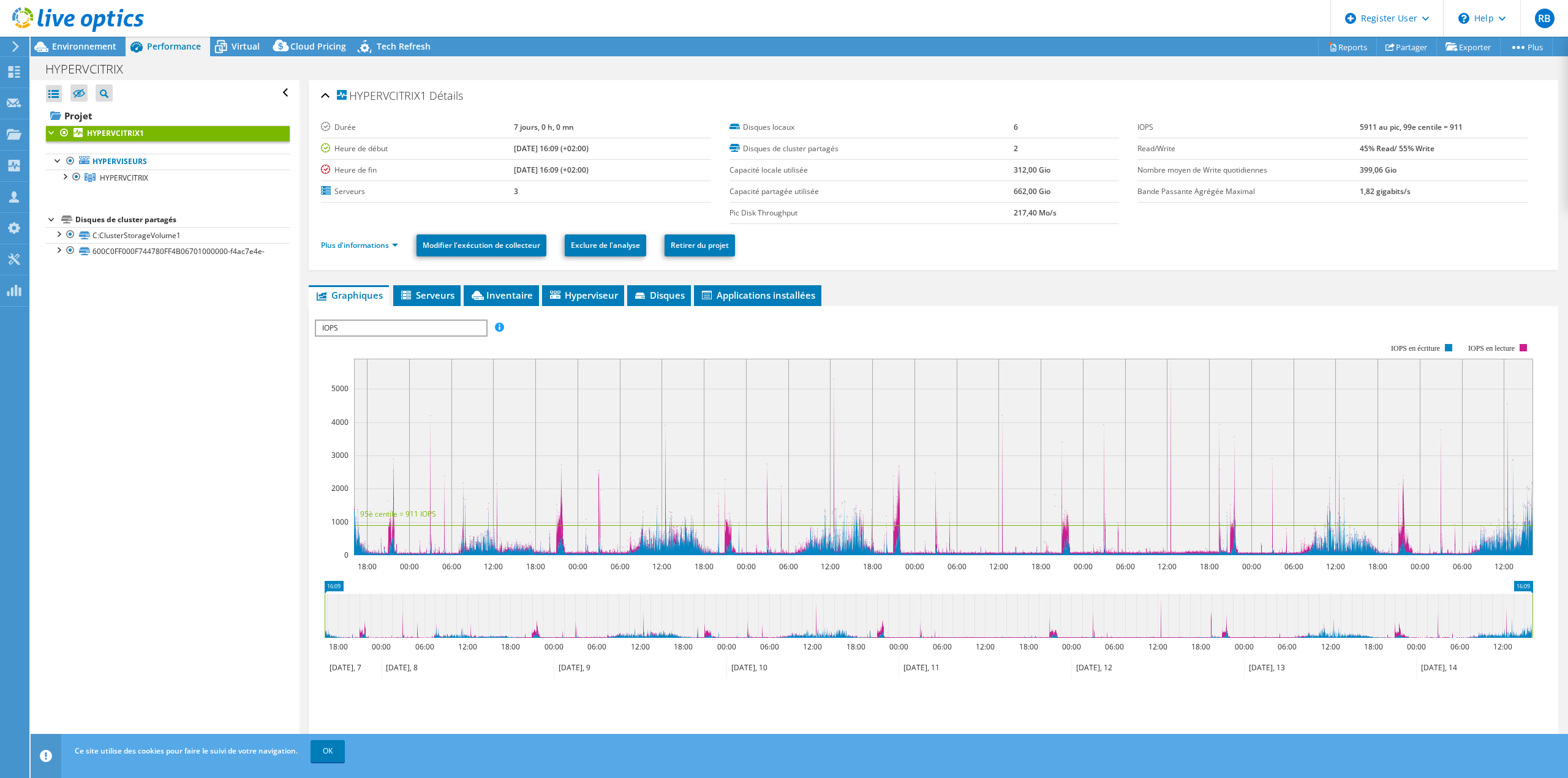
click at [441, 330] on span "IOPS" at bounding box center [400, 328] width 170 height 14
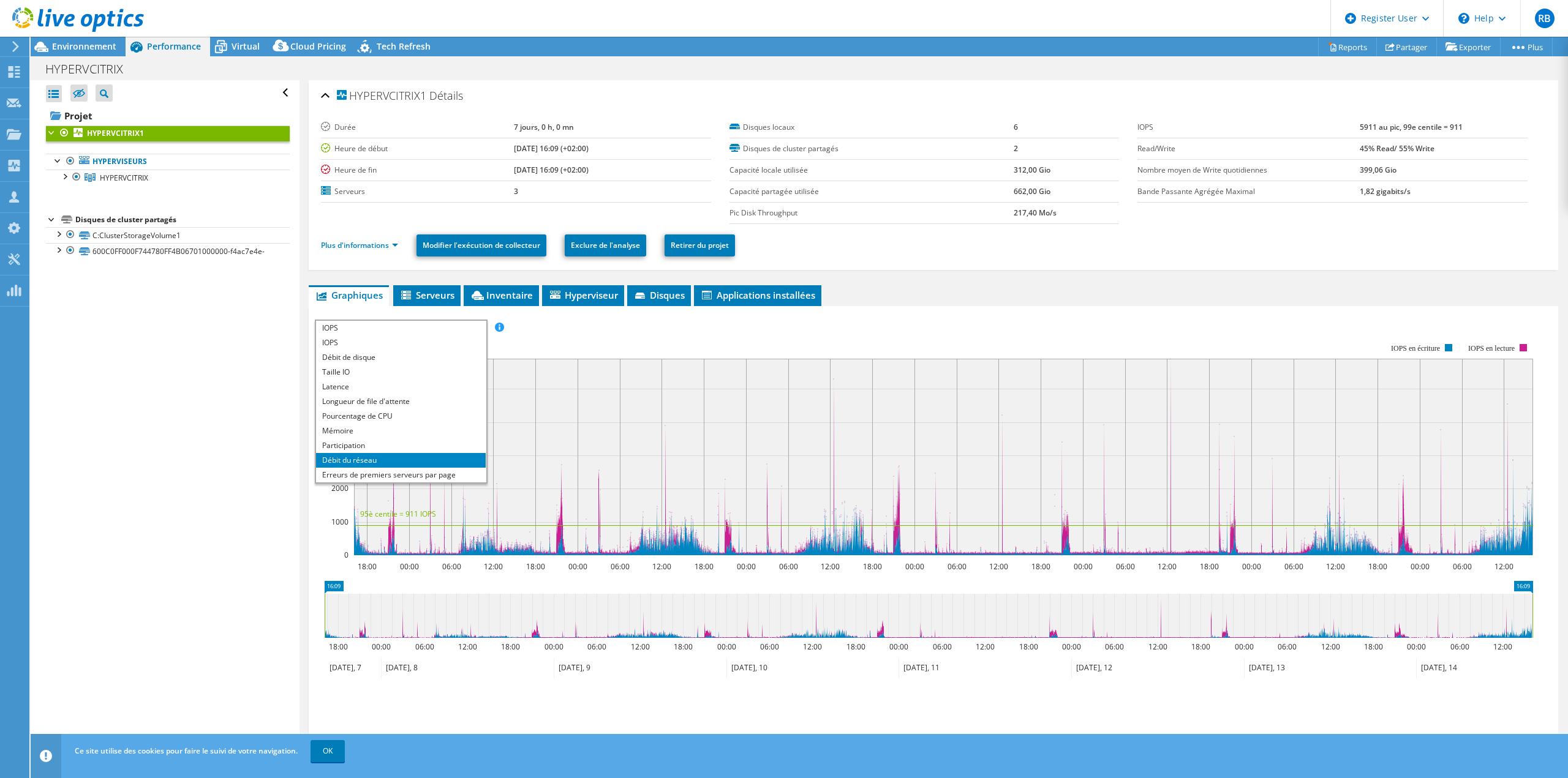
click at [234, 466] on div "Ouvrir tout Fermer tout Masquer les nœuds exclus Filtre de l'arborescence des p…" at bounding box center [164, 417] width 269 height 674
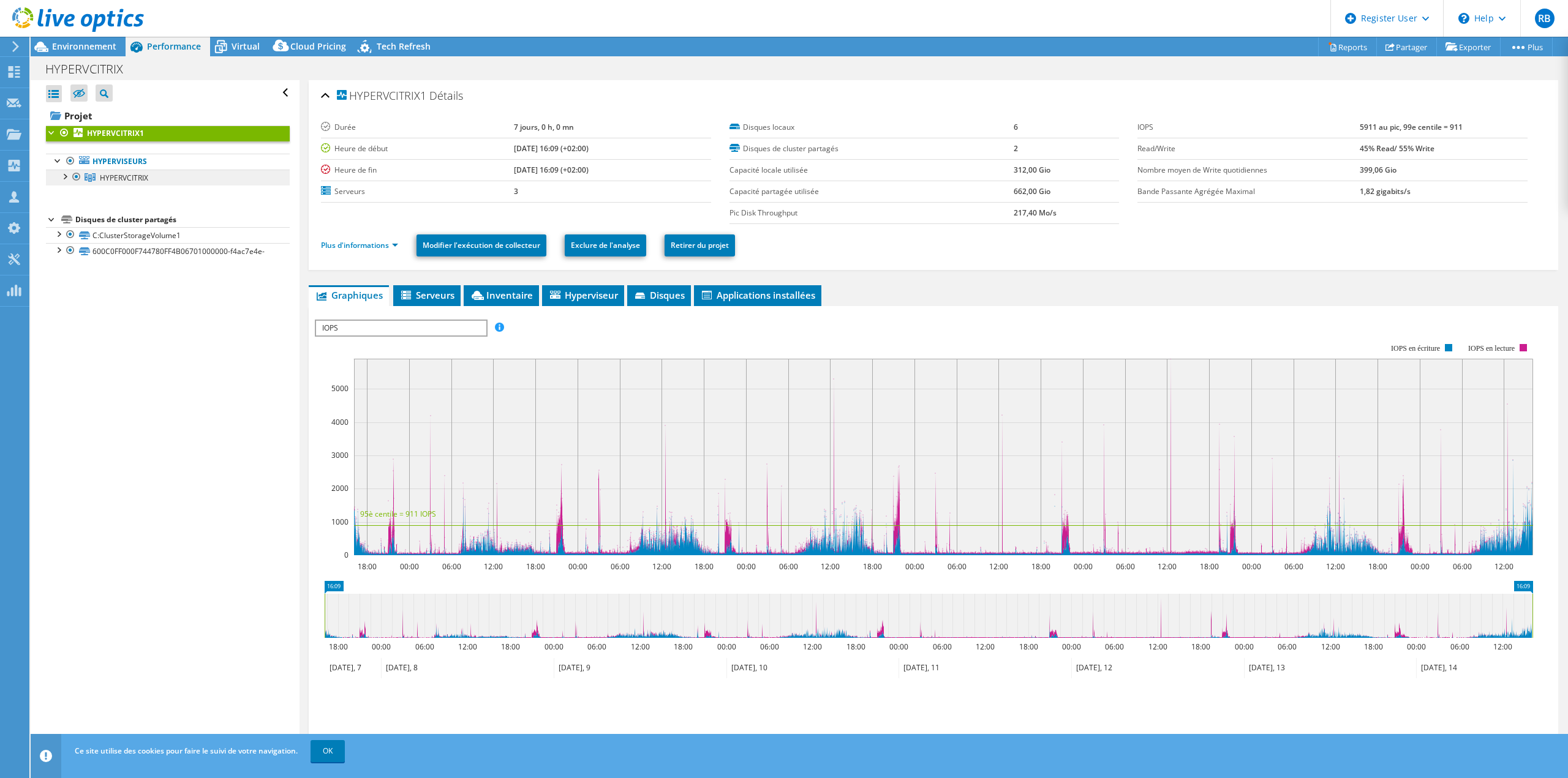
click at [116, 180] on span "HYPERVCITRIX" at bounding box center [124, 178] width 49 height 11
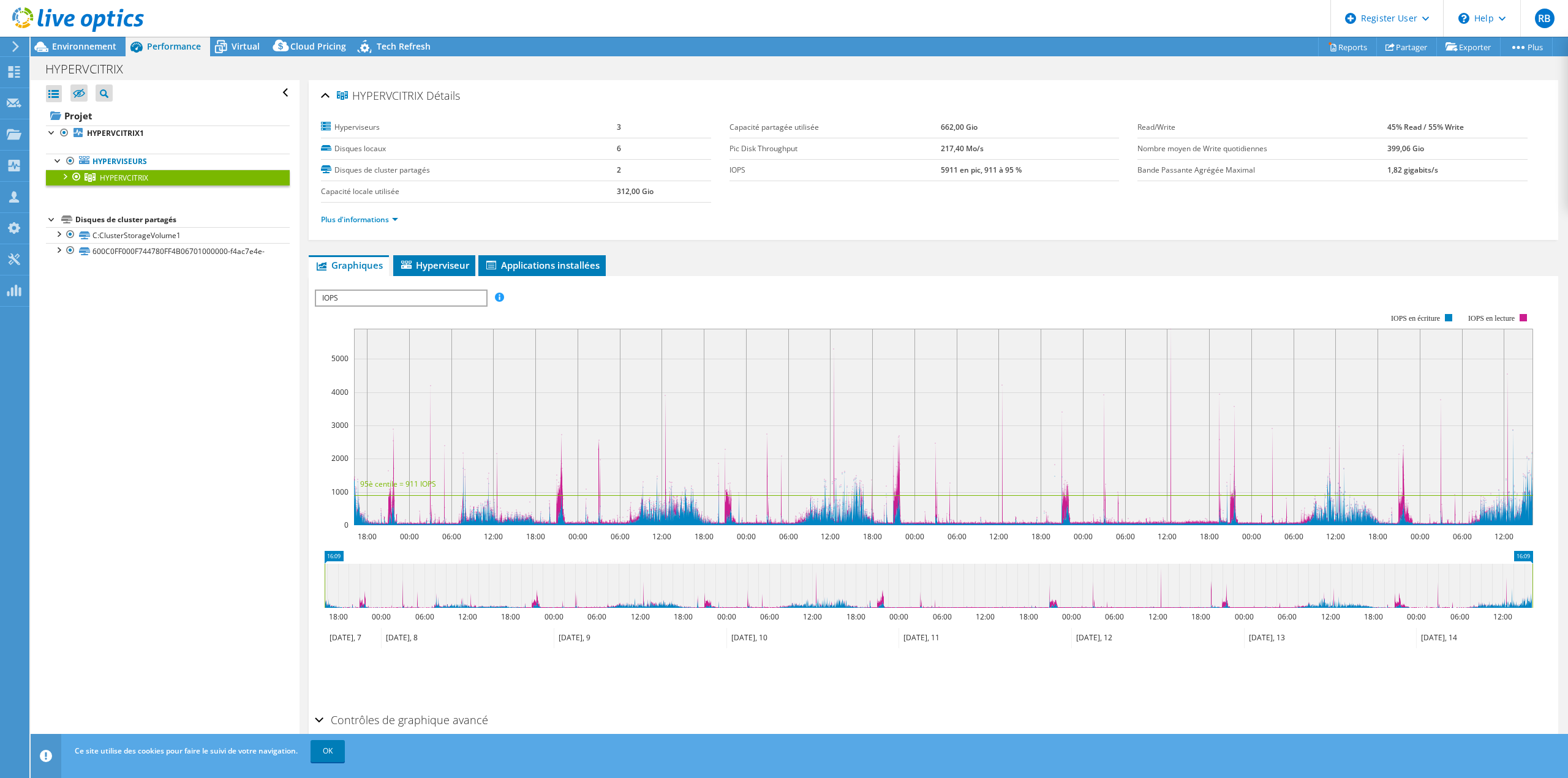
click at [412, 295] on span "IOPS" at bounding box center [400, 297] width 170 height 14
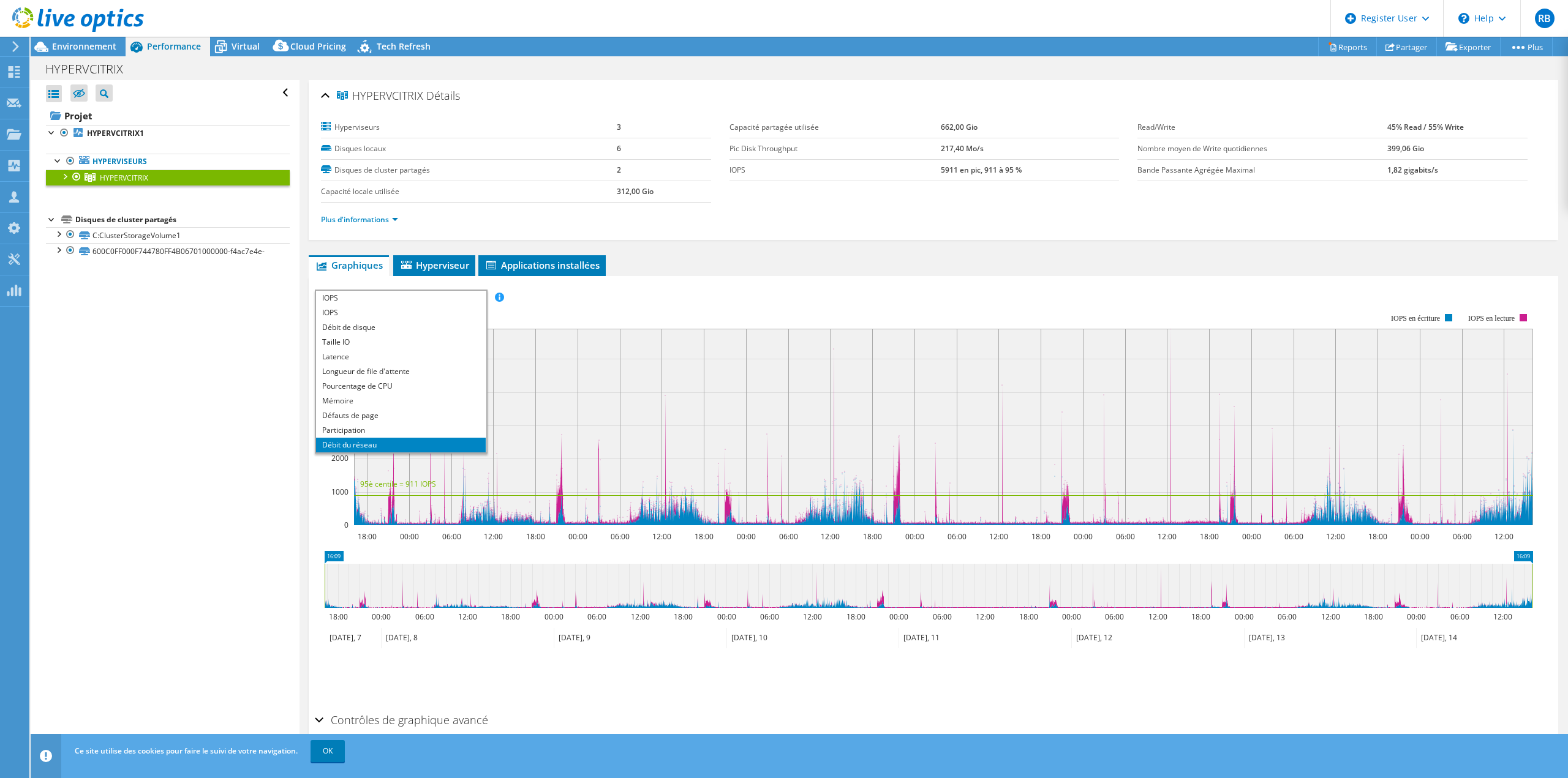
click at [388, 444] on li "Débit du réseau" at bounding box center [400, 445] width 170 height 14
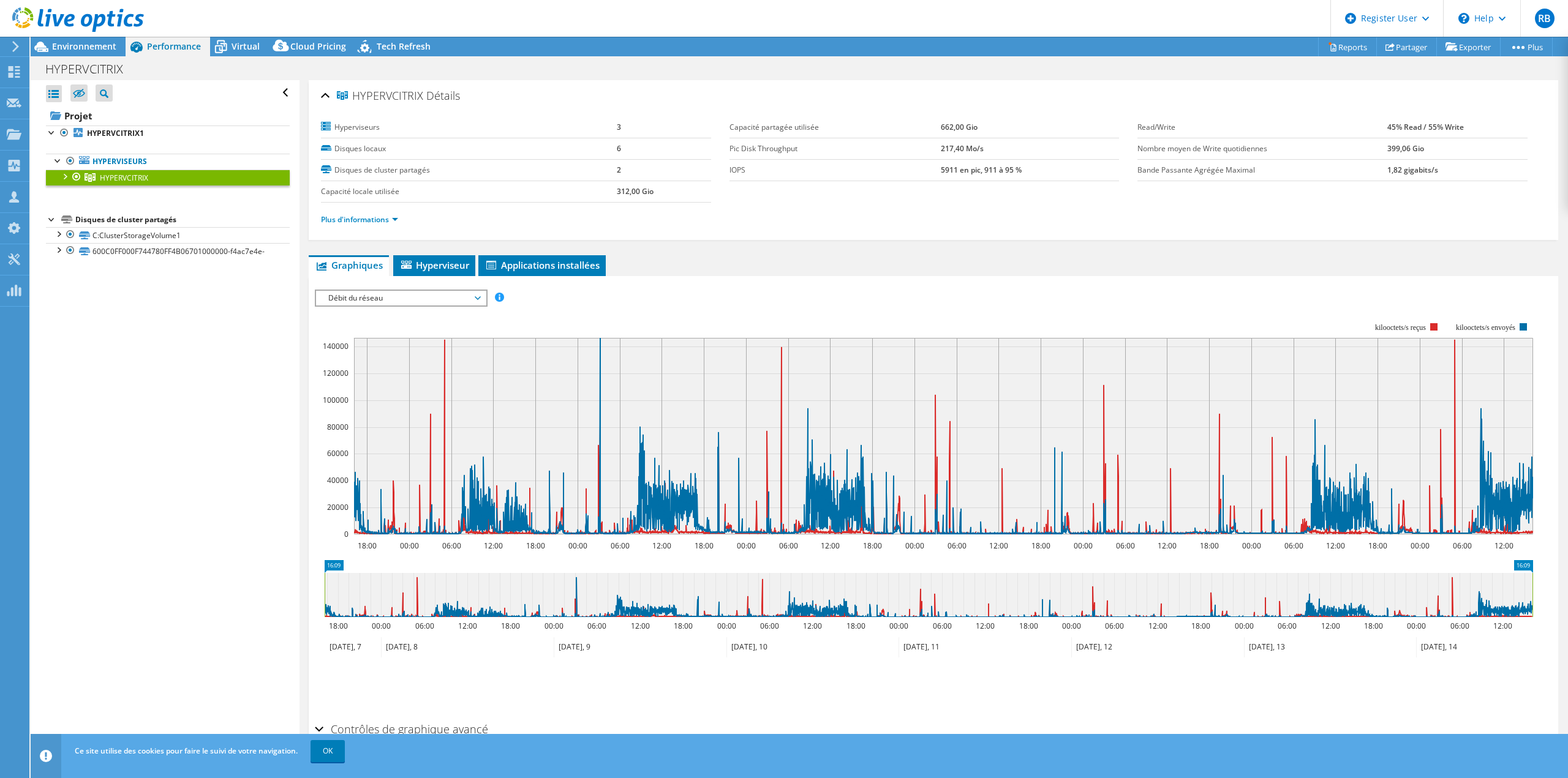
click at [132, 152] on ul "Hyperviseurs HYPERVCITRIX HYPERVCITRIX1" at bounding box center [167, 170] width 243 height 56
click at [132, 160] on link "Hyperviseurs" at bounding box center [167, 161] width 243 height 16
click at [78, 164] on link "Hyperviseurs" at bounding box center [167, 161] width 243 height 16
click at [107, 136] on b "HYPERVCITRIX1" at bounding box center [115, 133] width 57 height 11
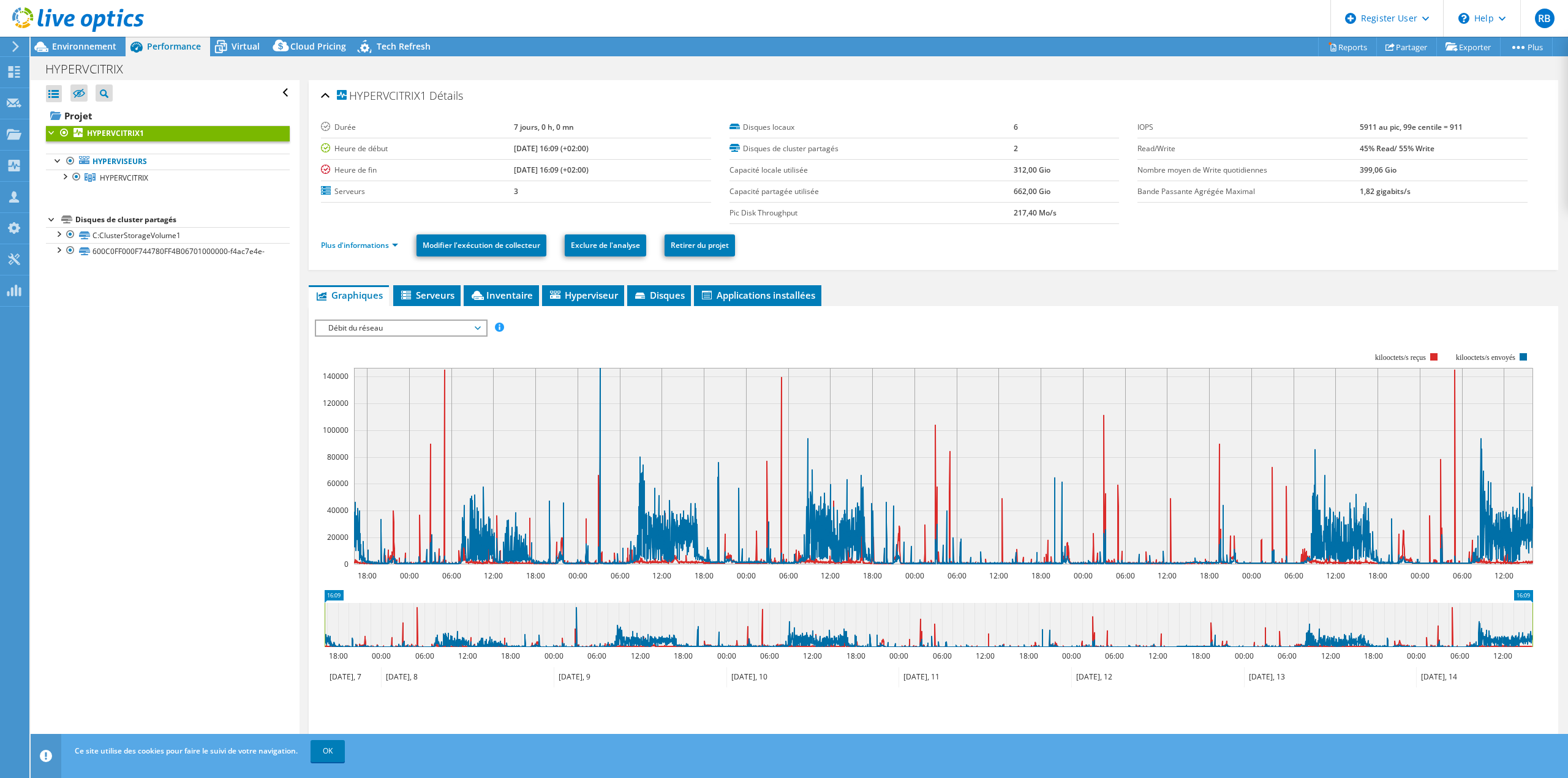
click at [358, 329] on span "Débit du réseau" at bounding box center [400, 328] width 157 height 14
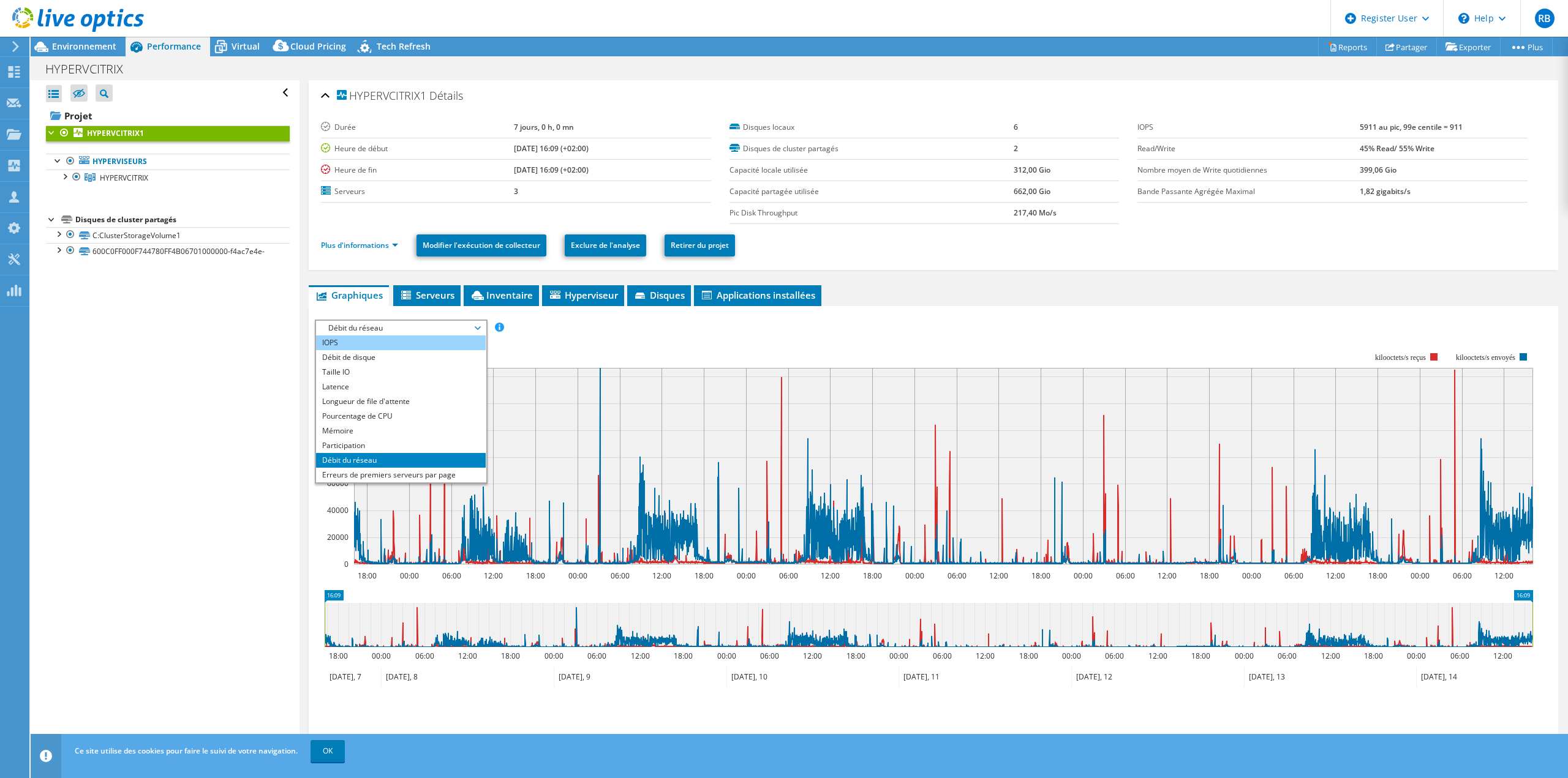
click at [357, 340] on li "IOPS" at bounding box center [400, 342] width 170 height 14
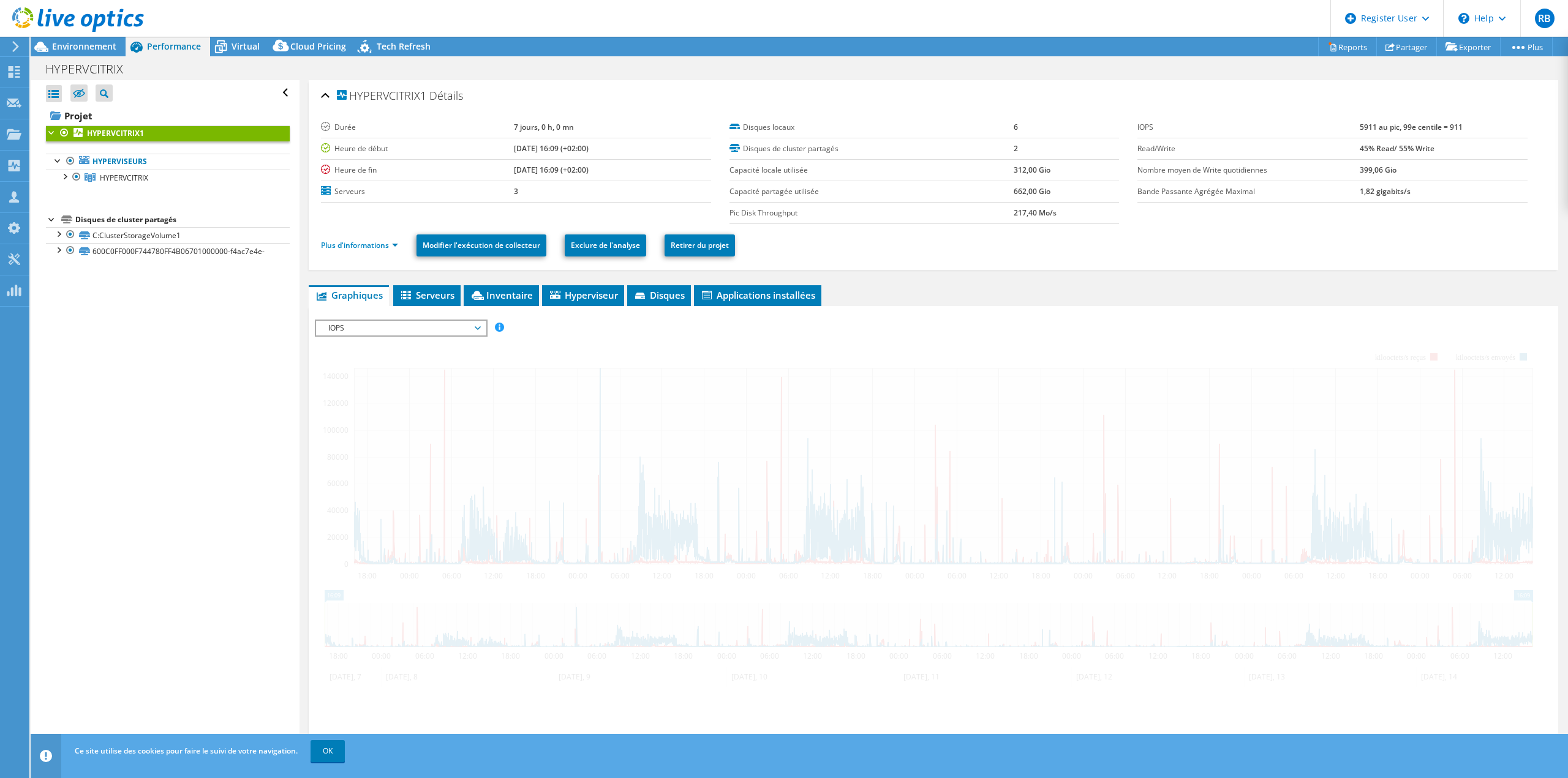
click at [236, 347] on div "Ouvrir tout Fermer tout Masquer les nœuds exclus Filtre de l'arborescence des p…" at bounding box center [164, 417] width 269 height 674
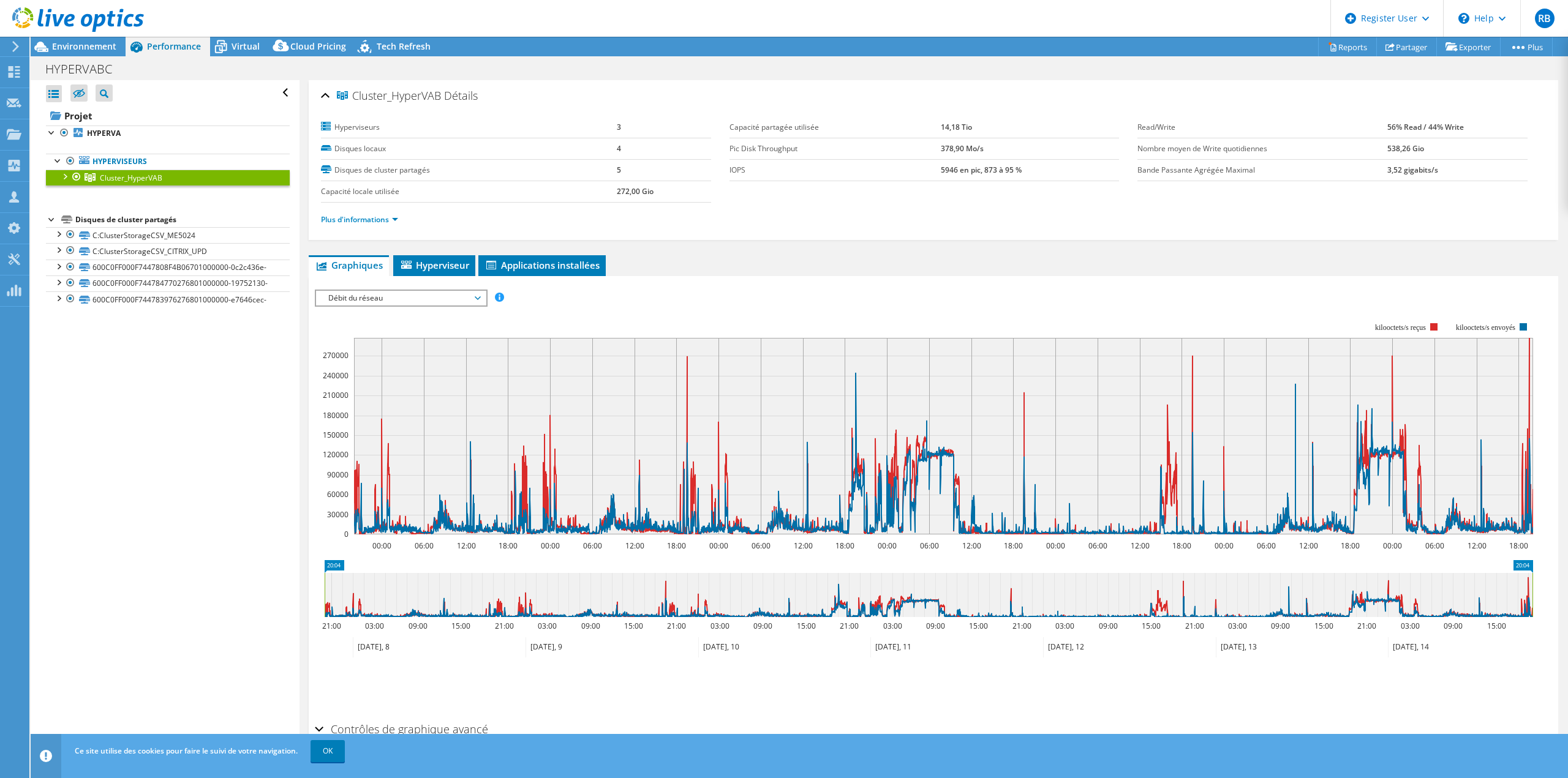
select select "USD"
click at [94, 46] on span "Environnement" at bounding box center [84, 46] width 65 height 11
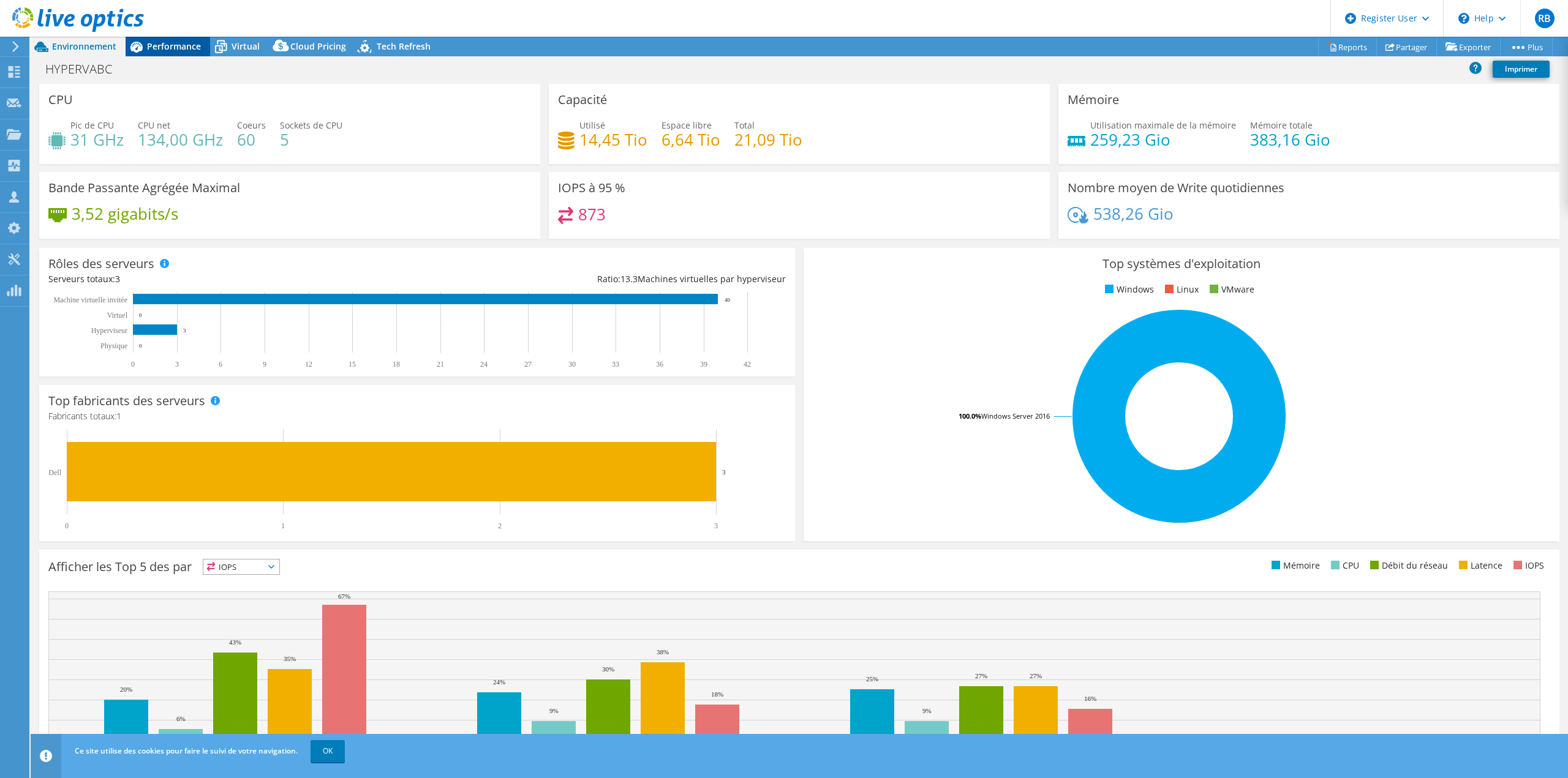
click at [171, 42] on span "Performance" at bounding box center [173, 46] width 54 height 11
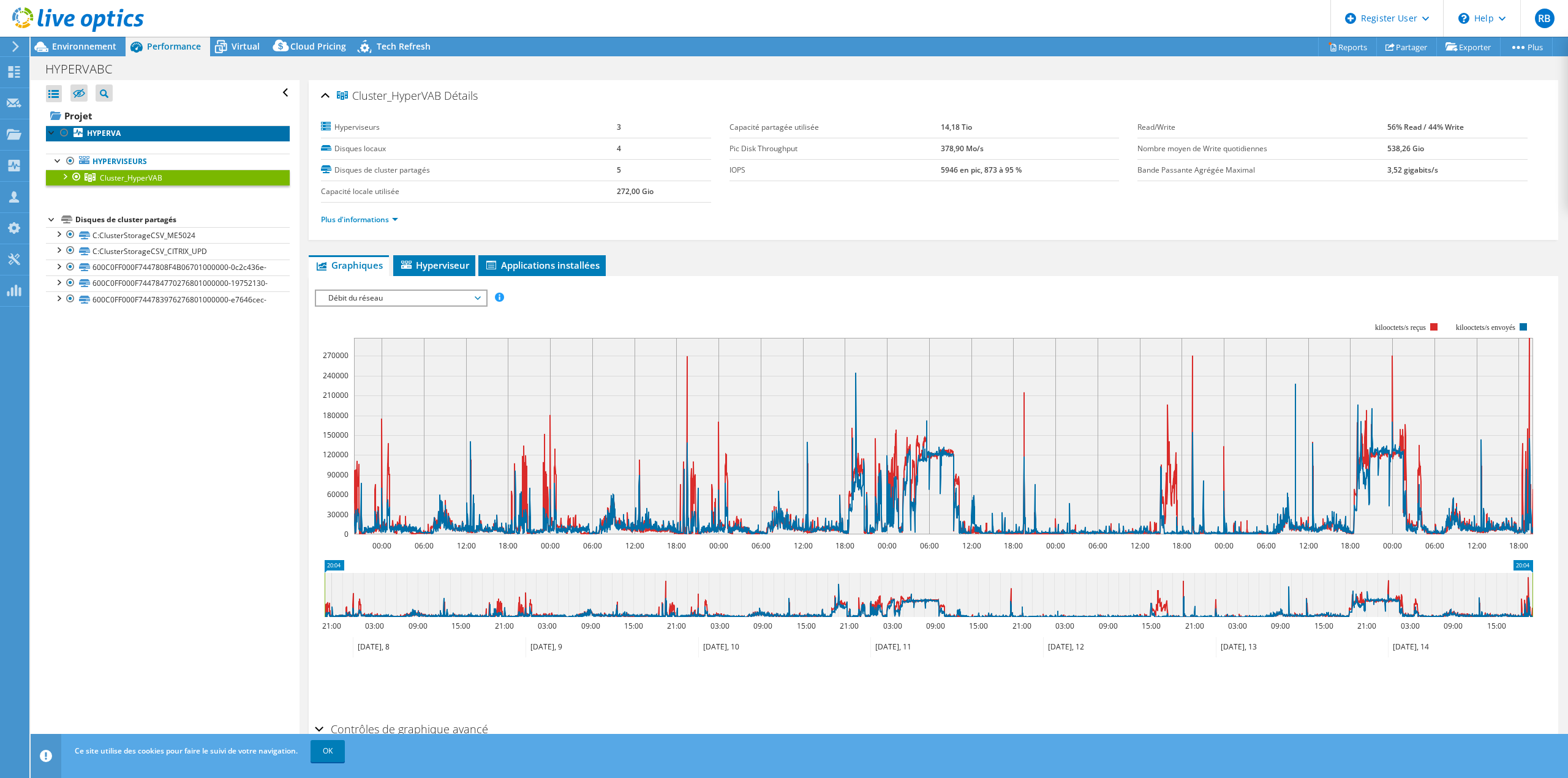
click at [109, 130] on b "HYPERVA" at bounding box center [103, 133] width 33 height 11
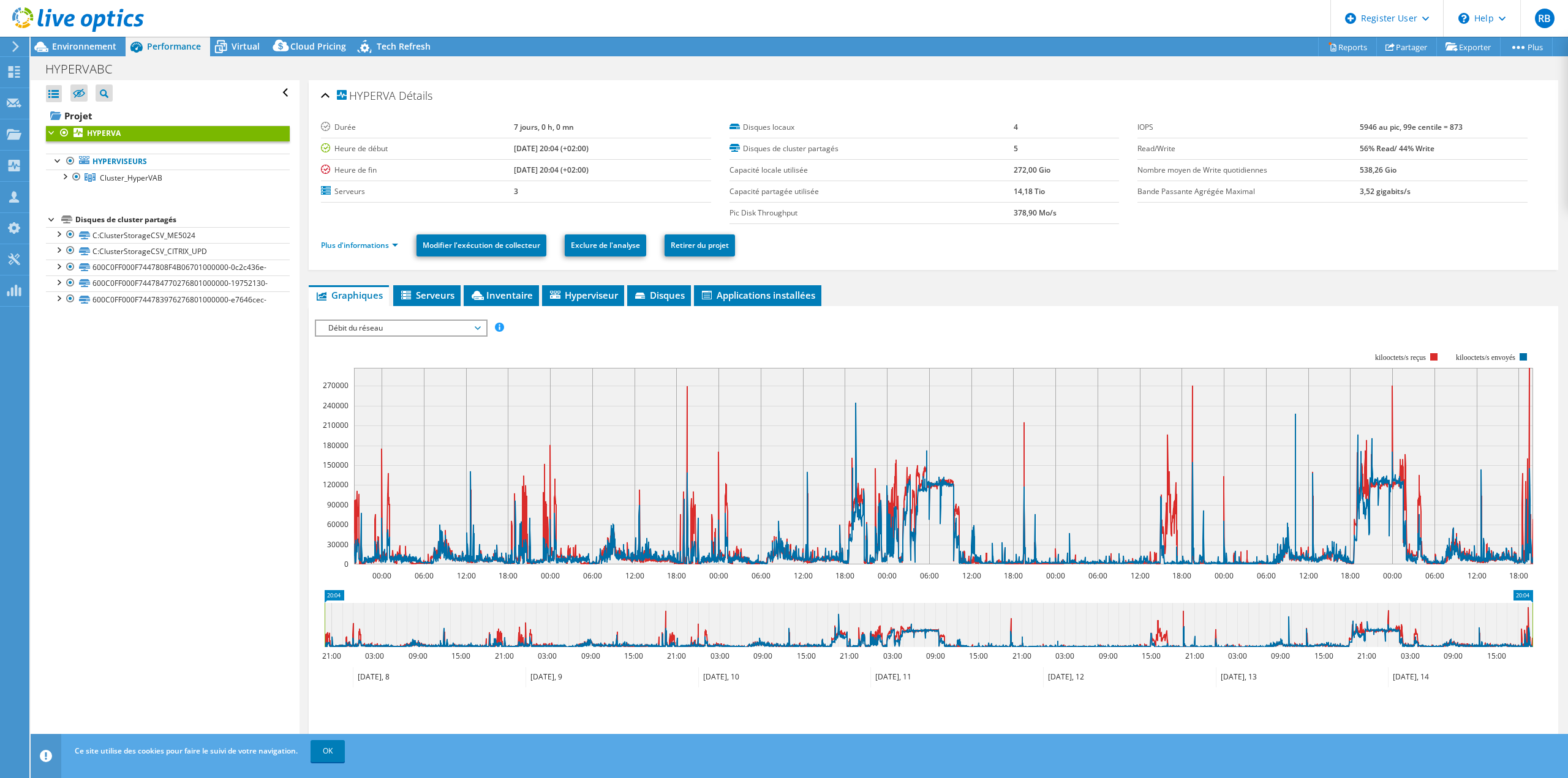
click at [445, 331] on span "Débit du réseau" at bounding box center [400, 328] width 157 height 14
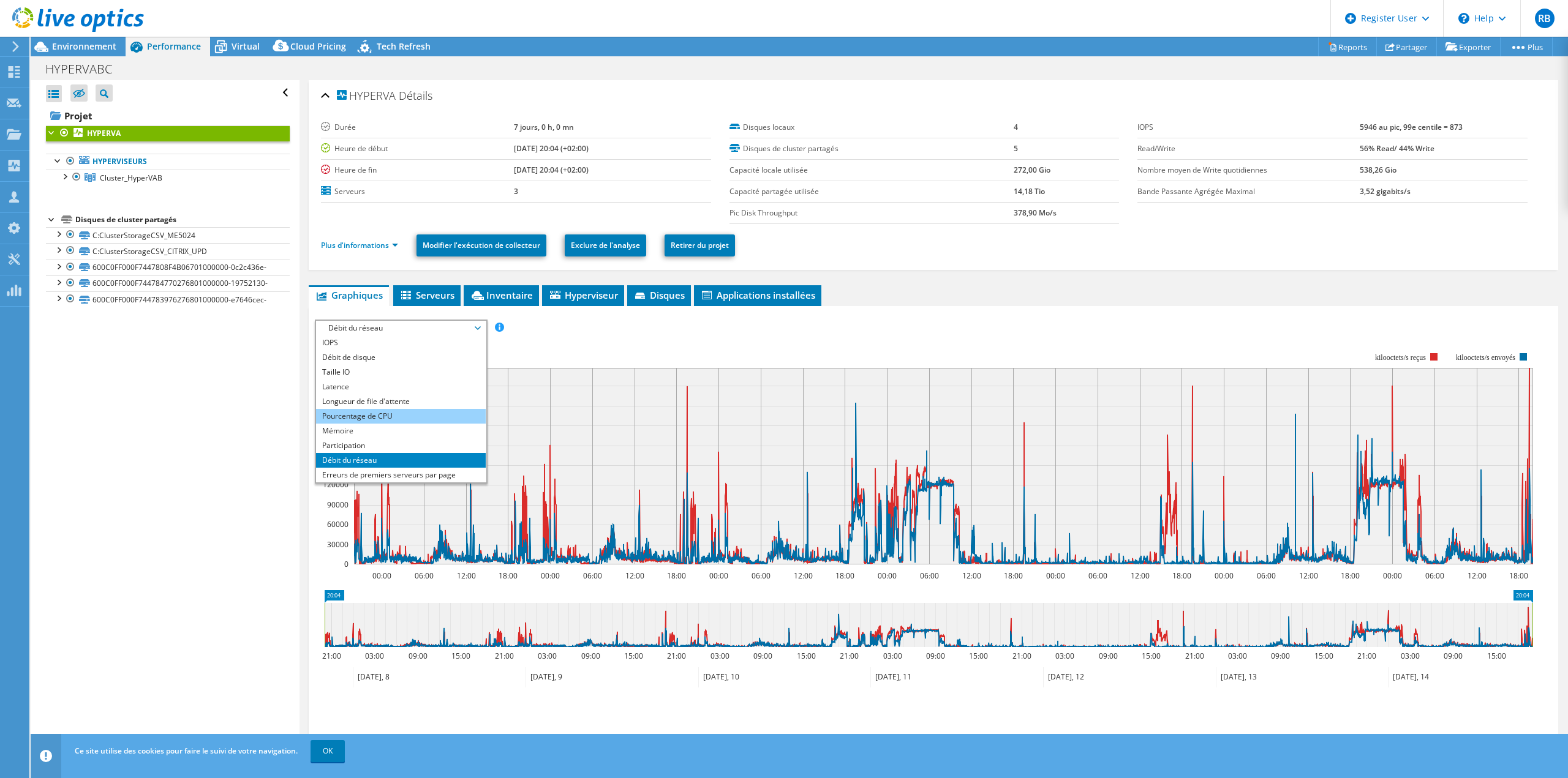
click at [441, 413] on li "Pourcentage de CPU" at bounding box center [400, 416] width 170 height 14
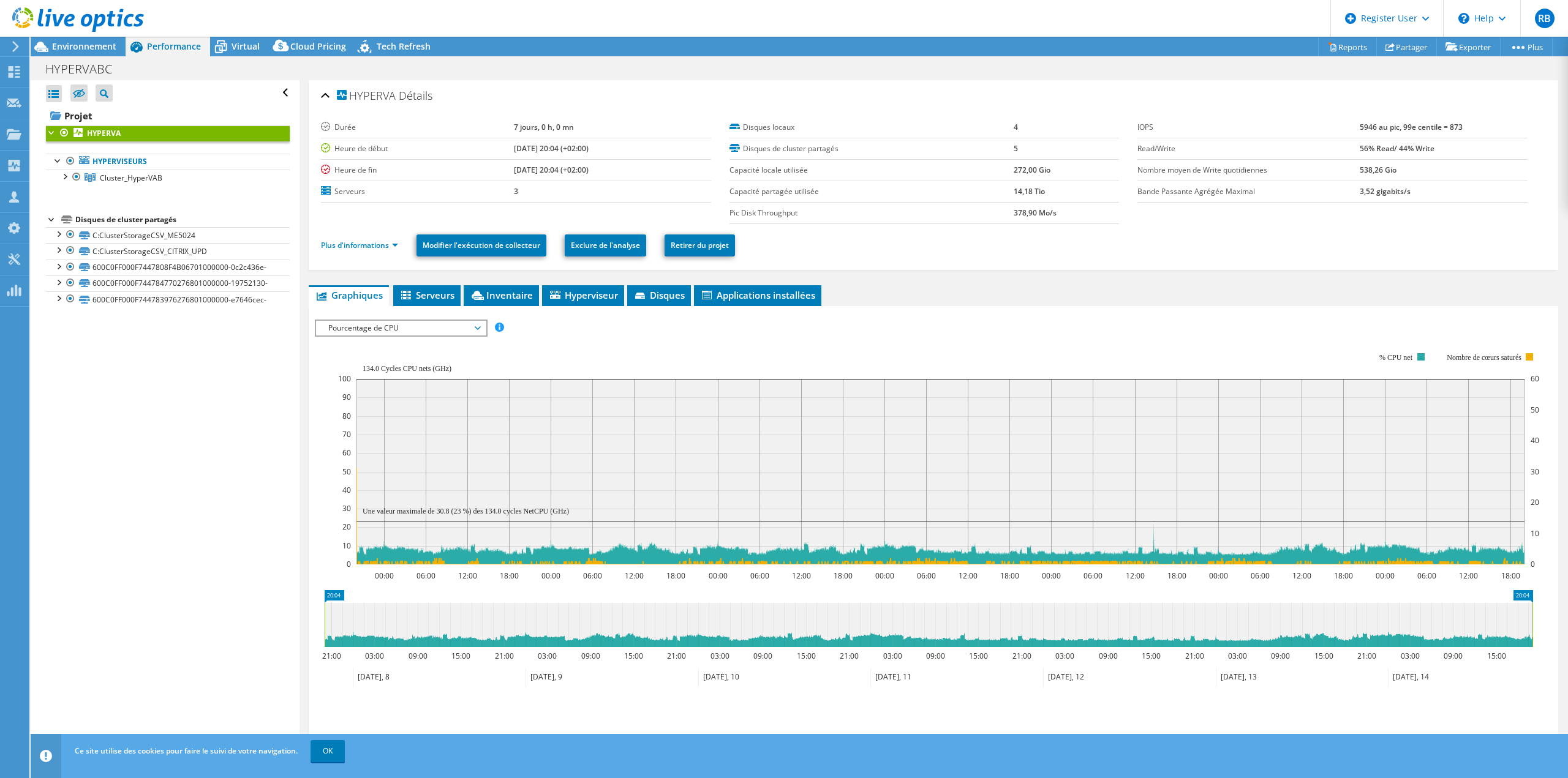
click at [98, 129] on b "HYPERVA" at bounding box center [103, 133] width 33 height 11
click at [100, 43] on span "Environnement" at bounding box center [84, 46] width 65 height 11
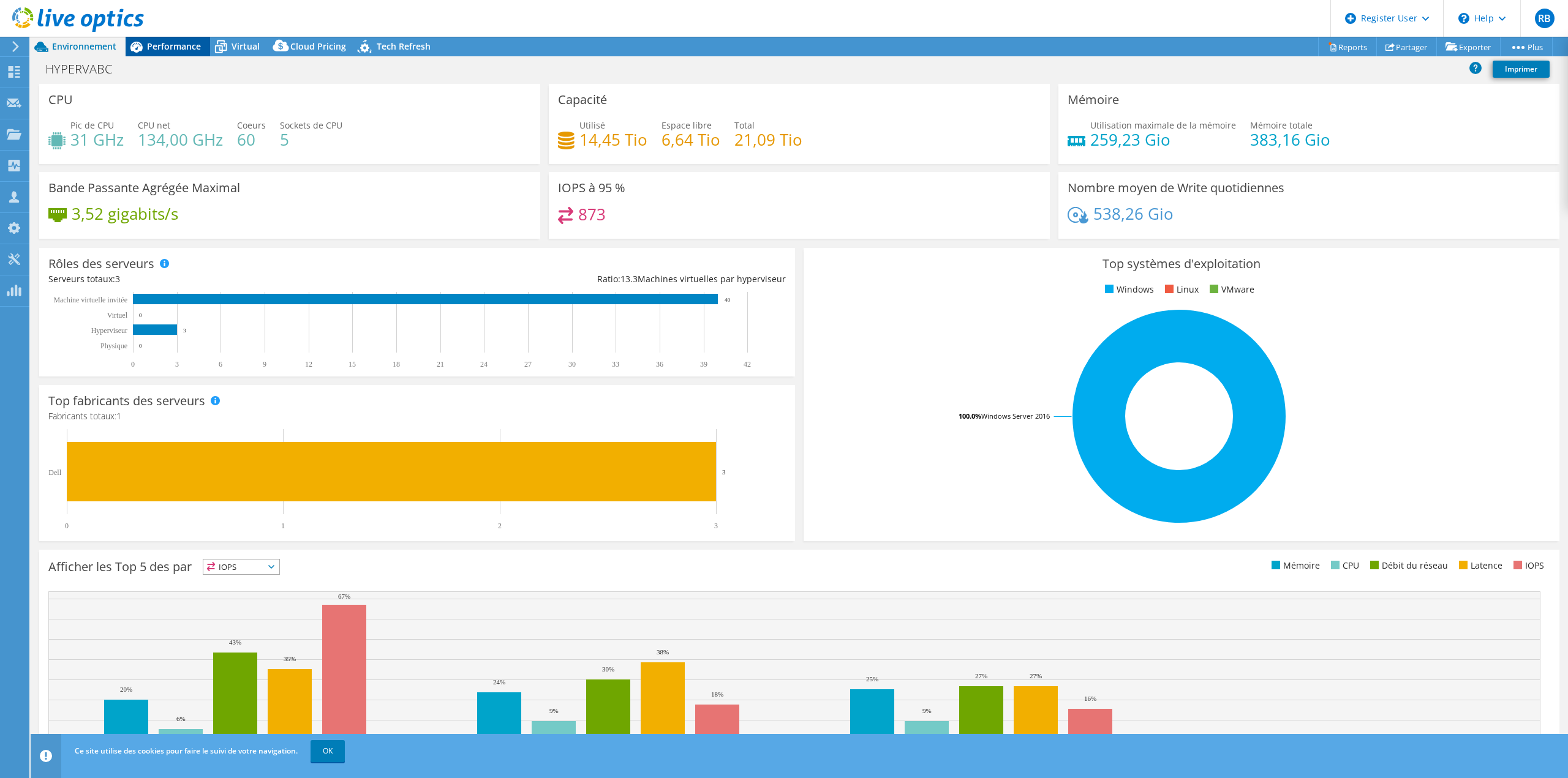
click at [166, 45] on span "Performance" at bounding box center [173, 46] width 54 height 11
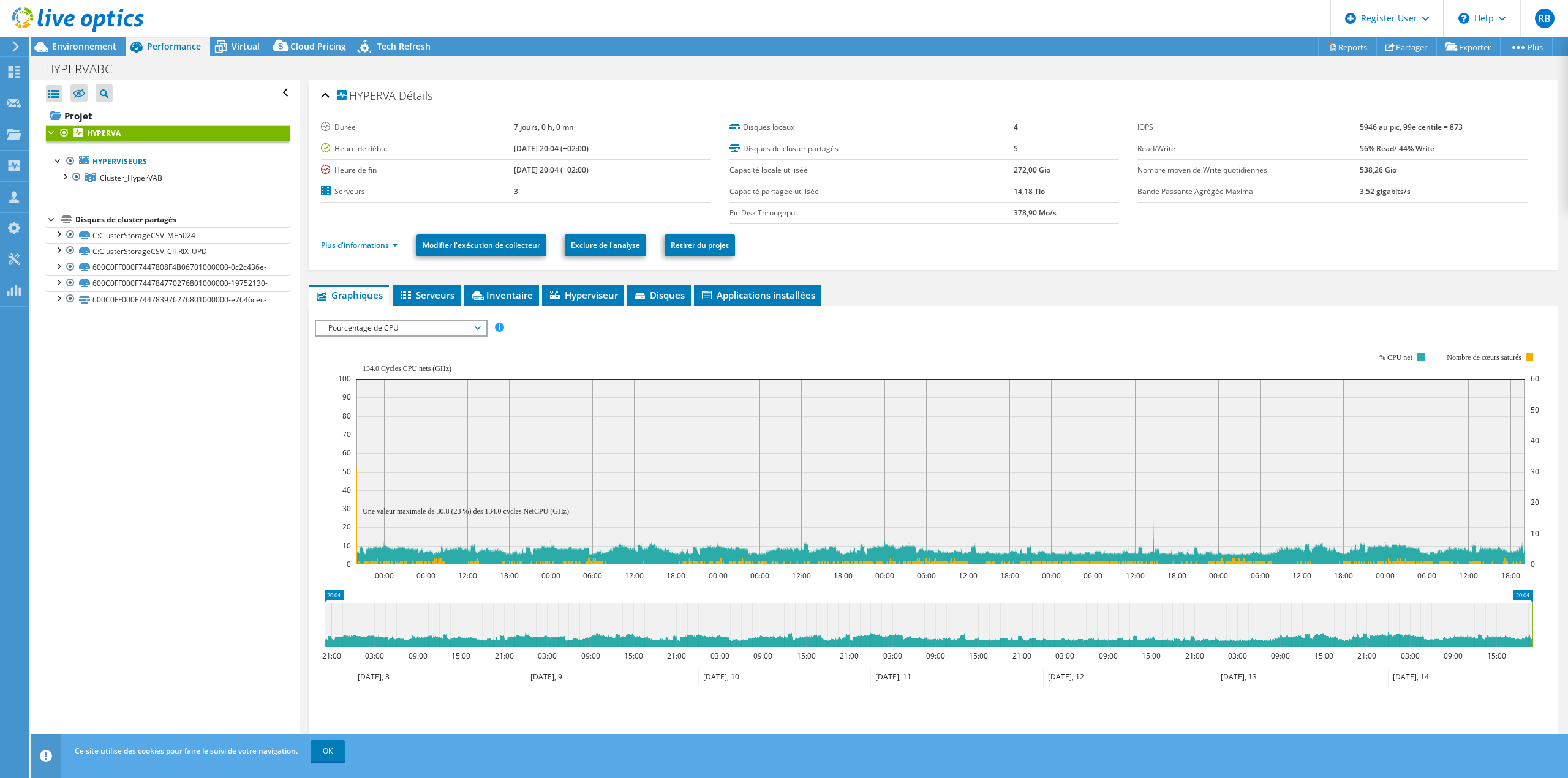
click at [431, 333] on span "Pourcentage de CPU" at bounding box center [400, 328] width 157 height 14
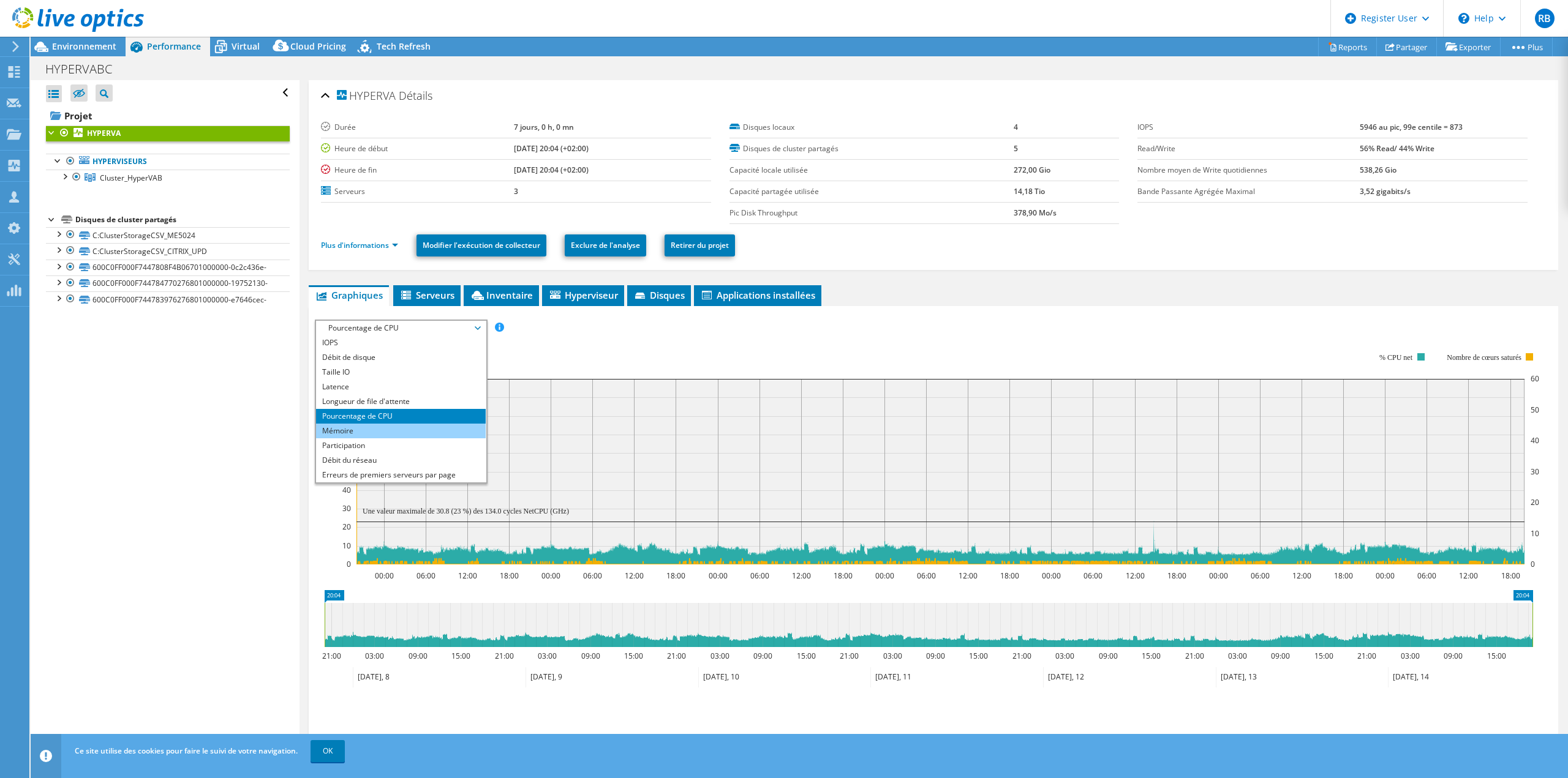
click at [379, 429] on li "Mémoire" at bounding box center [400, 430] width 170 height 14
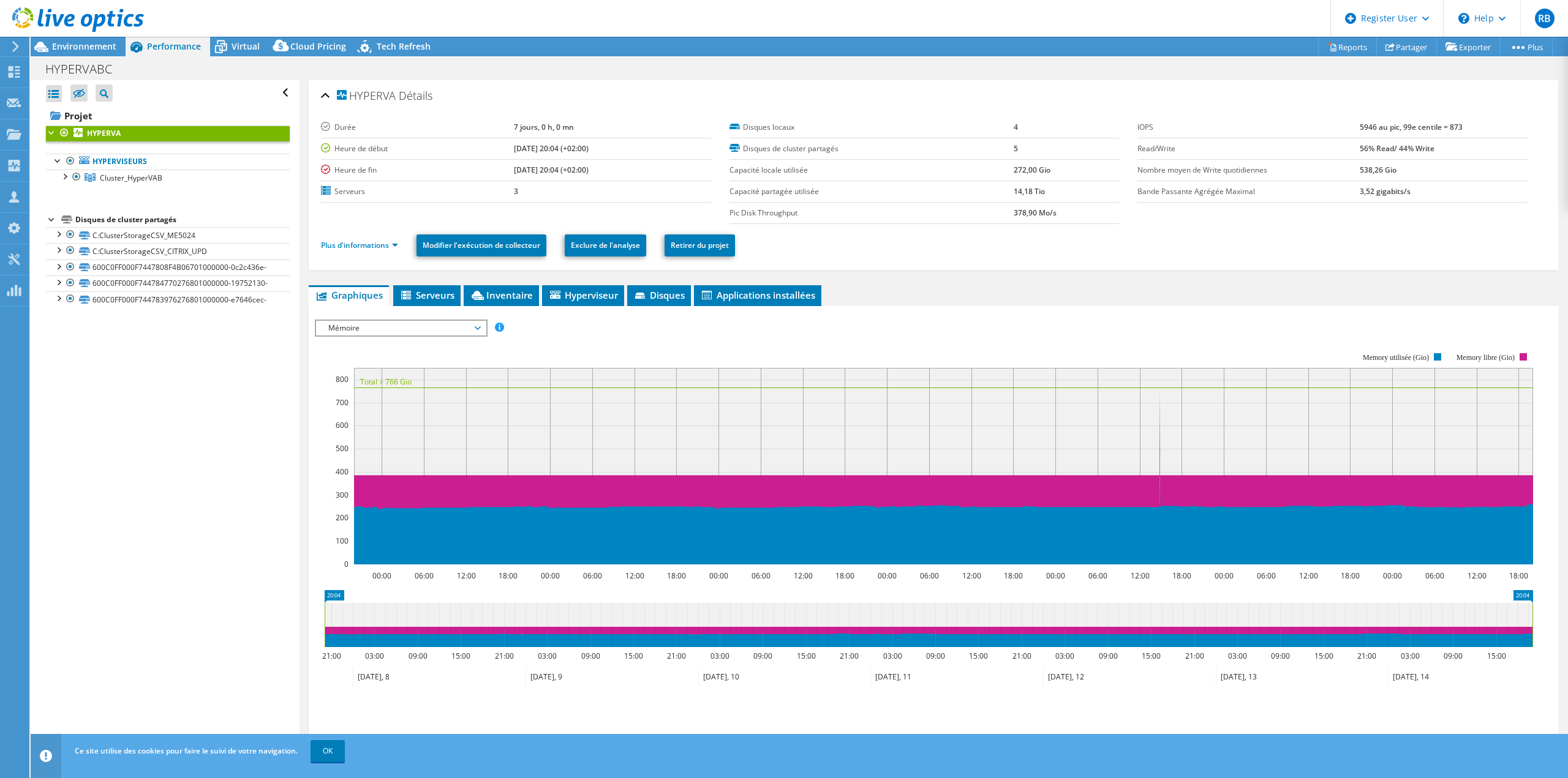
click at [630, 99] on div "HYPERVA Détails" at bounding box center [933, 96] width 1225 height 27
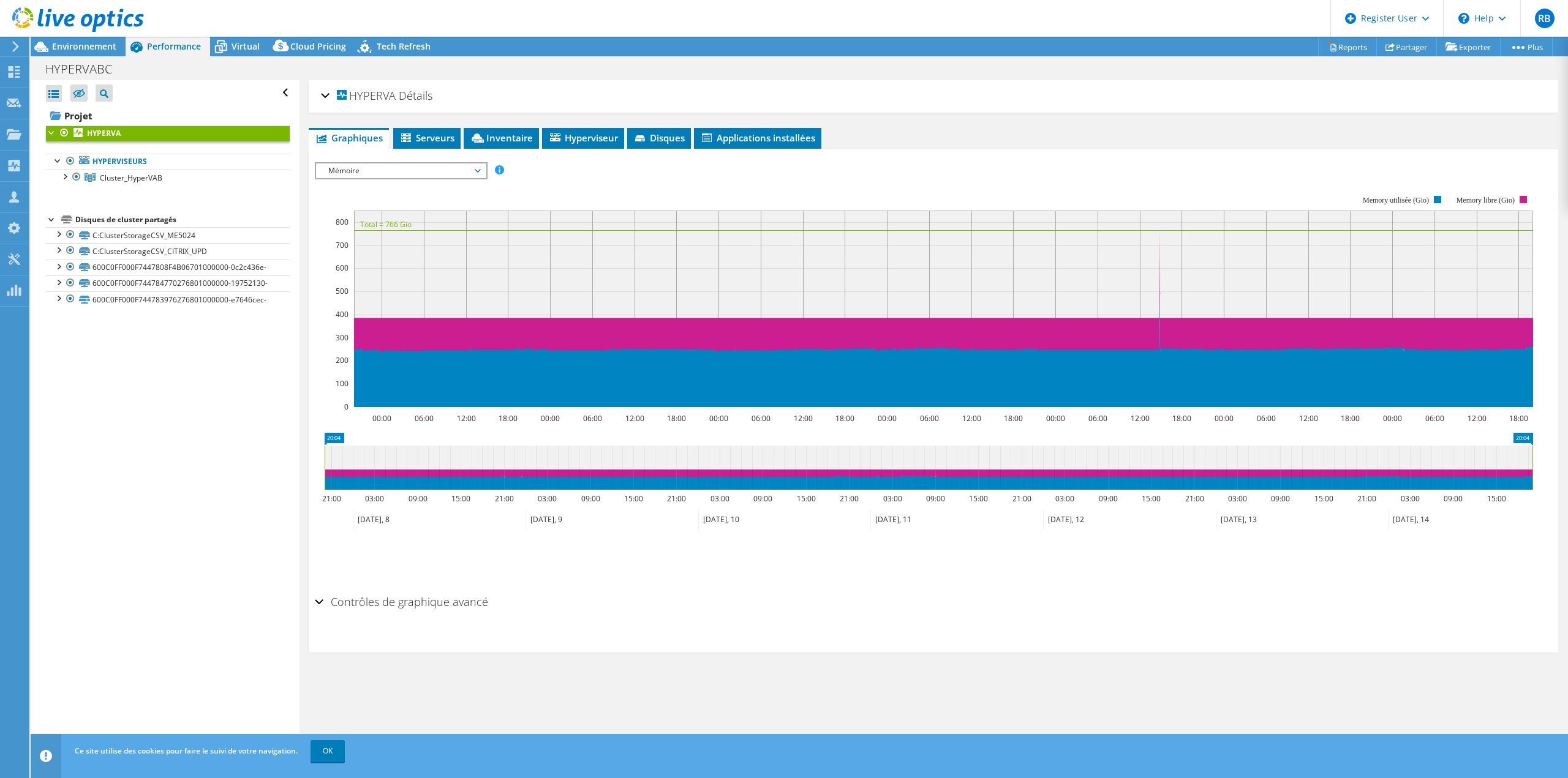
click at [444, 170] on span "Mémoire" at bounding box center [400, 170] width 157 height 14
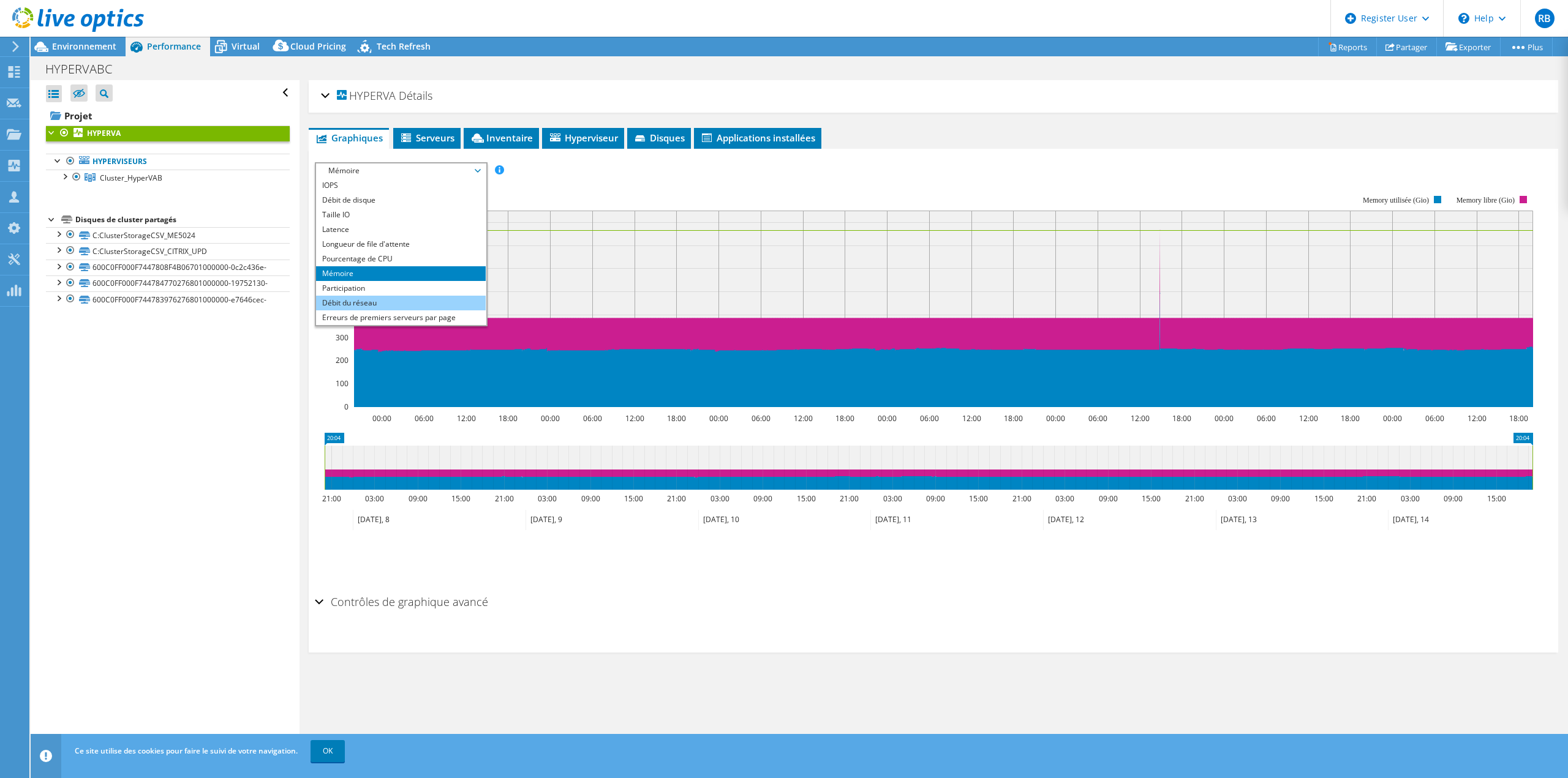
click at [406, 304] on li "Débit du réseau" at bounding box center [400, 303] width 170 height 14
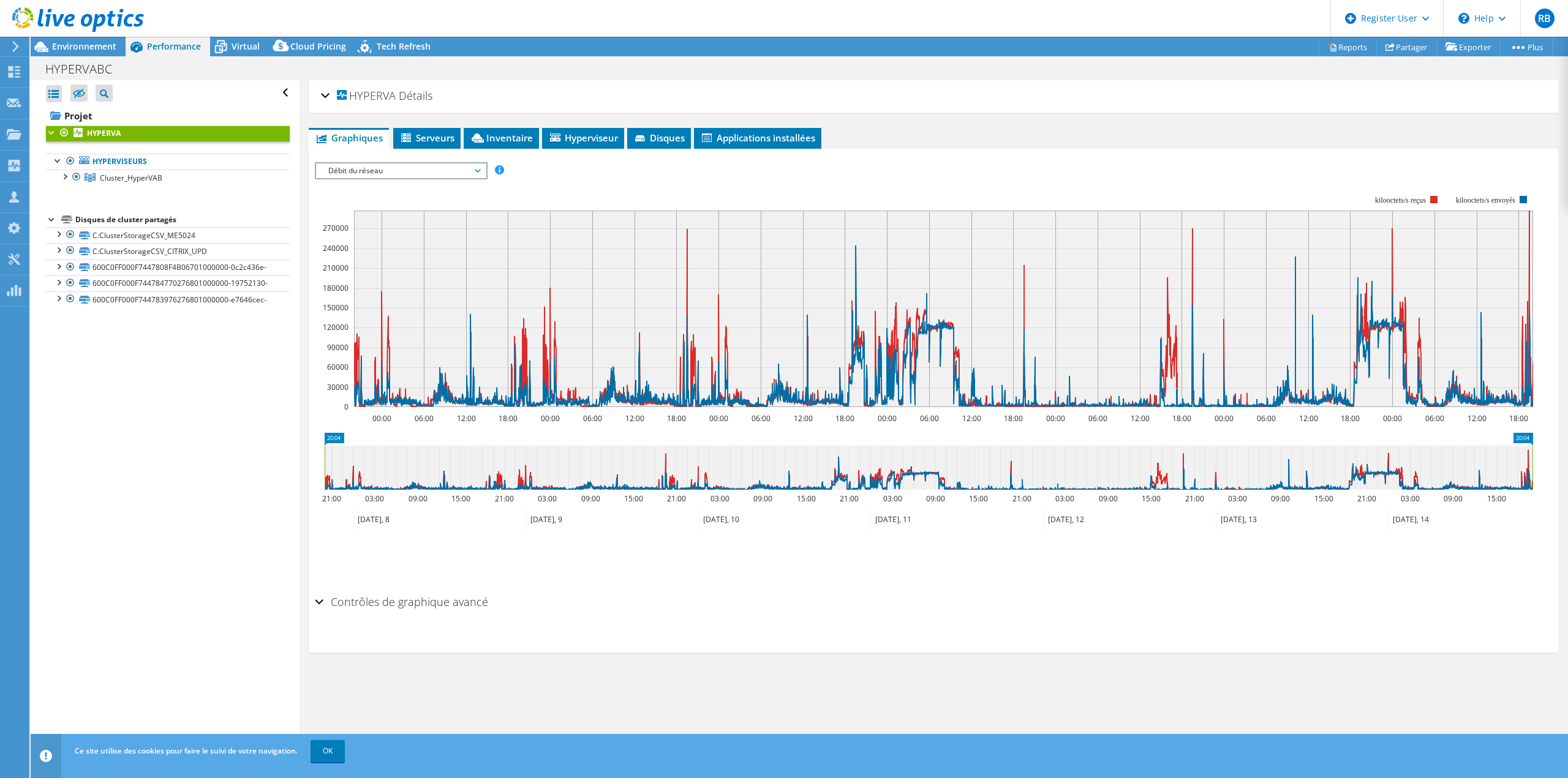
click at [444, 173] on span "Débit du réseau" at bounding box center [400, 170] width 157 height 14
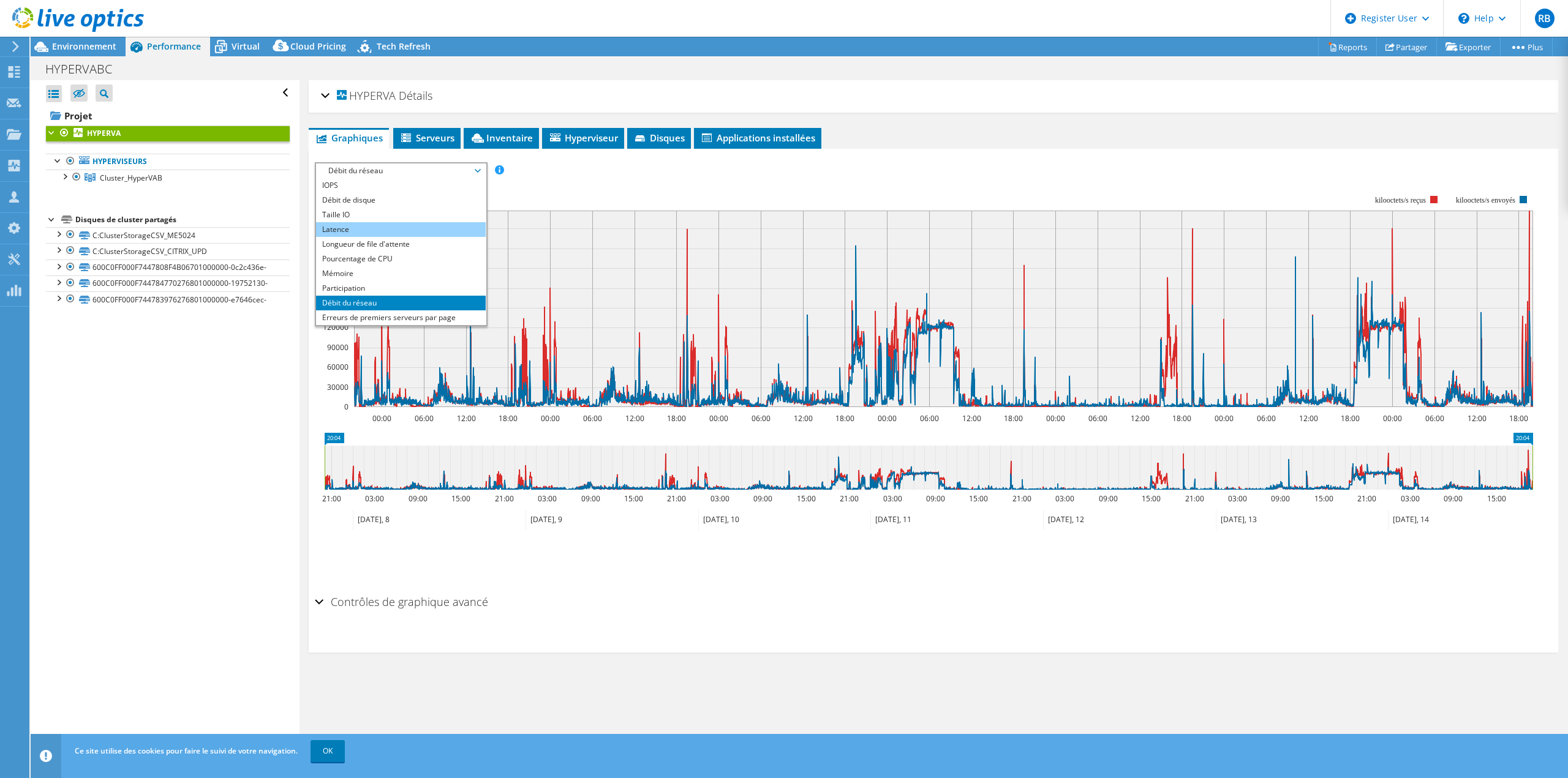
click at [351, 233] on li "Latence" at bounding box center [400, 229] width 170 height 14
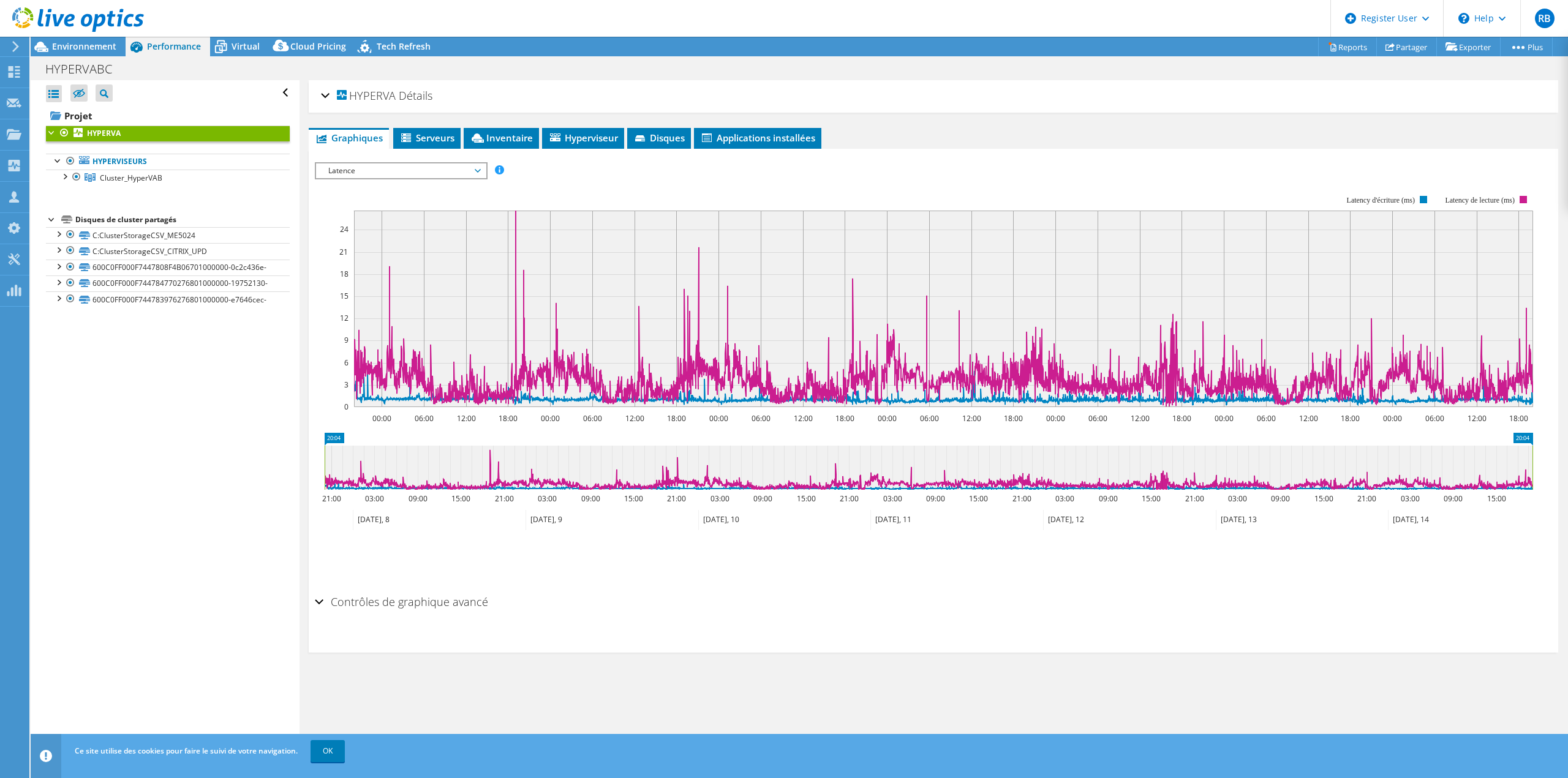
click at [440, 174] on span "Latence" at bounding box center [400, 170] width 157 height 14
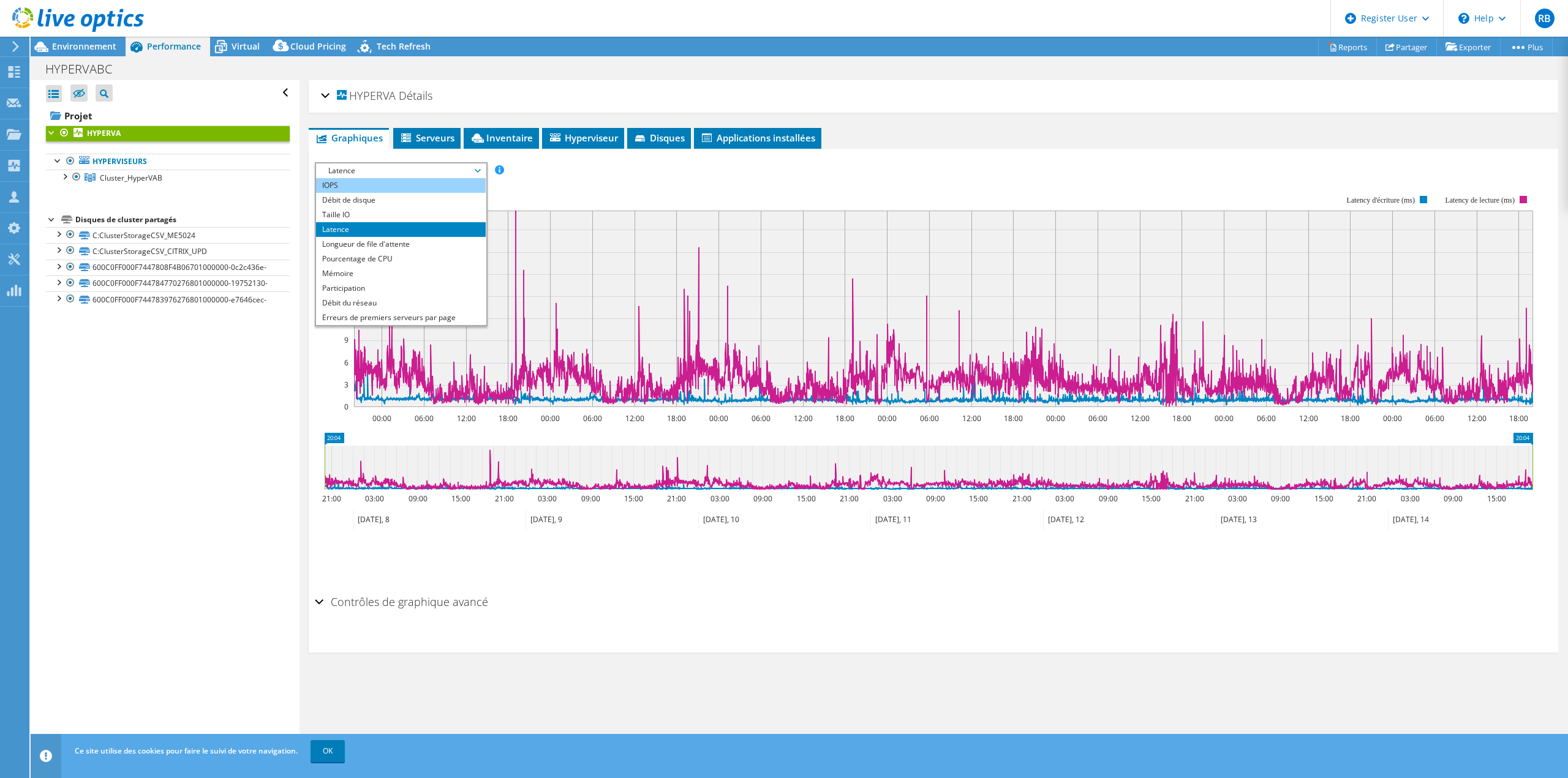
click at [349, 185] on li "IOPS" at bounding box center [400, 185] width 170 height 14
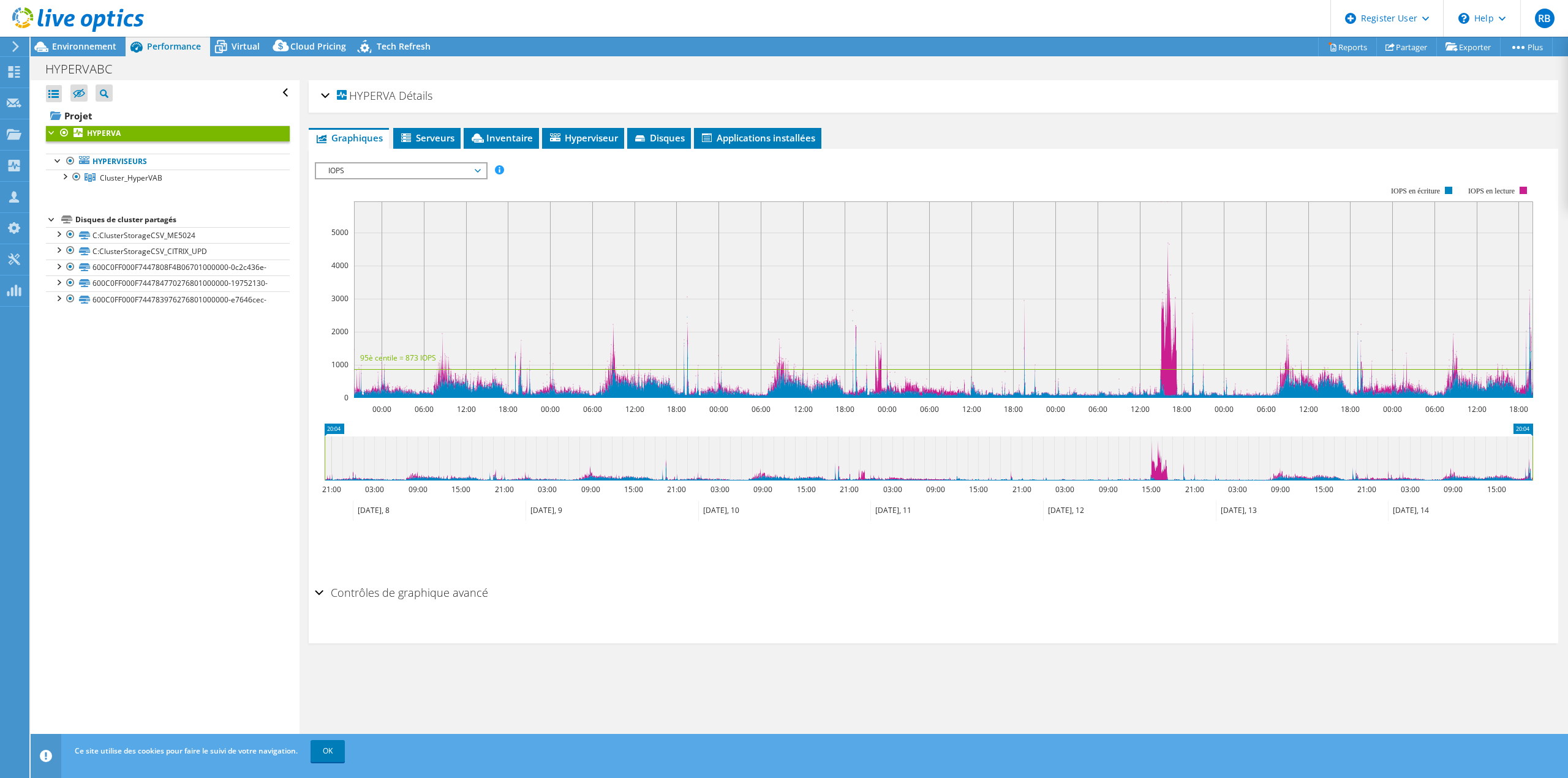
click at [582, 183] on rect at bounding box center [924, 292] width 1218 height 245
click at [401, 173] on span "IOPS" at bounding box center [400, 170] width 157 height 14
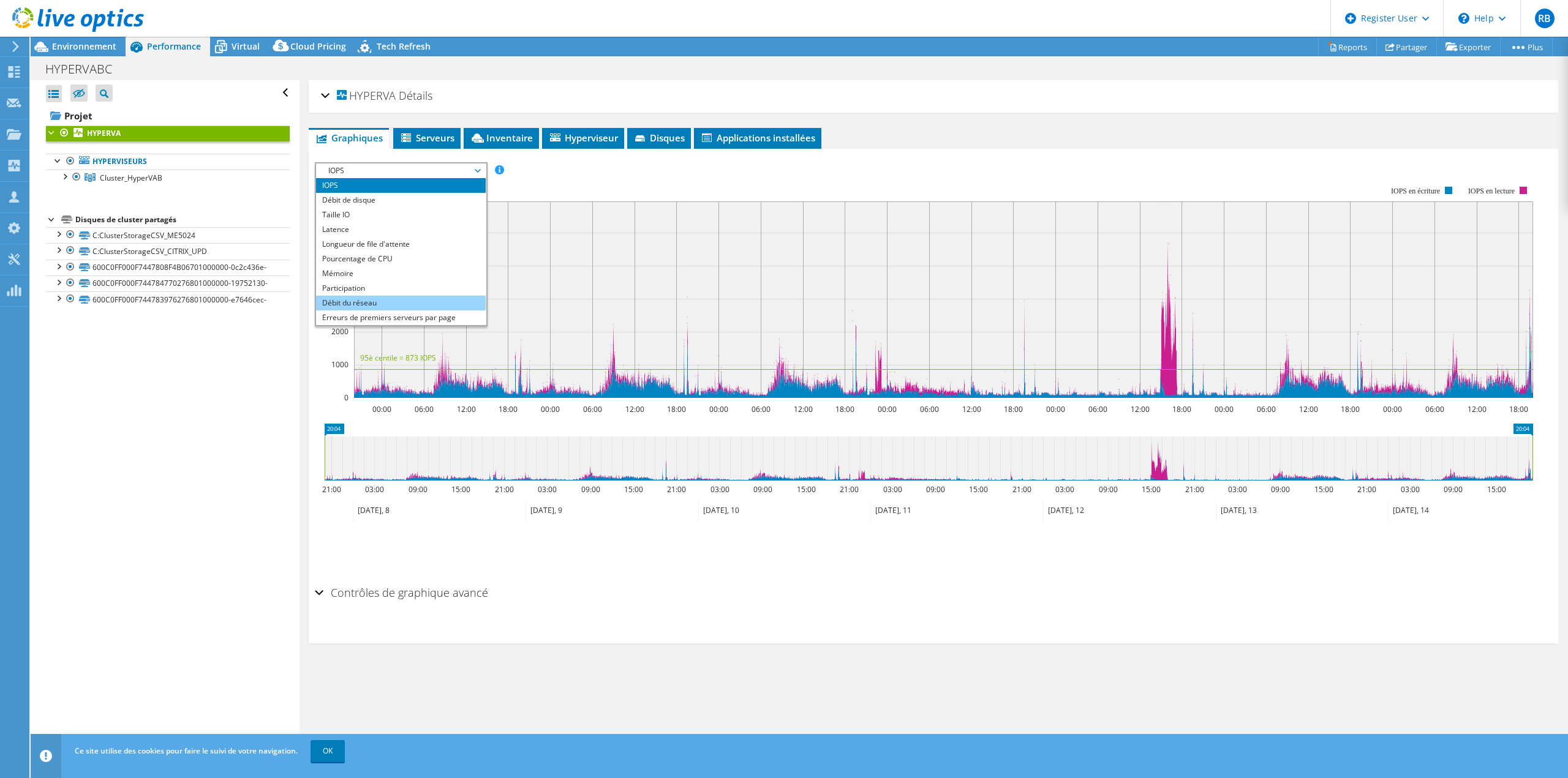
click at [381, 302] on li "Débit du réseau" at bounding box center [400, 303] width 170 height 14
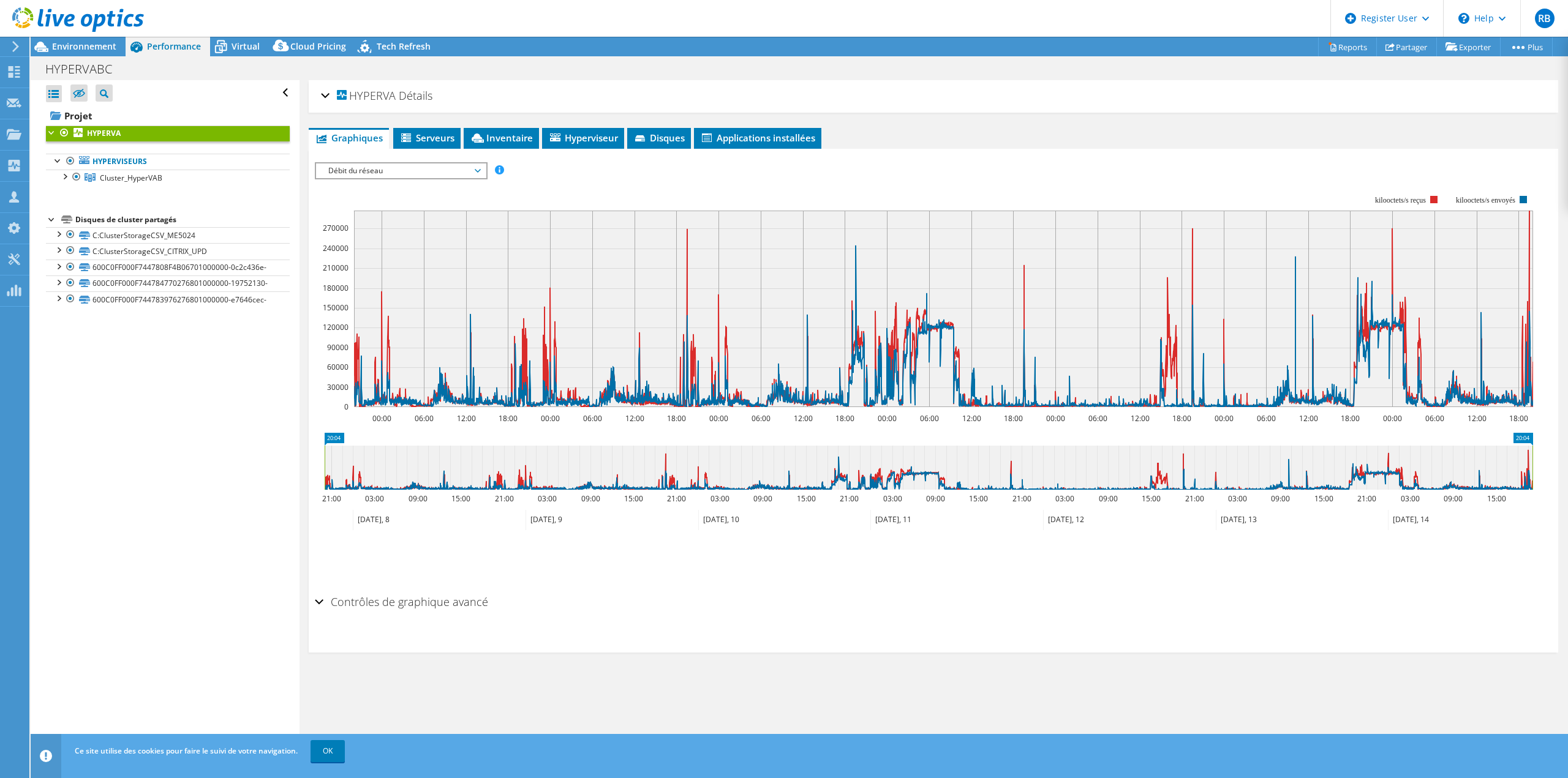
click at [1088, 177] on div "IOPS Débit de disque Taille IO Latence Longueur de file d'attente Pourcentage d…" at bounding box center [933, 170] width 1237 height 17
click at [1064, 165] on div "IOPS Débit de disque Taille IO Latence Longueur de file d'attente Pourcentage d…" at bounding box center [933, 170] width 1237 height 17
click at [790, 202] on rect at bounding box center [924, 301] width 1218 height 245
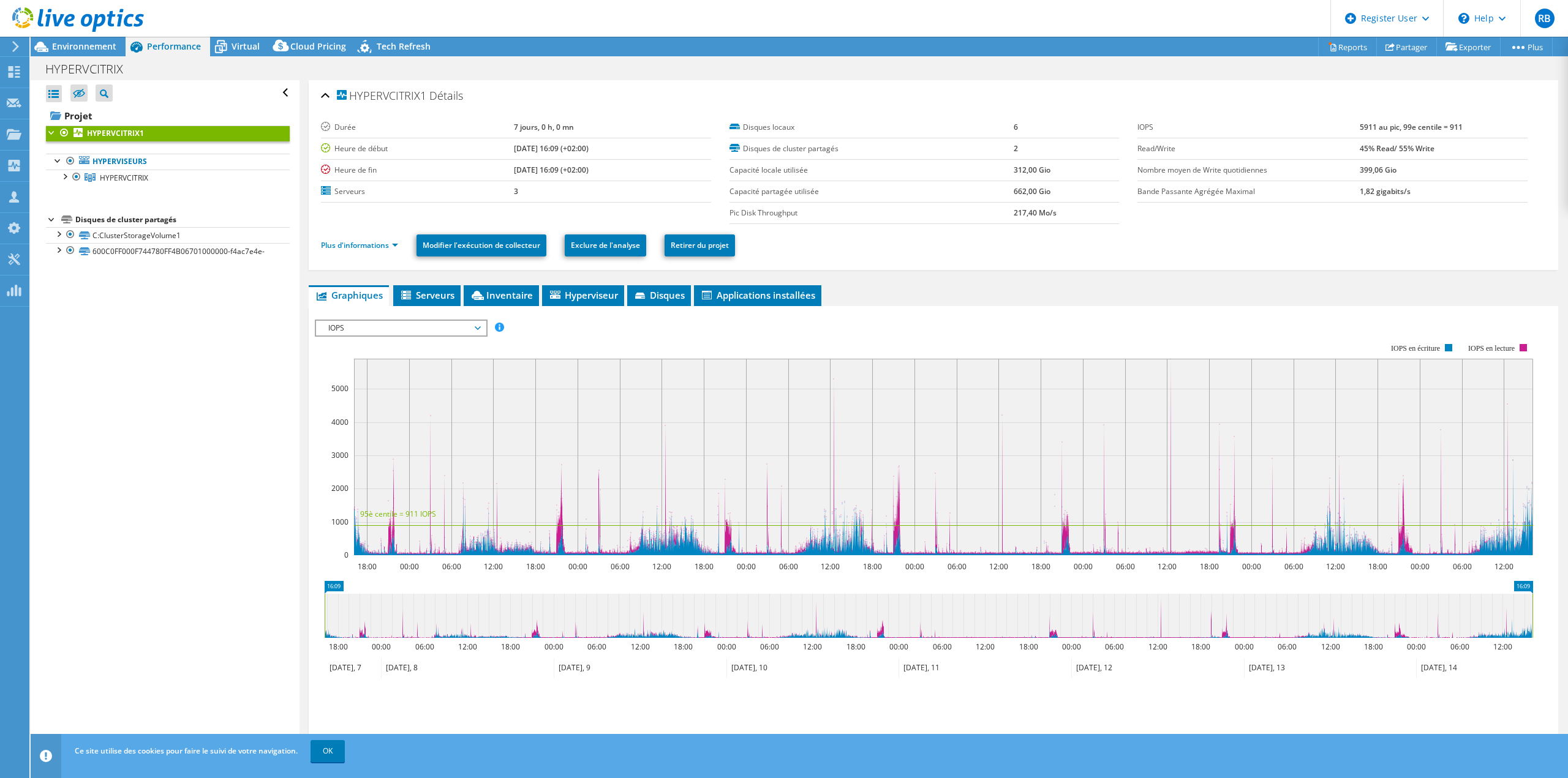
select select "USD"
click at [121, 135] on b "HYPERVCITRIX1" at bounding box center [115, 133] width 57 height 11
drag, startPoint x: 1001, startPoint y: 284, endPoint x: 959, endPoint y: 289, distance: 42.3
click at [1000, 285] on ul "Graphiques Serveurs Inventaire Hyperviseur Disques Disques de cluster Applicati…" at bounding box center [933, 295] width 1249 height 21
click at [385, 334] on span "IOPS" at bounding box center [400, 328] width 157 height 14
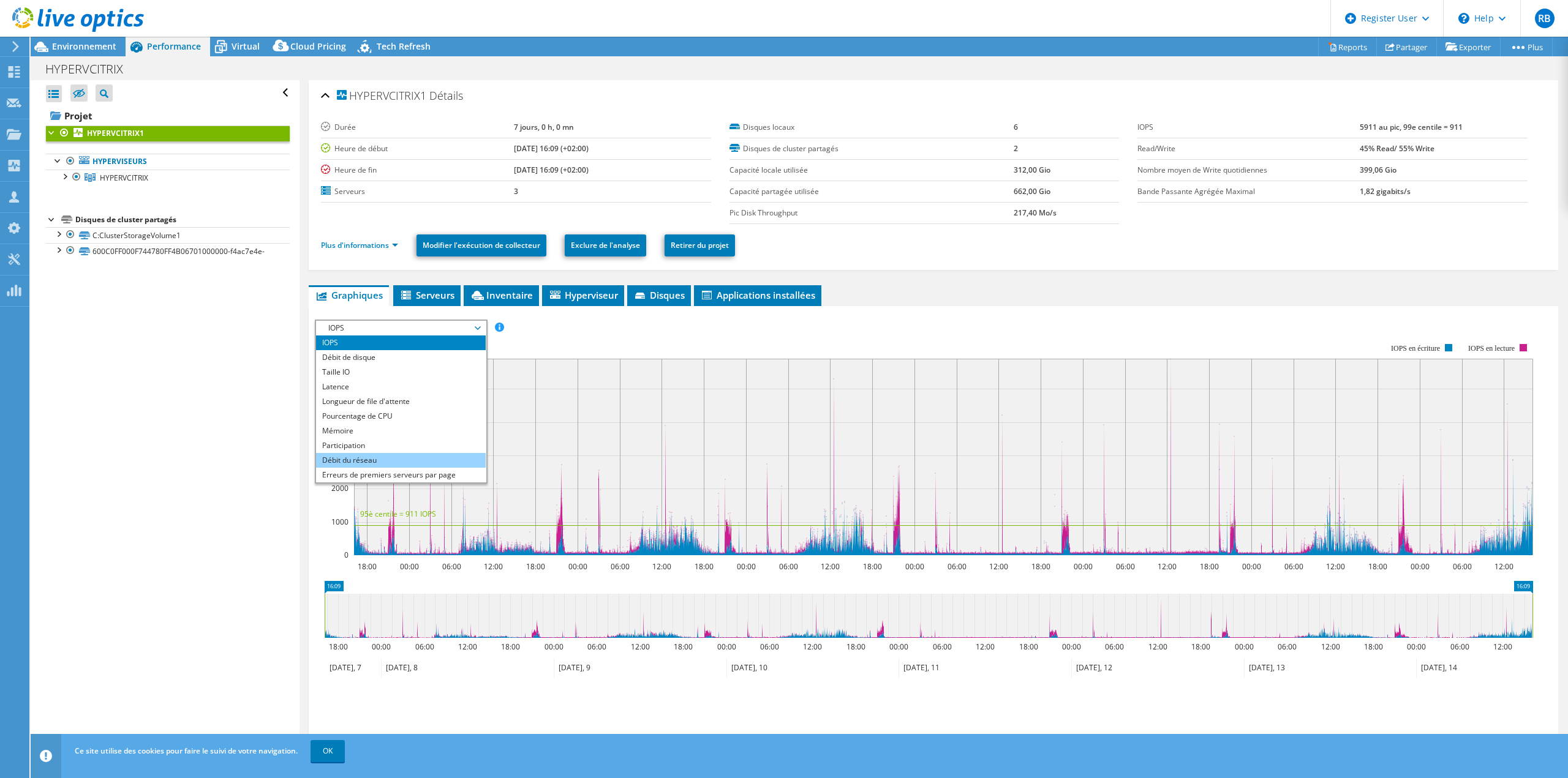
click at [406, 459] on li "Débit du réseau" at bounding box center [400, 460] width 170 height 14
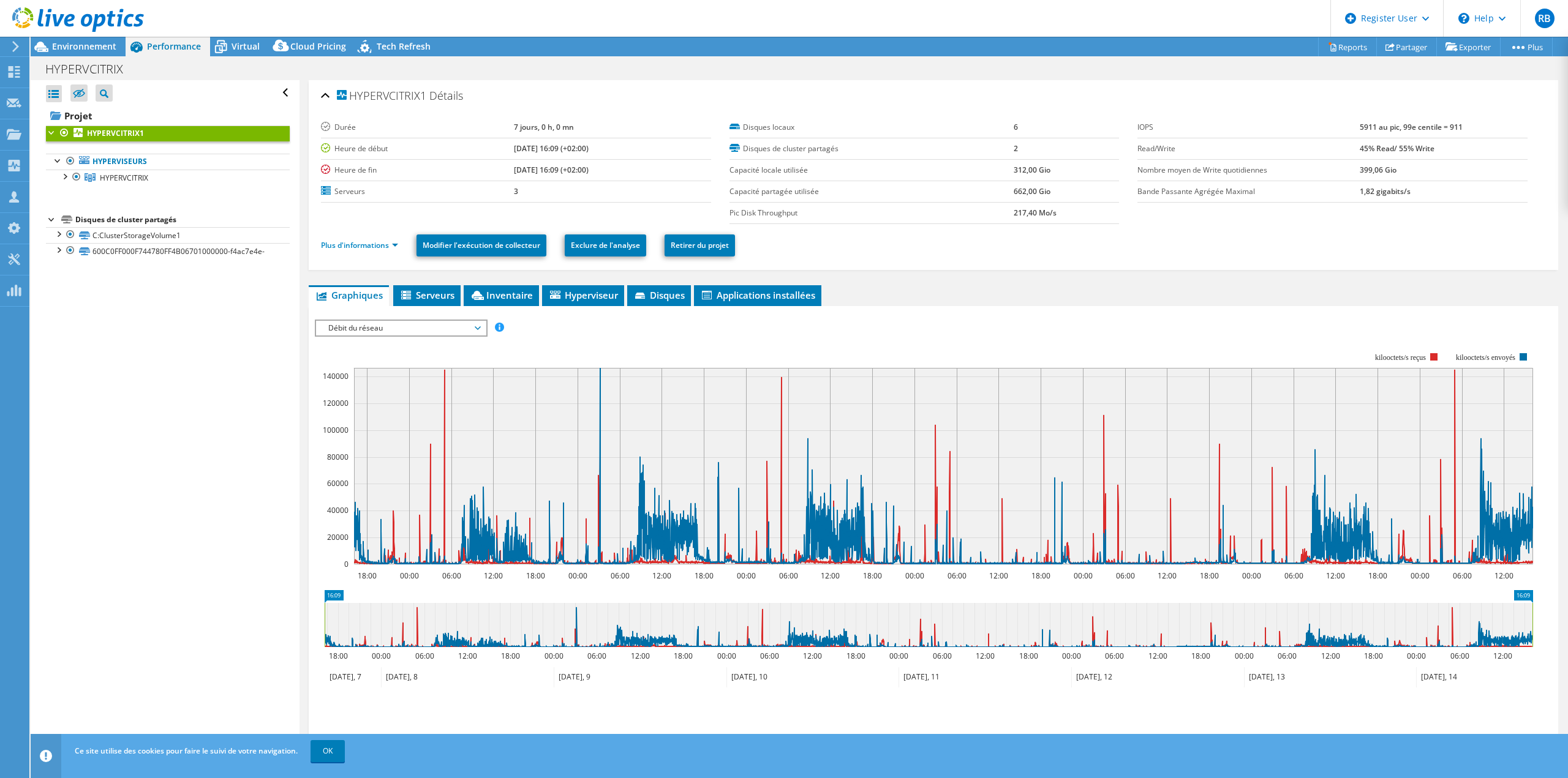
click at [388, 332] on span "Débit du réseau" at bounding box center [400, 328] width 157 height 14
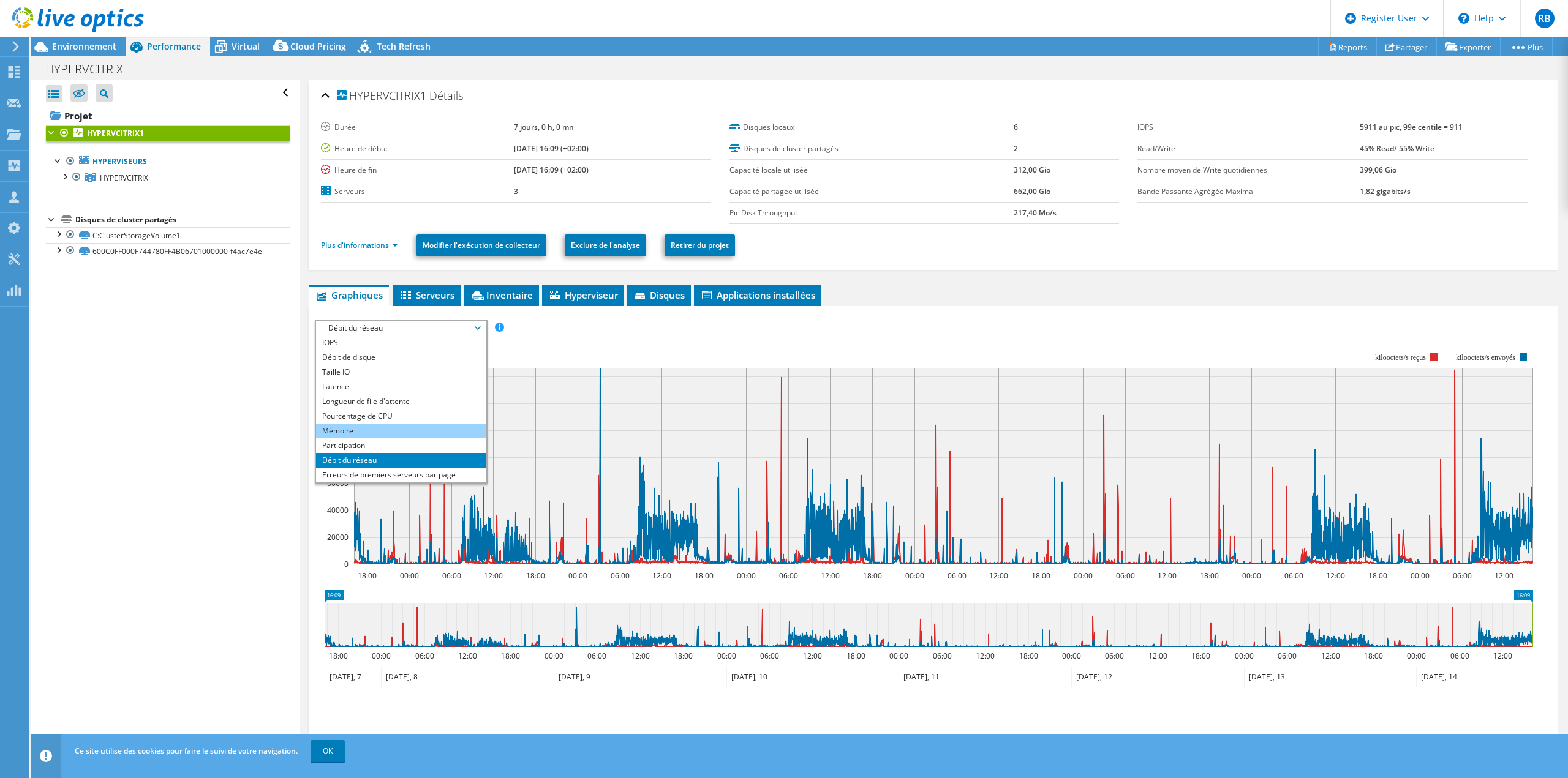
click at [365, 435] on li "Mémoire" at bounding box center [400, 430] width 170 height 14
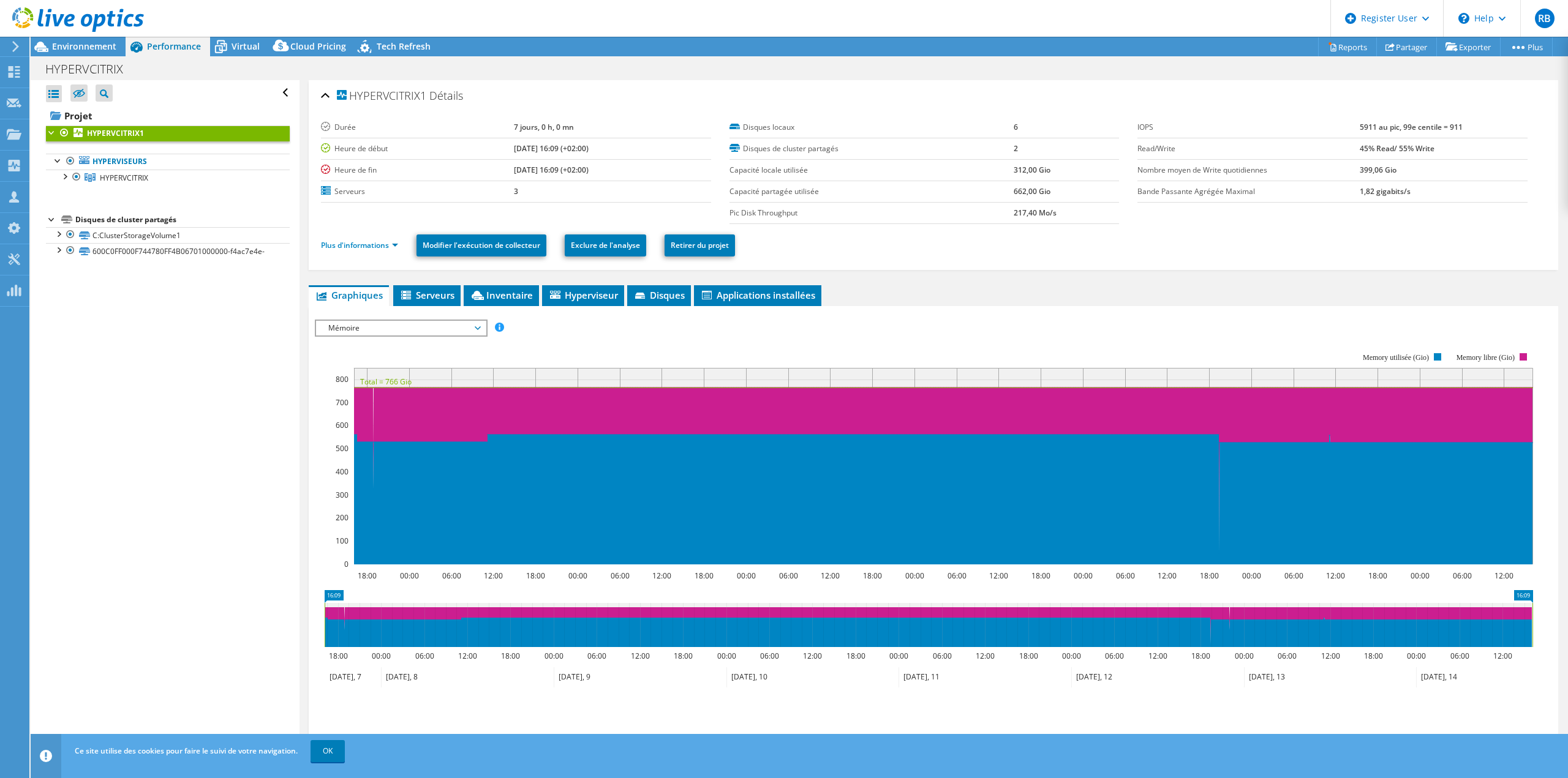
click at [457, 332] on span "Mémoire" at bounding box center [400, 328] width 157 height 14
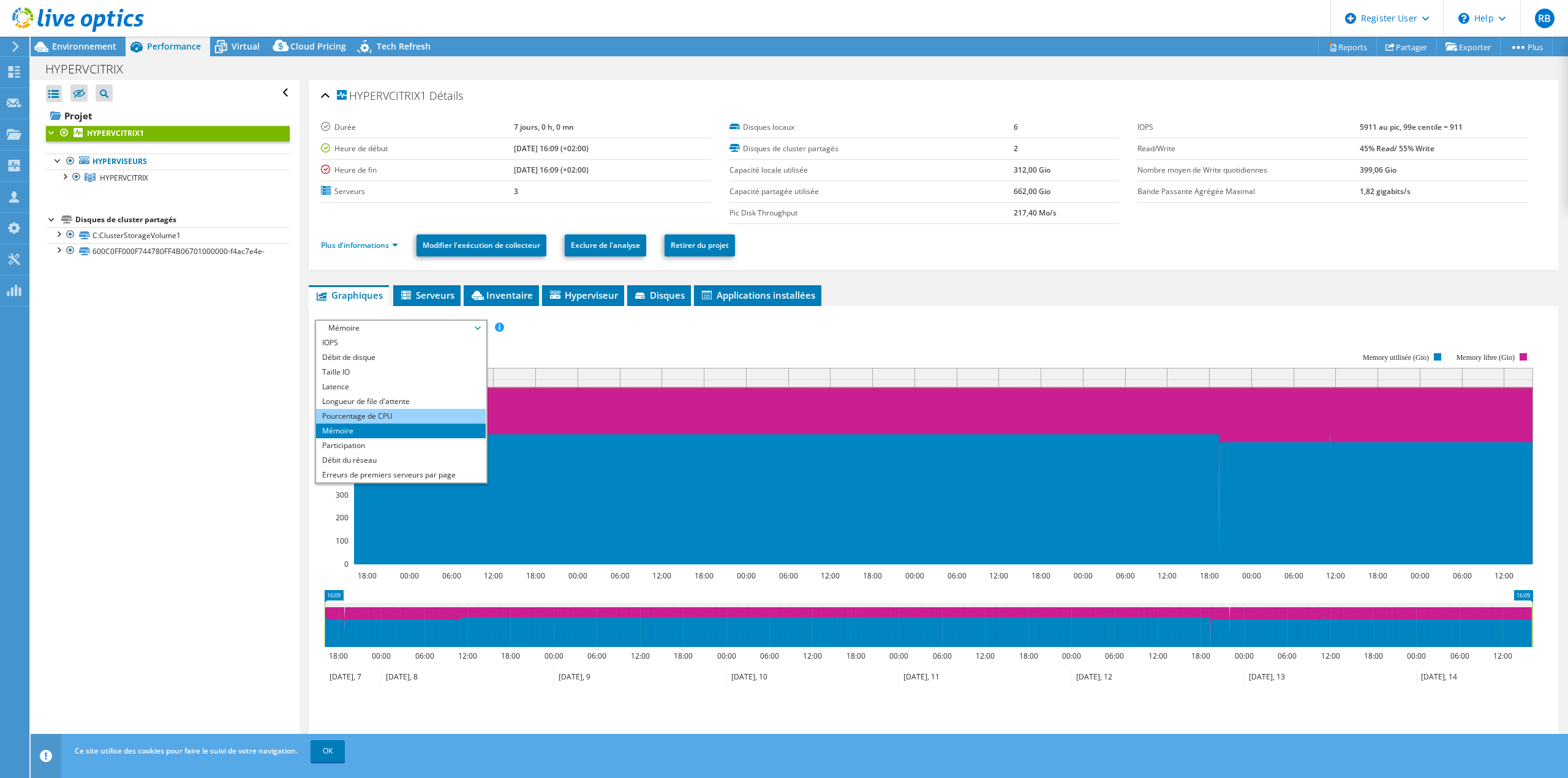
click at [389, 420] on li "Pourcentage de CPU" at bounding box center [400, 416] width 170 height 14
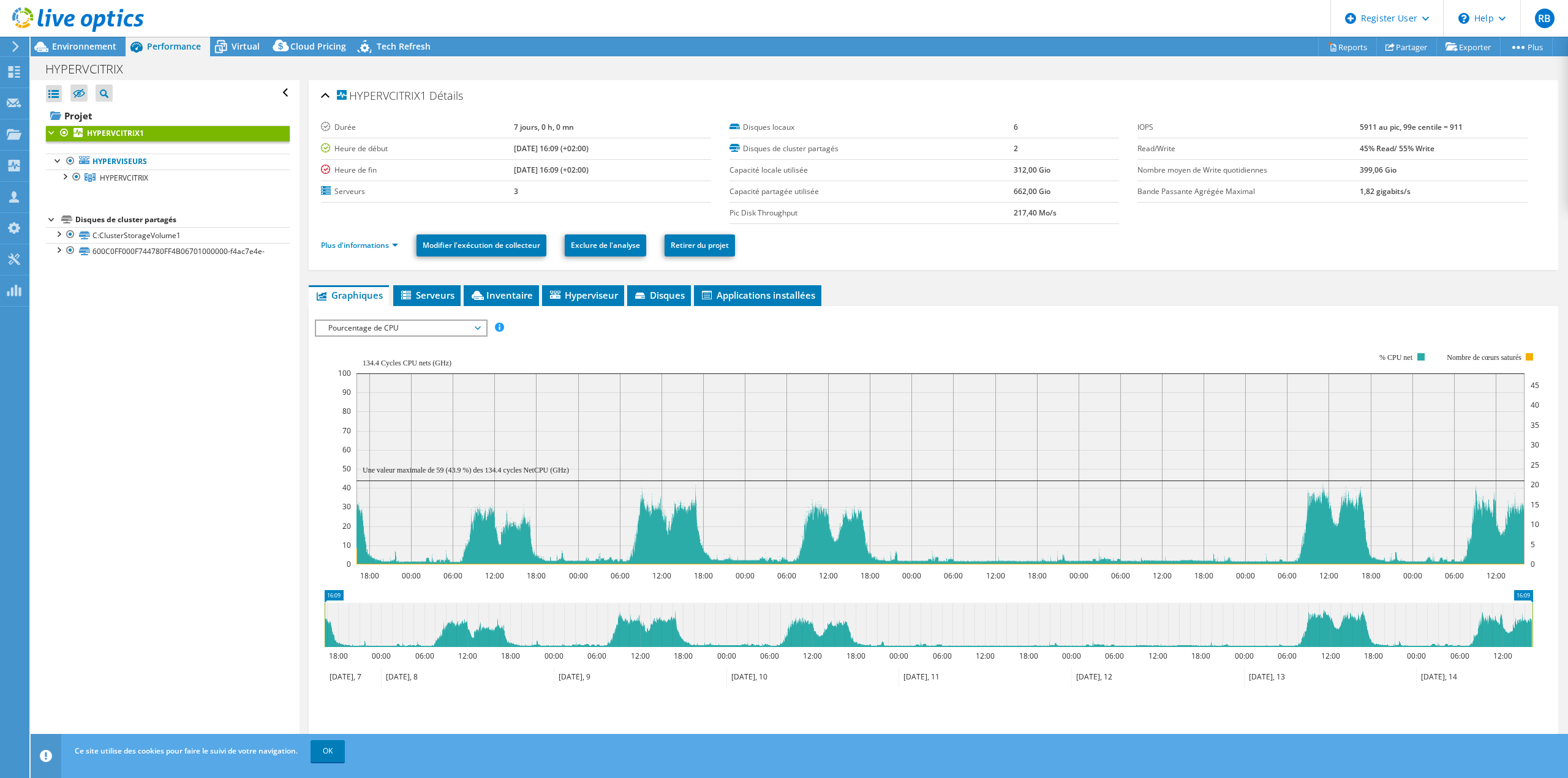
click at [405, 330] on span "Pourcentage de CPU" at bounding box center [400, 328] width 157 height 14
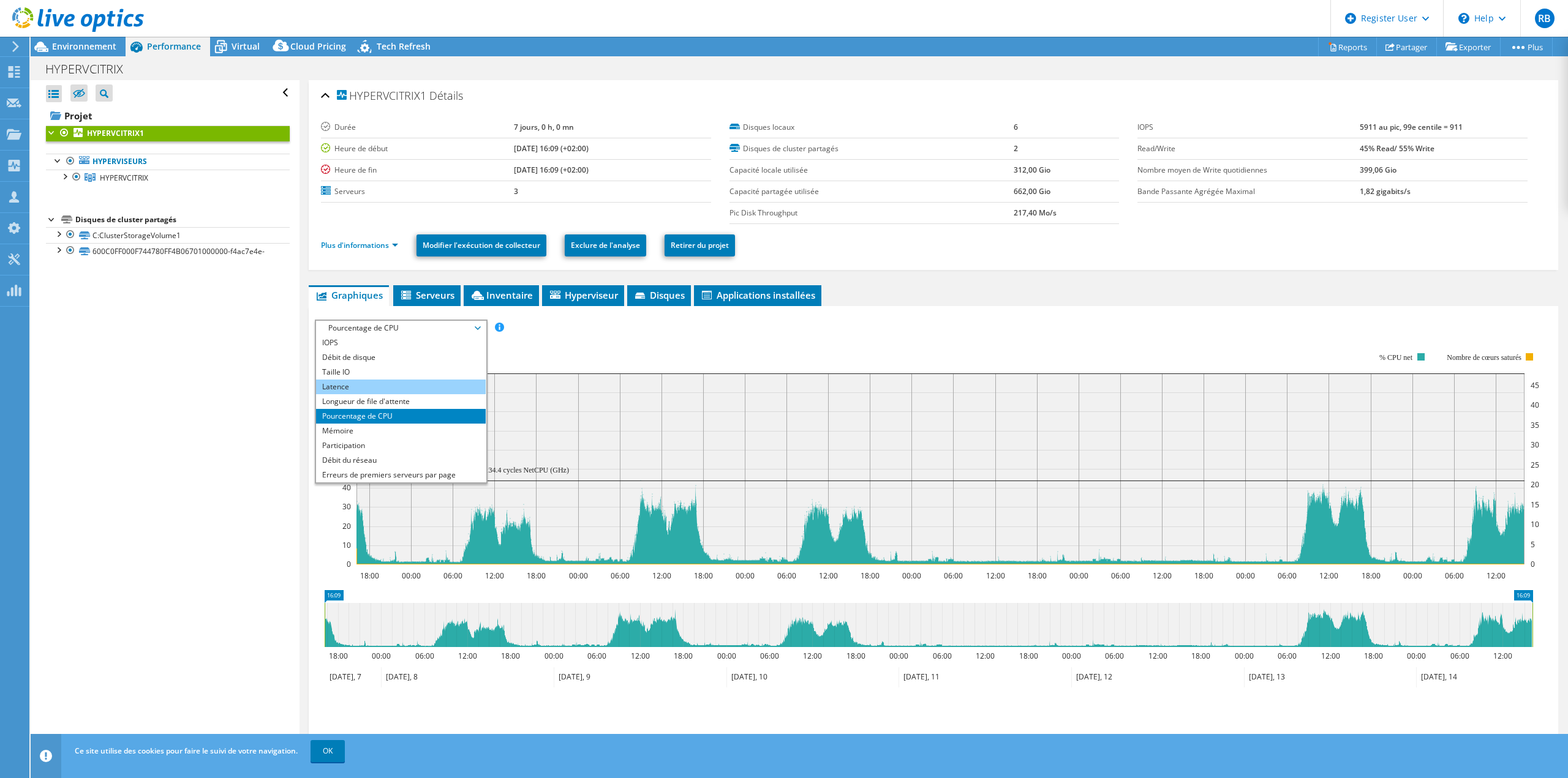
click at [342, 386] on li "Latence" at bounding box center [400, 386] width 170 height 14
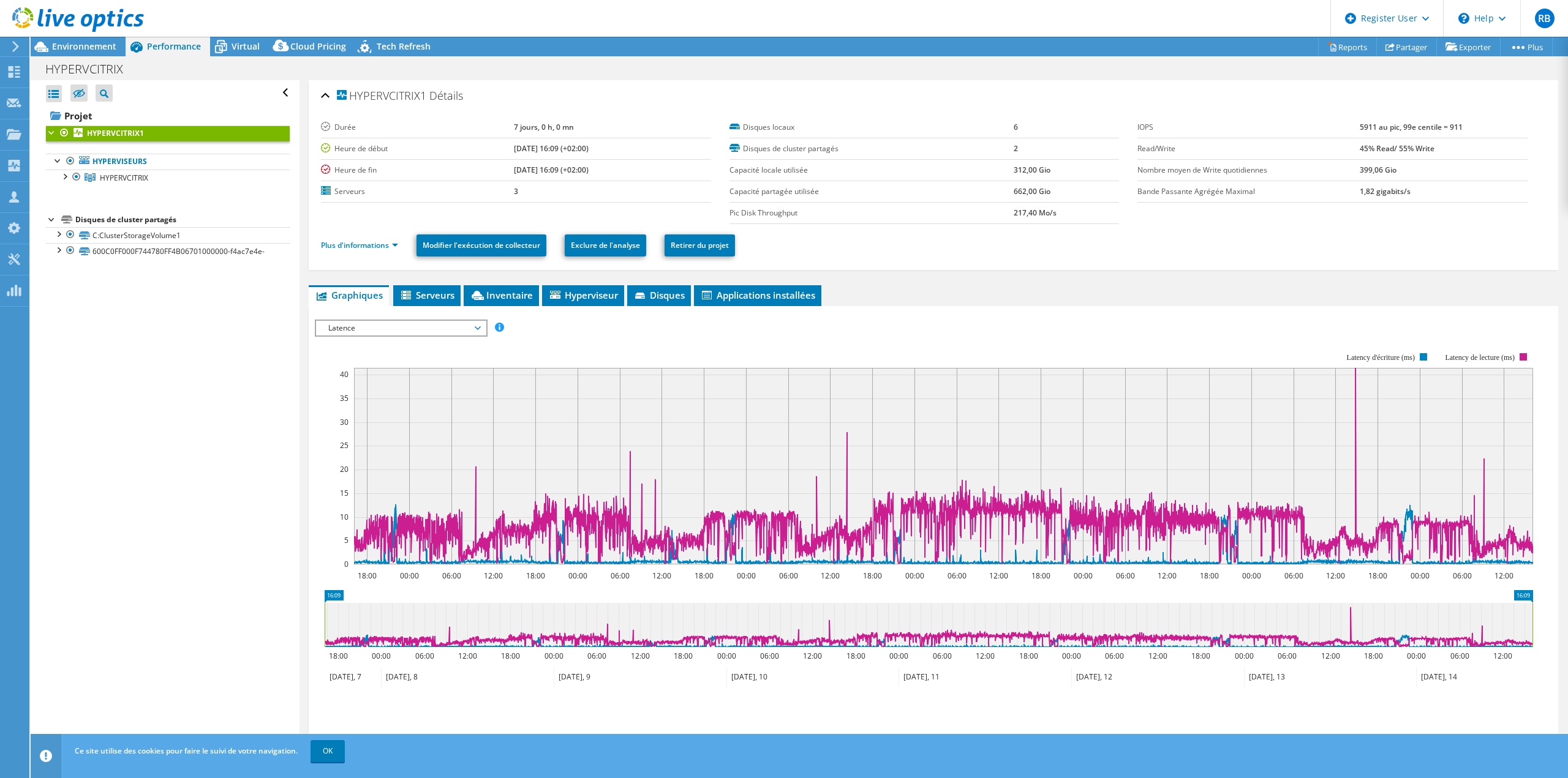
click at [429, 325] on span "Latence" at bounding box center [400, 328] width 157 height 14
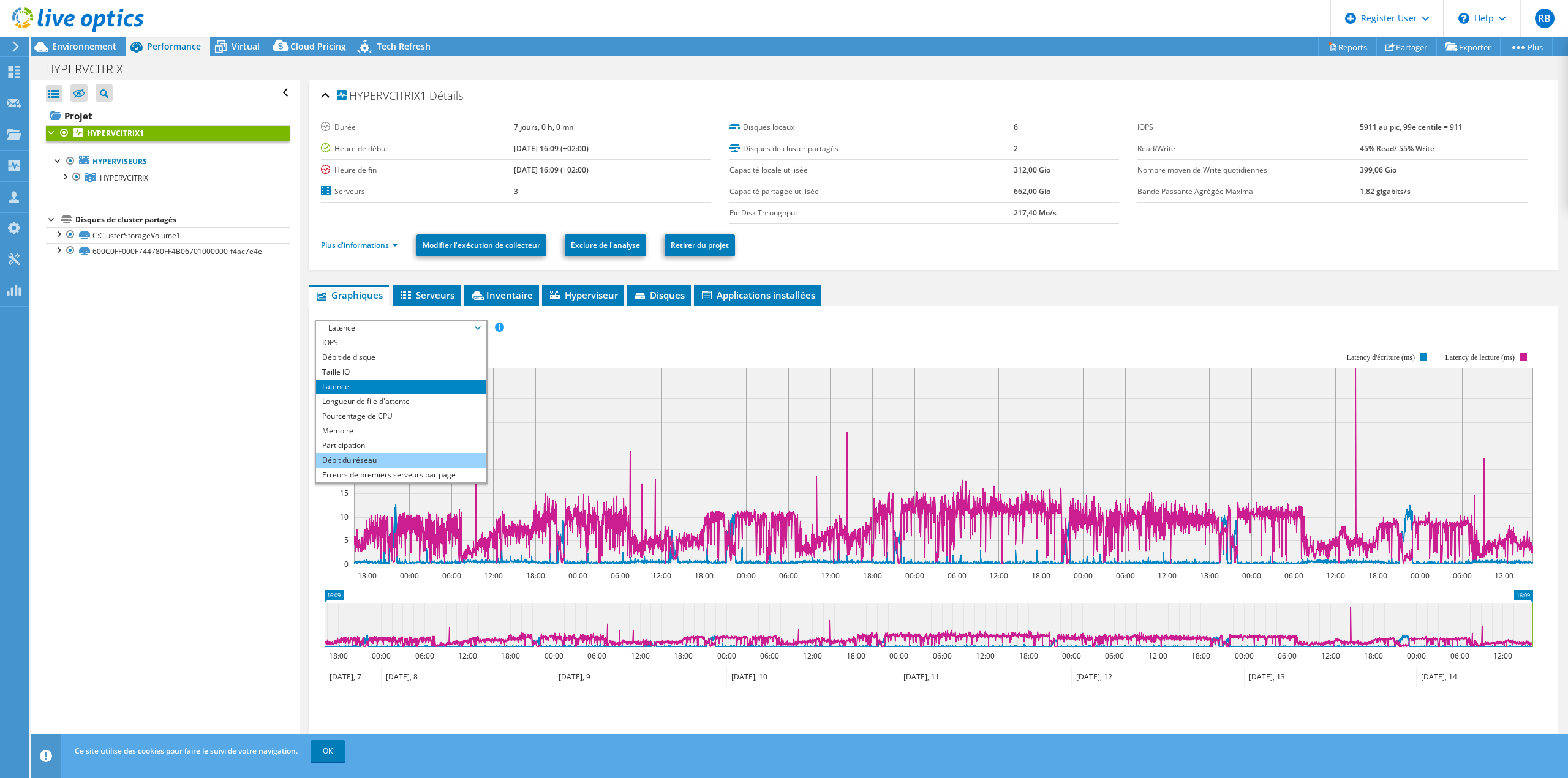
click at [381, 459] on li "Débit du réseau" at bounding box center [400, 460] width 170 height 14
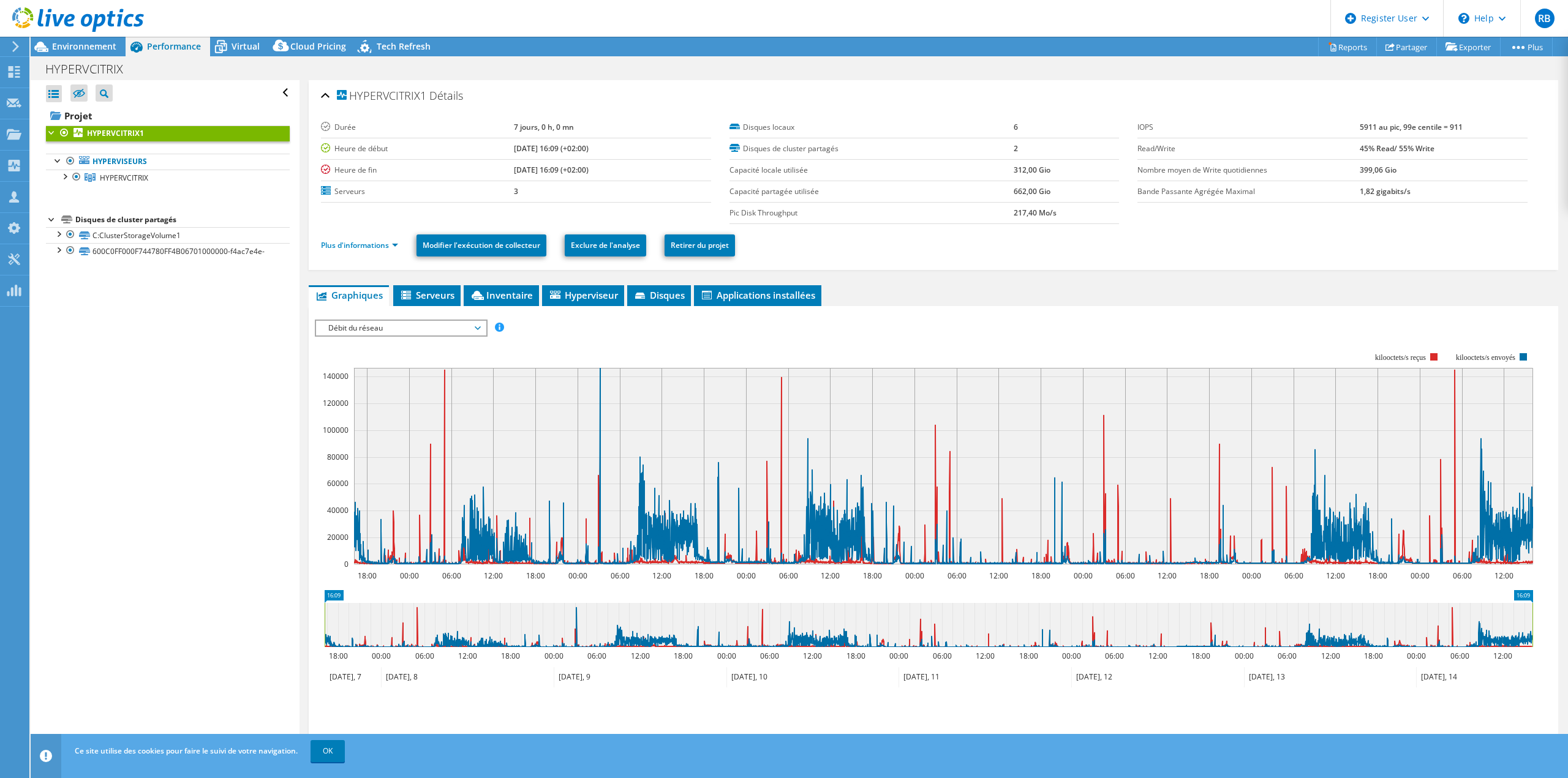
click at [1077, 343] on rect at bounding box center [924, 459] width 1218 height 245
click at [940, 279] on div "HYPERVCITRIX1 Détails Durée 7 jours, 0 h, 0 mn Heure de début [DATE] 16:09 (+02…" at bounding box center [933, 456] width 1267 height 751
